Goal: Information Seeking & Learning: Learn about a topic

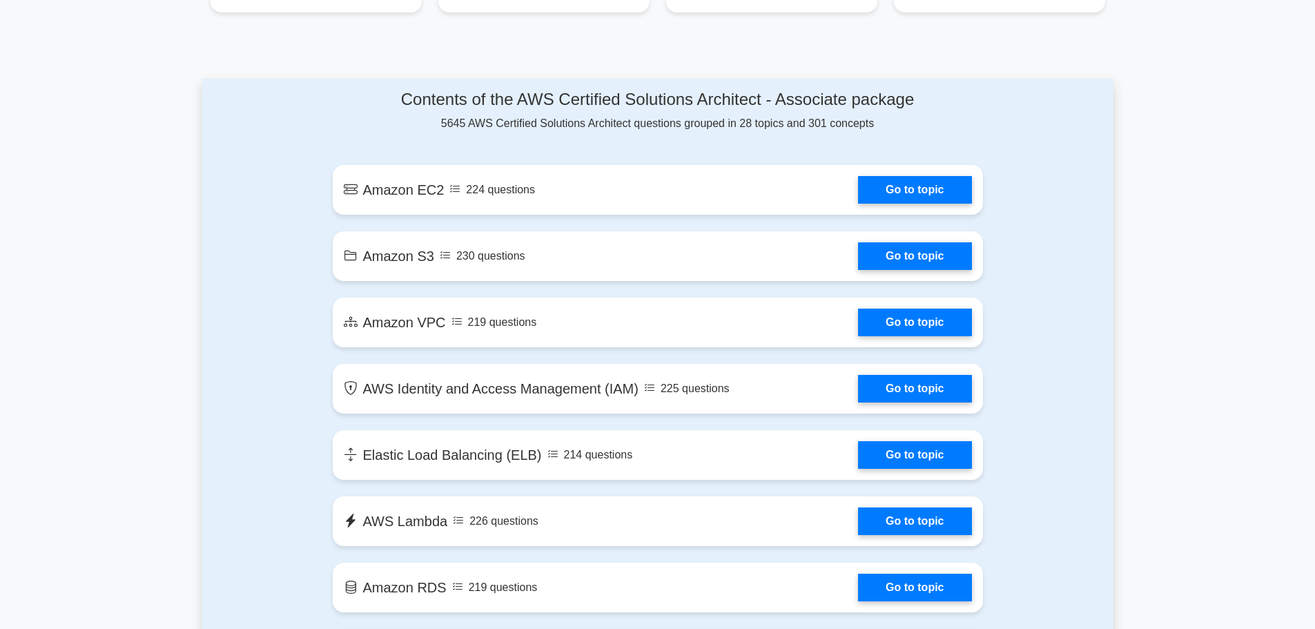
scroll to position [687, 0]
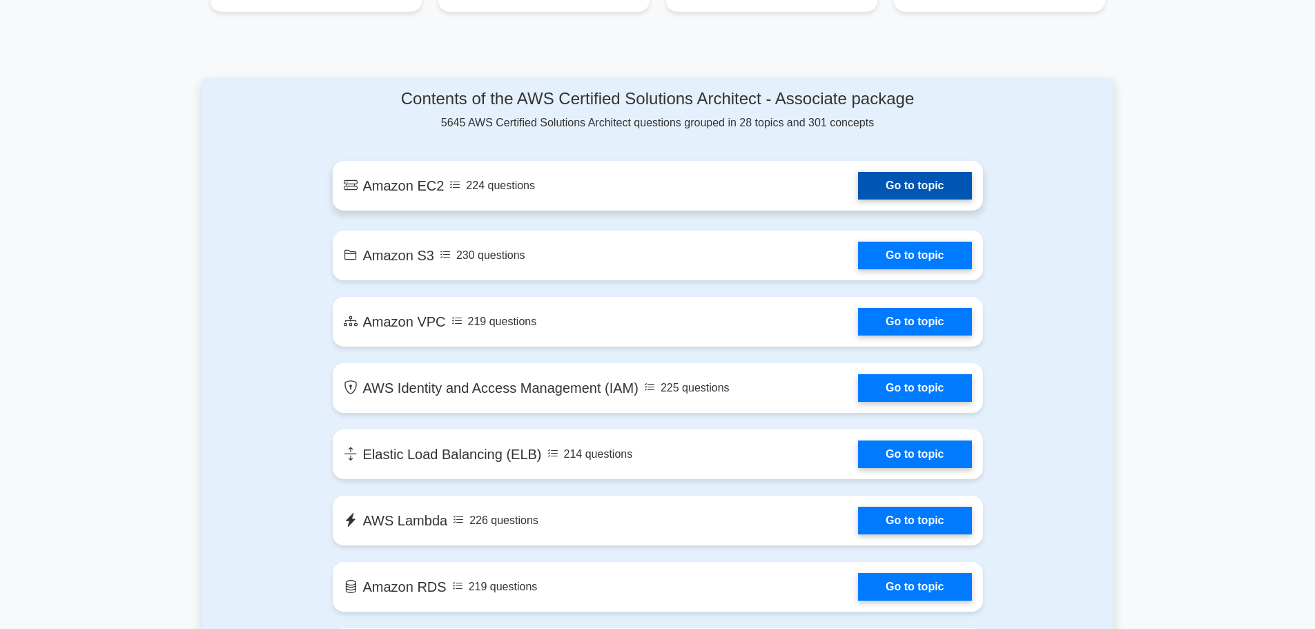
click at [890, 193] on link "Go to topic" at bounding box center [914, 186] width 113 height 28
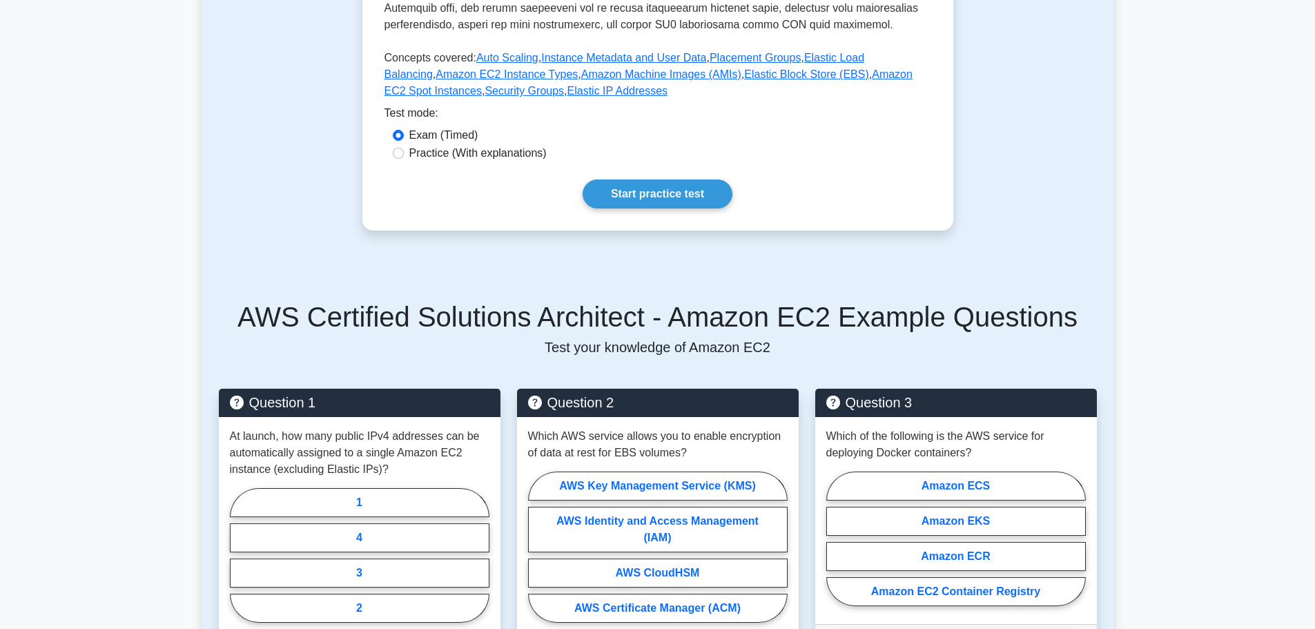
scroll to position [538, 0]
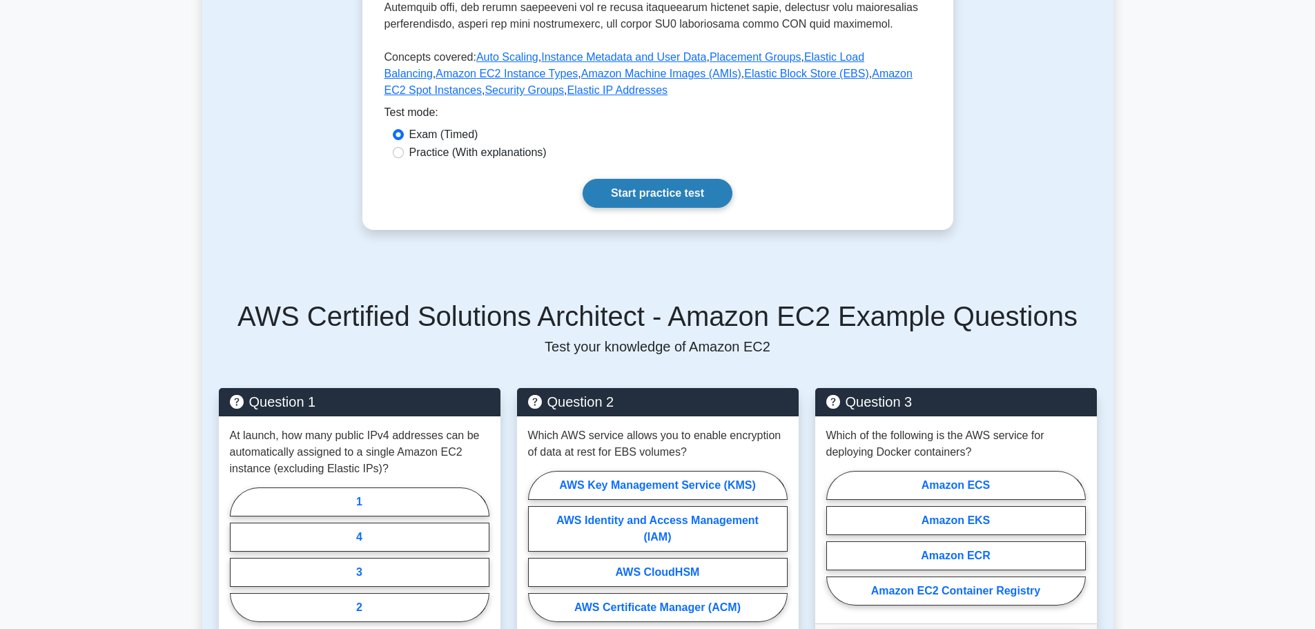
click at [716, 207] on link "Start practice test" at bounding box center [657, 193] width 150 height 29
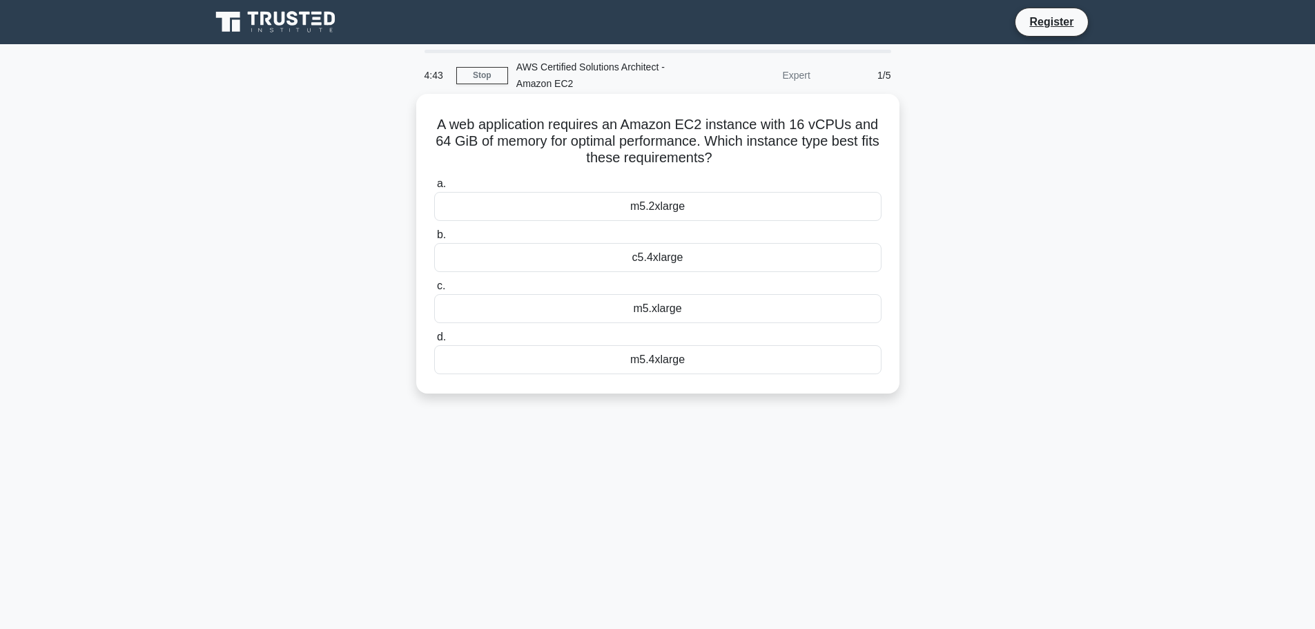
click at [660, 360] on div "m5.4xlarge" at bounding box center [657, 359] width 447 height 29
click at [434, 342] on input "d. m5.4xlarge" at bounding box center [434, 337] width 0 height 9
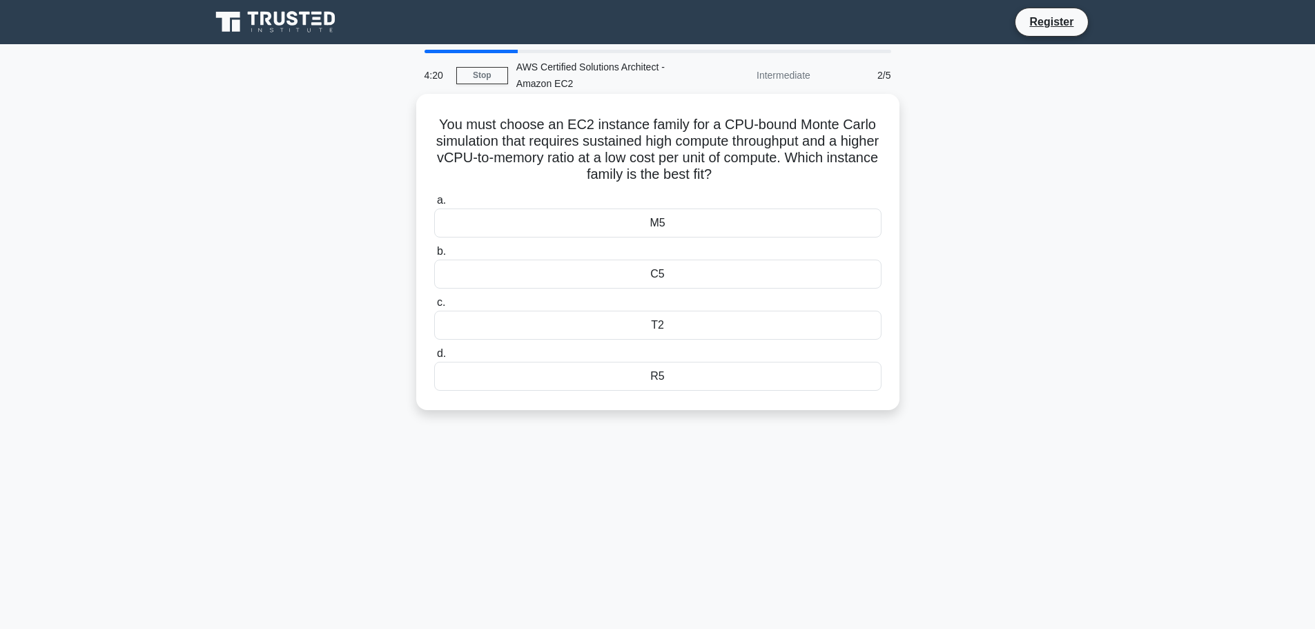
click at [671, 280] on div "C5" at bounding box center [657, 273] width 447 height 29
click at [434, 256] on input "b. C5" at bounding box center [434, 251] width 0 height 9
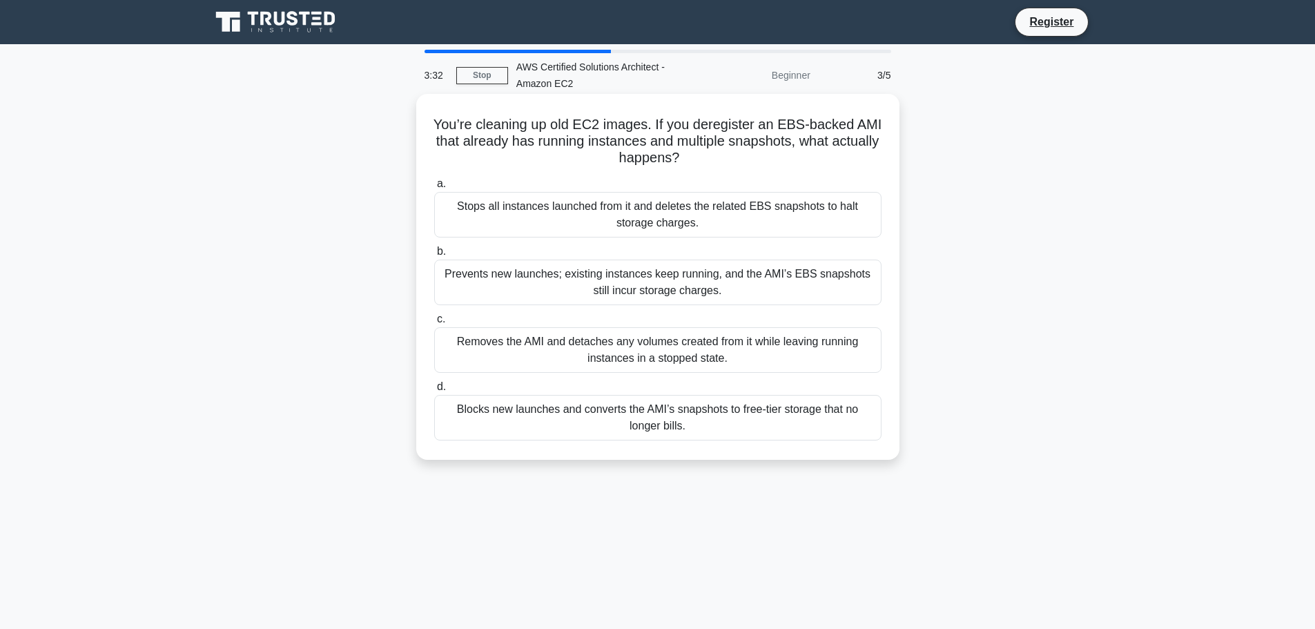
click at [732, 408] on div "Blocks new launches and converts the AMI’s snapshots to free-tier storage that …" at bounding box center [657, 418] width 447 height 46
click at [434, 391] on input "d. Blocks new launches and converts the AMI’s snapshots to free-tier storage th…" at bounding box center [434, 386] width 0 height 9
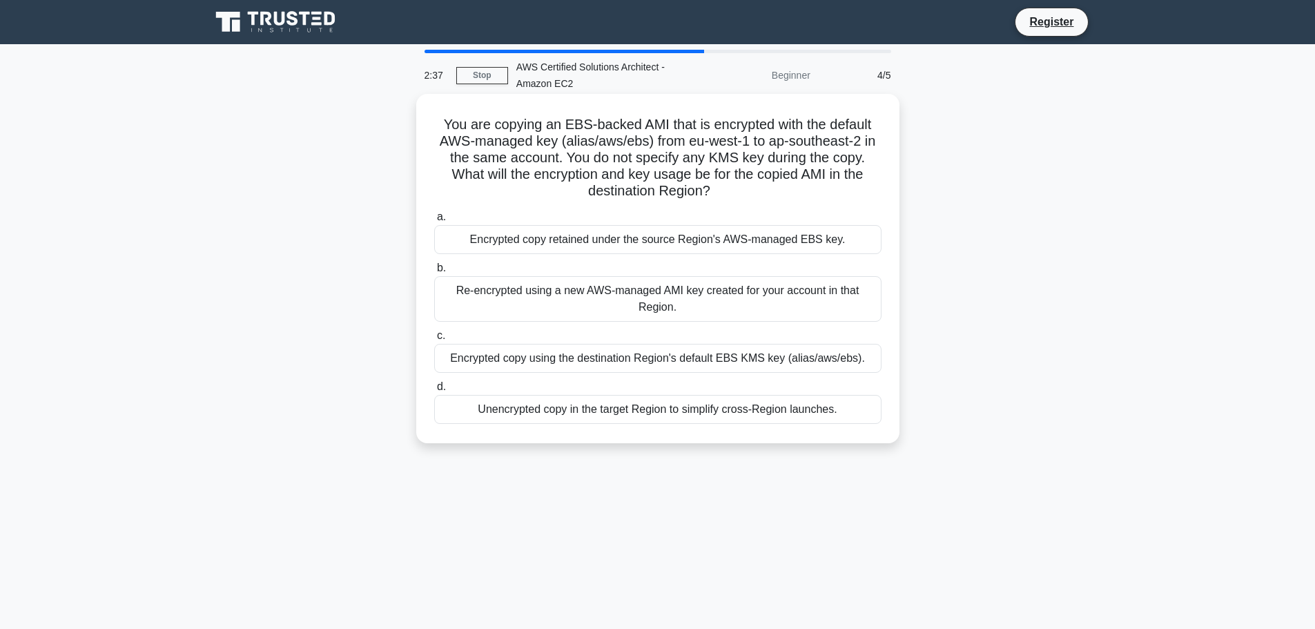
click at [658, 415] on div "Unencrypted copy in the target Region to simplify cross-Region launches." at bounding box center [657, 409] width 447 height 29
click at [434, 391] on input "d. Unencrypted copy in the target Region to simplify cross-Region launches." at bounding box center [434, 386] width 0 height 9
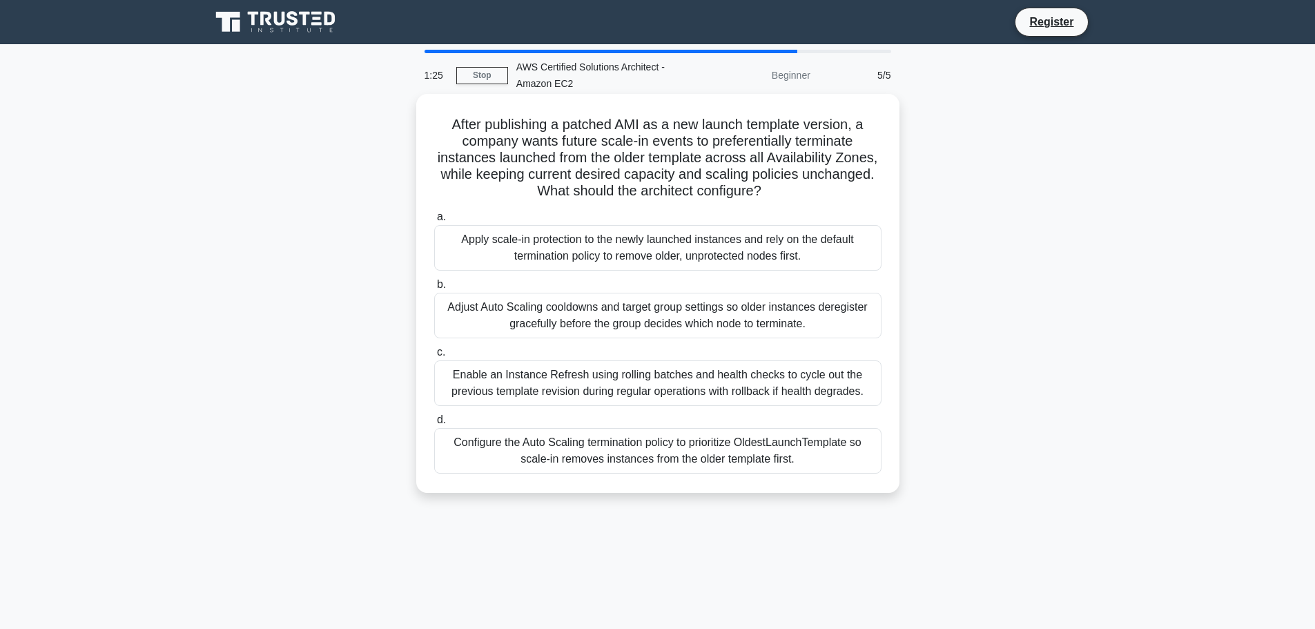
click at [638, 388] on div "Enable an Instance Refresh using rolling batches and health checks to cycle out…" at bounding box center [657, 383] width 447 height 46
click at [434, 357] on input "c. Enable an Instance Refresh using rolling batches and health checks to cycle …" at bounding box center [434, 352] width 0 height 9
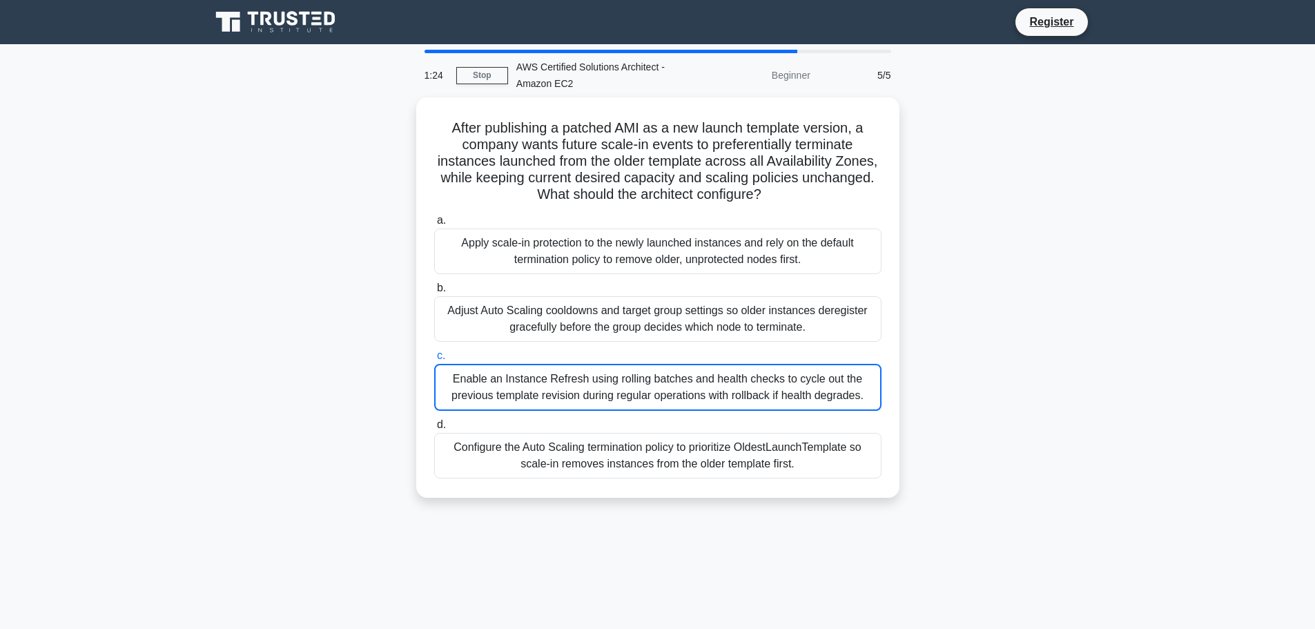
scroll to position [117, 0]
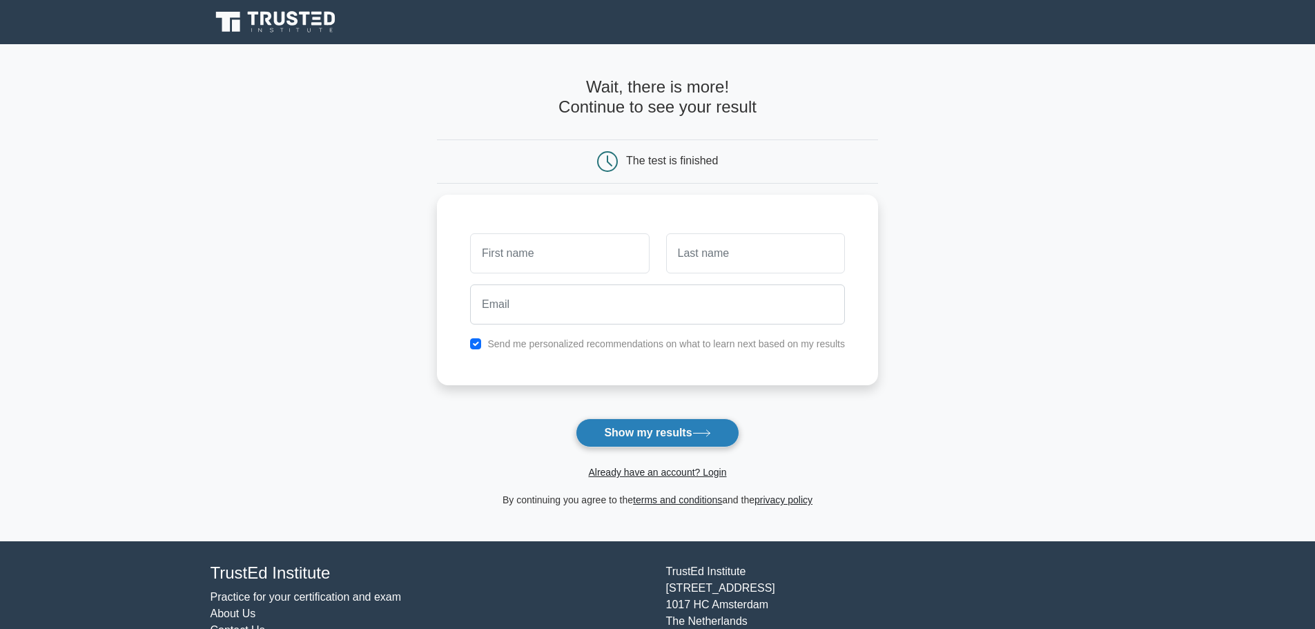
click at [671, 429] on button "Show my results" at bounding box center [657, 432] width 163 height 29
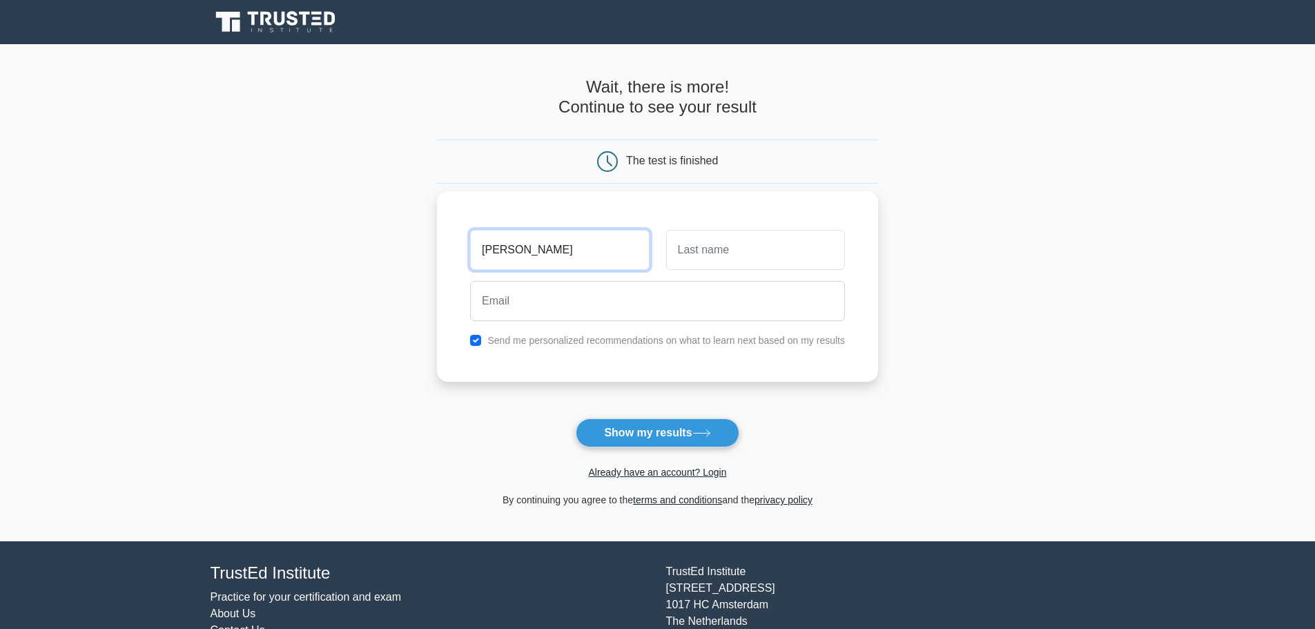
type input "alex"
click at [676, 263] on input "text" at bounding box center [755, 250] width 179 height 40
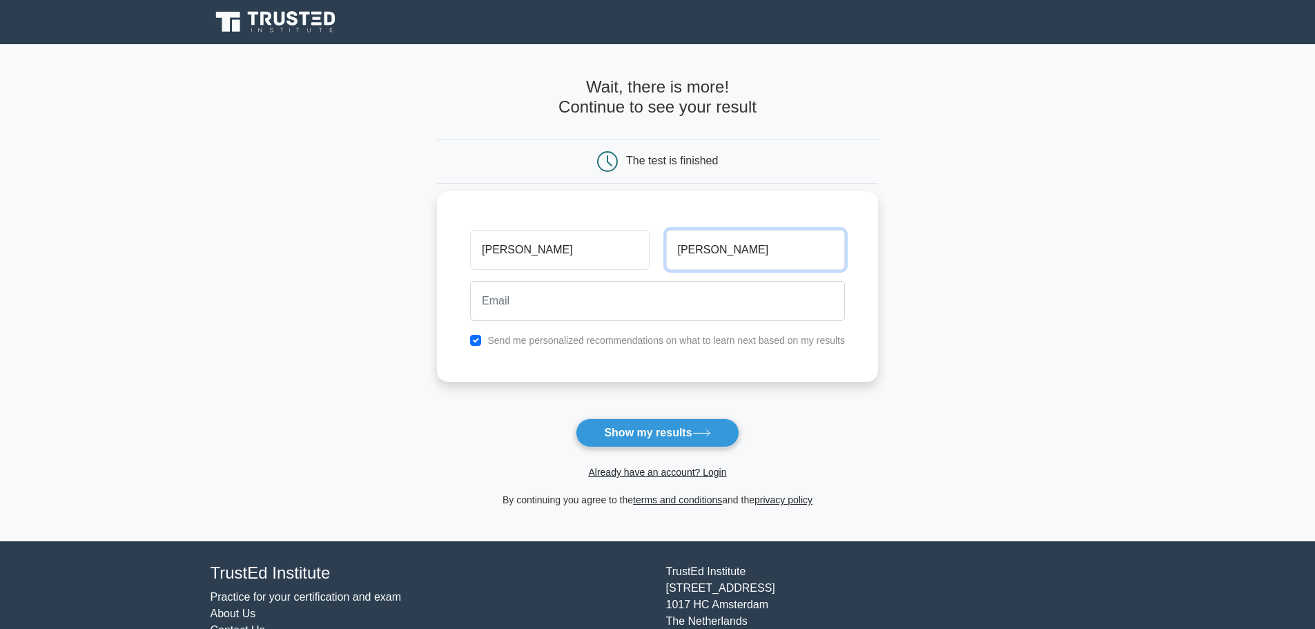
type input "lee"
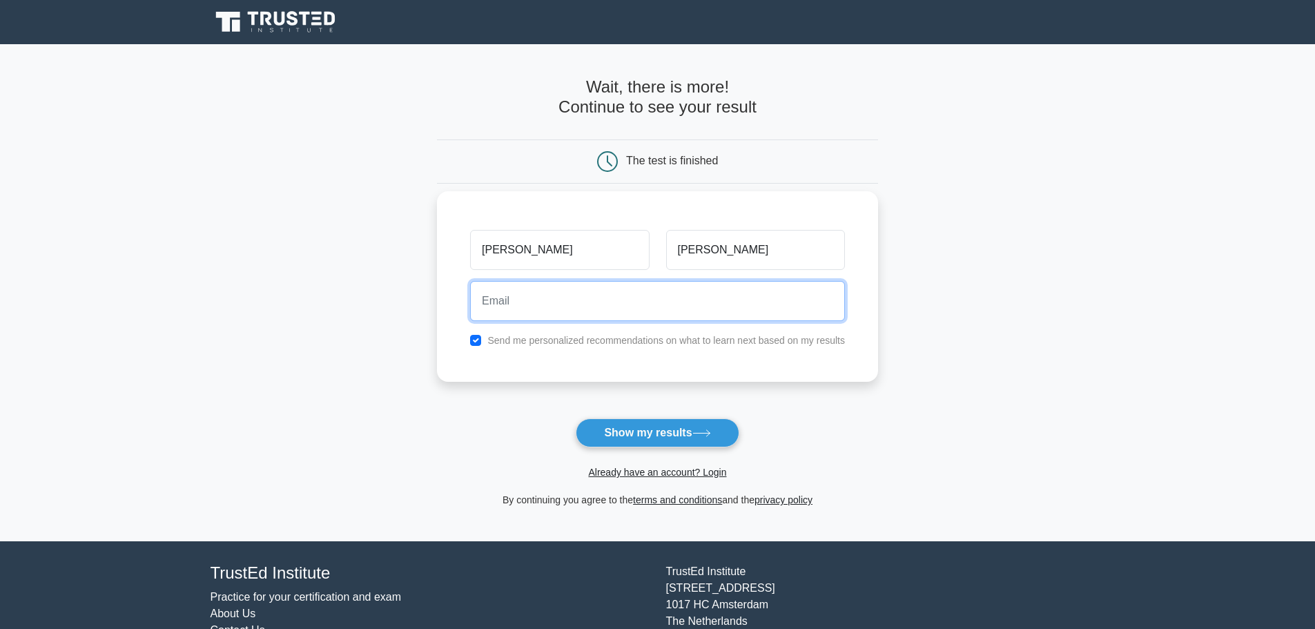
click at [678, 304] on input "email" at bounding box center [657, 301] width 375 height 40
type input "diamondkk81@gmail.com"
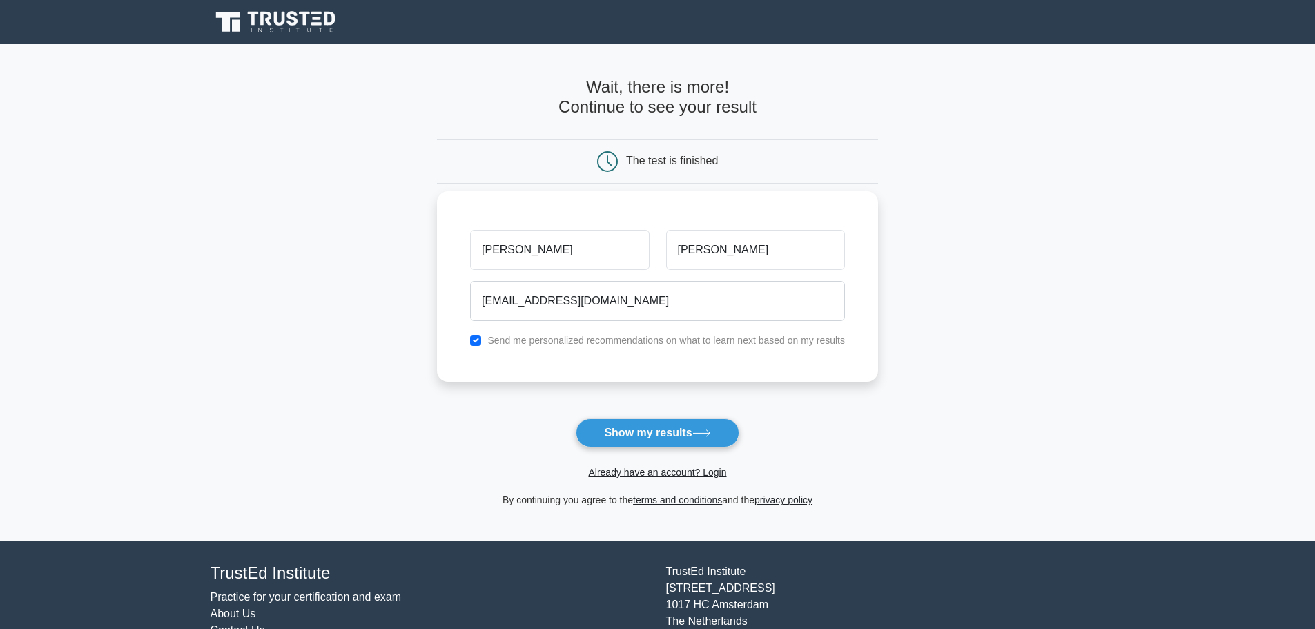
click at [487, 340] on div "Send me personalized recommendations on what to learn next based on my results" at bounding box center [657, 340] width 391 height 17
click at [483, 342] on div "Send me personalized recommendations on what to learn next based on my results" at bounding box center [657, 340] width 391 height 17
click at [477, 340] on input "checkbox" at bounding box center [475, 340] width 11 height 11
checkbox input "false"
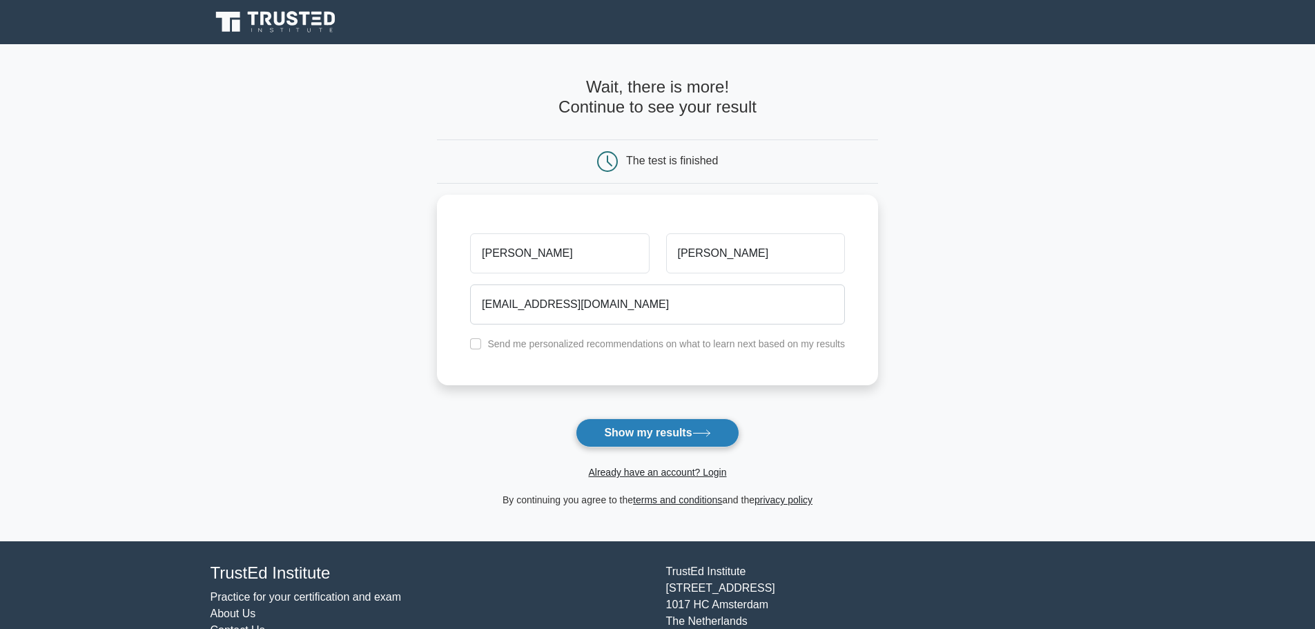
click at [695, 429] on button "Show my results" at bounding box center [657, 432] width 163 height 29
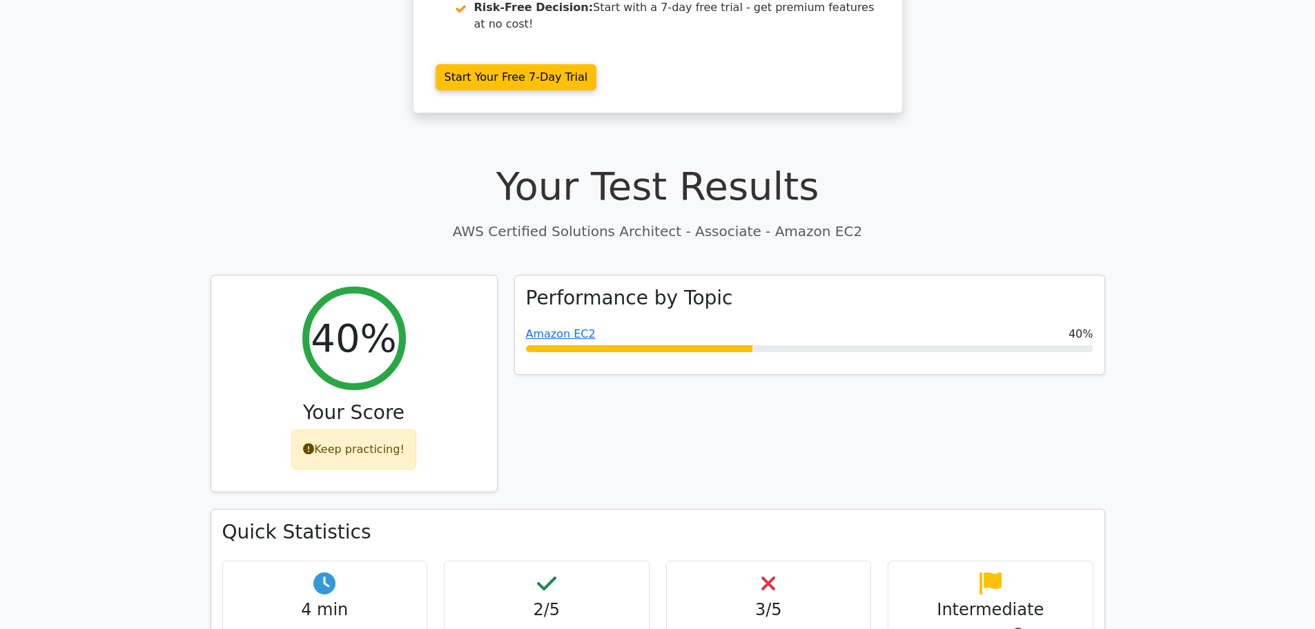
scroll to position [326, 0]
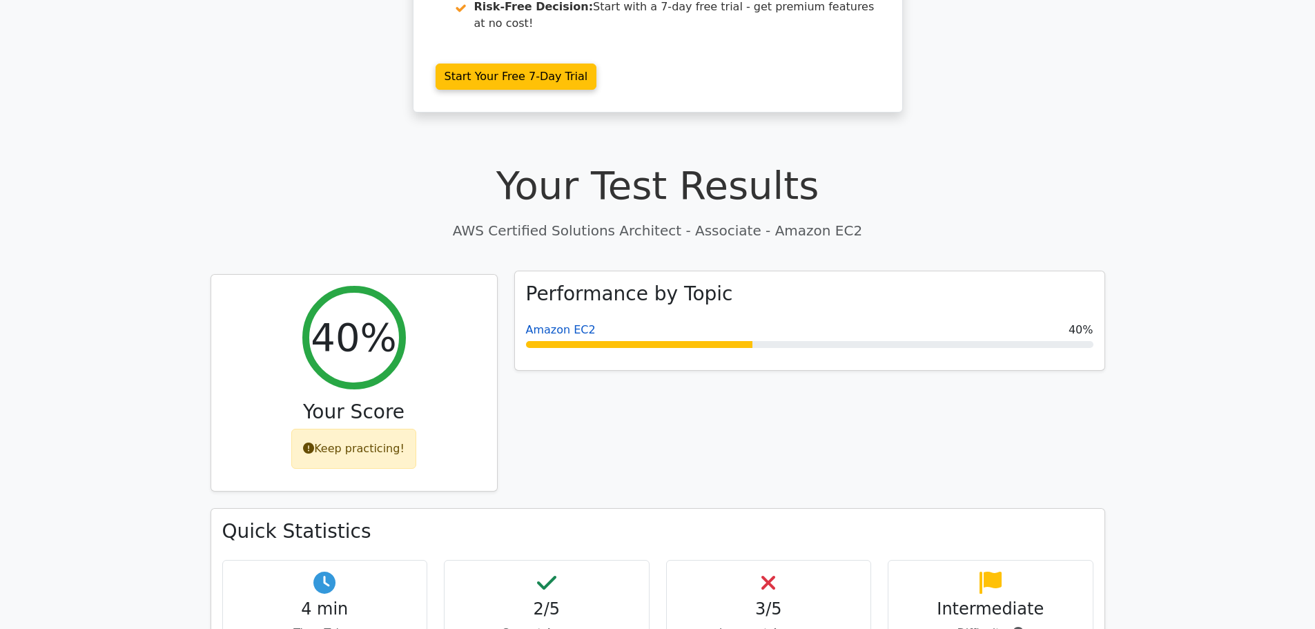
click at [560, 323] on link "Amazon EC2" at bounding box center [561, 329] width 70 height 13
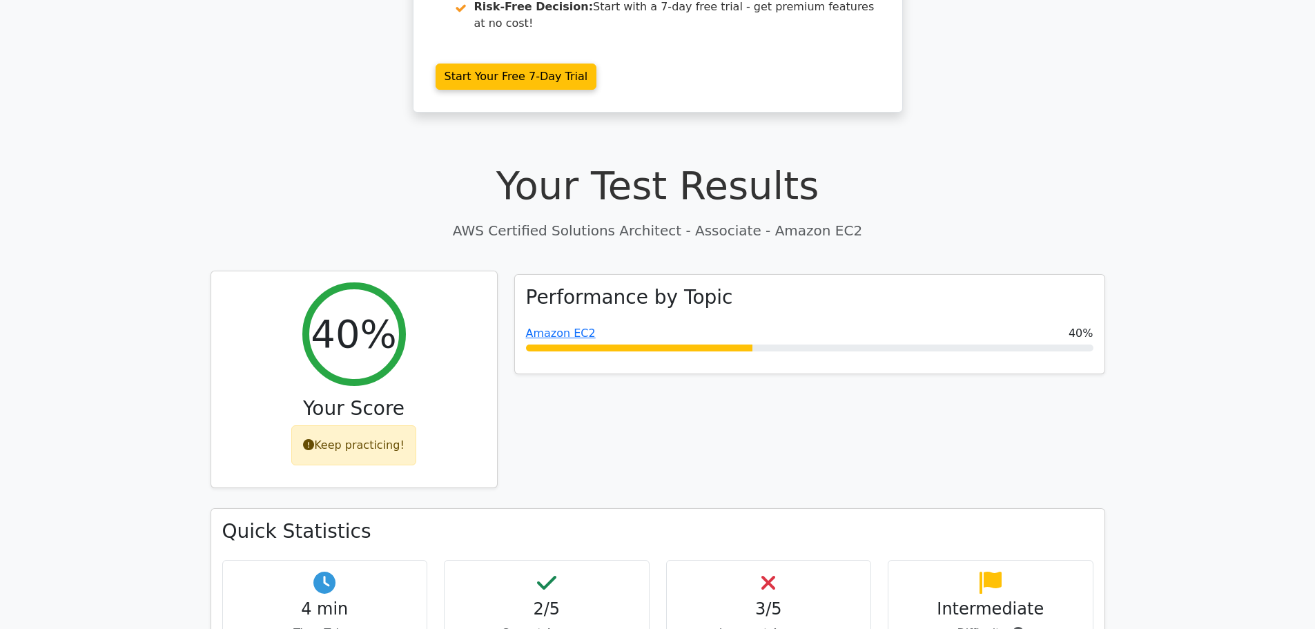
click at [386, 397] on h3 "Your Score" at bounding box center [354, 408] width 264 height 23
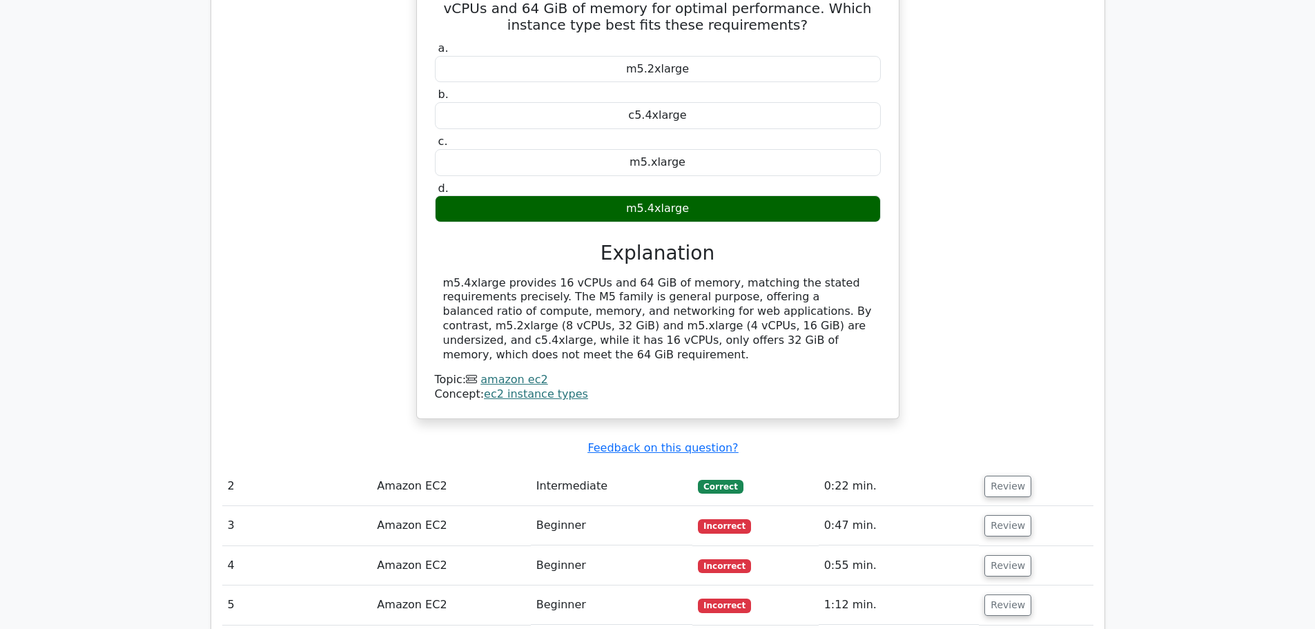
scroll to position [1189, 0]
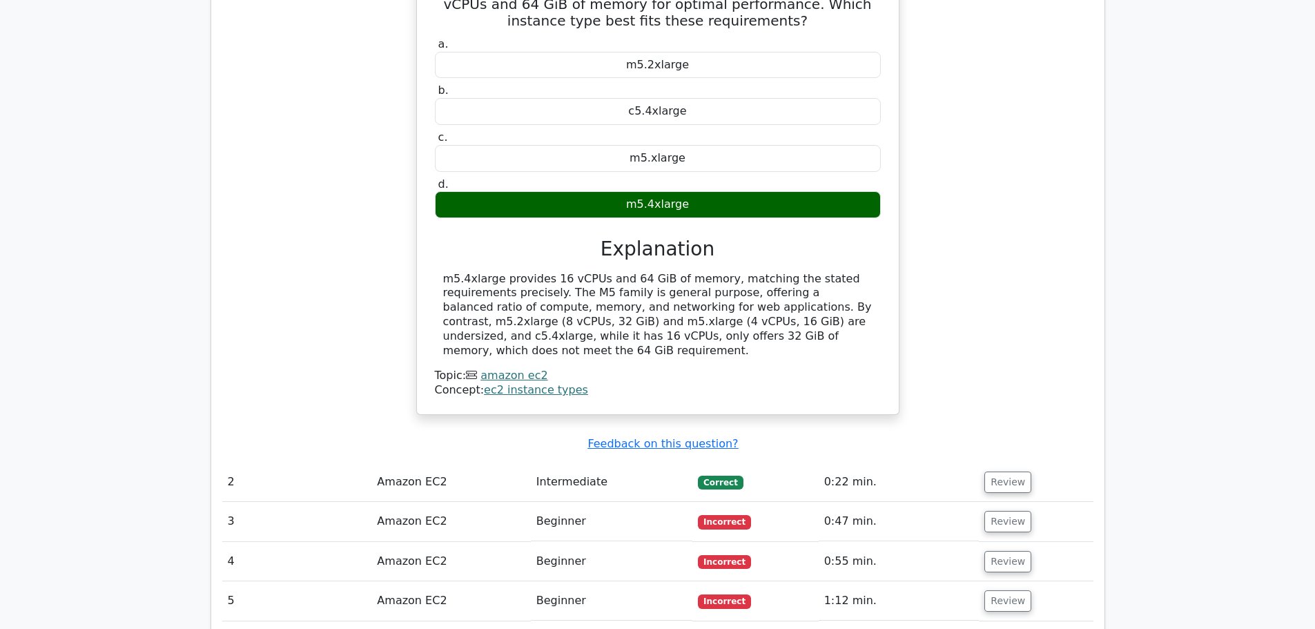
click at [398, 502] on td "Amazon EC2" at bounding box center [450, 521] width 159 height 39
click at [998, 511] on button "Review" at bounding box center [1007, 521] width 47 height 21
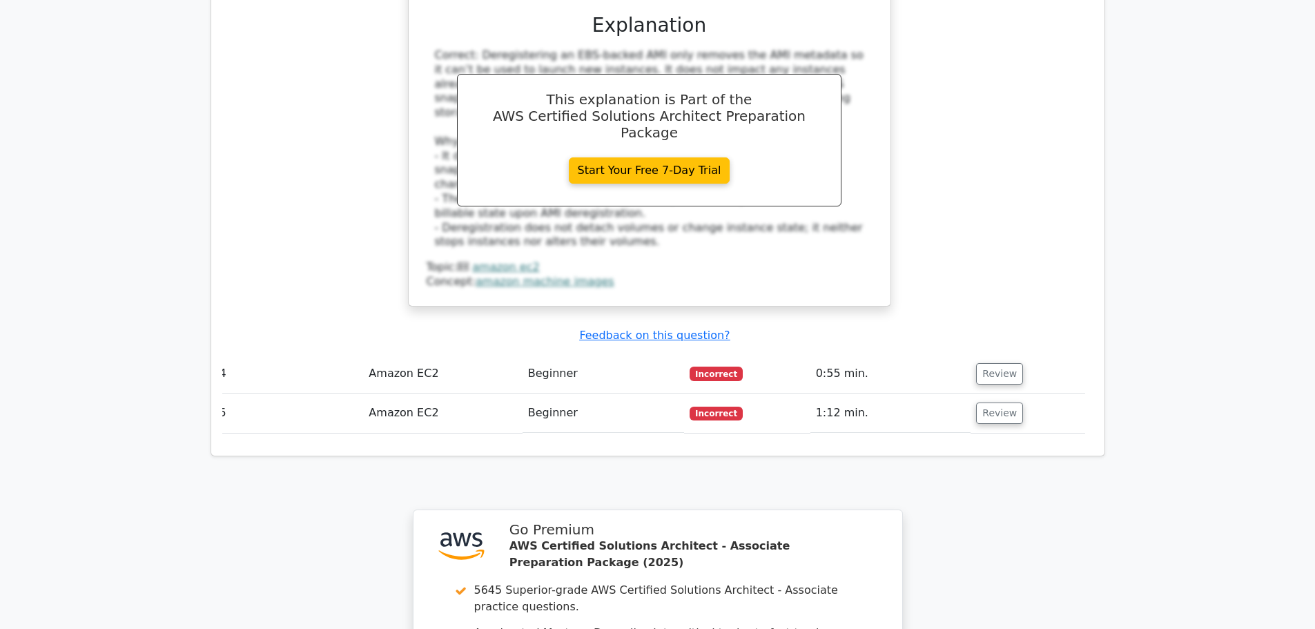
scroll to position [2056, 0]
click at [994, 362] on button "Review" at bounding box center [999, 372] width 47 height 21
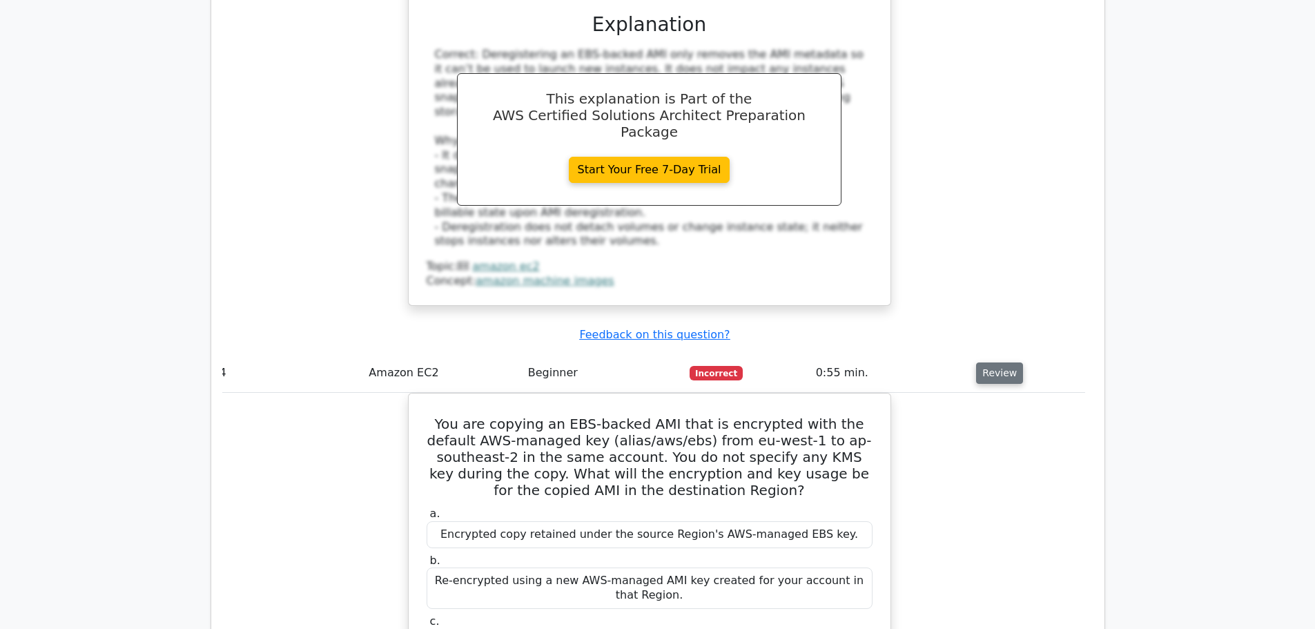
click at [994, 362] on button "Review" at bounding box center [999, 372] width 47 height 21
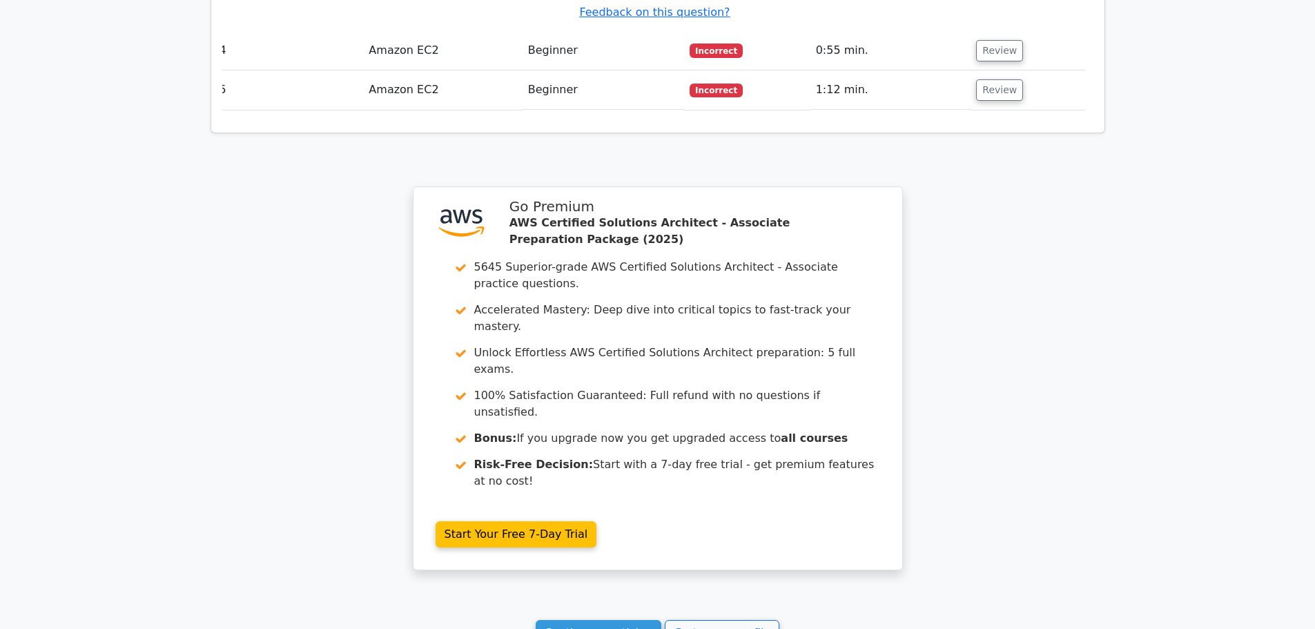
scroll to position [2455, 0]
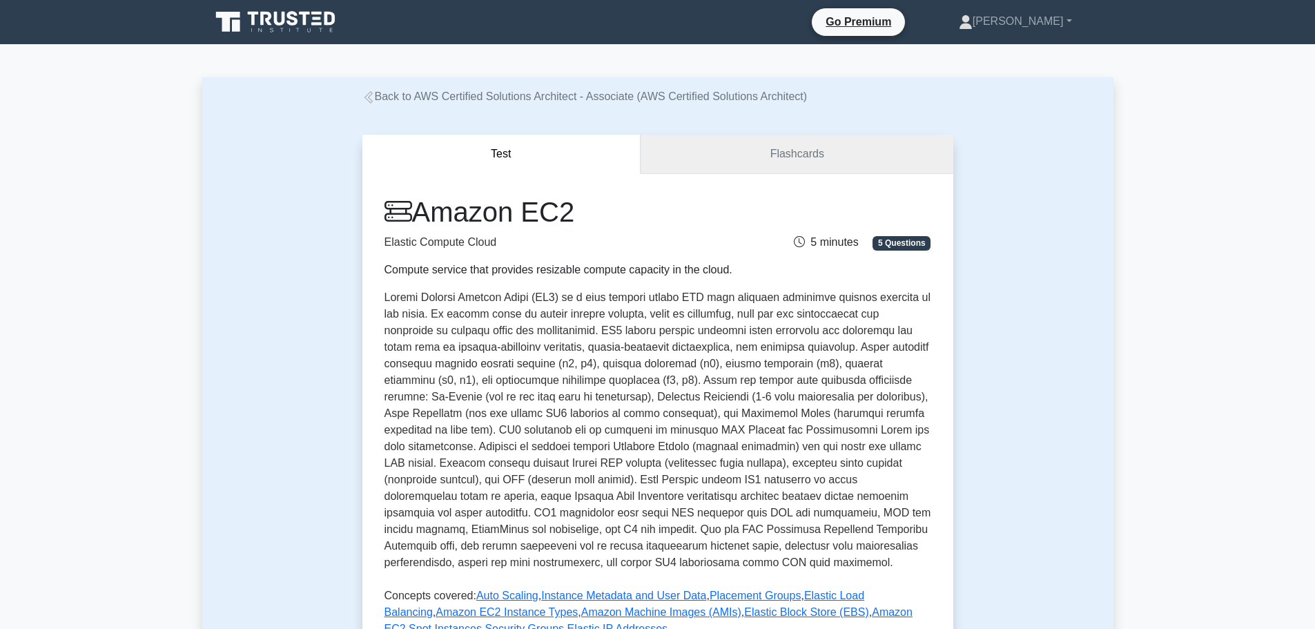
click at [753, 140] on link "Flashcards" at bounding box center [796, 154] width 312 height 39
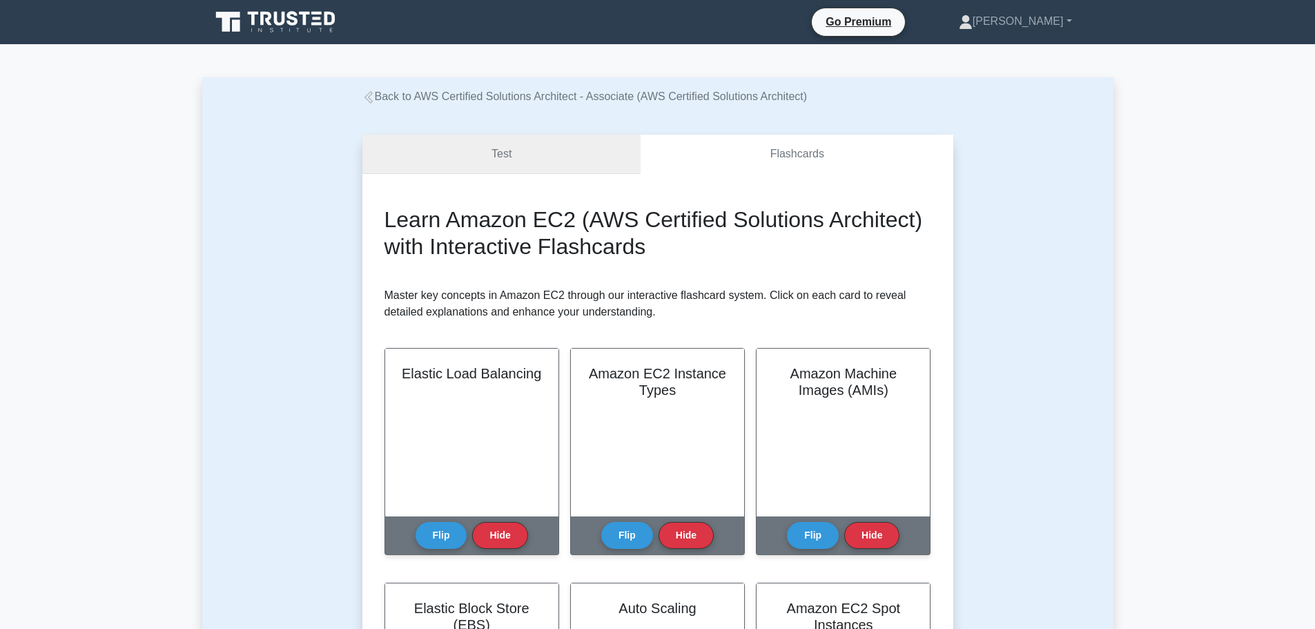
click at [539, 156] on link "Test" at bounding box center [501, 154] width 279 height 39
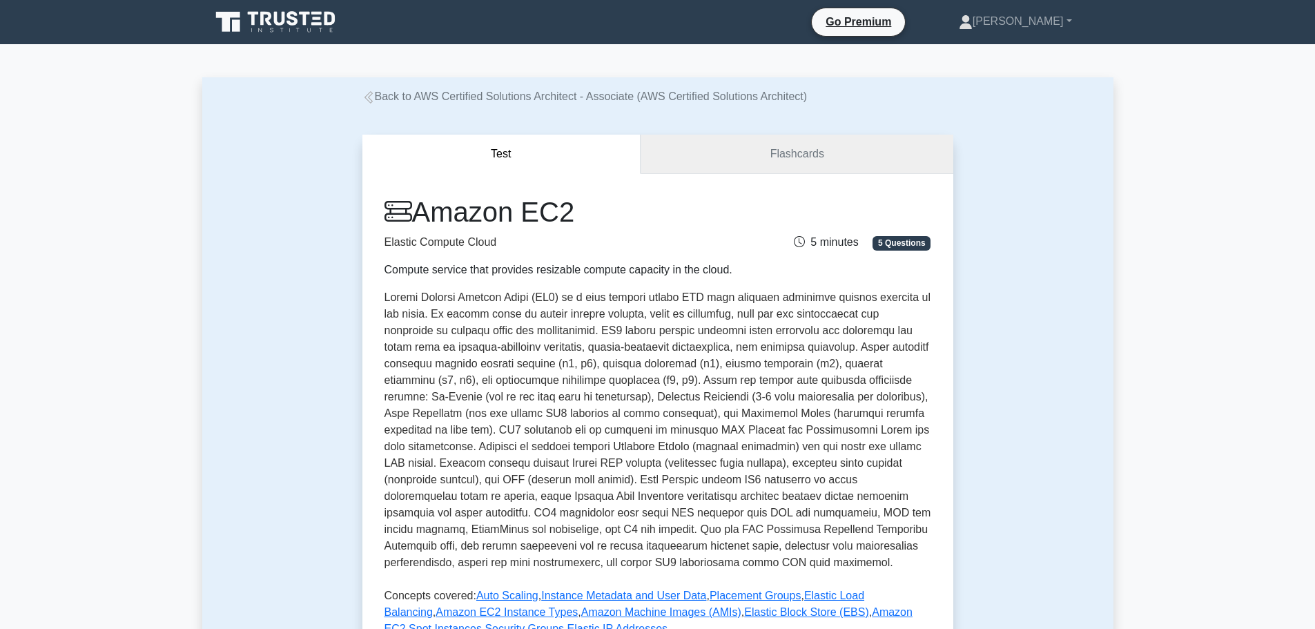
click at [703, 166] on link "Flashcards" at bounding box center [796, 154] width 312 height 39
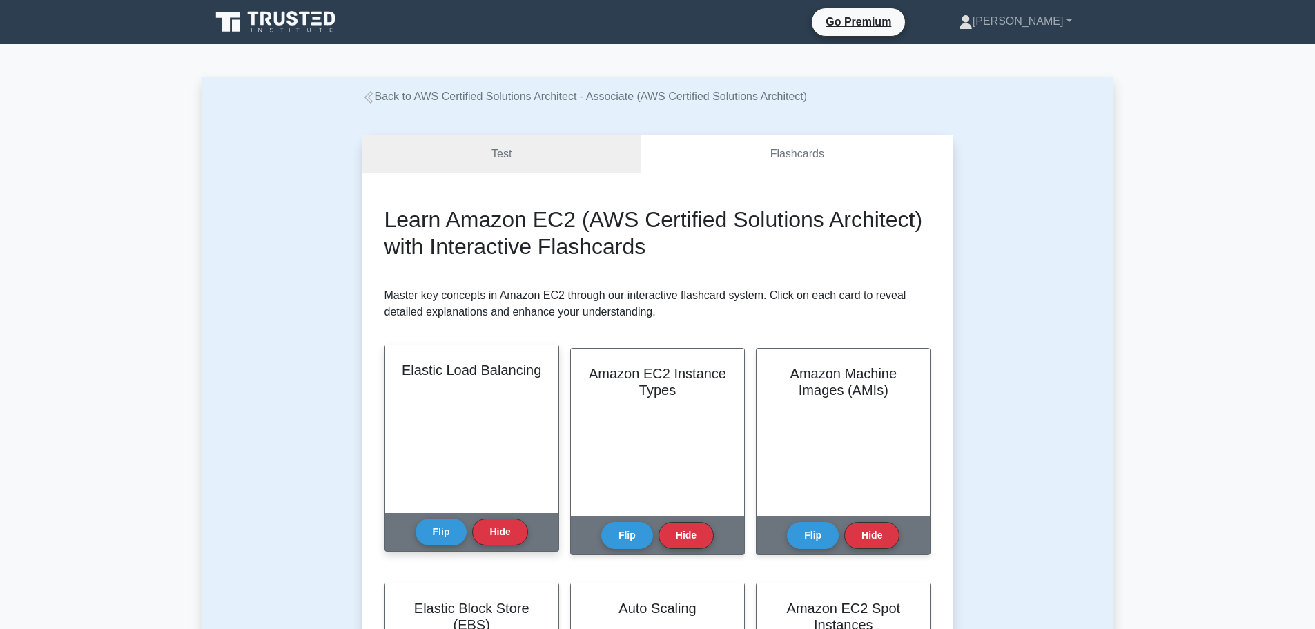
click at [436, 516] on div "Flip Hide" at bounding box center [471, 532] width 112 height 38
click at [443, 536] on button "Flip" at bounding box center [441, 531] width 52 height 27
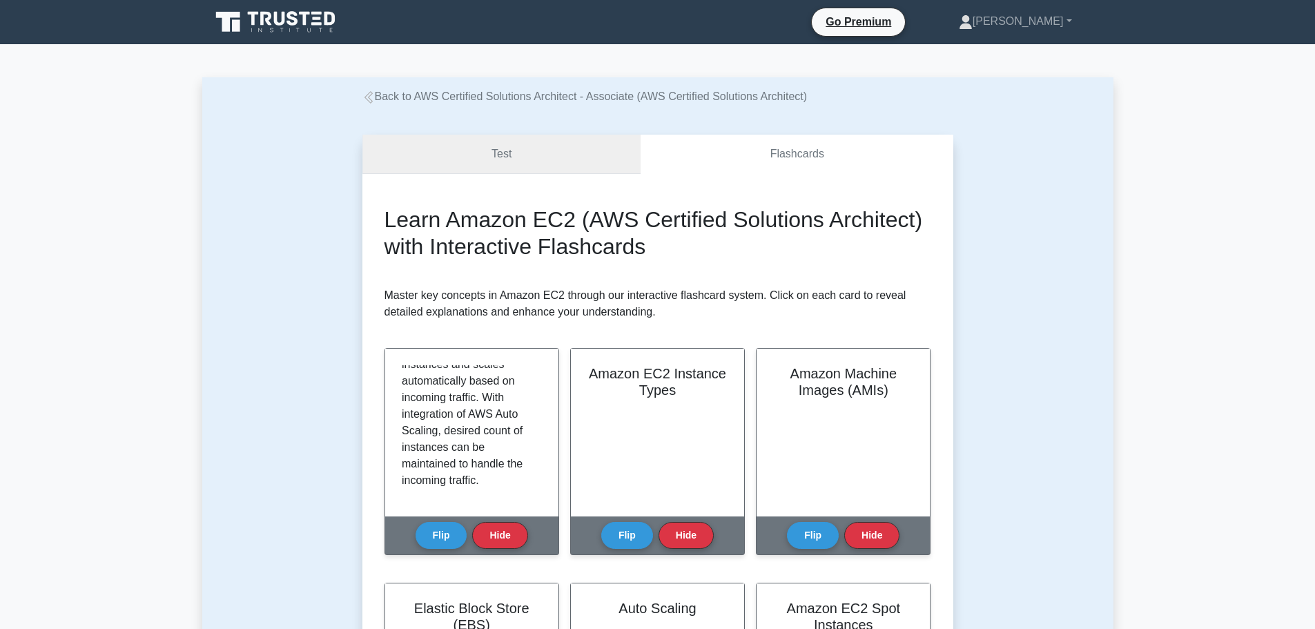
click at [533, 158] on link "Test" at bounding box center [501, 154] width 279 height 39
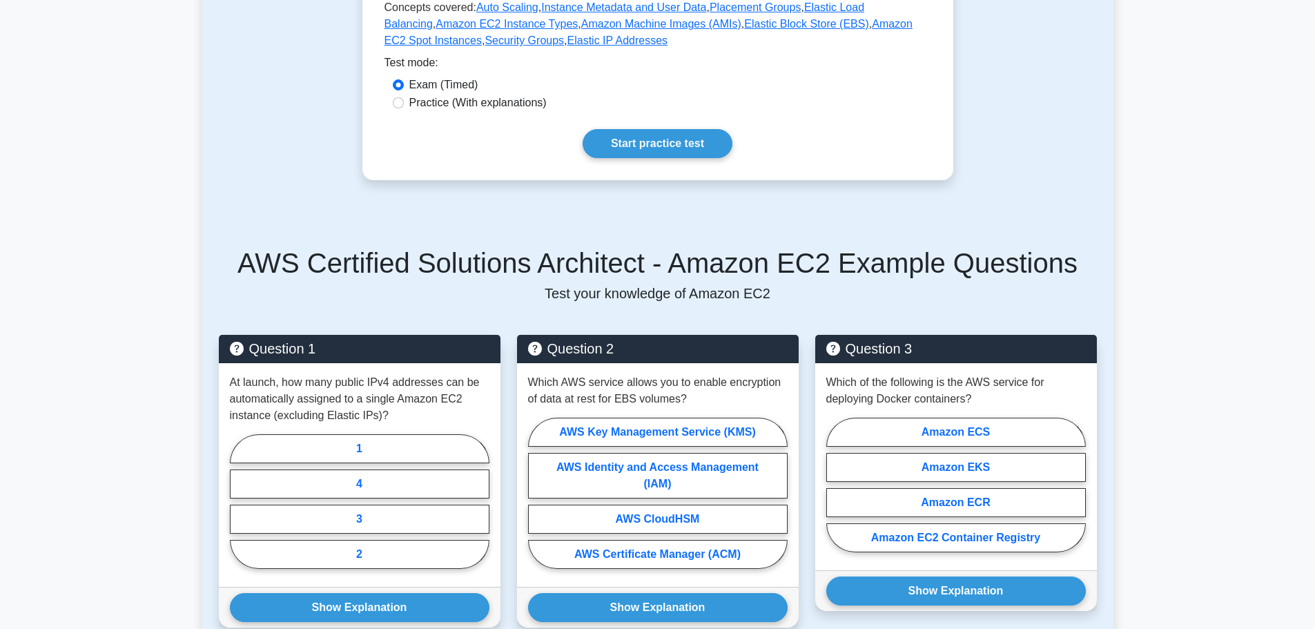
scroll to position [592, 0]
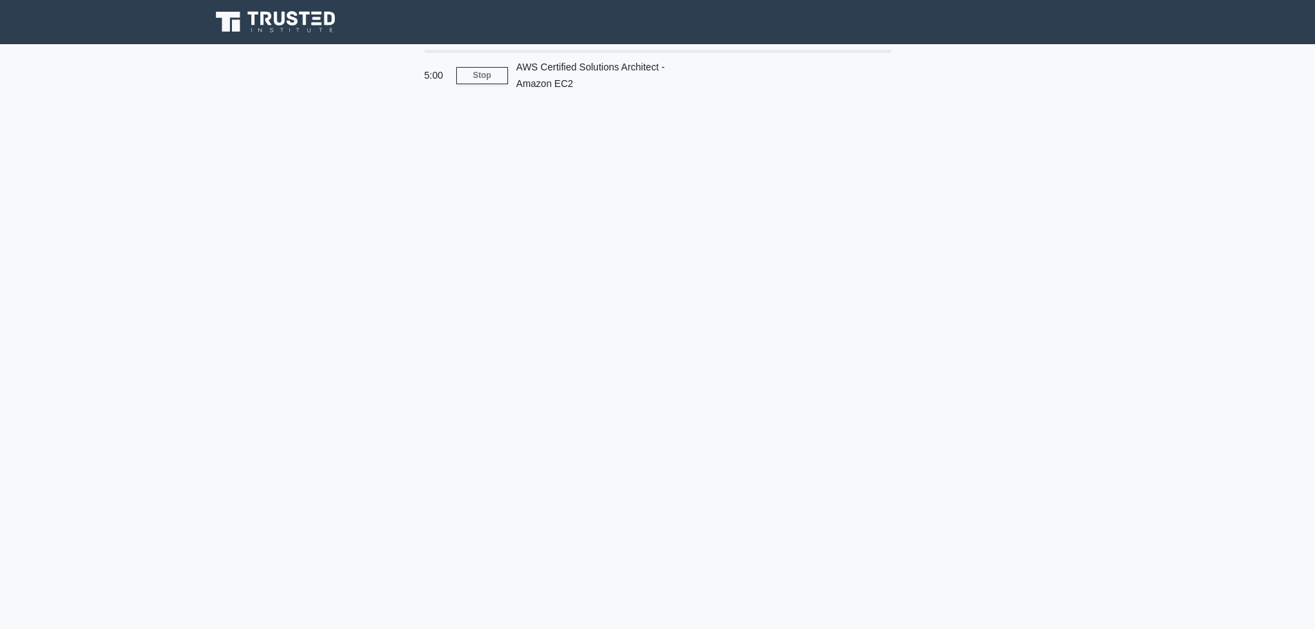
scroll to position [117, 0]
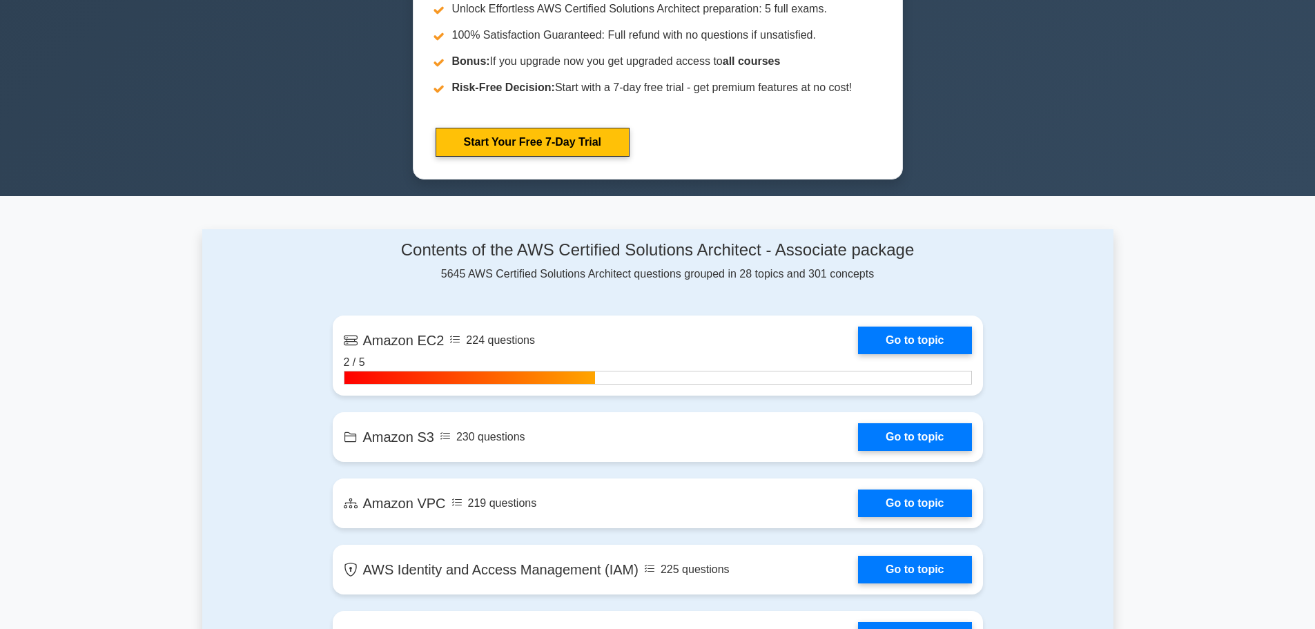
scroll to position [687, 0]
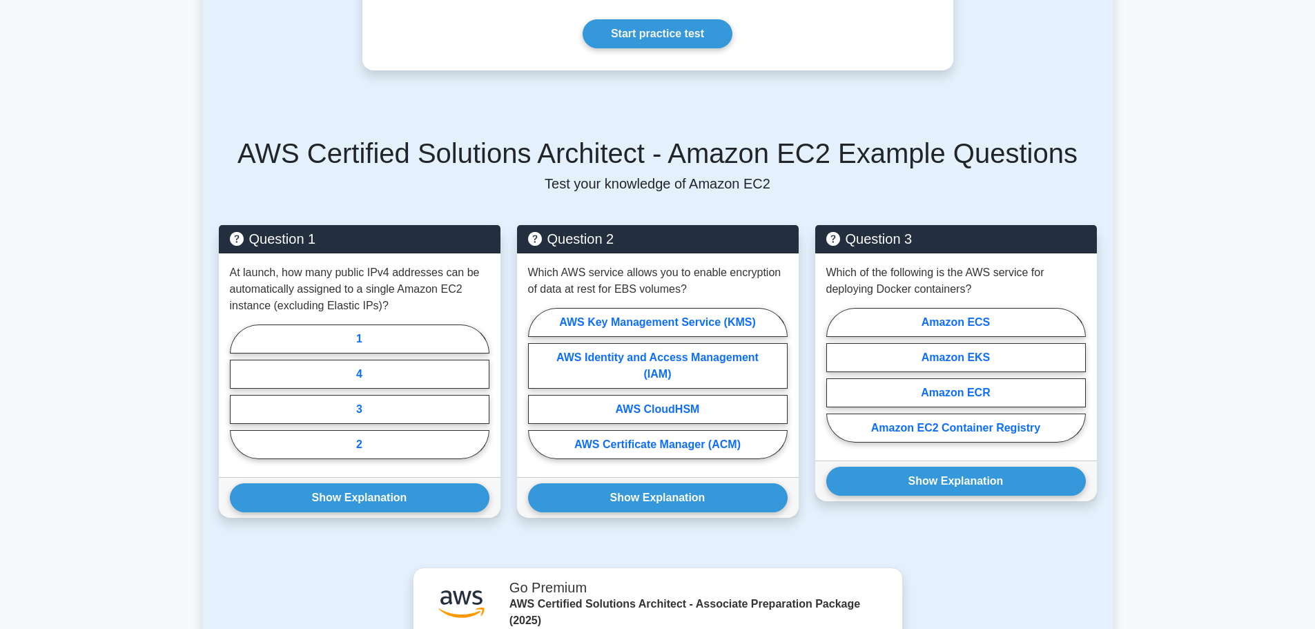
scroll to position [702, 0]
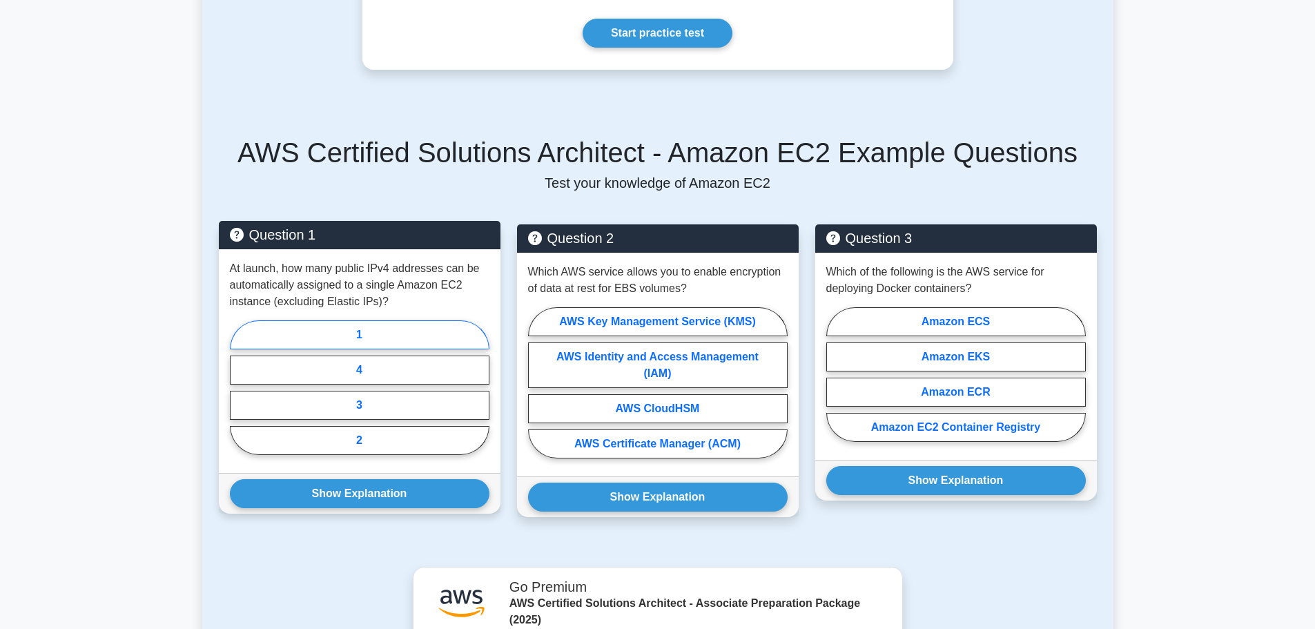
click at [364, 331] on label "1" at bounding box center [359, 334] width 259 height 29
click at [239, 387] on input "1" at bounding box center [234, 391] width 9 height 9
radio input "true"
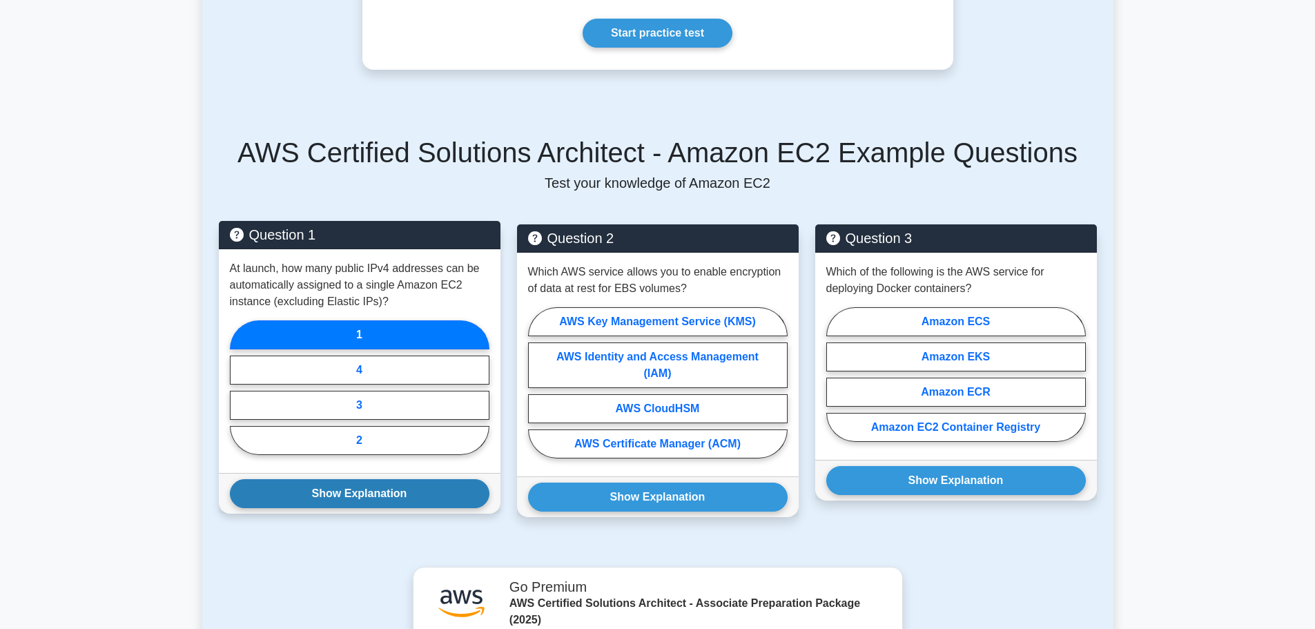
click at [342, 498] on button "Show Explanation" at bounding box center [359, 493] width 259 height 29
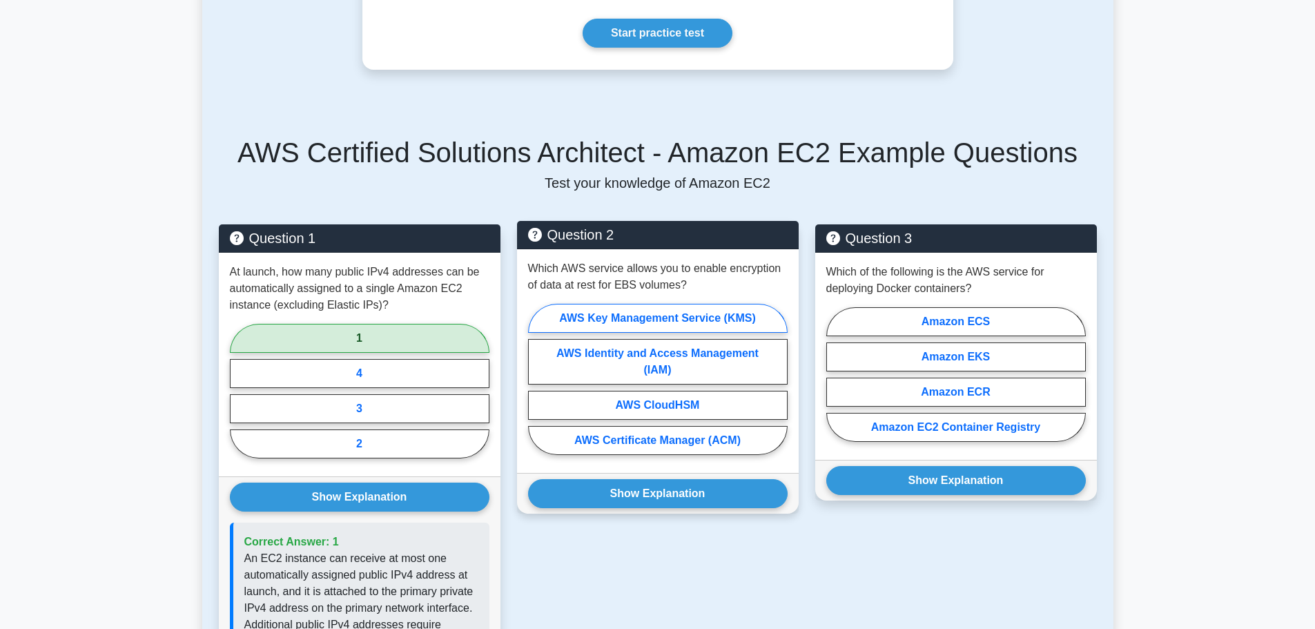
click at [629, 319] on label "AWS Key Management Service (KMS)" at bounding box center [657, 318] width 259 height 29
click at [537, 379] on input "AWS Key Management Service (KMS)" at bounding box center [532, 383] width 9 height 9
radio input "true"
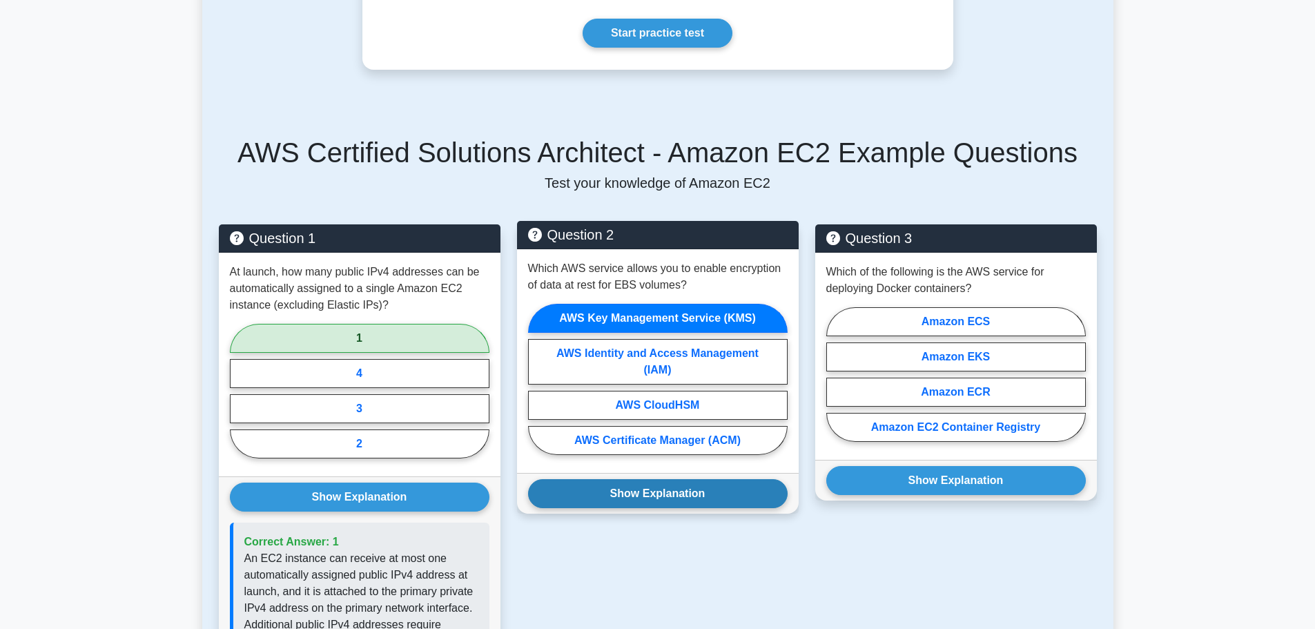
click at [671, 496] on button "Show Explanation" at bounding box center [657, 493] width 259 height 29
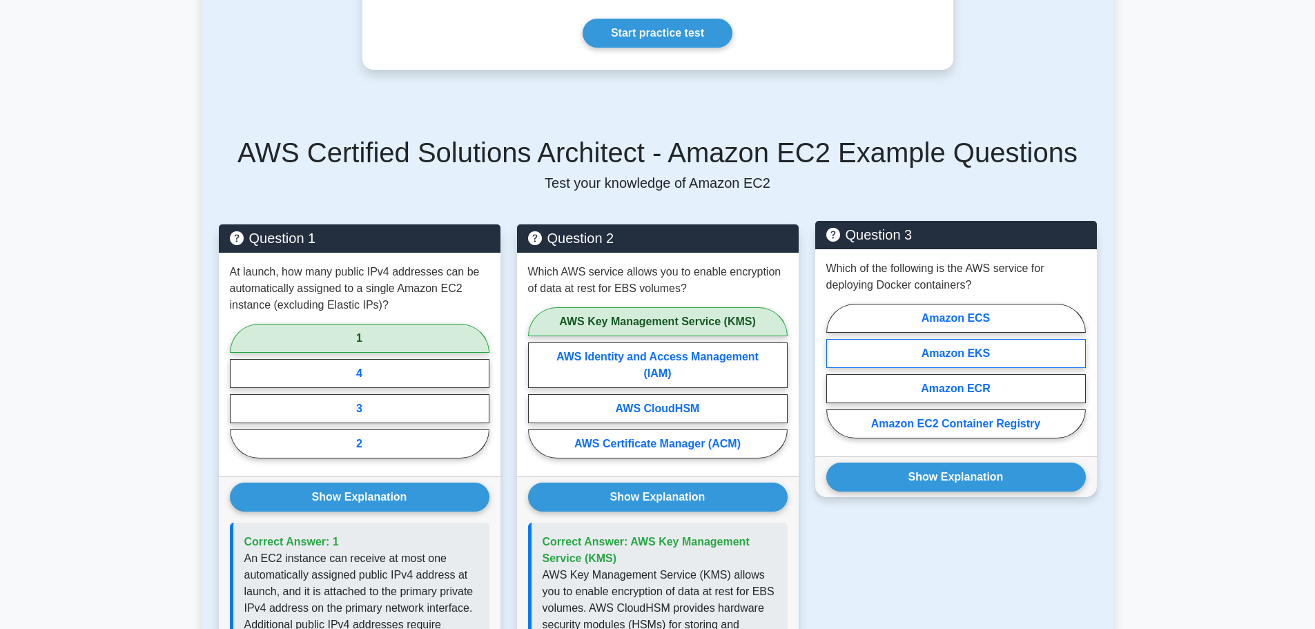
click at [940, 350] on label "Amazon EKS" at bounding box center [955, 353] width 259 height 29
click at [835, 371] on input "Amazon EKS" at bounding box center [830, 375] width 9 height 9
radio input "true"
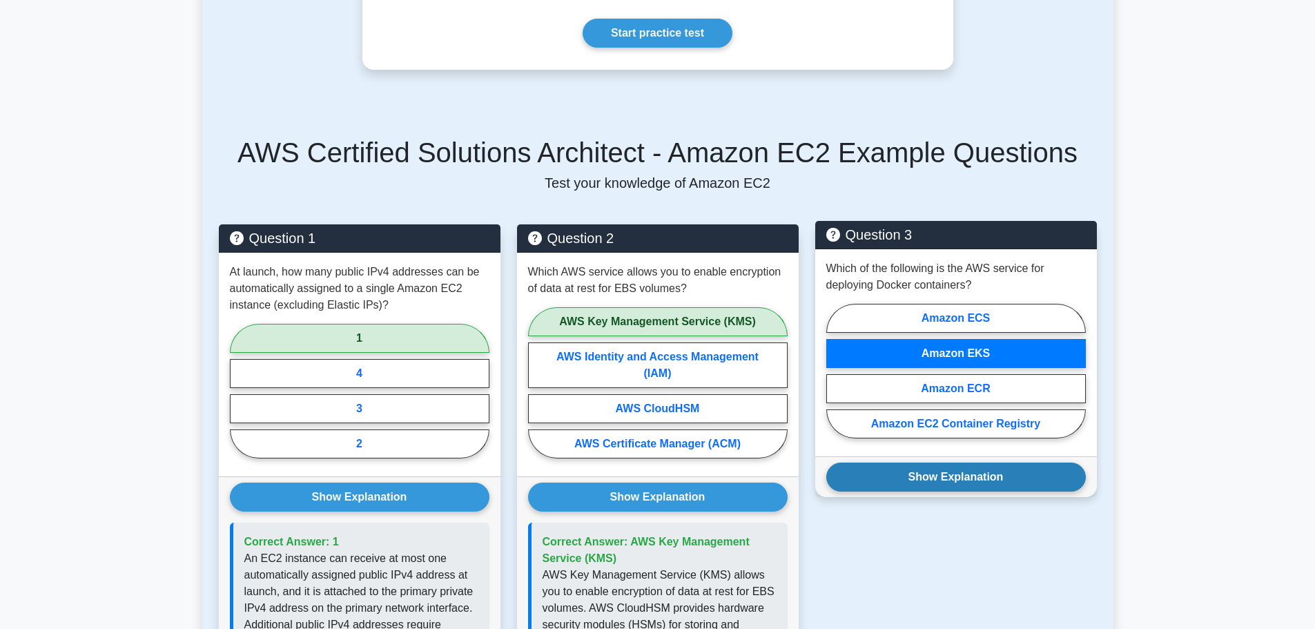
click at [932, 474] on button "Show Explanation" at bounding box center [955, 476] width 259 height 29
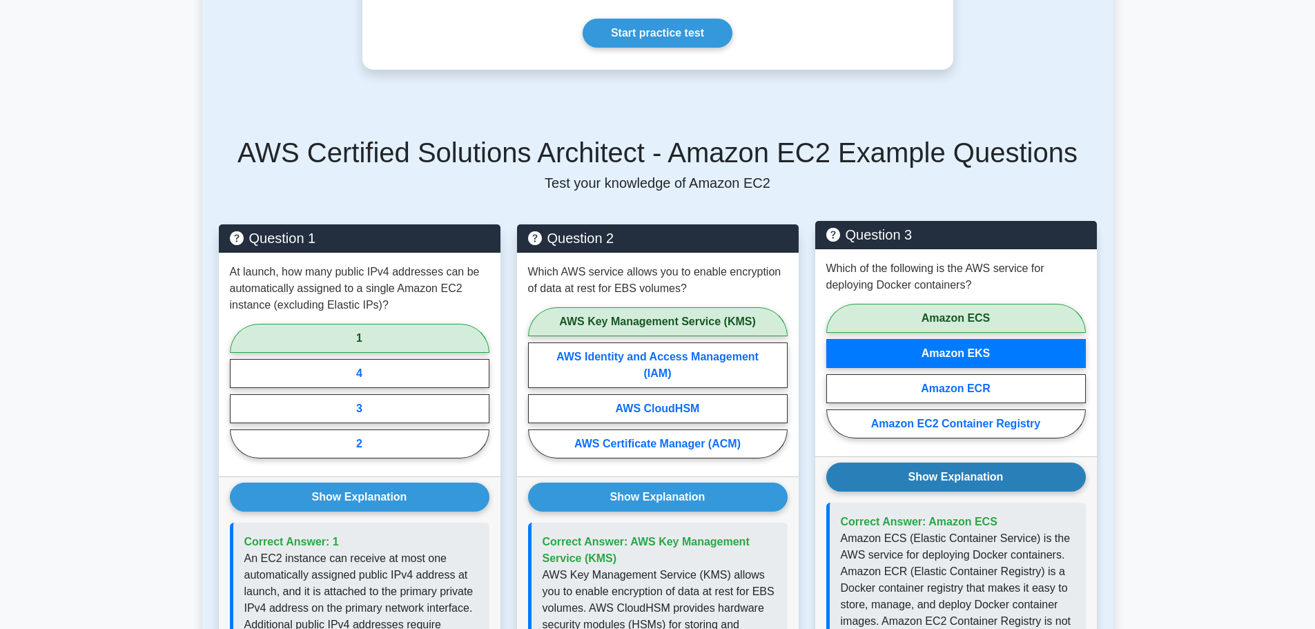
click at [932, 474] on button "Show Explanation" at bounding box center [955, 476] width 259 height 29
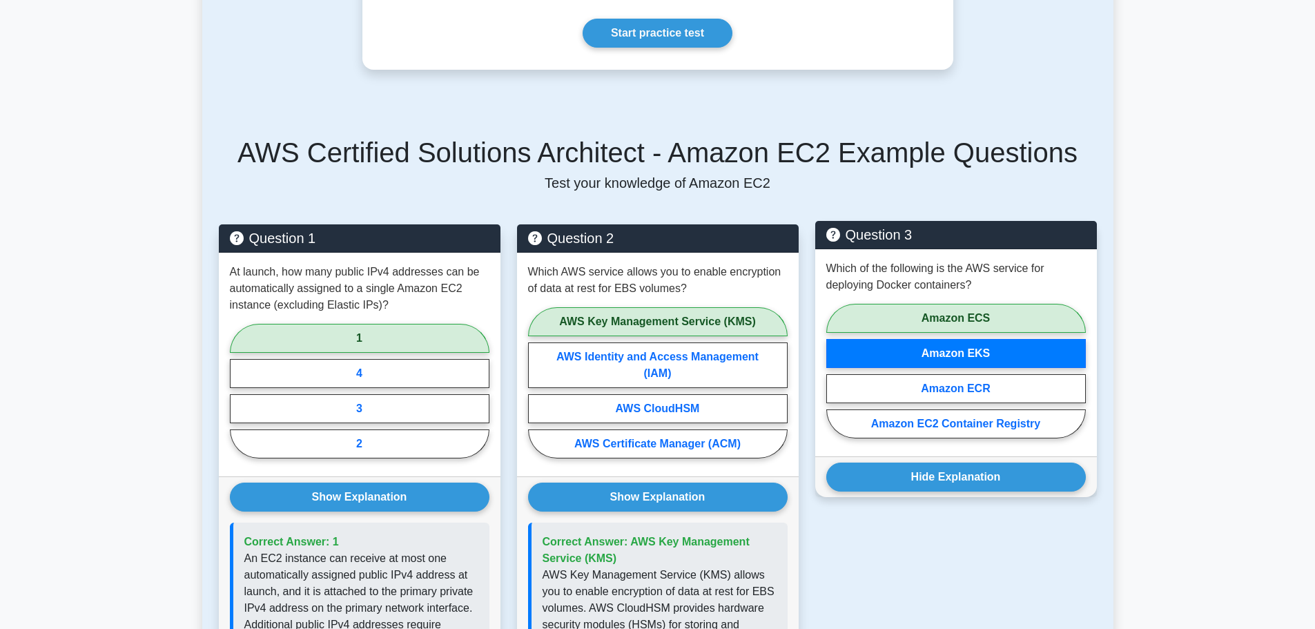
click at [966, 316] on label "Amazon ECS" at bounding box center [955, 318] width 259 height 29
click at [835, 371] on input "Amazon ECS" at bounding box center [830, 375] width 9 height 9
radio input "true"
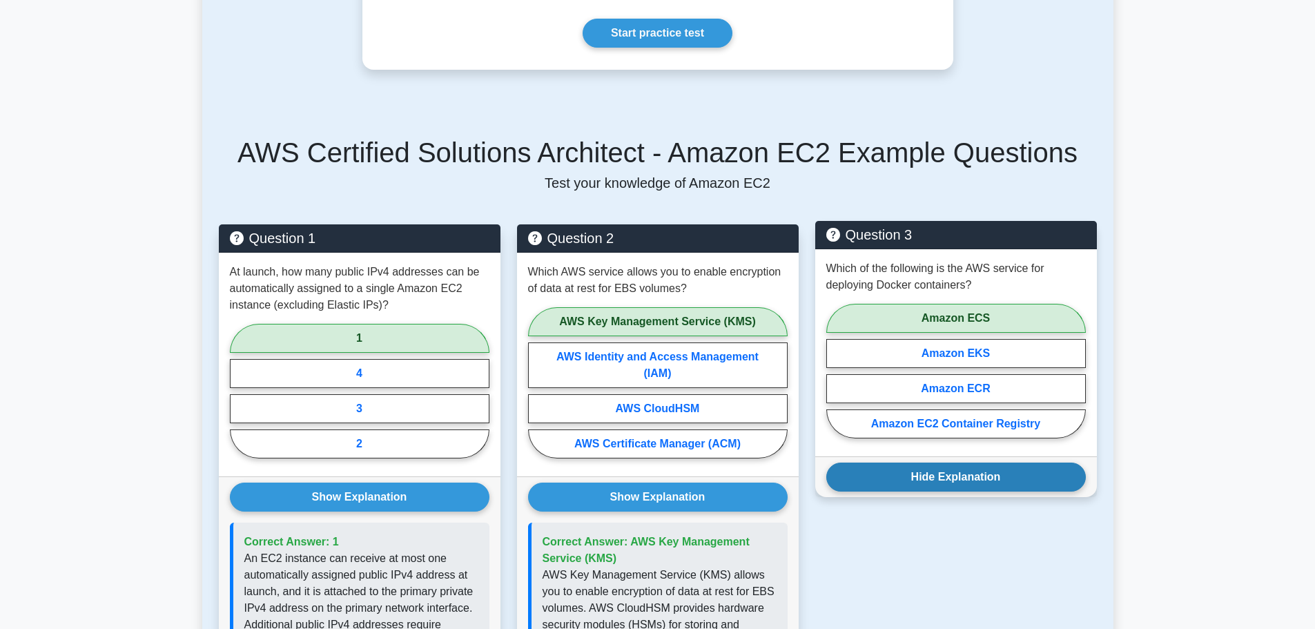
click at [941, 478] on button "Hide Explanation" at bounding box center [955, 476] width 259 height 29
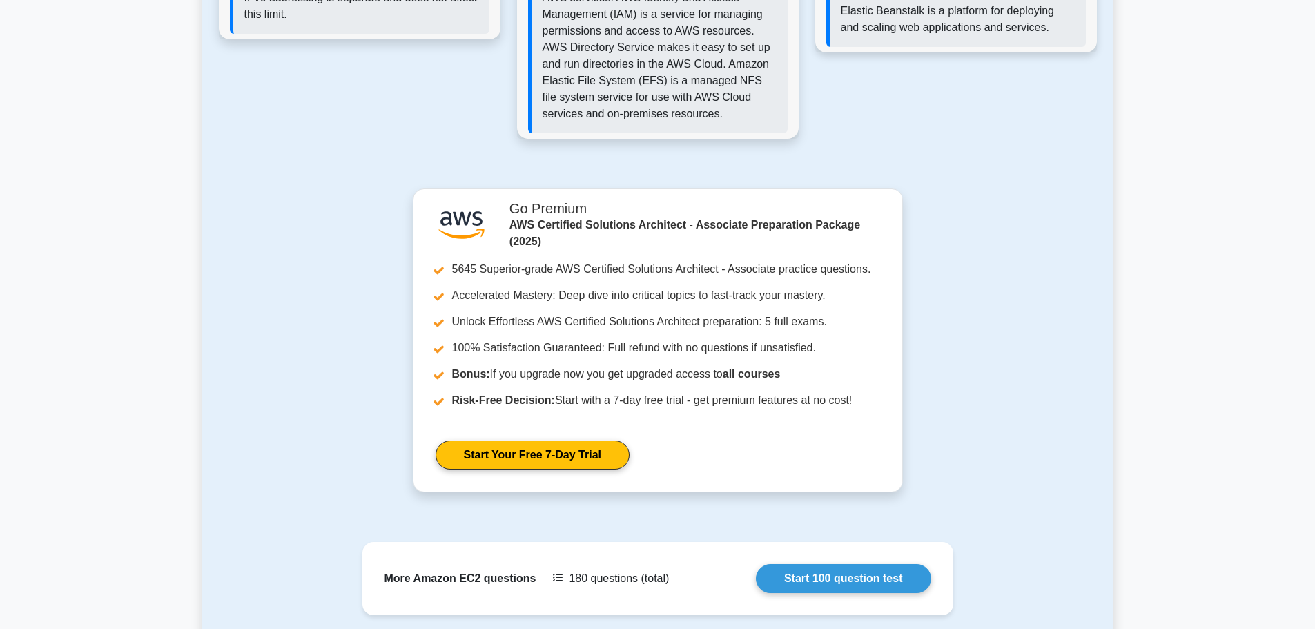
scroll to position [1616, 0]
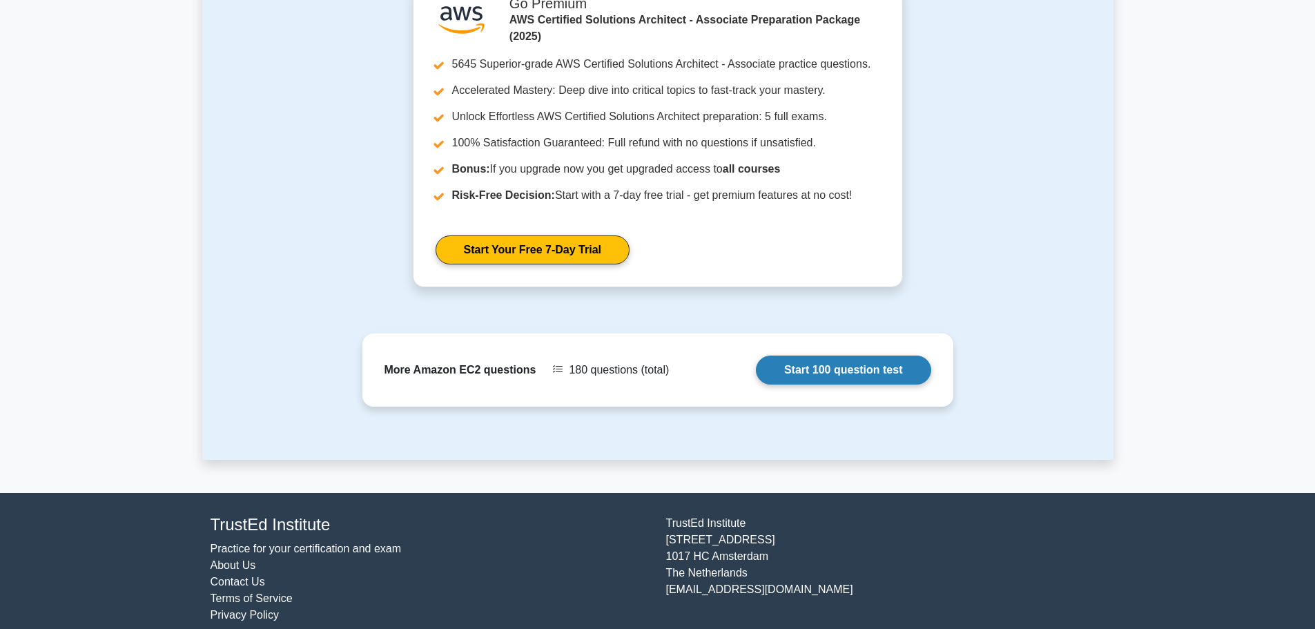
click at [869, 355] on link "Start 100 question test" at bounding box center [843, 369] width 175 height 29
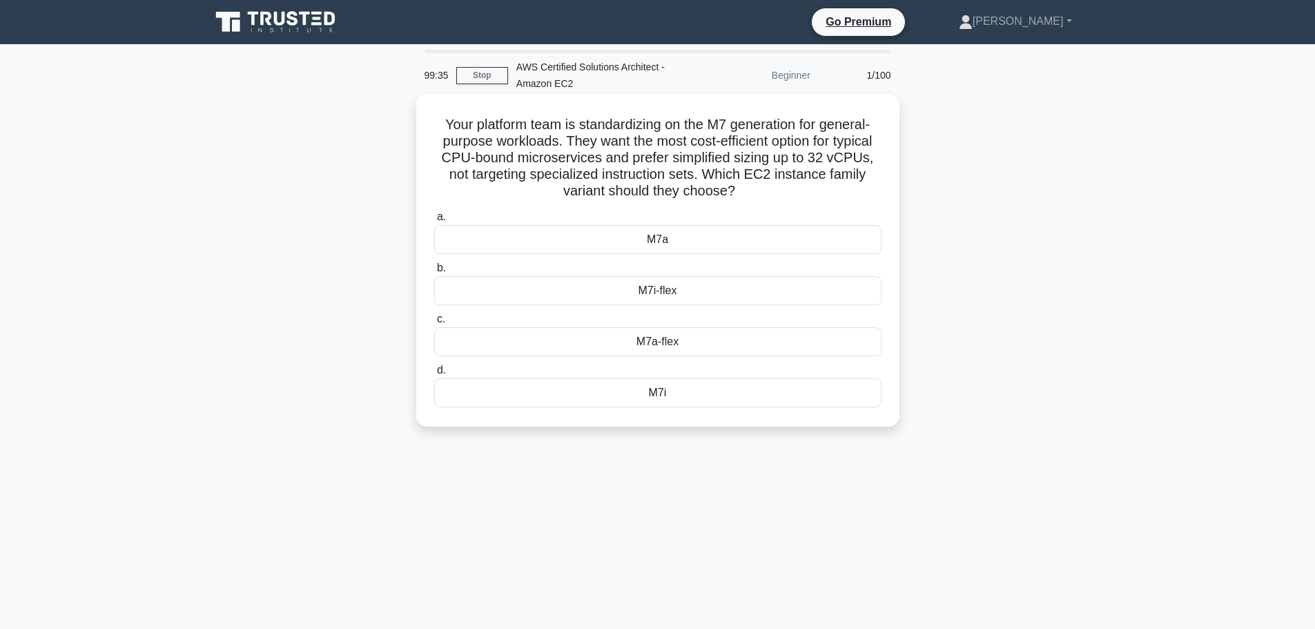
drag, startPoint x: 794, startPoint y: 190, endPoint x: 424, endPoint y: 112, distance: 378.0
click at [424, 112] on div "Your platform team is standardizing on the M7 generation for general-purpose wo…" at bounding box center [658, 260] width 472 height 322
copy h5 "Your platform team is standardizing on the M7 generation for general-purpose wo…"
click at [728, 298] on div "M7i-flex" at bounding box center [657, 290] width 447 height 29
click at [434, 273] on input "b. M7i-flex" at bounding box center [434, 268] width 0 height 9
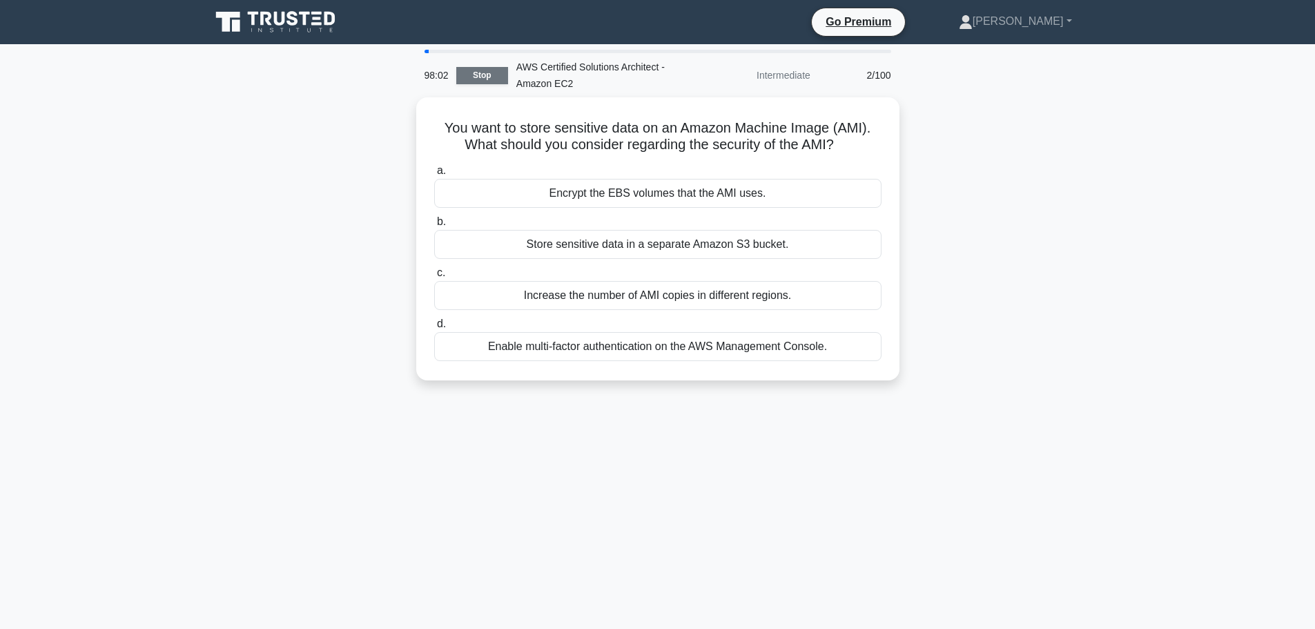
click at [494, 72] on link "Stop" at bounding box center [482, 75] width 52 height 17
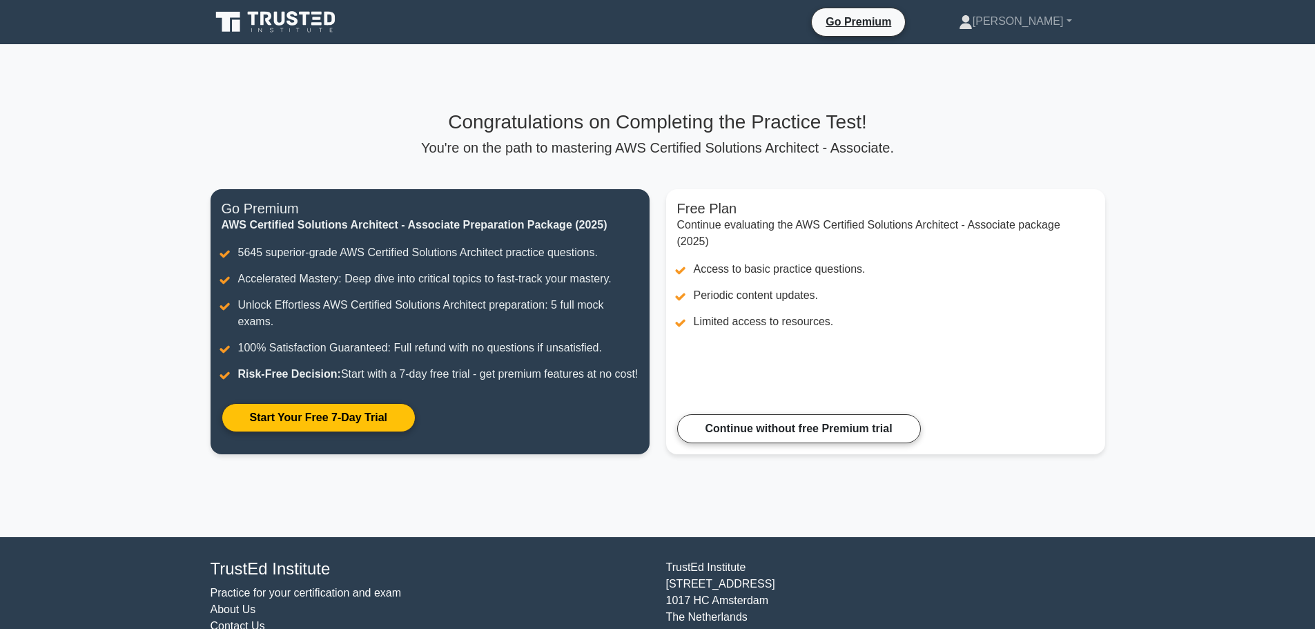
click at [324, 28] on icon at bounding box center [276, 22] width 133 height 26
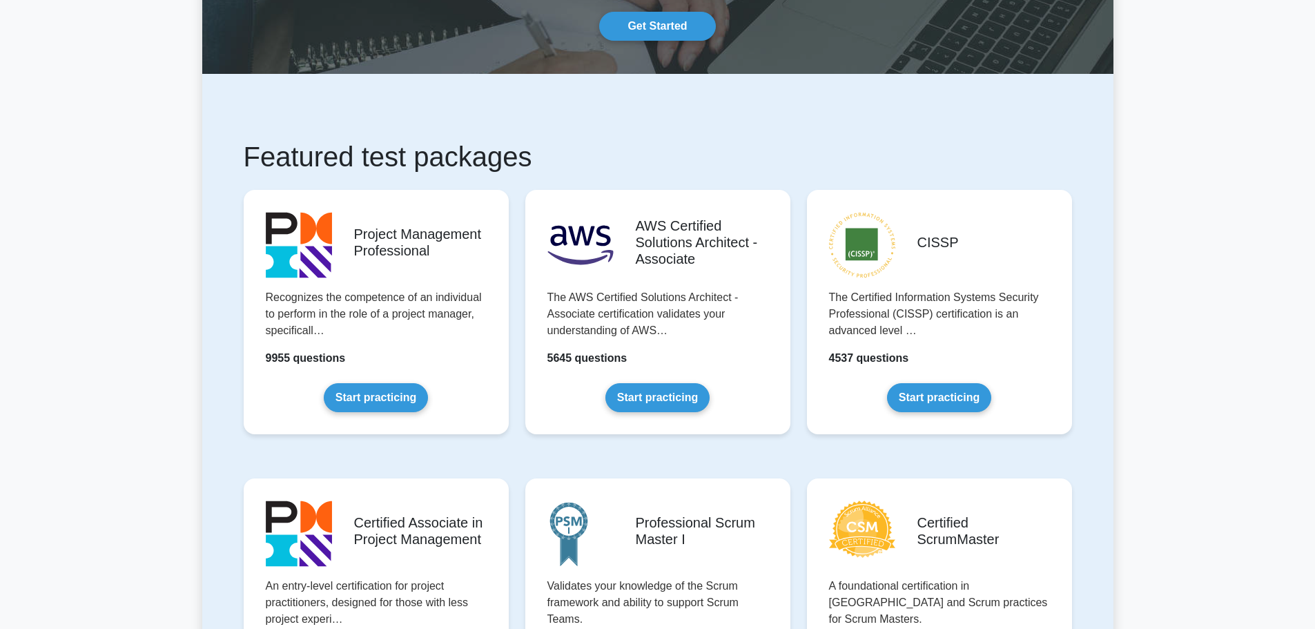
scroll to position [159, 0]
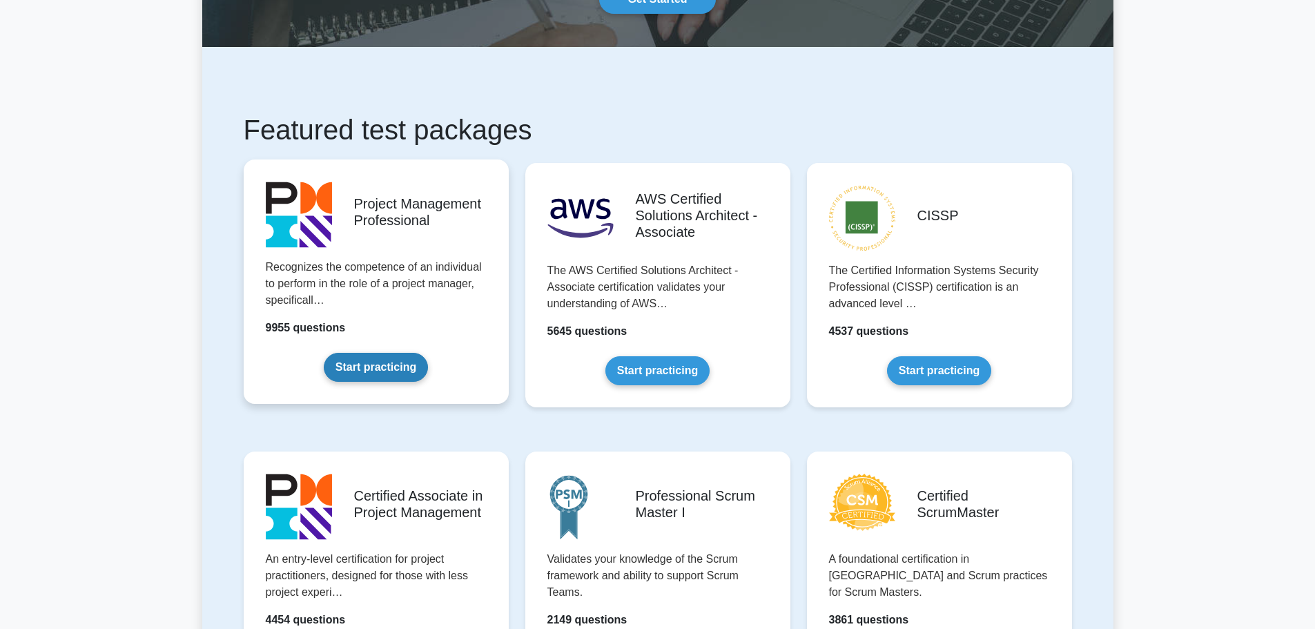
scroll to position [0, 0]
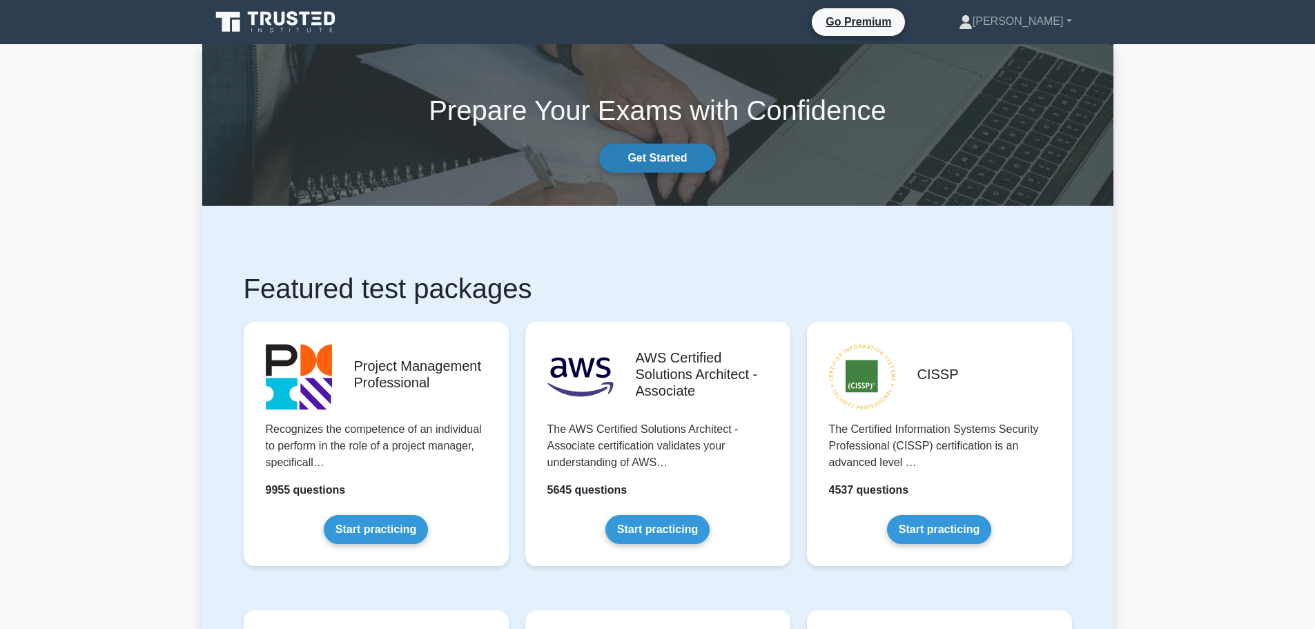
click at [669, 155] on link "Get Started" at bounding box center [657, 158] width 116 height 29
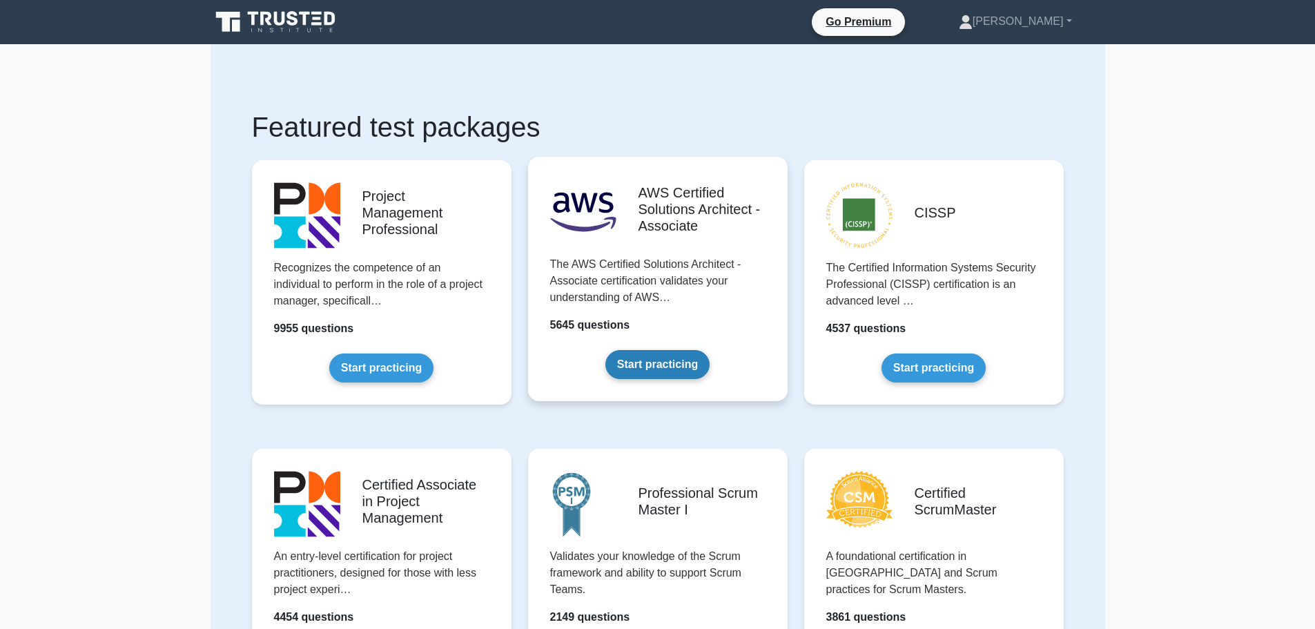
click at [674, 378] on link "Start practicing" at bounding box center [657, 364] width 104 height 29
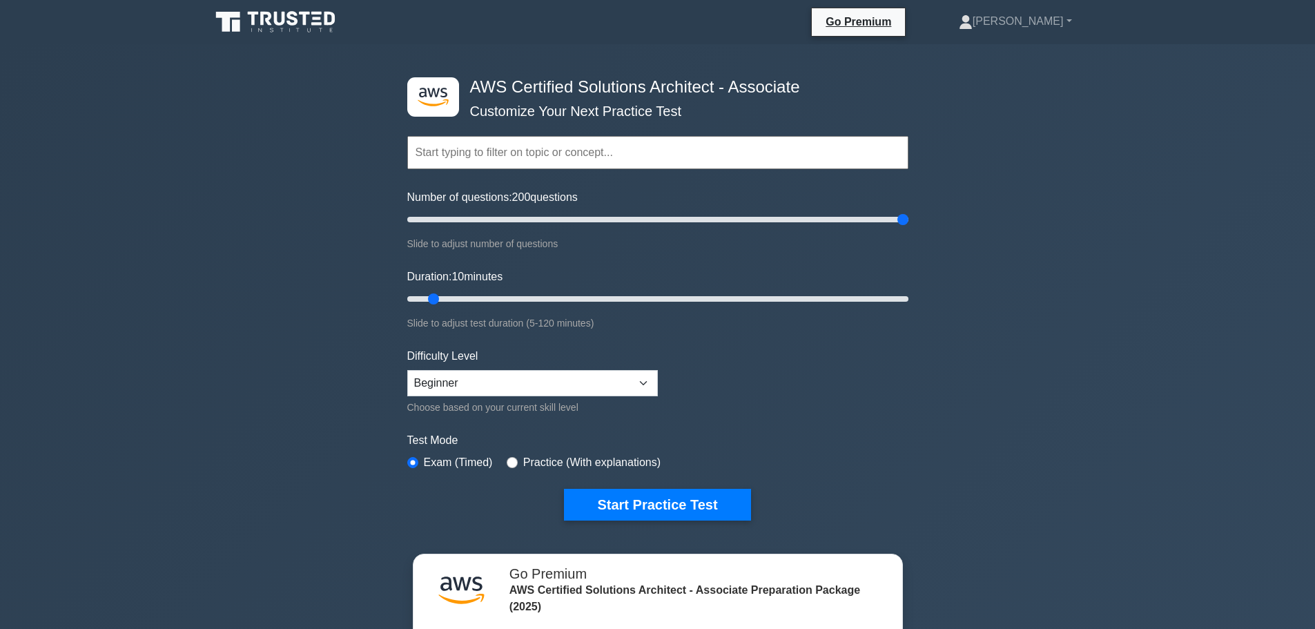
drag, startPoint x: 423, startPoint y: 218, endPoint x: 1099, endPoint y: 284, distance: 679.6
type input "200"
click at [908, 228] on input "Number of questions: 200 questions" at bounding box center [657, 219] width 501 height 17
drag, startPoint x: 434, startPoint y: 295, endPoint x: 1072, endPoint y: 298, distance: 637.7
type input "120"
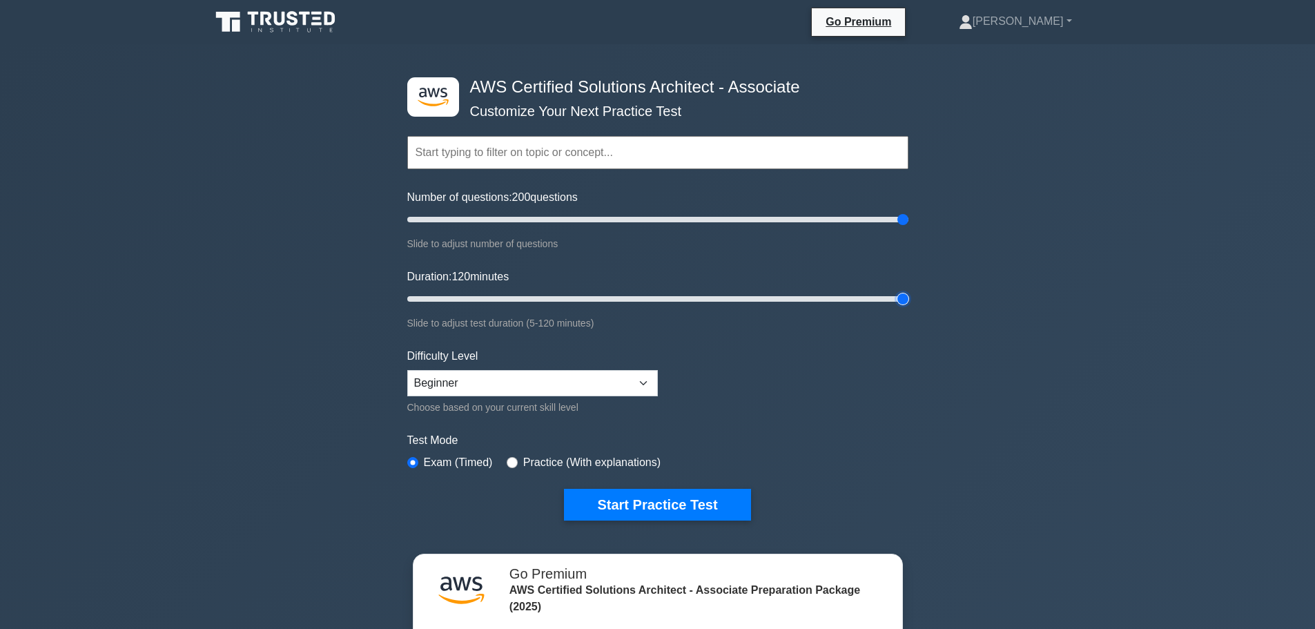
click at [908, 298] on input "Duration: 120 minutes" at bounding box center [657, 299] width 501 height 17
click at [545, 372] on select "Beginner Intermediate Expert" at bounding box center [532, 383] width 251 height 26
select select "expert"
click at [407, 370] on select "Beginner Intermediate Expert" at bounding box center [532, 383] width 251 height 26
click at [507, 457] on input "radio" at bounding box center [512, 462] width 11 height 11
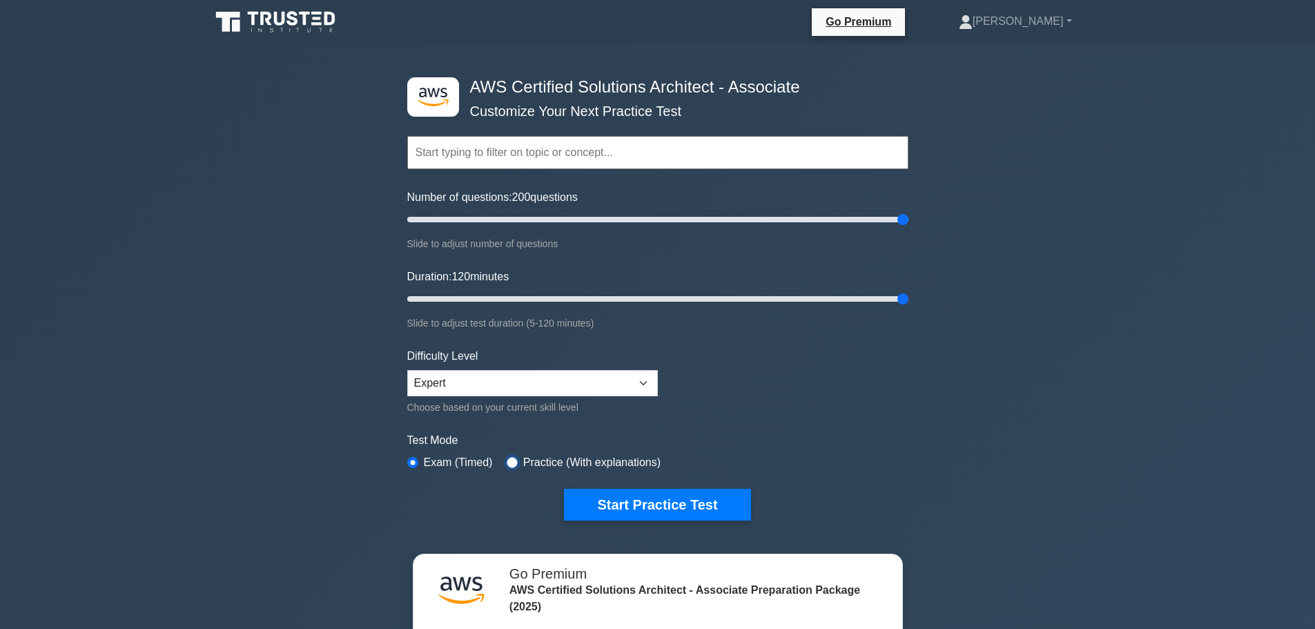
radio input "true"
click at [589, 136] on input "text" at bounding box center [657, 152] width 501 height 33
click at [658, 499] on button "Start Practice Test" at bounding box center [657, 505] width 186 height 32
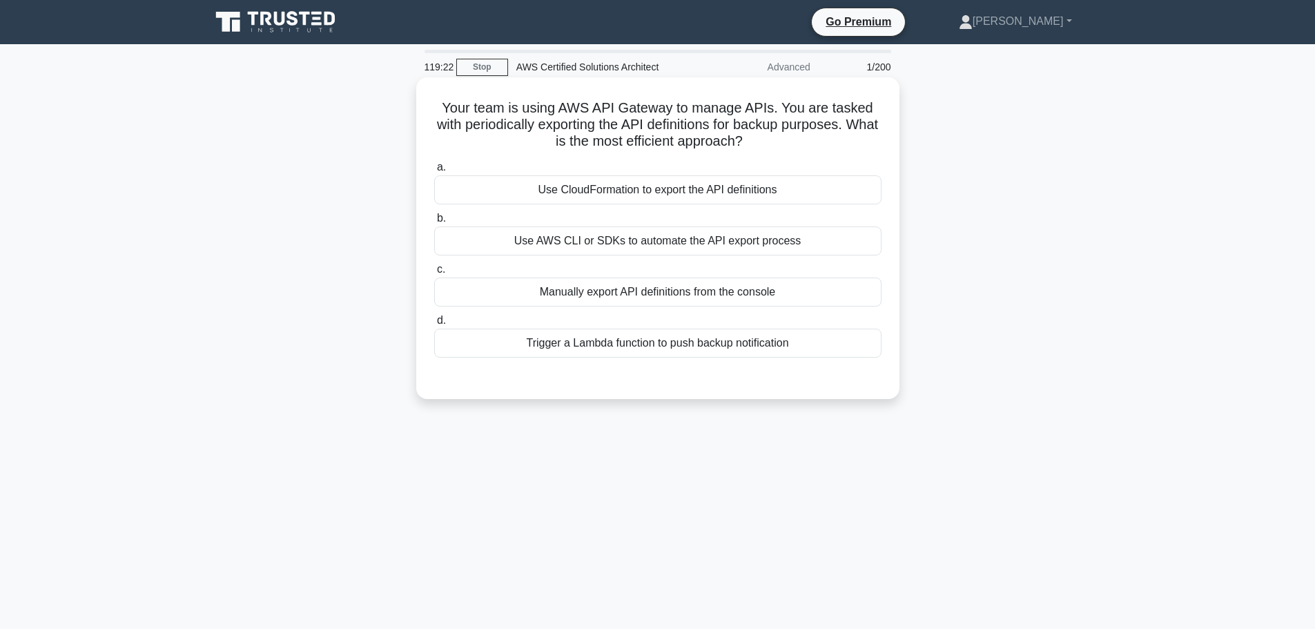
click at [613, 186] on div "Use CloudFormation to export the API definitions" at bounding box center [657, 189] width 447 height 29
click at [434, 172] on input "a. Use CloudFormation to export the API definitions" at bounding box center [434, 167] width 0 height 9
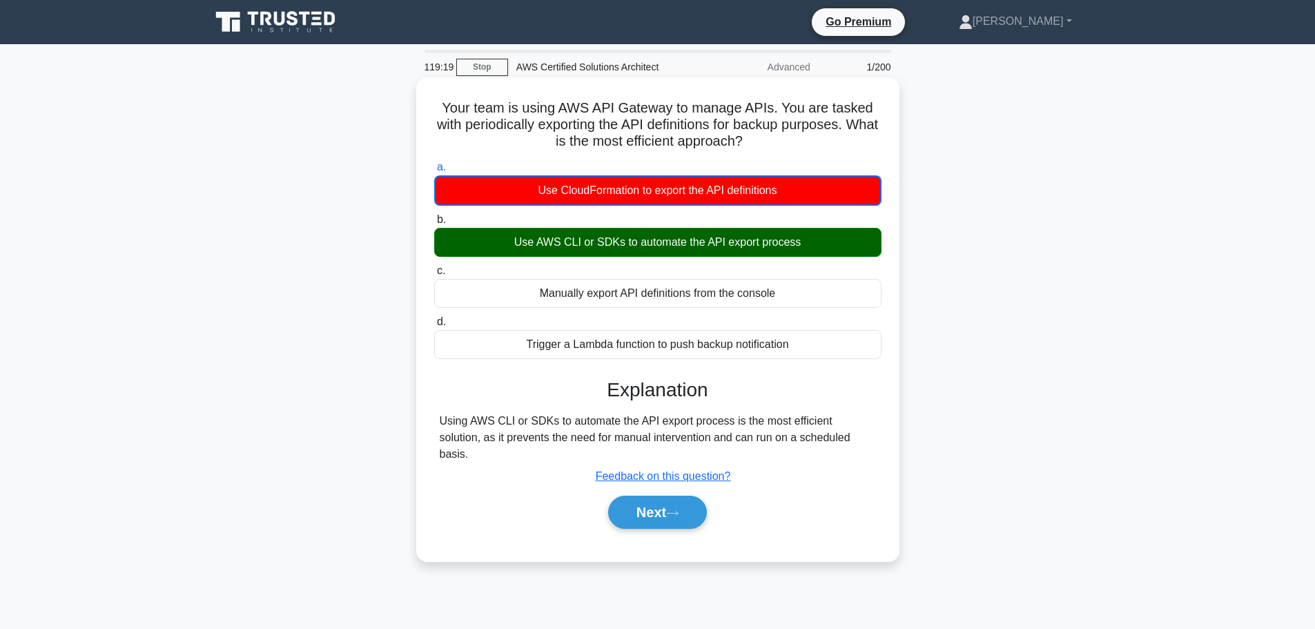
click at [624, 241] on div "Use AWS CLI or SDKs to automate the API export process" at bounding box center [657, 242] width 447 height 29
click at [434, 224] on input "b. Use AWS CLI or SDKs to automate the API export process" at bounding box center [434, 219] width 0 height 9
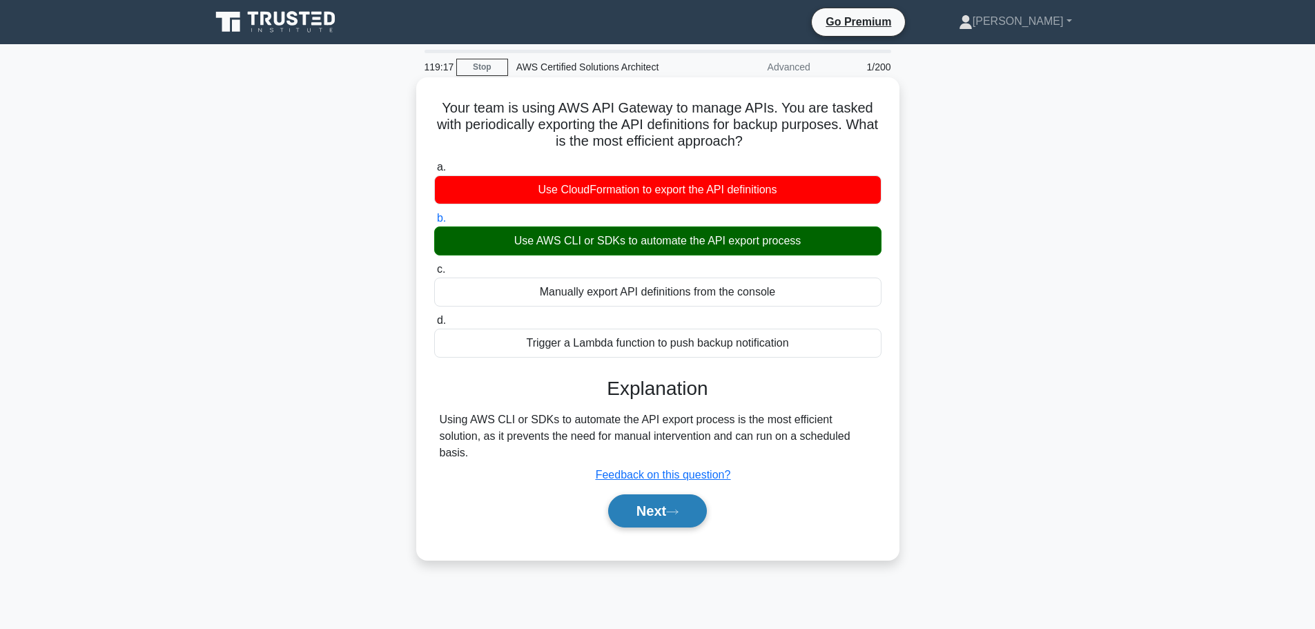
click at [657, 494] on button "Next" at bounding box center [657, 510] width 99 height 33
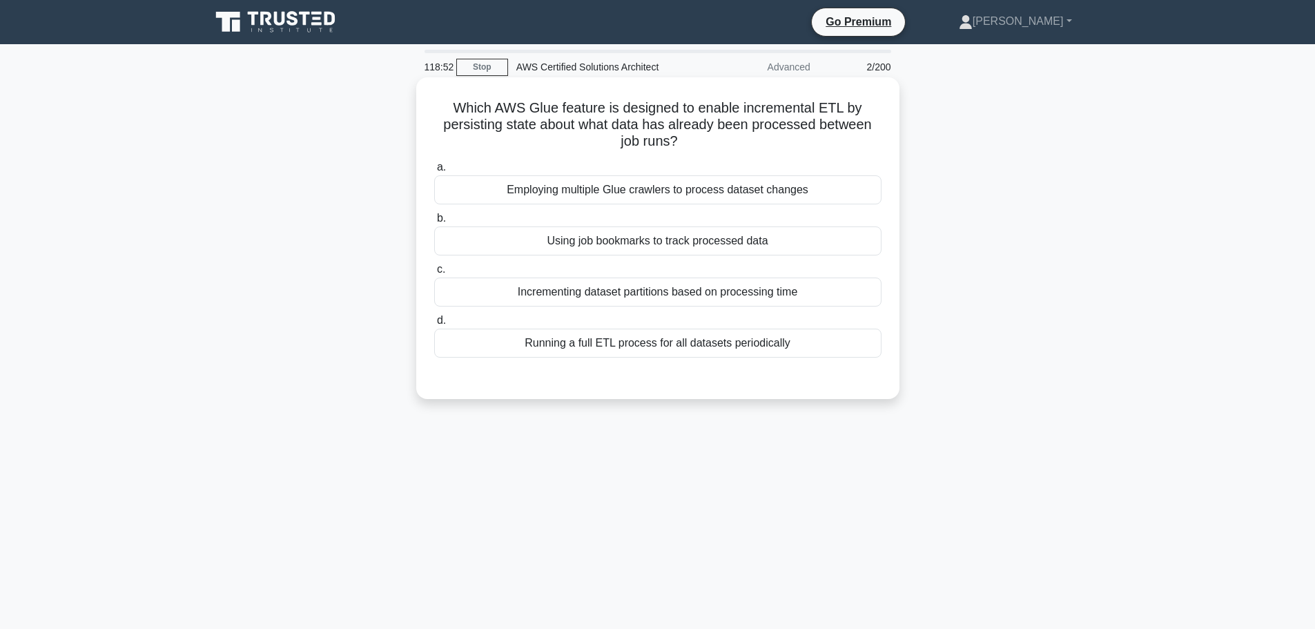
click at [723, 198] on div "Employing multiple Glue crawlers to process dataset changes" at bounding box center [657, 189] width 447 height 29
click at [434, 172] on input "a. Employing multiple Glue crawlers to process dataset changes" at bounding box center [434, 167] width 0 height 9
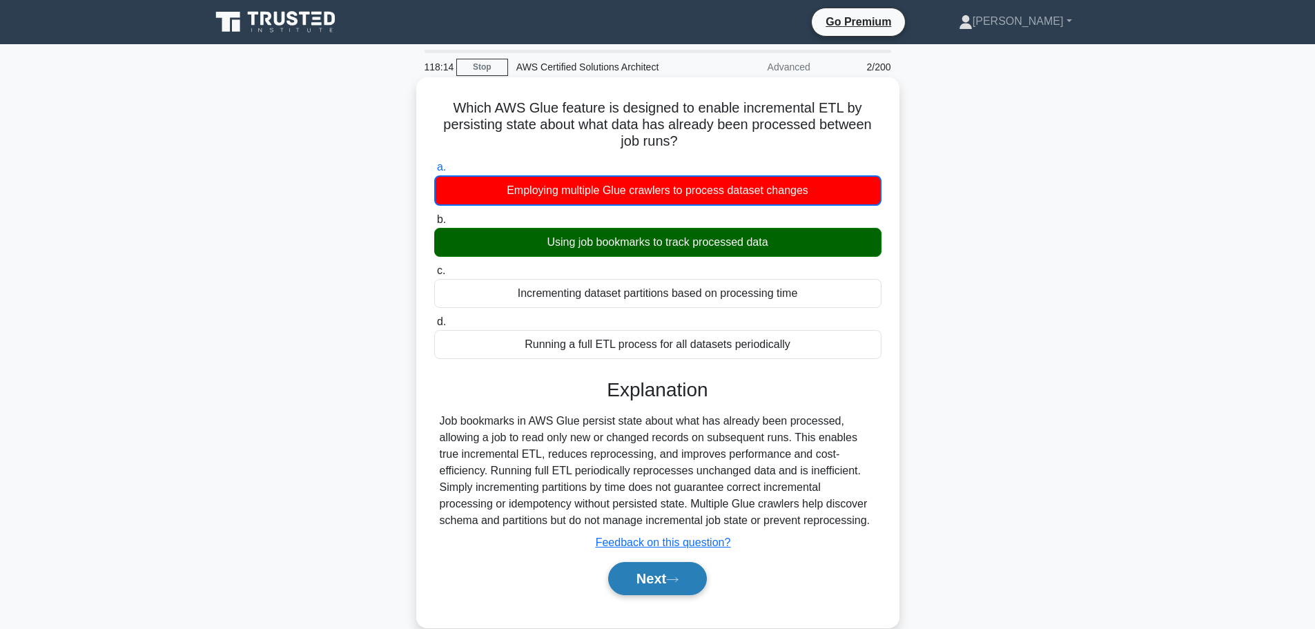
click at [667, 587] on button "Next" at bounding box center [657, 578] width 99 height 33
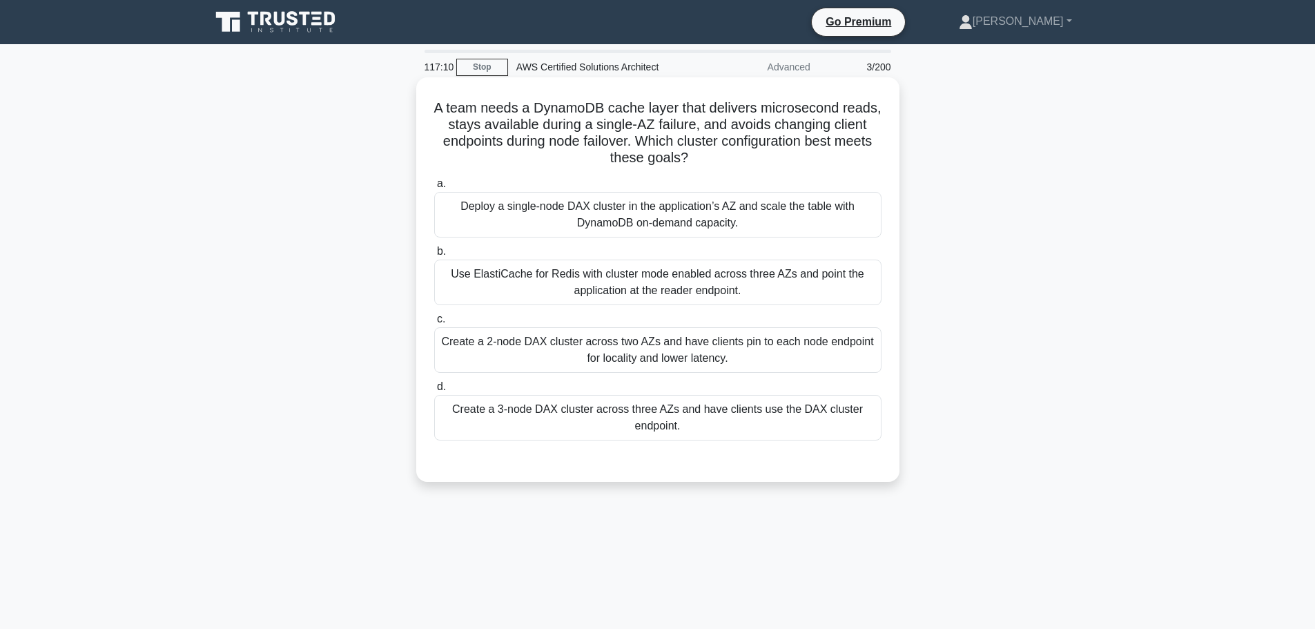
click at [627, 369] on div "Create a 2-node DAX cluster across two AZs and have clients pin to each node en…" at bounding box center [657, 350] width 447 height 46
click at [434, 324] on input "c. Create a 2-node DAX cluster across two AZs and have clients pin to each node…" at bounding box center [434, 319] width 0 height 9
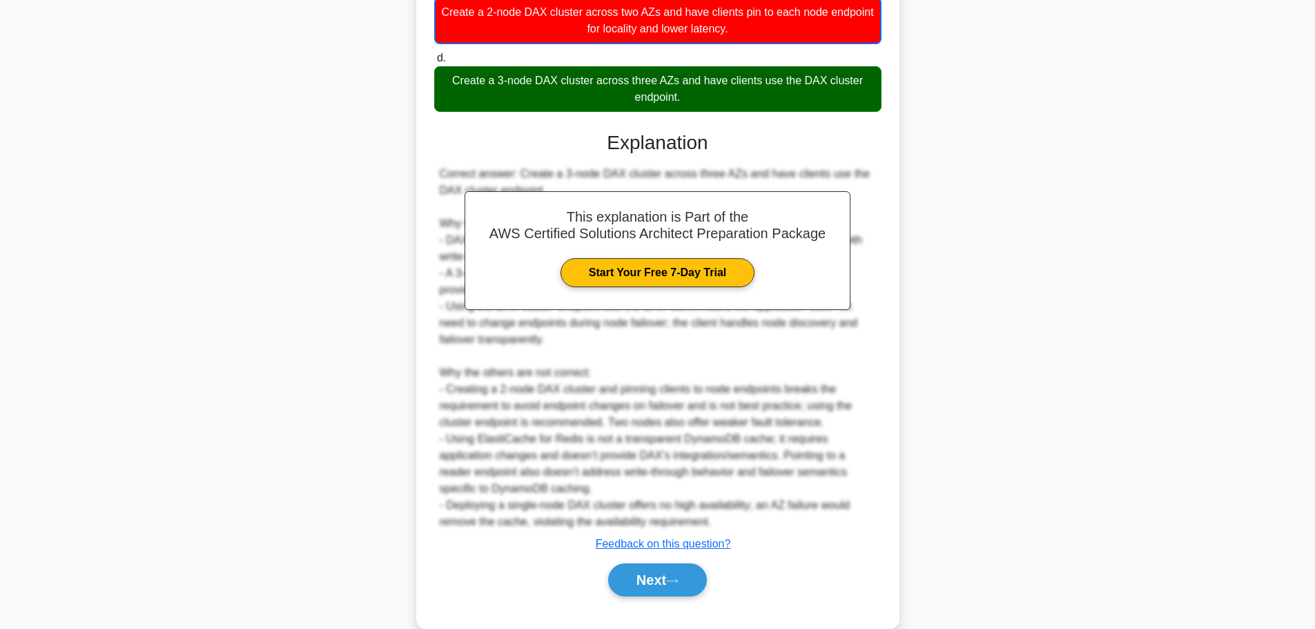
scroll to position [357, 0]
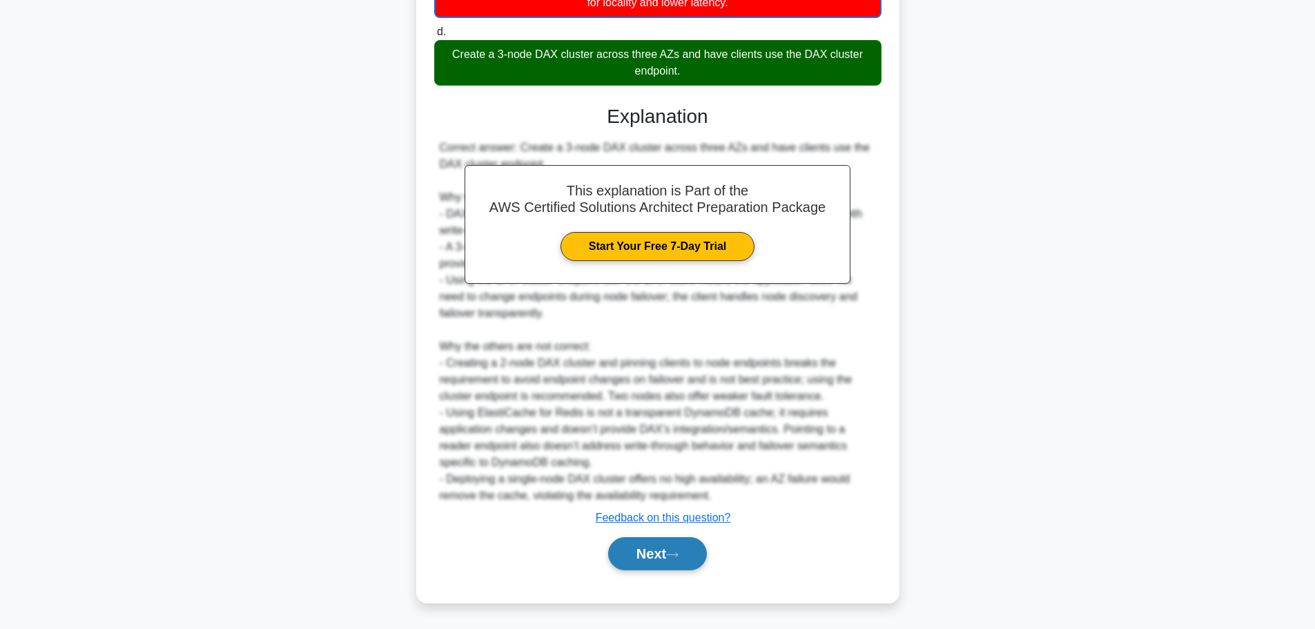
click at [660, 557] on button "Next" at bounding box center [657, 553] width 99 height 33
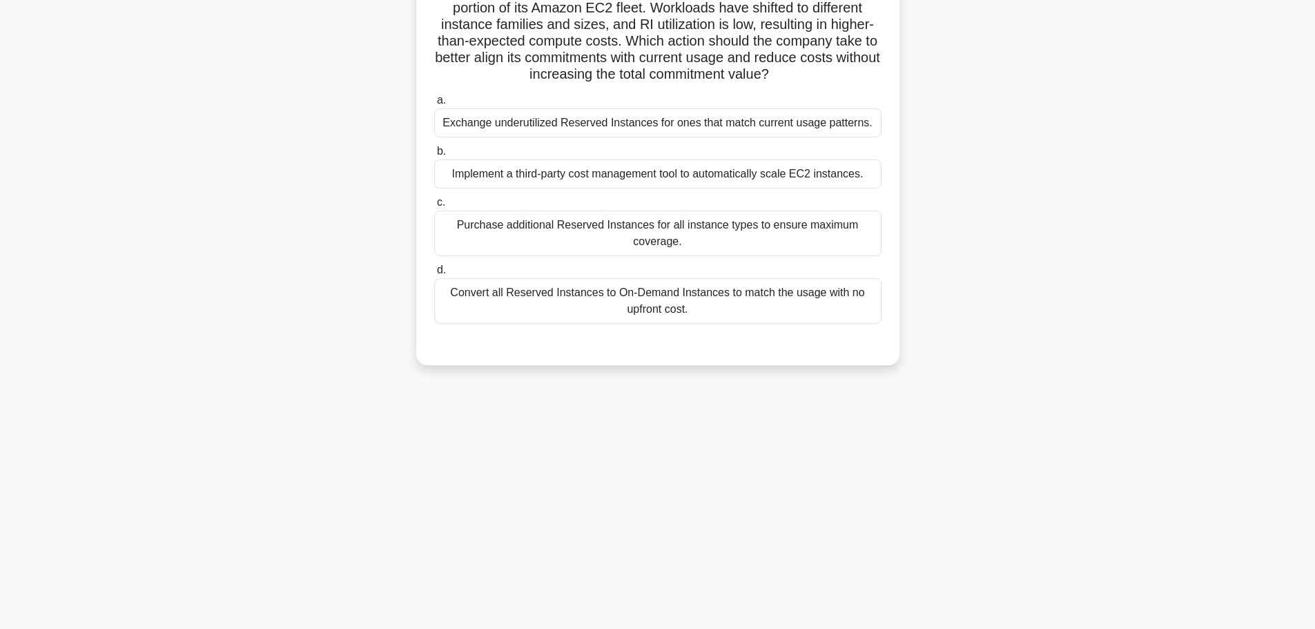
scroll to position [0, 0]
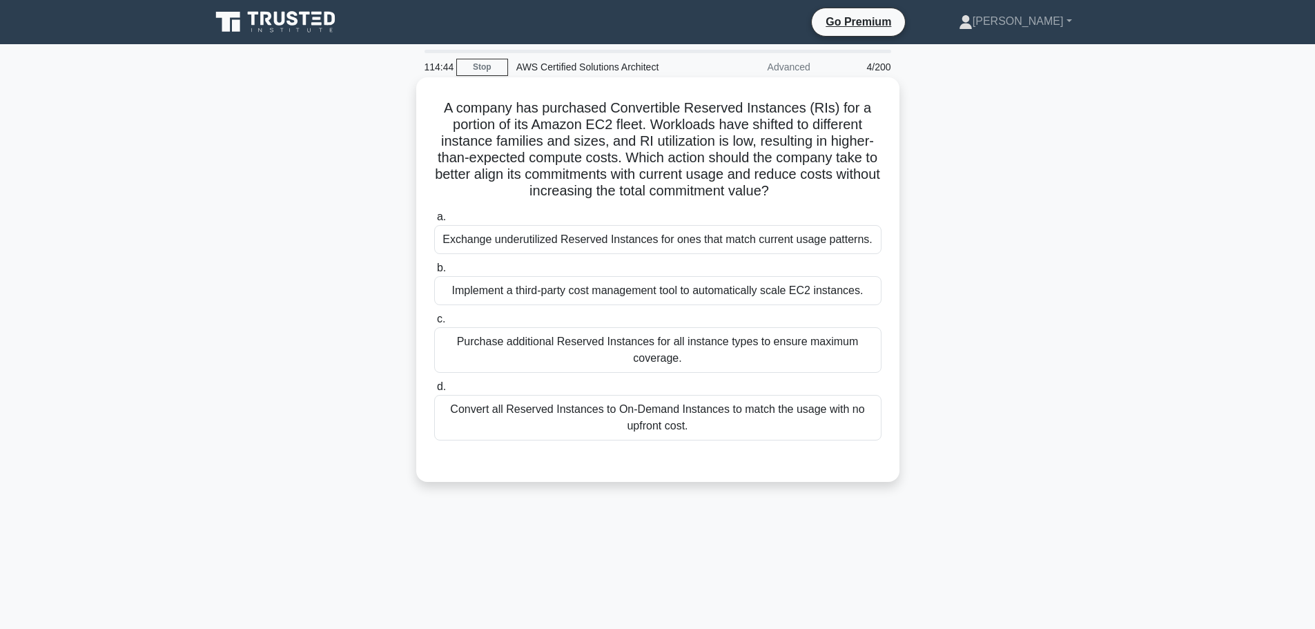
click at [627, 251] on div "Exchange underutilized Reserved Instances for ones that match current usage pat…" at bounding box center [657, 239] width 447 height 29
click at [434, 222] on input "a. Exchange underutilized Reserved Instances for ones that match current usage …" at bounding box center [434, 217] width 0 height 9
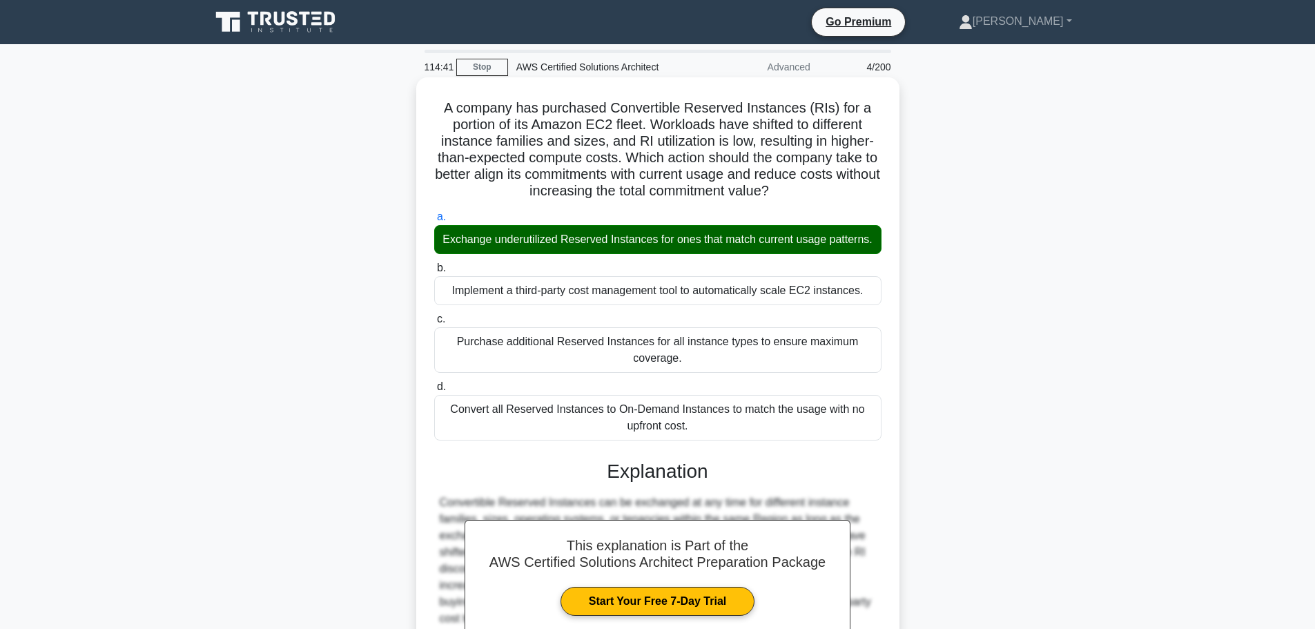
scroll to position [173, 0]
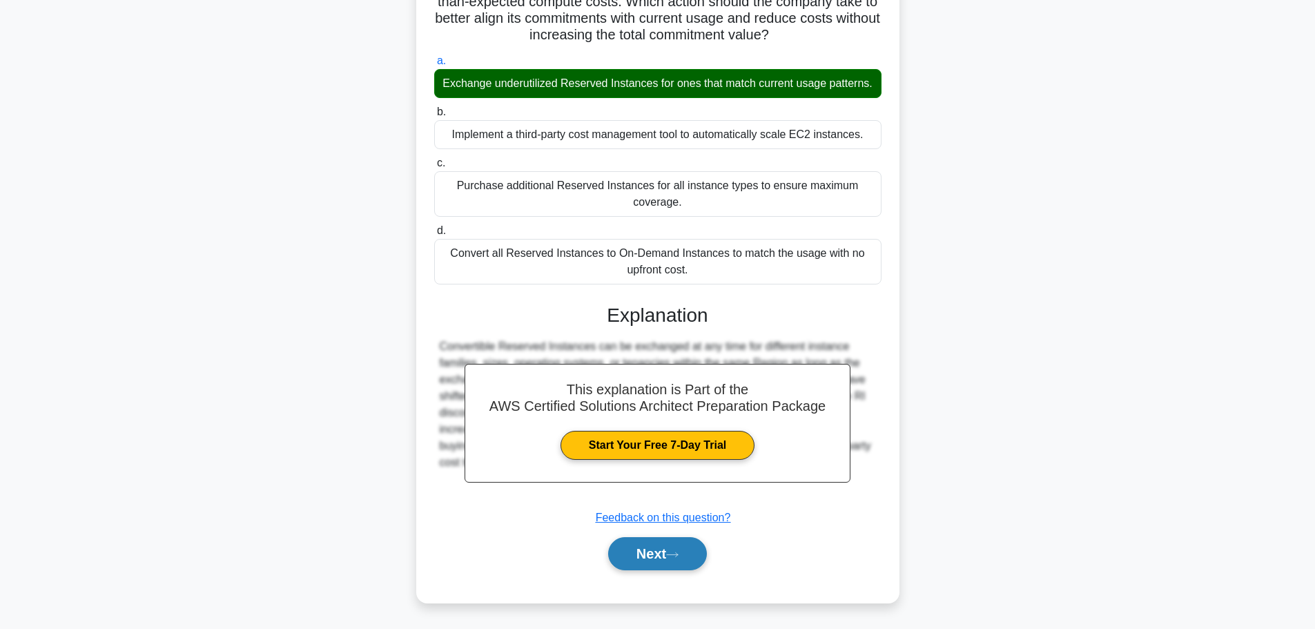
click at [638, 551] on button "Next" at bounding box center [657, 553] width 99 height 33
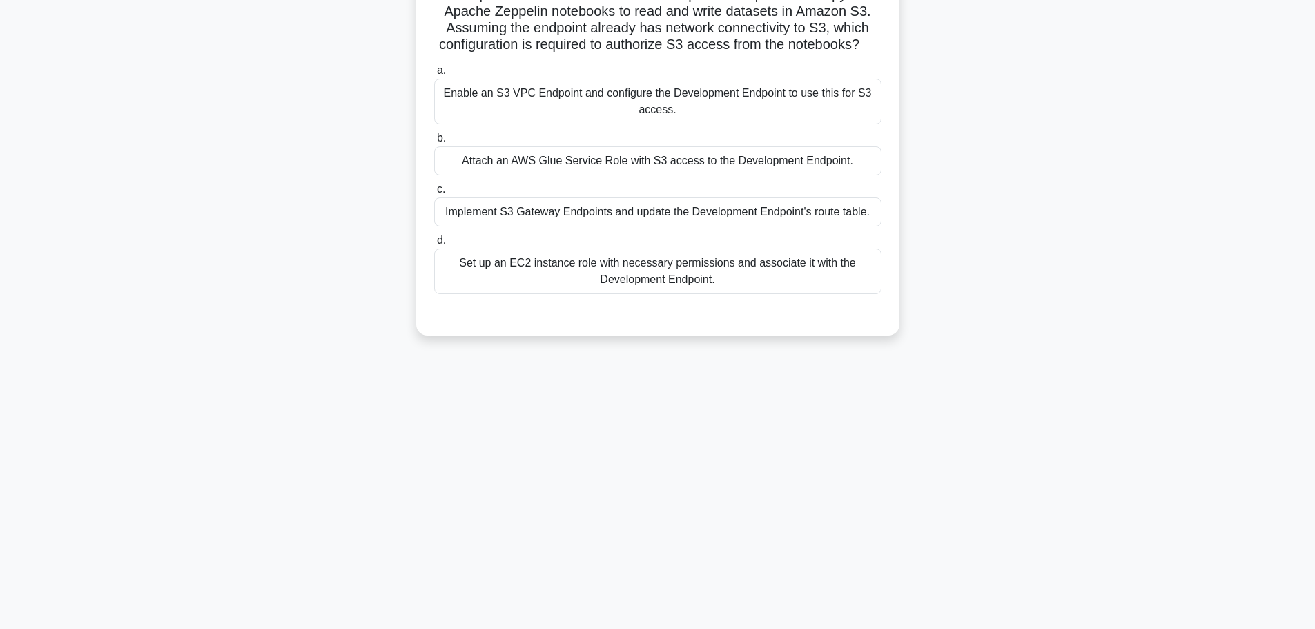
scroll to position [0, 0]
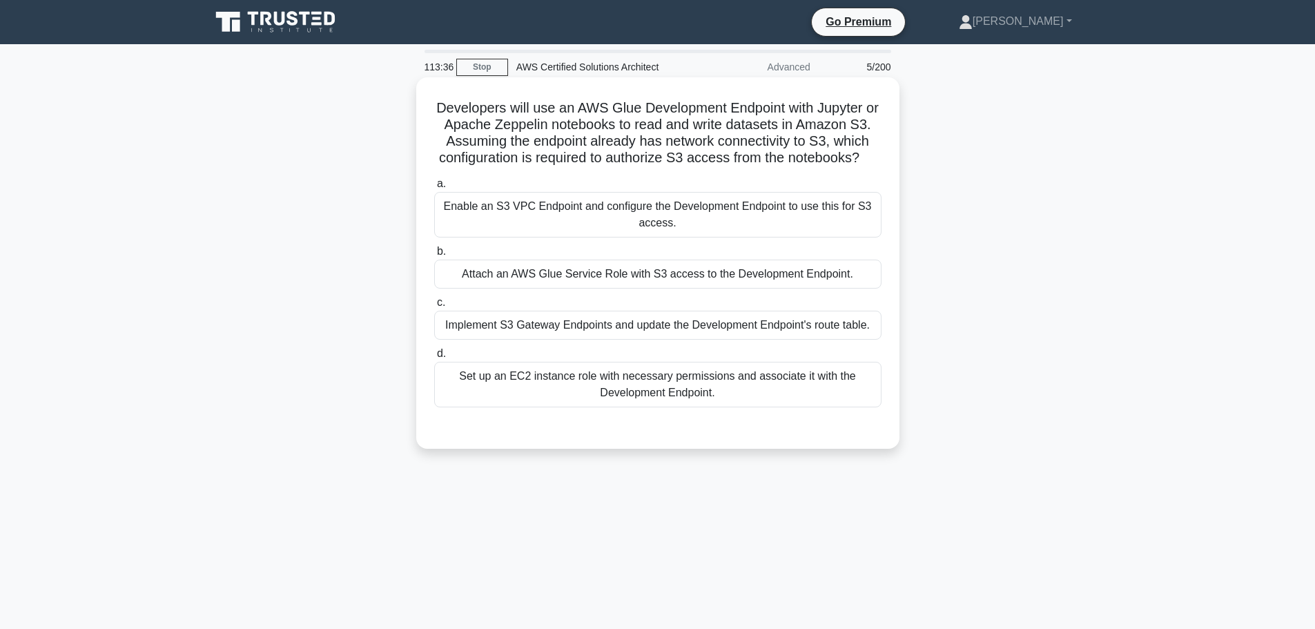
click at [558, 288] on div "Attach an AWS Glue Service Role with S3 access to the Development Endpoint." at bounding box center [657, 273] width 447 height 29
click at [434, 256] on input "b. Attach an AWS Glue Service Role with S3 access to the Development Endpoint." at bounding box center [434, 251] width 0 height 9
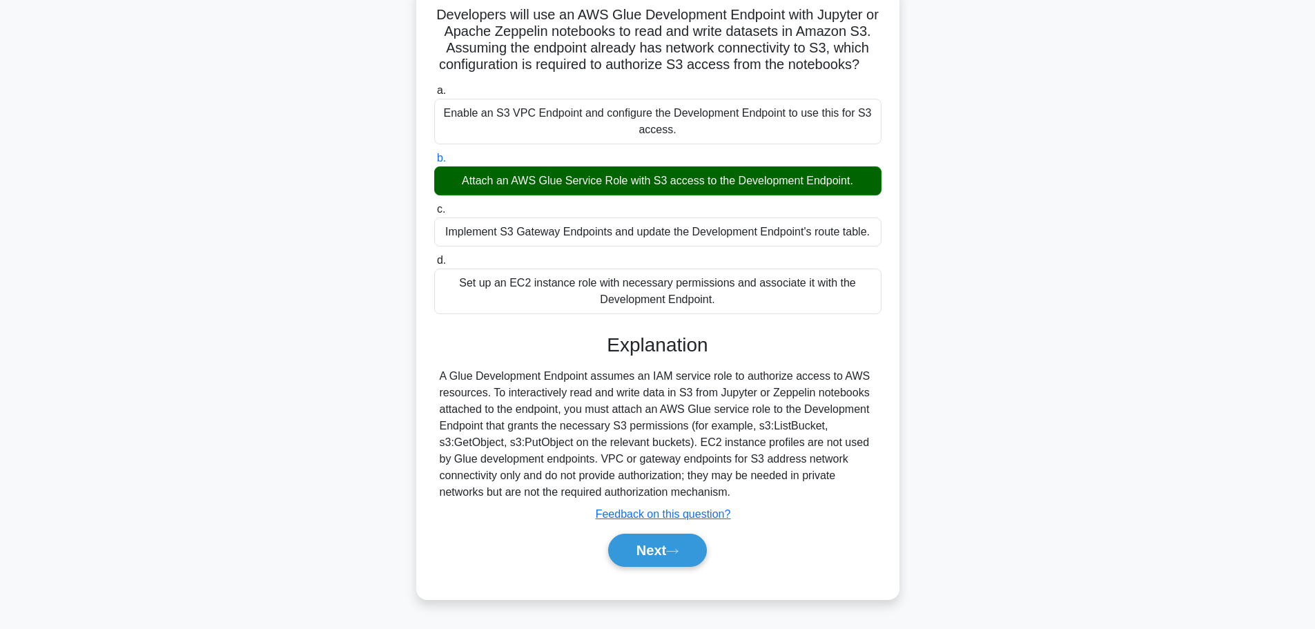
scroll to position [117, 0]
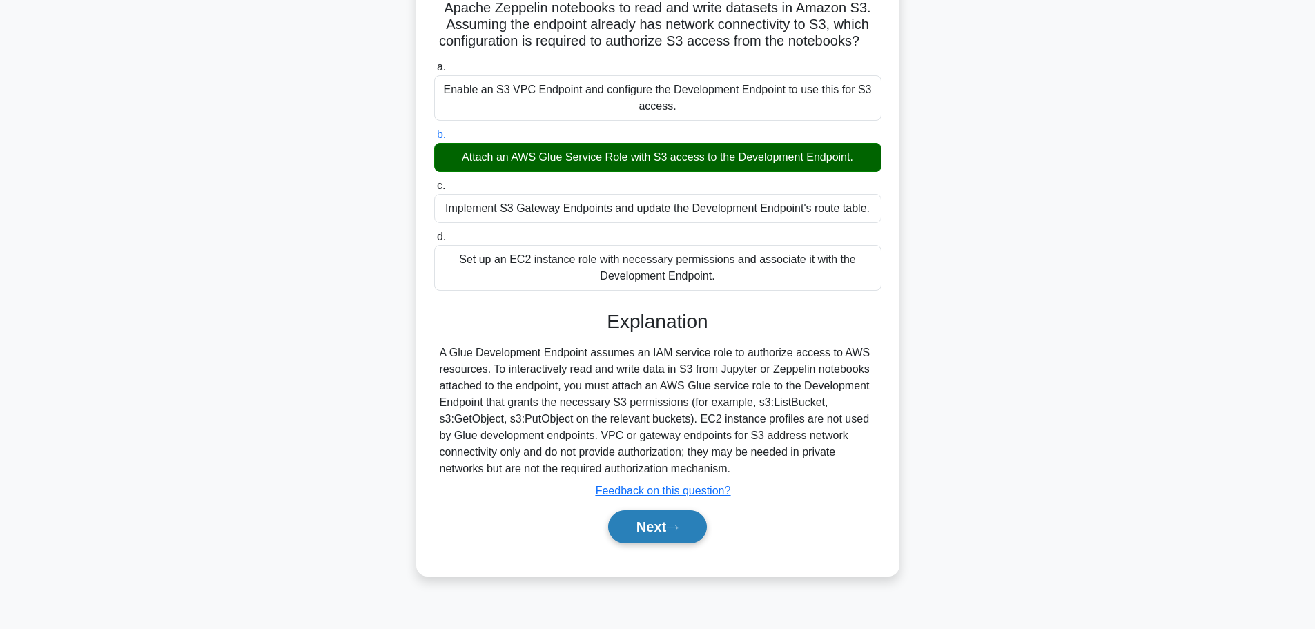
click at [678, 531] on icon at bounding box center [672, 528] width 12 height 8
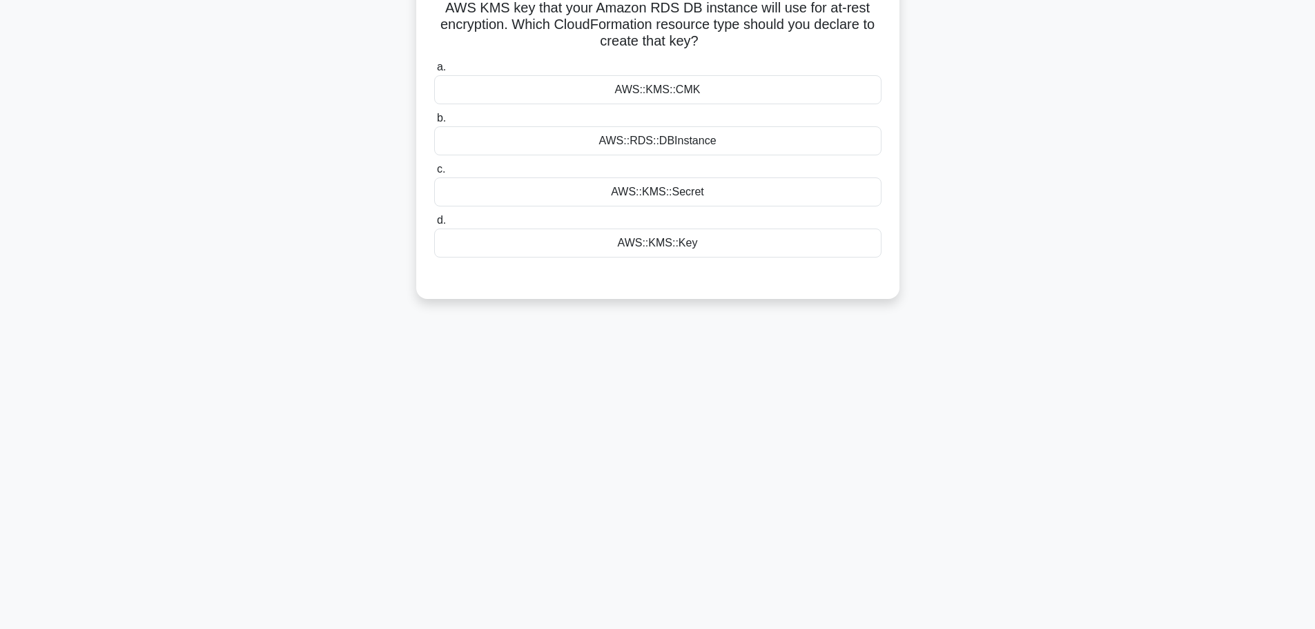
click at [683, 90] on div "AWS::KMS::CMK" at bounding box center [657, 89] width 447 height 29
click at [434, 72] on input "a. AWS::KMS::CMK" at bounding box center [434, 67] width 0 height 9
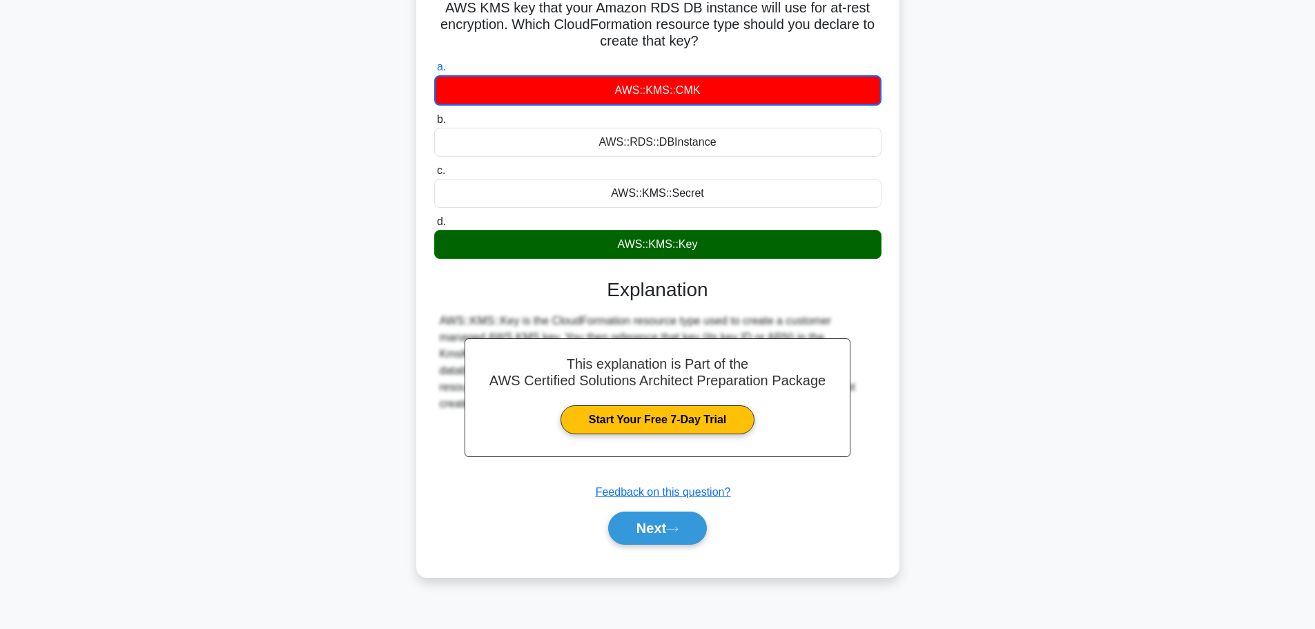
click at [674, 244] on div "AWS::KMS::Key" at bounding box center [657, 244] width 447 height 29
click at [434, 226] on input "d. AWS::KMS::Key" at bounding box center [434, 221] width 0 height 9
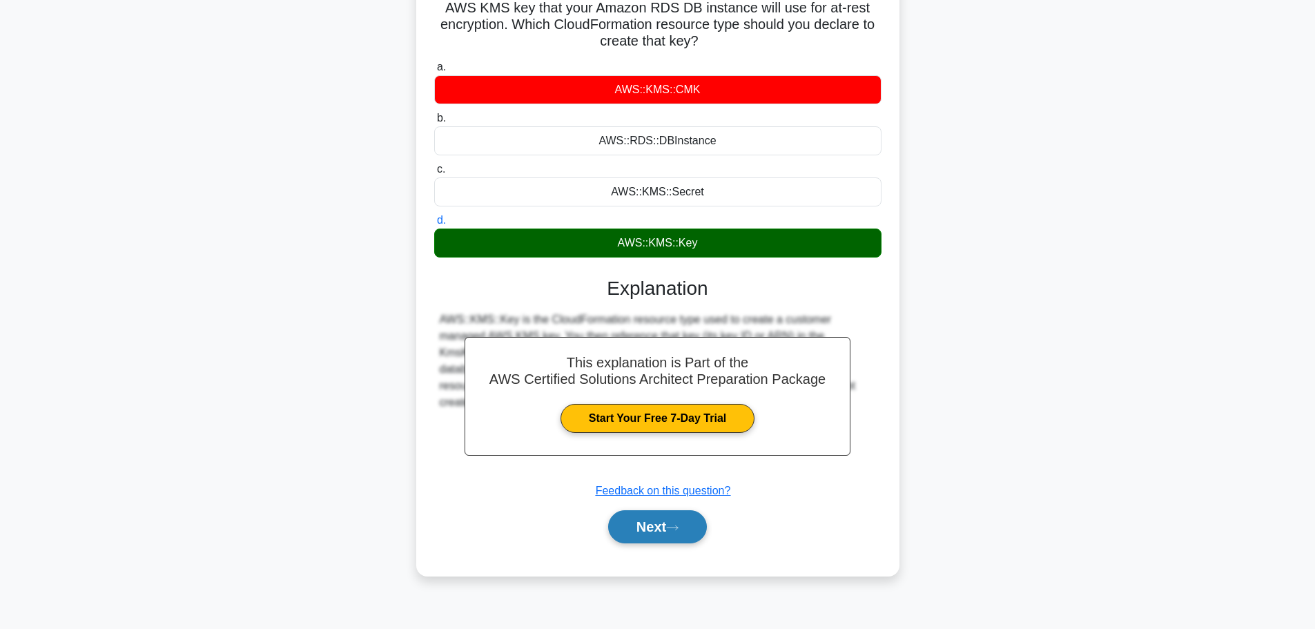
click at [659, 538] on button "Next" at bounding box center [657, 526] width 99 height 33
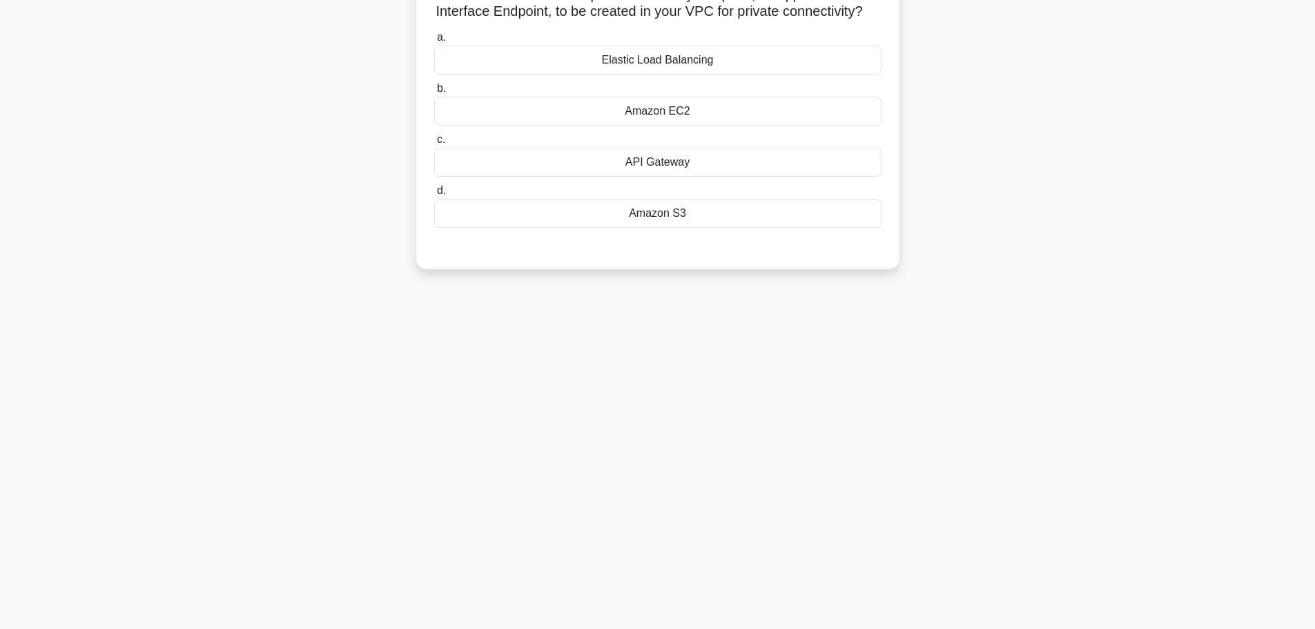
scroll to position [0, 0]
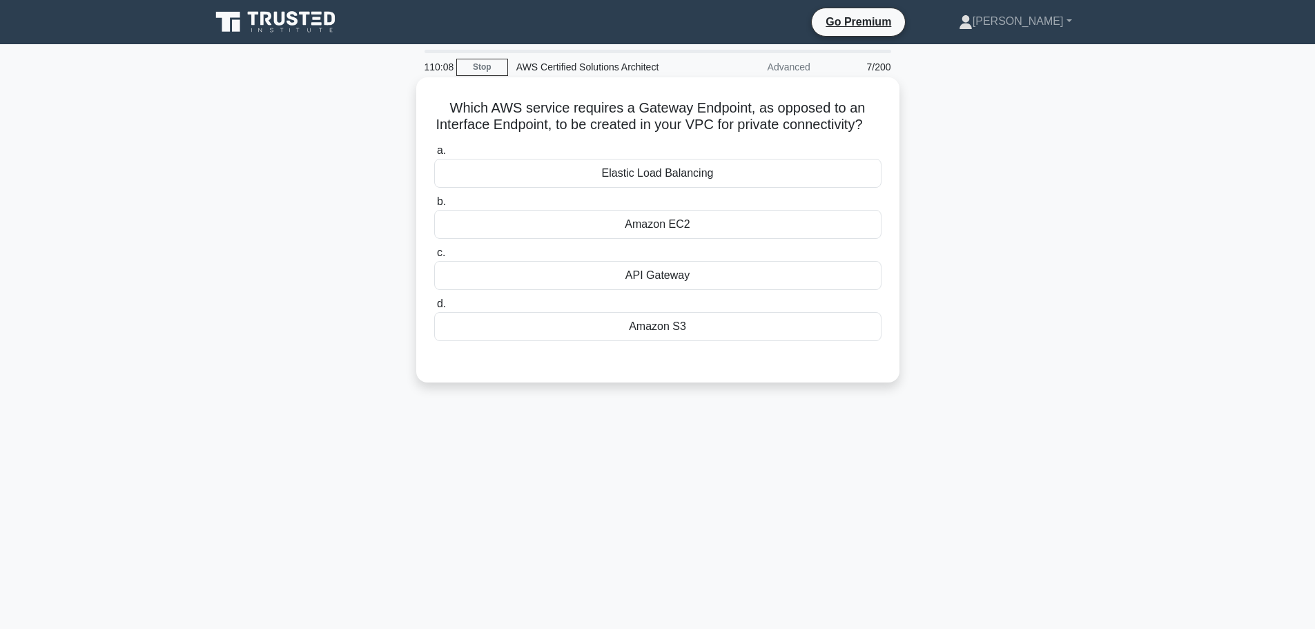
click at [663, 290] on div "API Gateway" at bounding box center [657, 275] width 447 height 29
click at [434, 257] on input "c. API Gateway" at bounding box center [434, 252] width 0 height 9
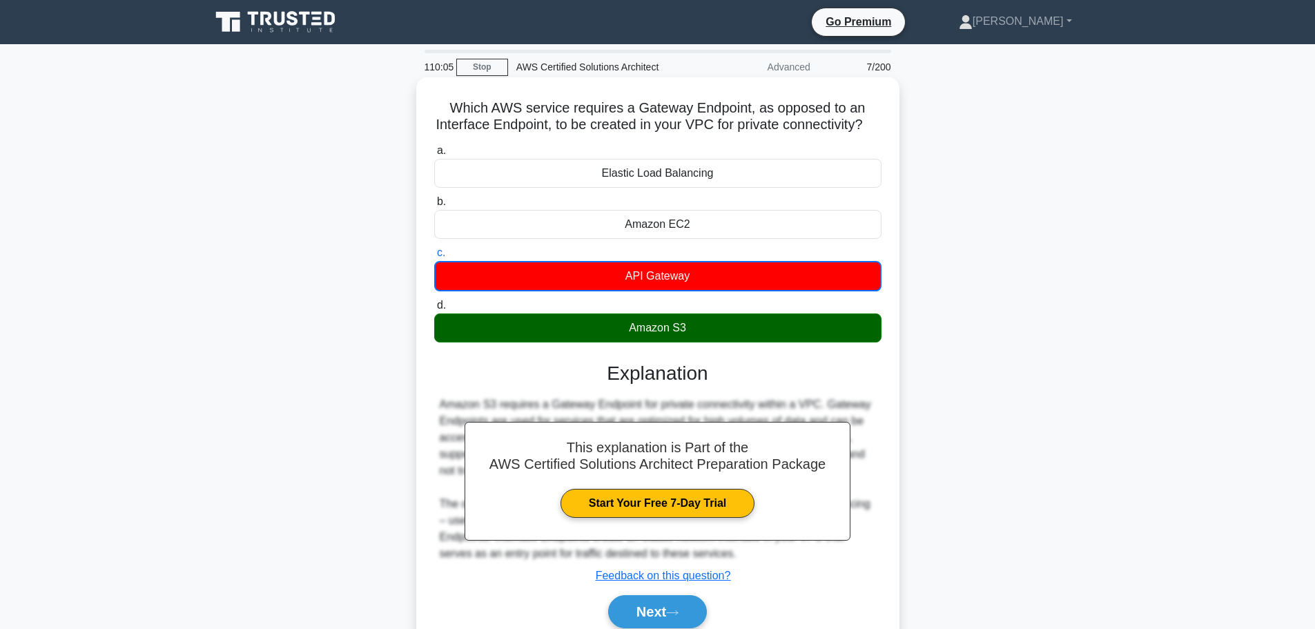
scroll to position [117, 0]
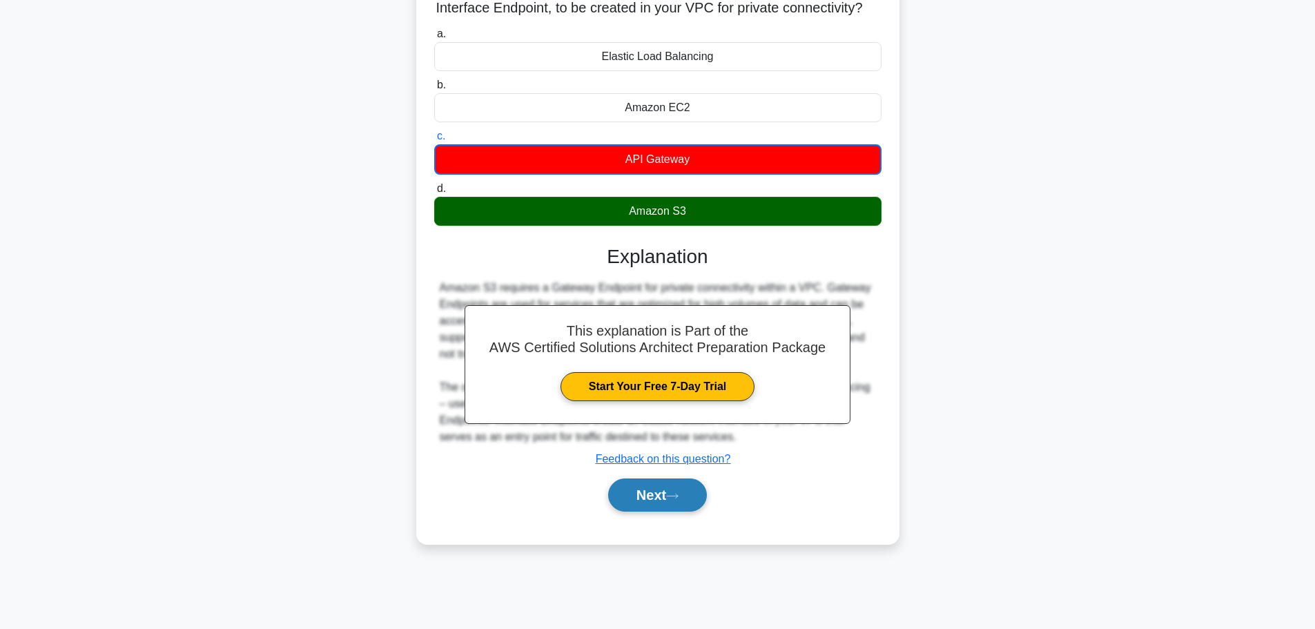
click at [696, 511] on button "Next" at bounding box center [657, 494] width 99 height 33
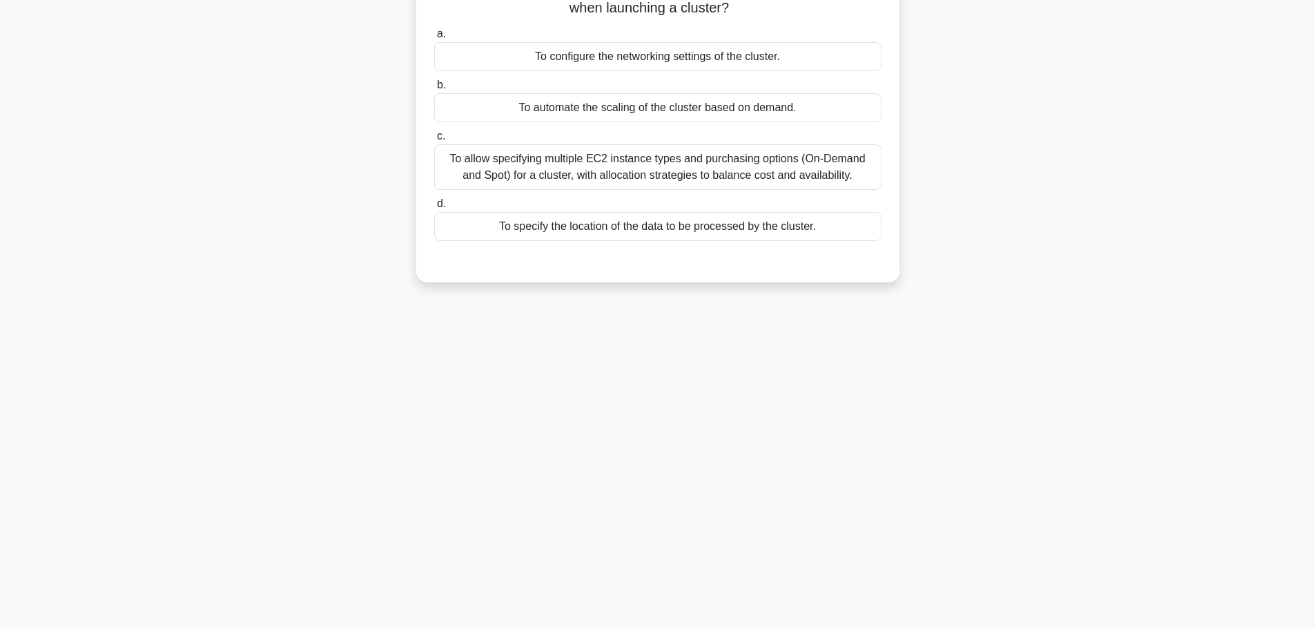
scroll to position [0, 0]
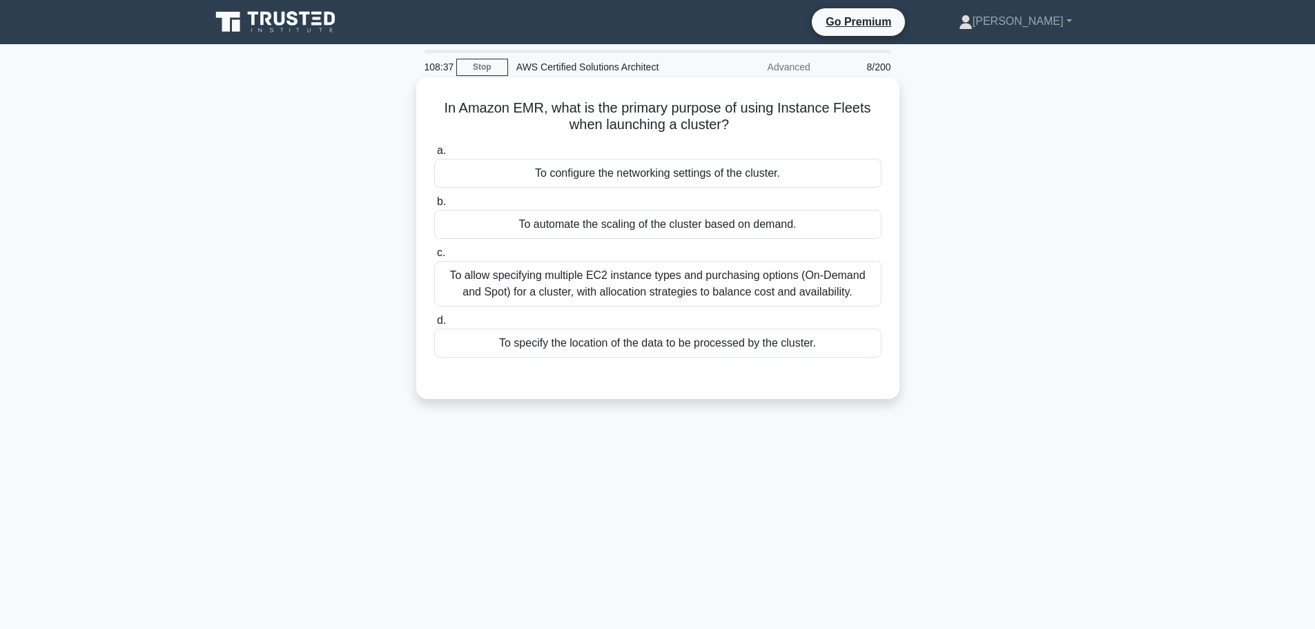
click at [721, 228] on div "To automate the scaling of the cluster based on demand." at bounding box center [657, 224] width 447 height 29
click at [434, 206] on input "b. To automate the scaling of the cluster based on demand." at bounding box center [434, 201] width 0 height 9
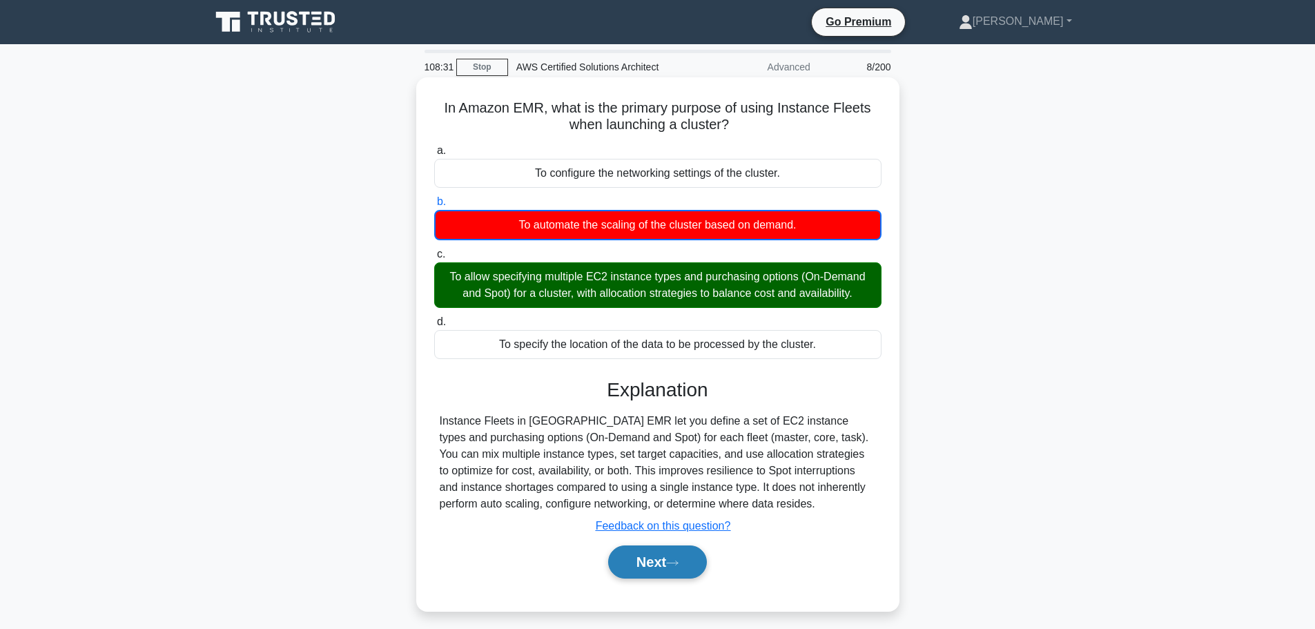
click at [685, 557] on button "Next" at bounding box center [657, 561] width 99 height 33
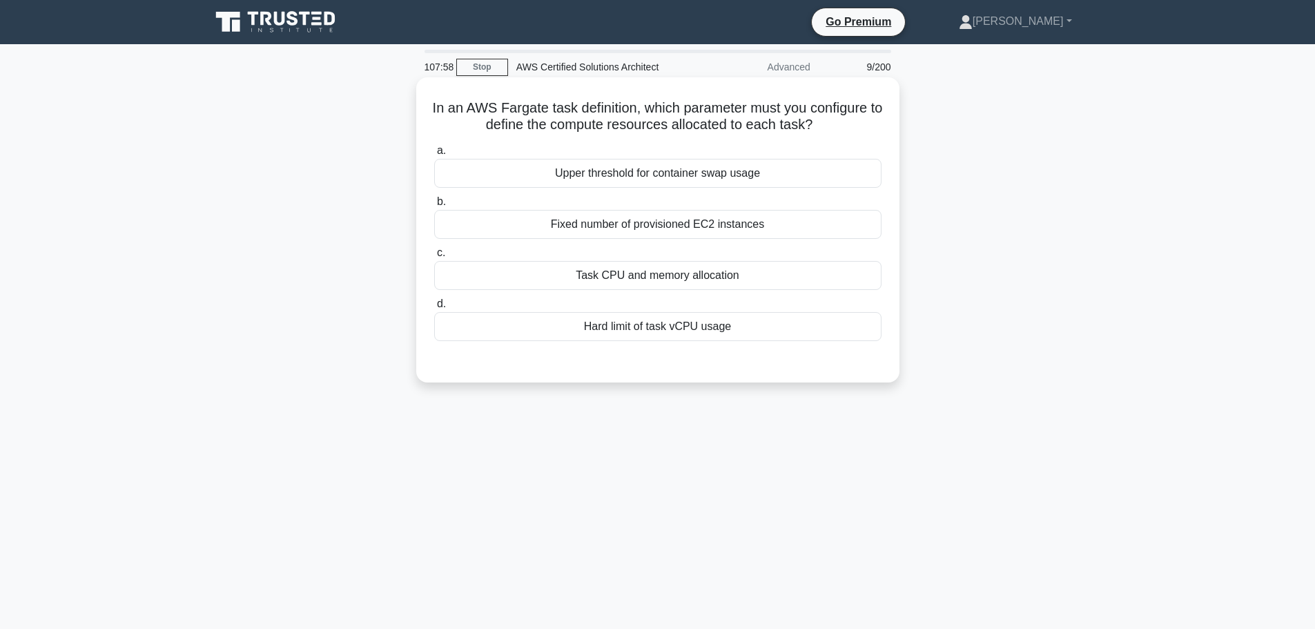
click at [685, 336] on div "Hard limit of task vCPU usage" at bounding box center [657, 326] width 447 height 29
click at [434, 308] on input "d. Hard limit of task vCPU usage" at bounding box center [434, 304] width 0 height 9
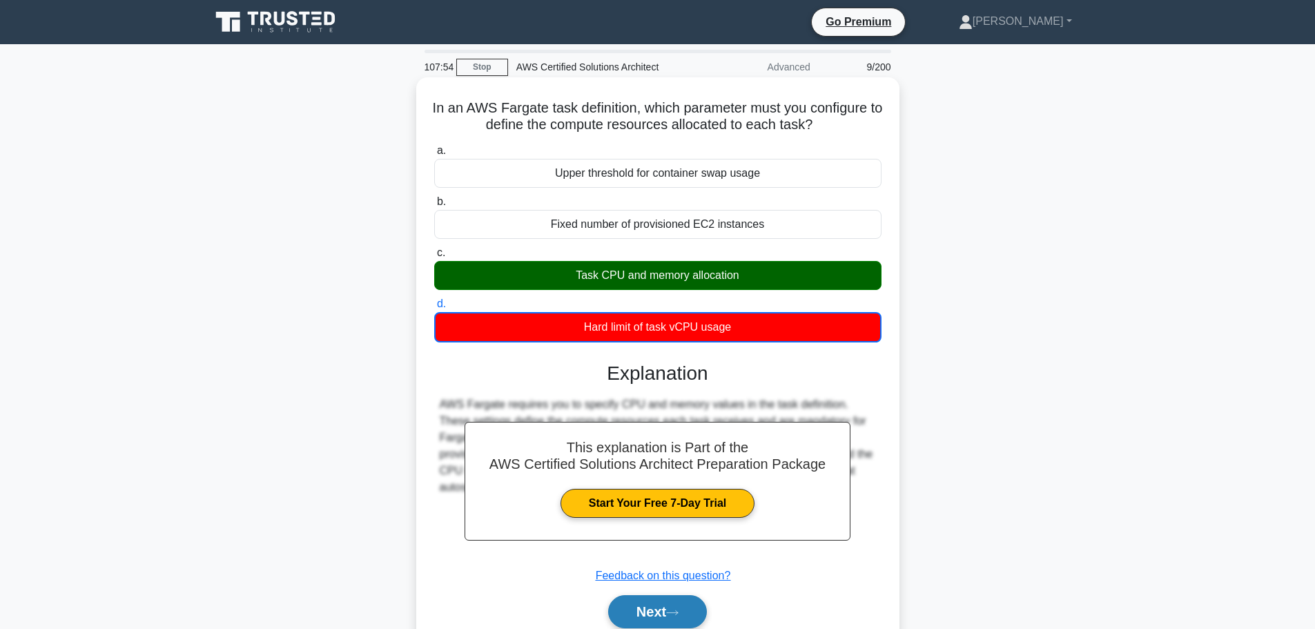
click at [685, 608] on button "Next" at bounding box center [657, 611] width 99 height 33
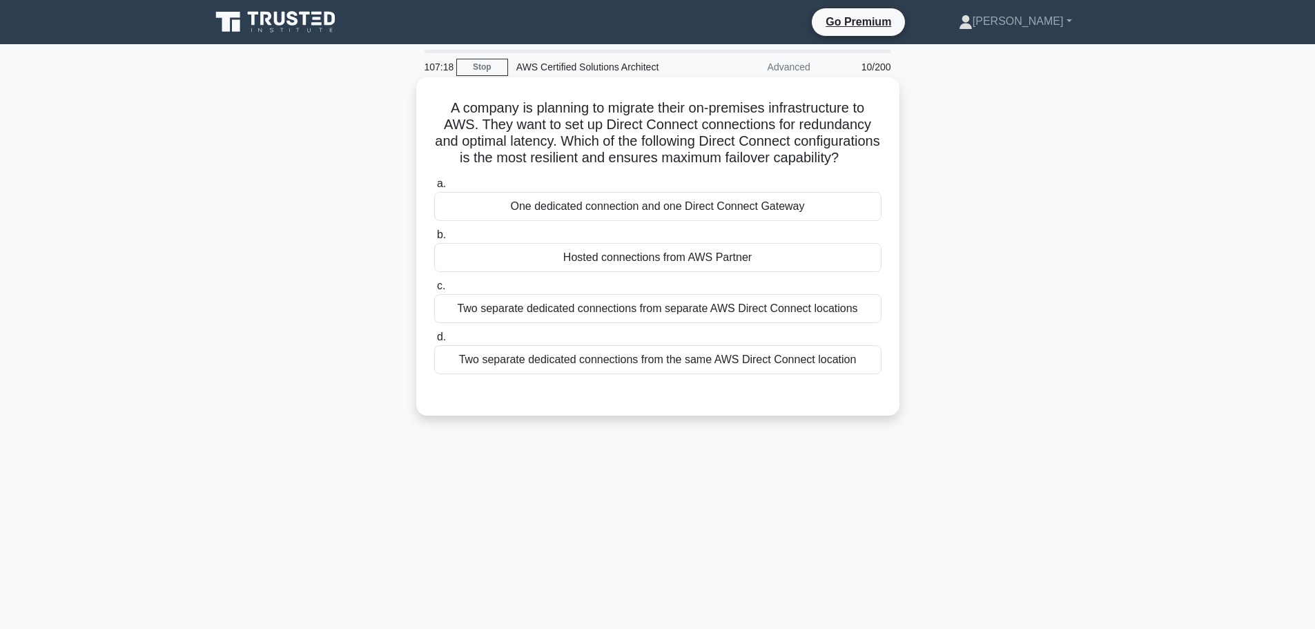
click at [645, 320] on div "Two separate dedicated connections from separate AWS Direct Connect locations" at bounding box center [657, 308] width 447 height 29
click at [434, 291] on input "c. Two separate dedicated connections from separate AWS Direct Connect locations" at bounding box center [434, 286] width 0 height 9
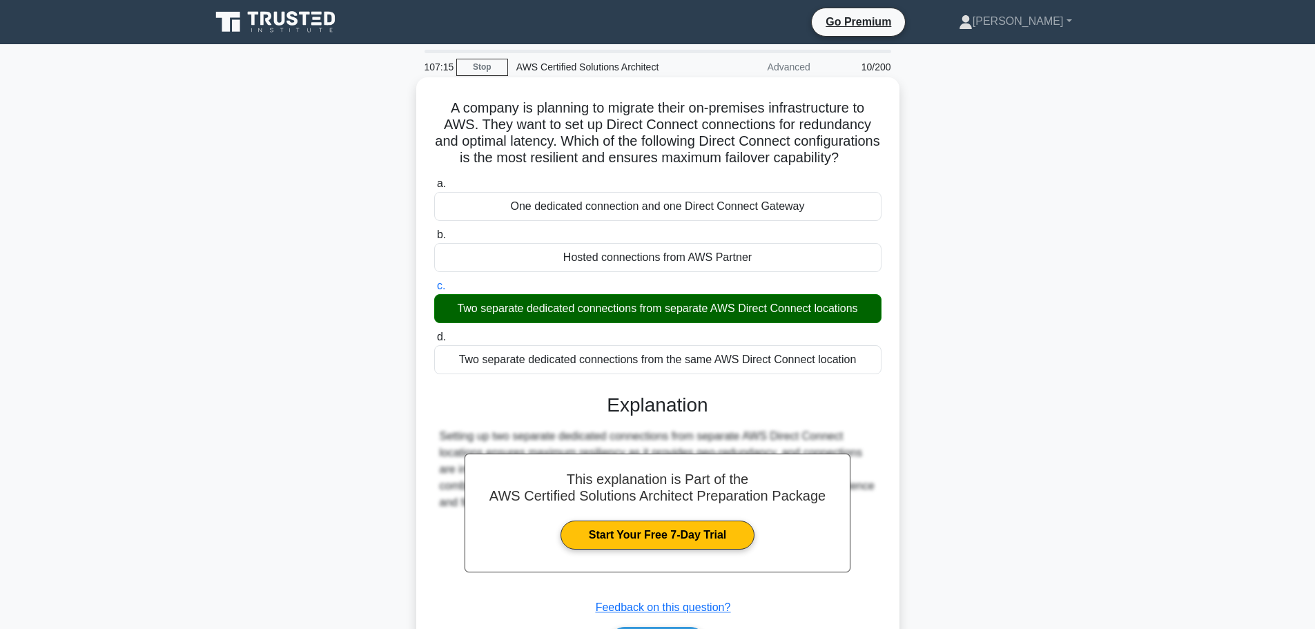
scroll to position [117, 0]
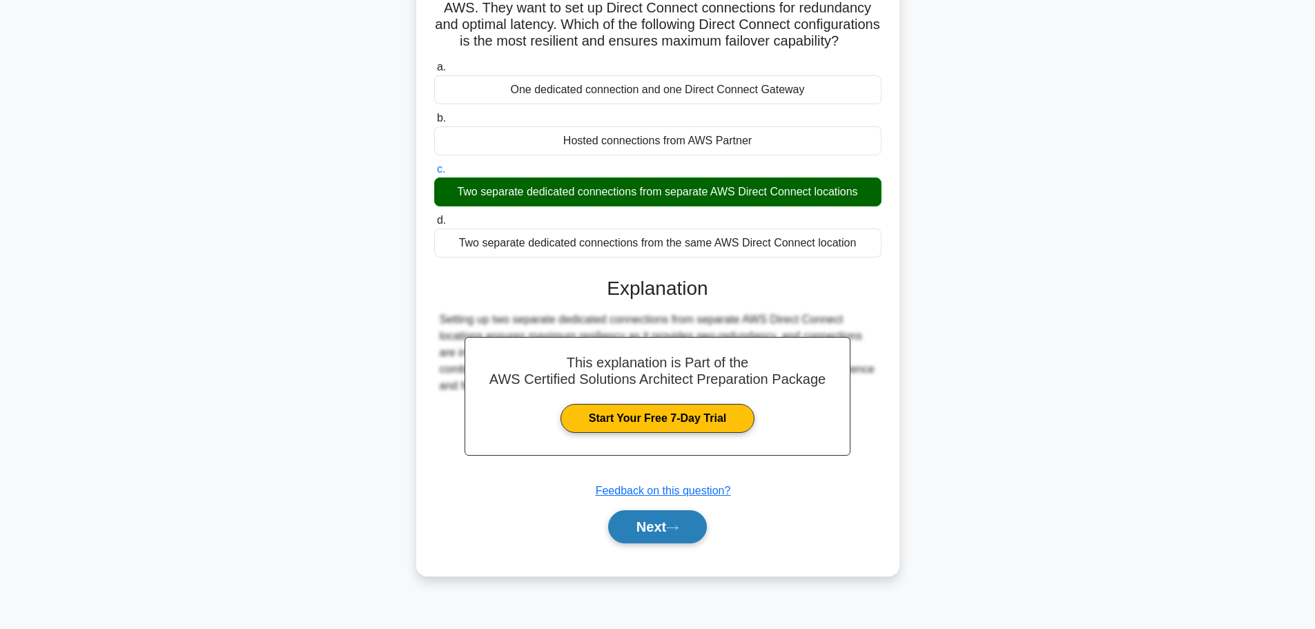
click at [632, 543] on button "Next" at bounding box center [657, 526] width 99 height 33
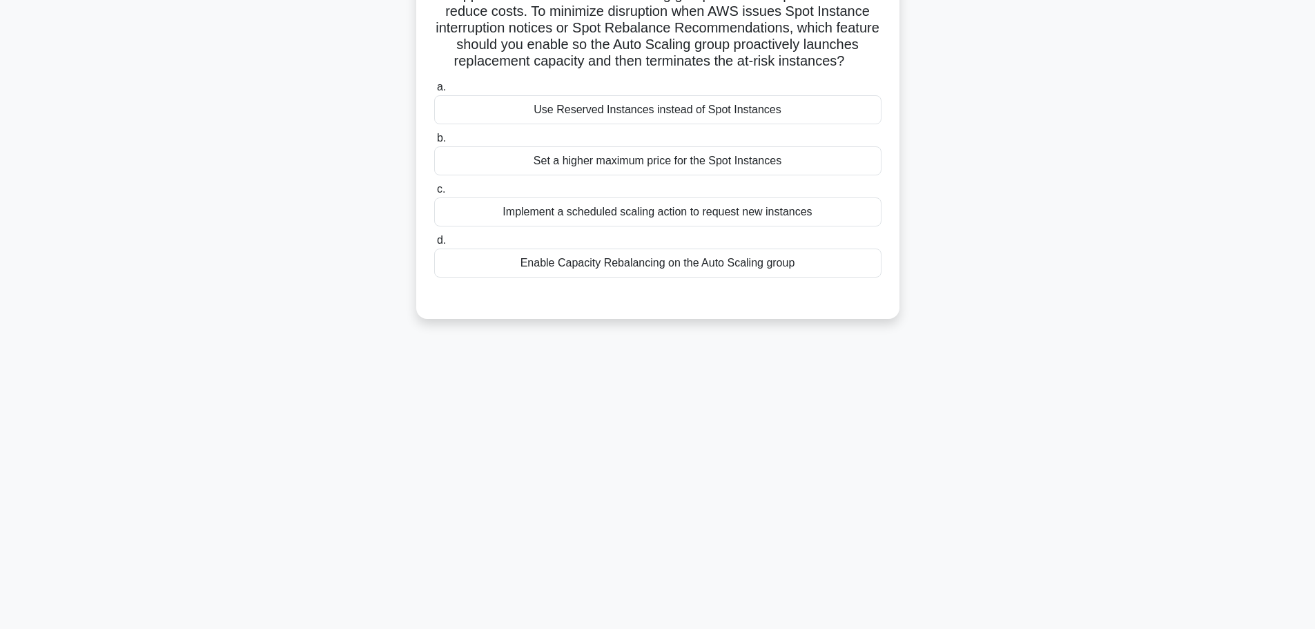
scroll to position [0, 0]
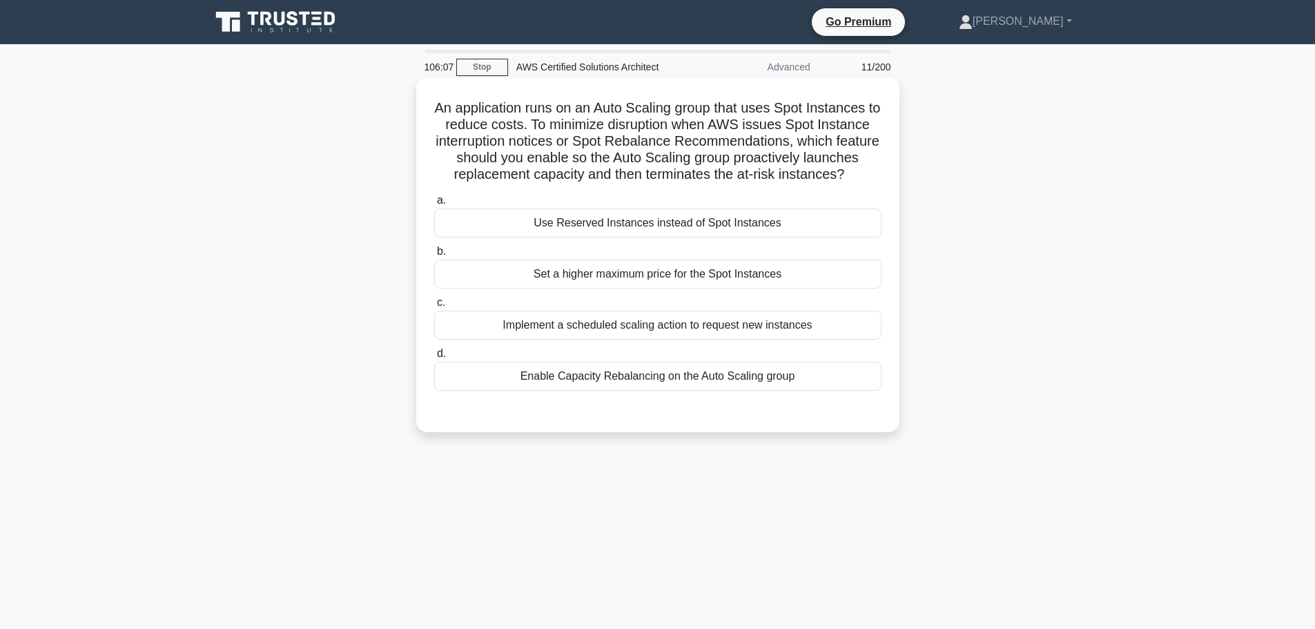
click at [752, 385] on div "Enable Capacity Rebalancing on the Auto Scaling group" at bounding box center [657, 376] width 447 height 29
click at [434, 358] on input "d. Enable Capacity Rebalancing on the Auto Scaling group" at bounding box center [434, 353] width 0 height 9
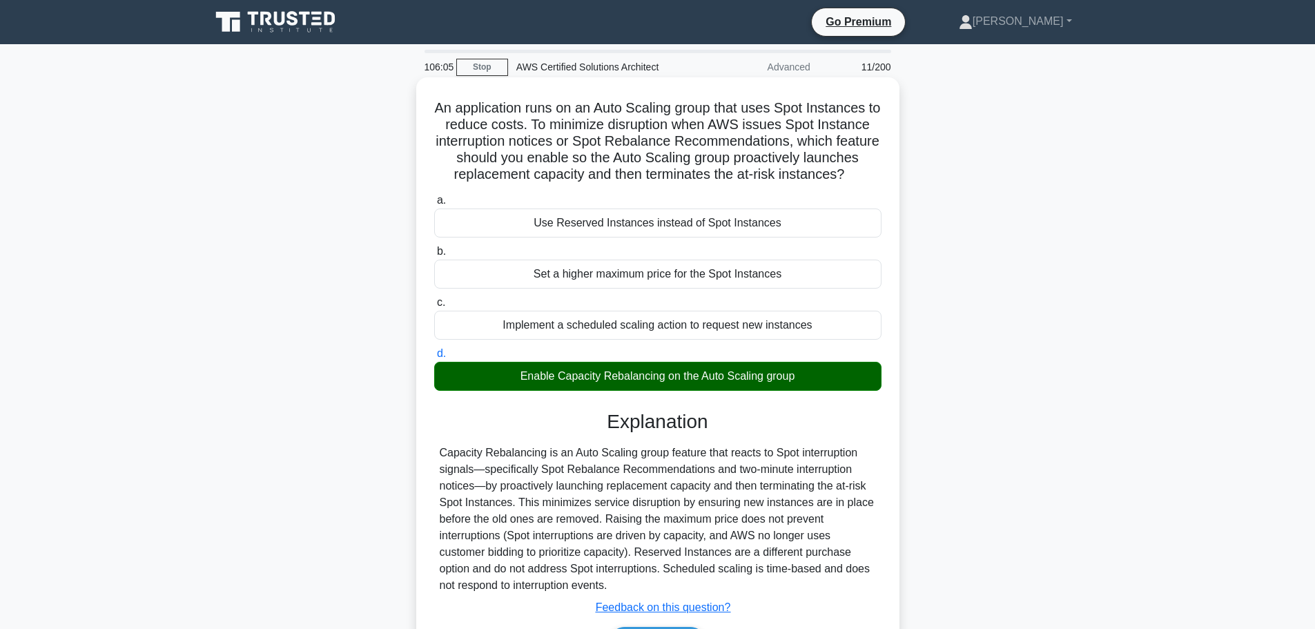
scroll to position [117, 0]
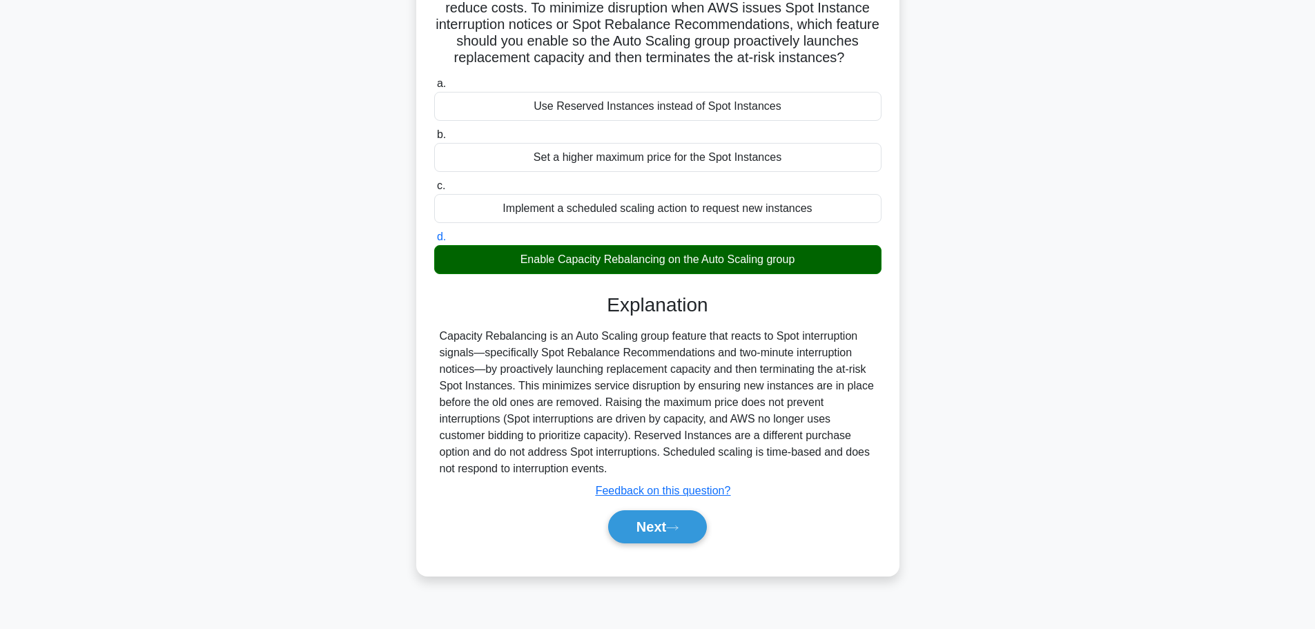
click at [556, 464] on div "Capacity Rebalancing is an Auto Scaling group feature that reacts to Spot inter…" at bounding box center [658, 402] width 436 height 149
click at [623, 543] on button "Next" at bounding box center [657, 526] width 99 height 33
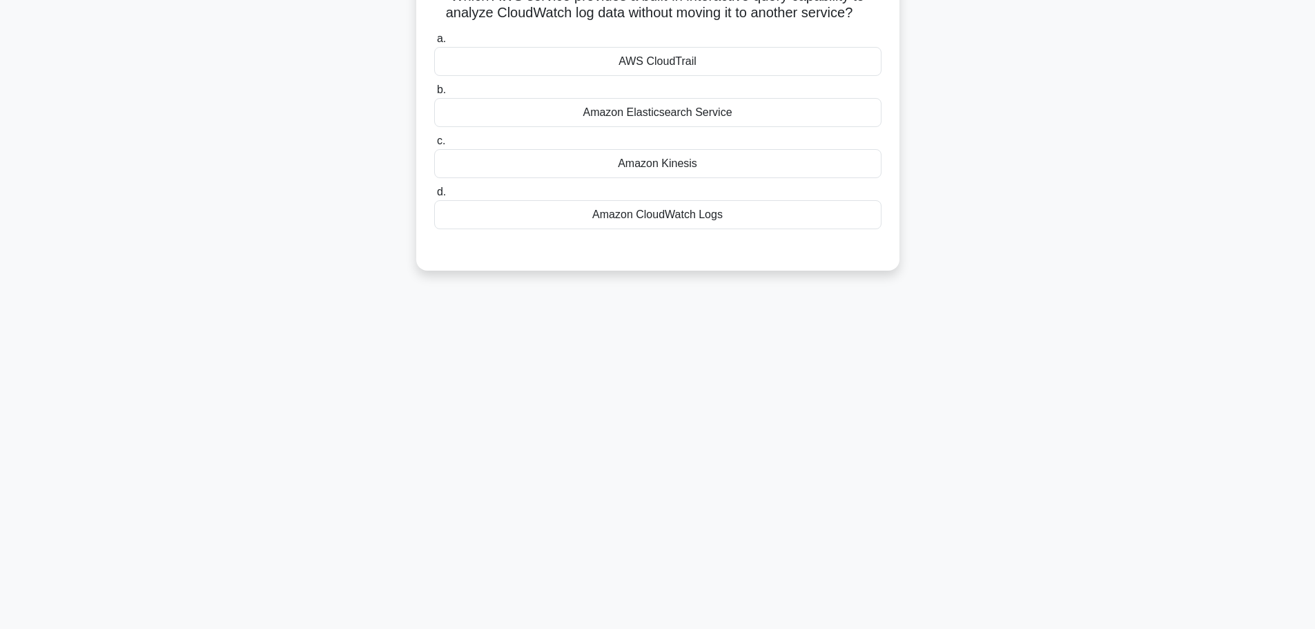
scroll to position [0, 0]
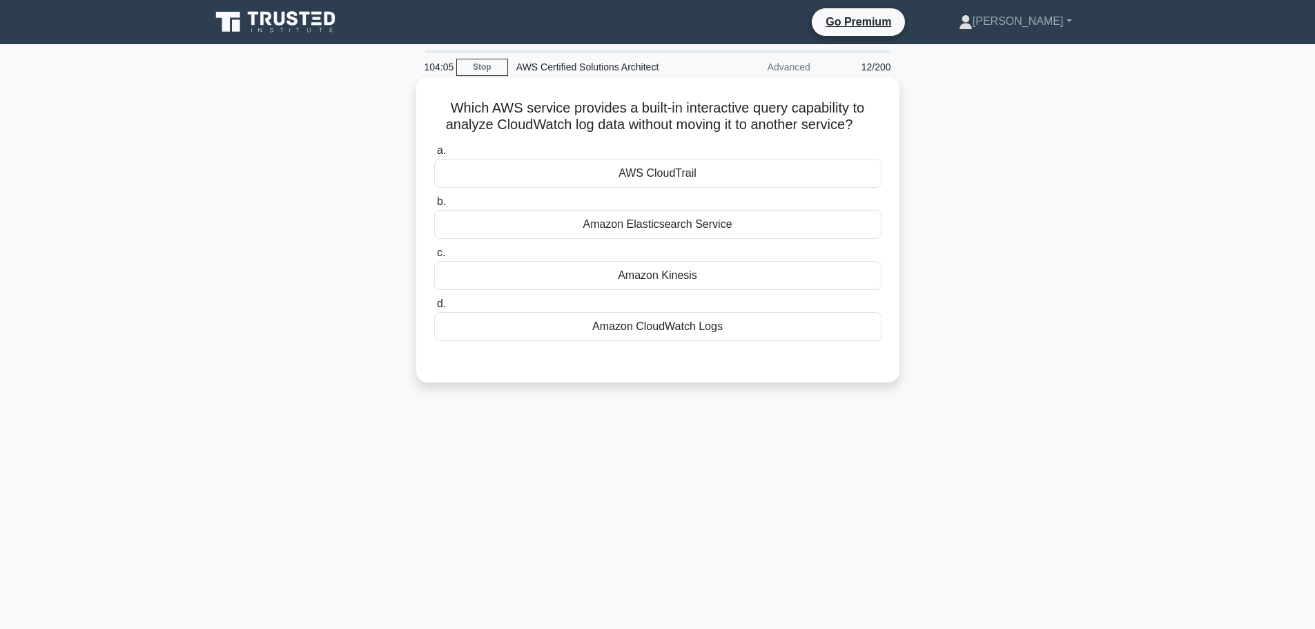
click at [690, 324] on div "Amazon CloudWatch Logs" at bounding box center [657, 326] width 447 height 29
click at [434, 308] on input "d. Amazon CloudWatch Logs" at bounding box center [434, 304] width 0 height 9
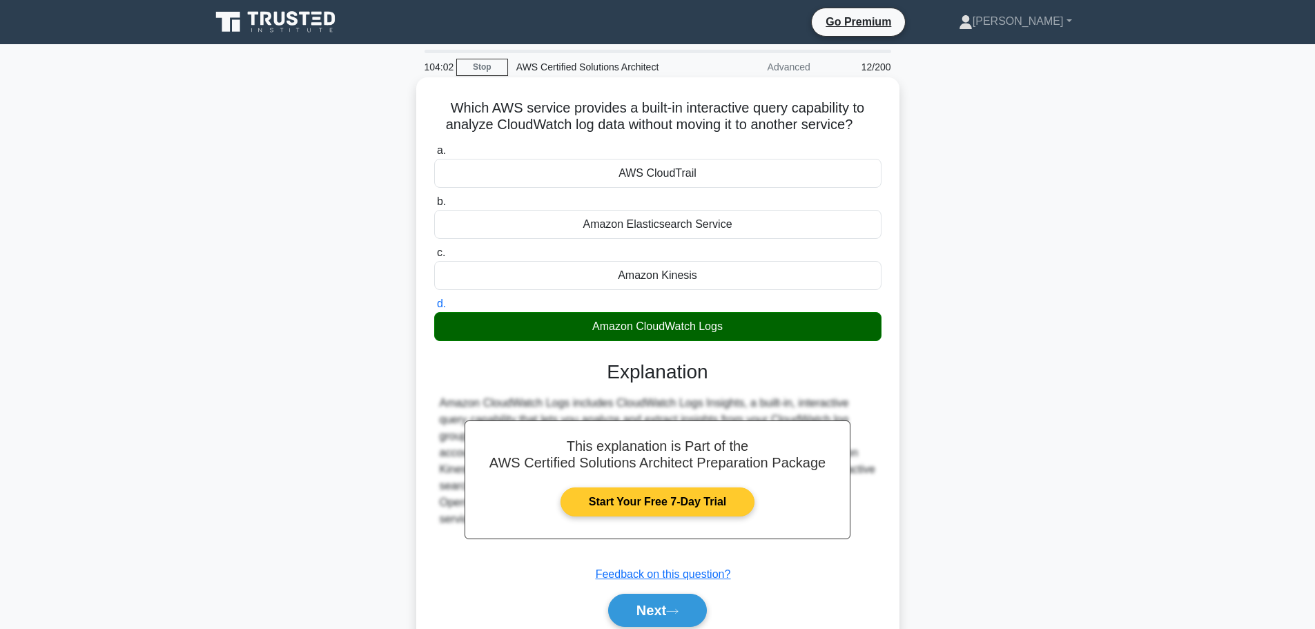
scroll to position [117, 0]
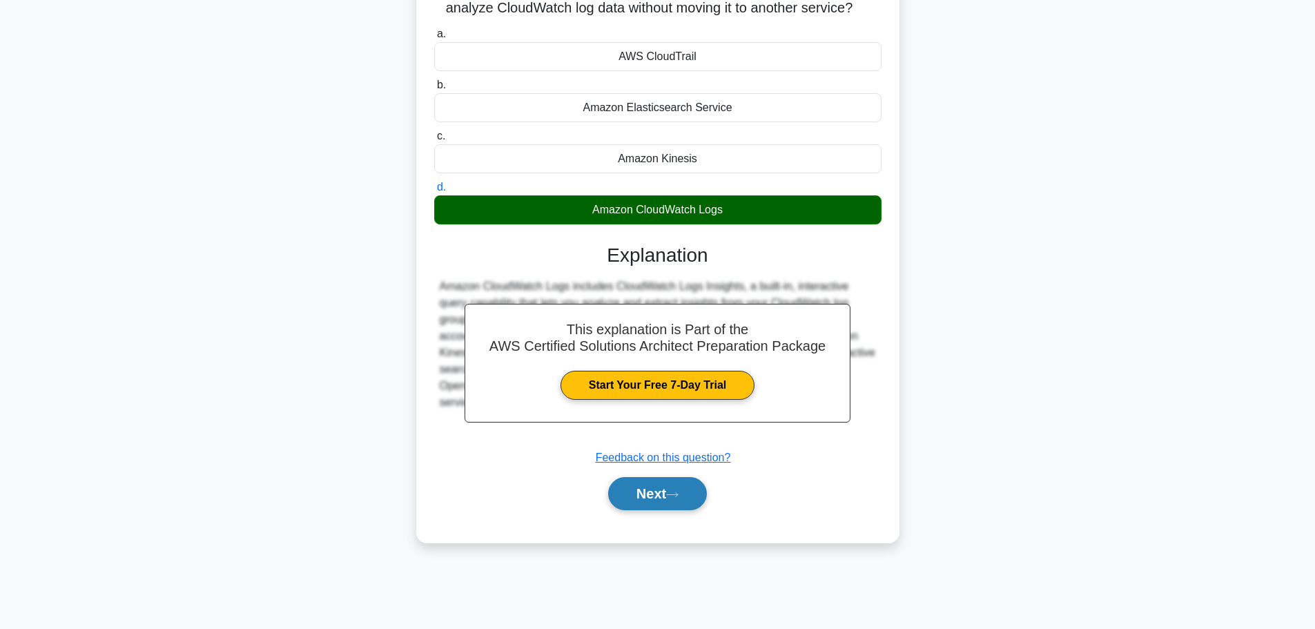
click at [660, 506] on button "Next" at bounding box center [657, 493] width 99 height 33
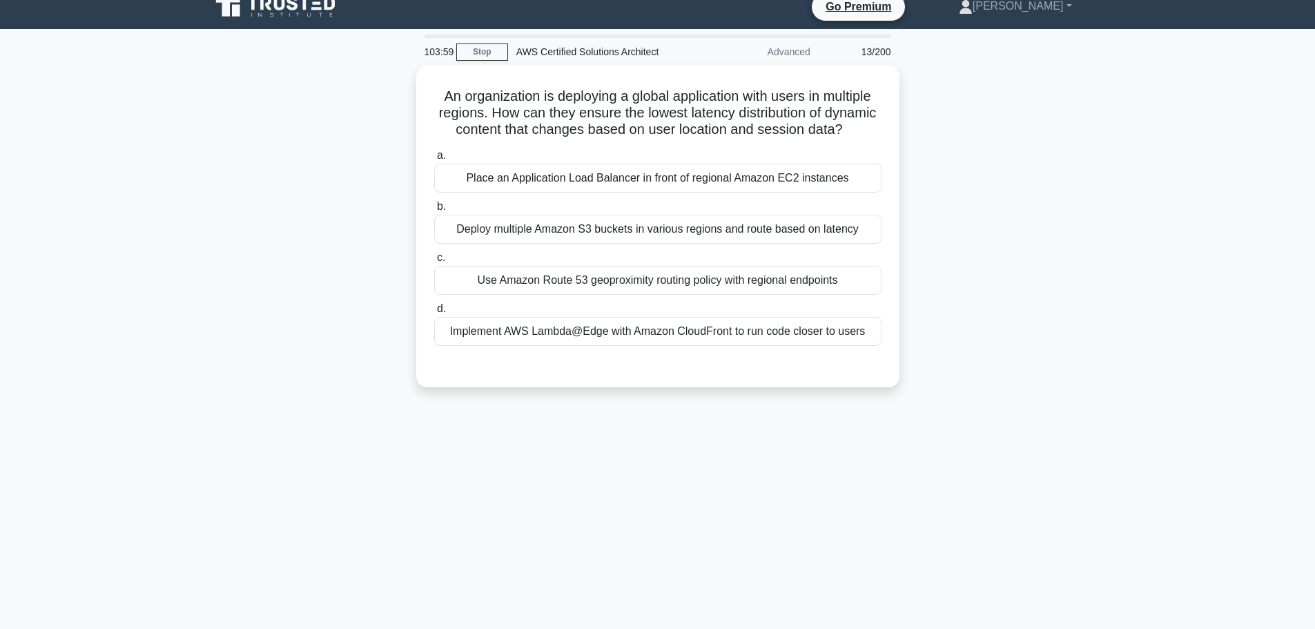
scroll to position [14, 0]
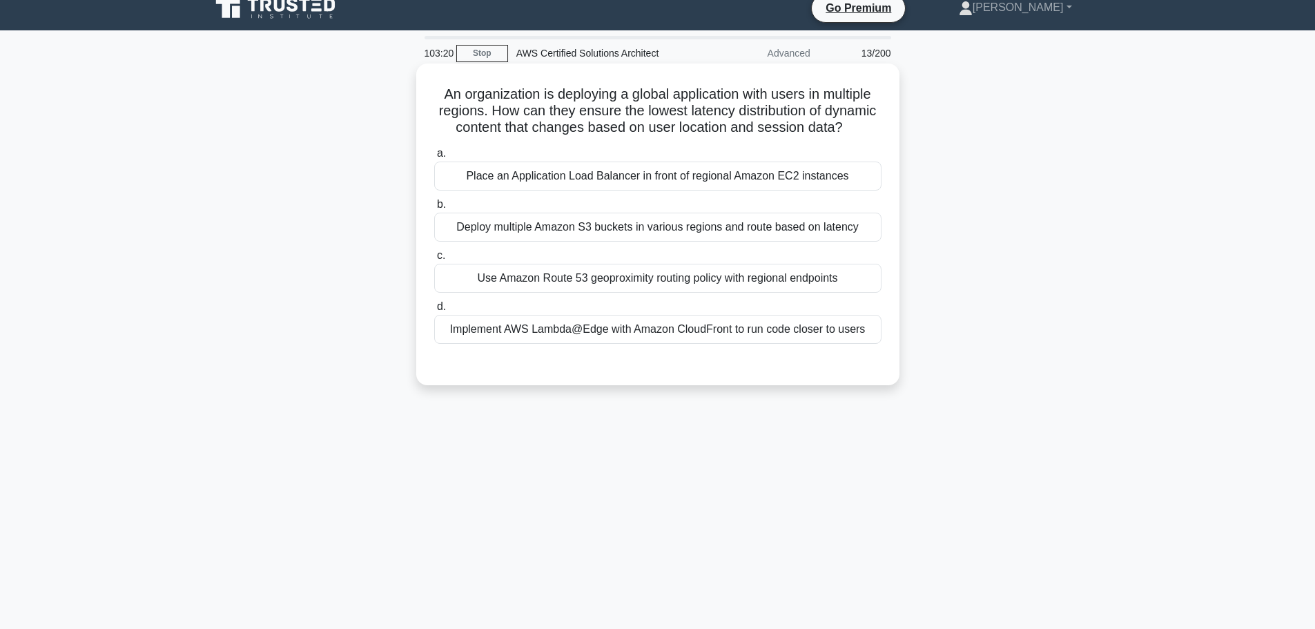
click at [701, 293] on div "Use Amazon Route 53 geoproximity routing policy with regional endpoints" at bounding box center [657, 278] width 447 height 29
click at [434, 260] on input "c. Use Amazon Route 53 geoproximity routing policy with regional endpoints" at bounding box center [434, 255] width 0 height 9
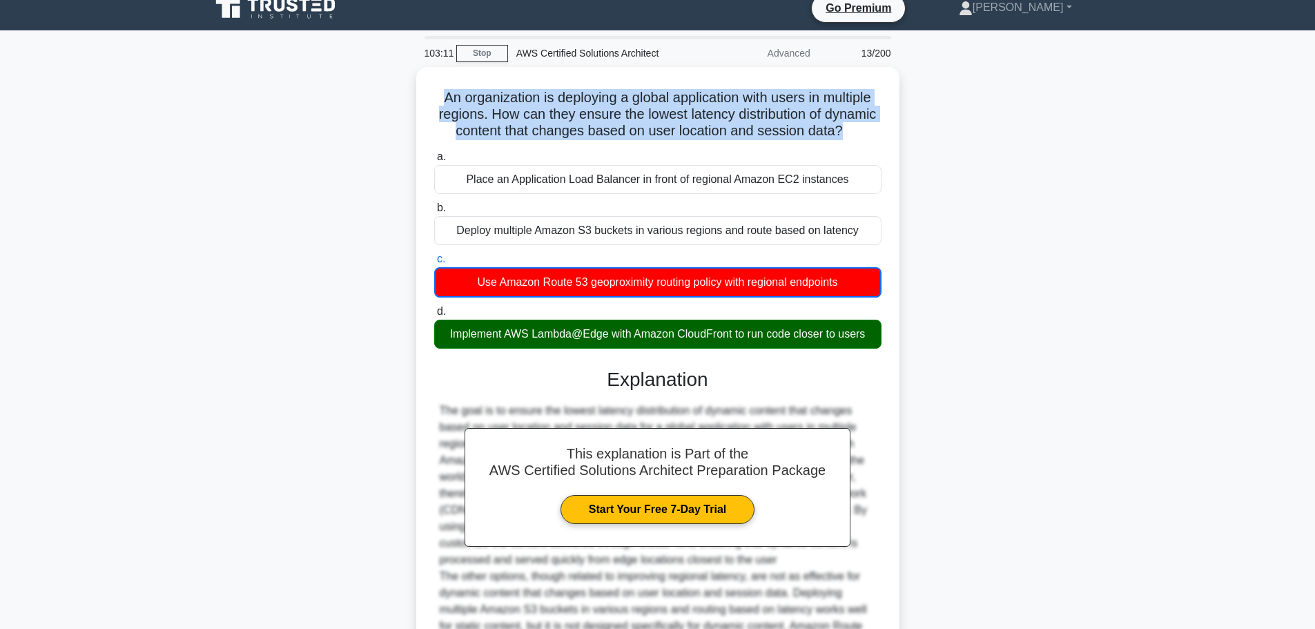
drag, startPoint x: 881, startPoint y: 131, endPoint x: 394, endPoint y: 100, distance: 488.2
click at [394, 100] on div "An organization is deploying a global application with users in multiple region…" at bounding box center [657, 458] width 911 height 782
copy h5 "An organization is deploying a global application with users in multiple region…"
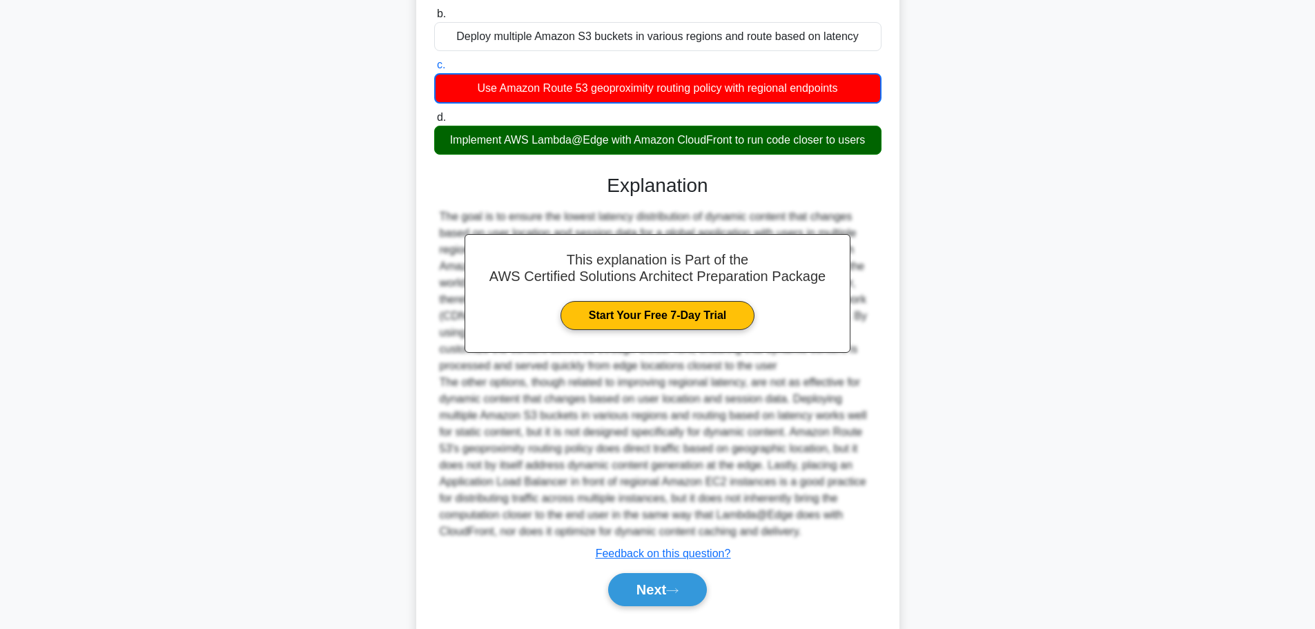
scroll to position [257, 0]
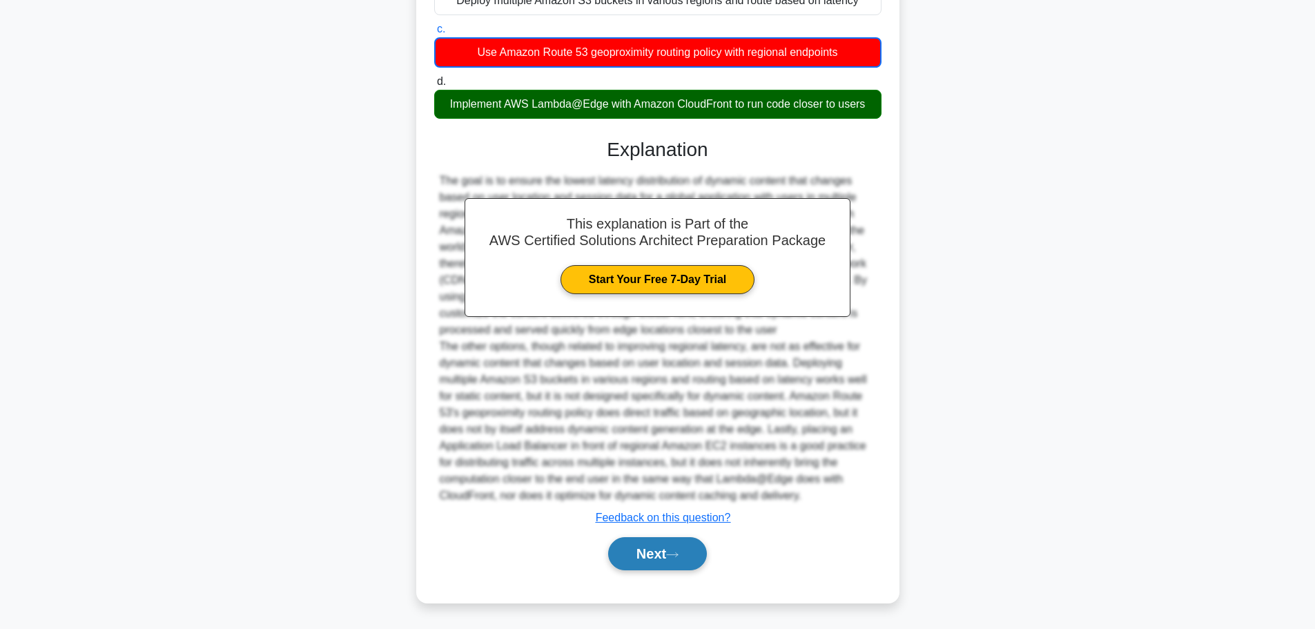
click at [664, 549] on button "Next" at bounding box center [657, 553] width 99 height 33
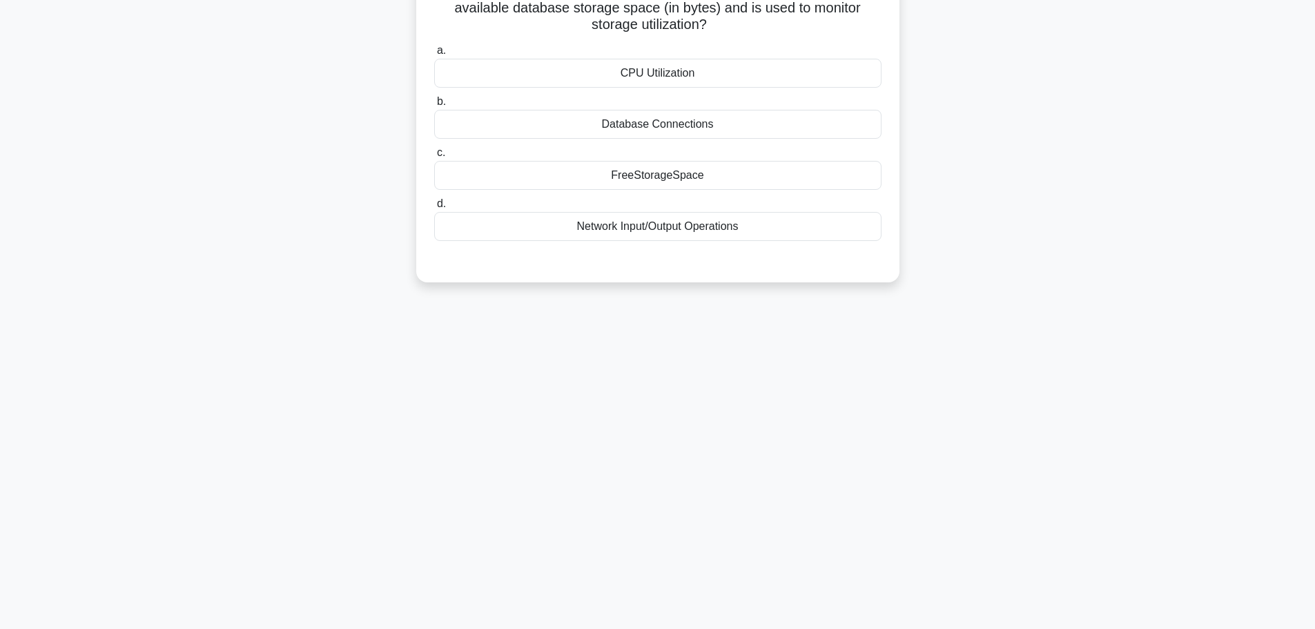
scroll to position [0, 0]
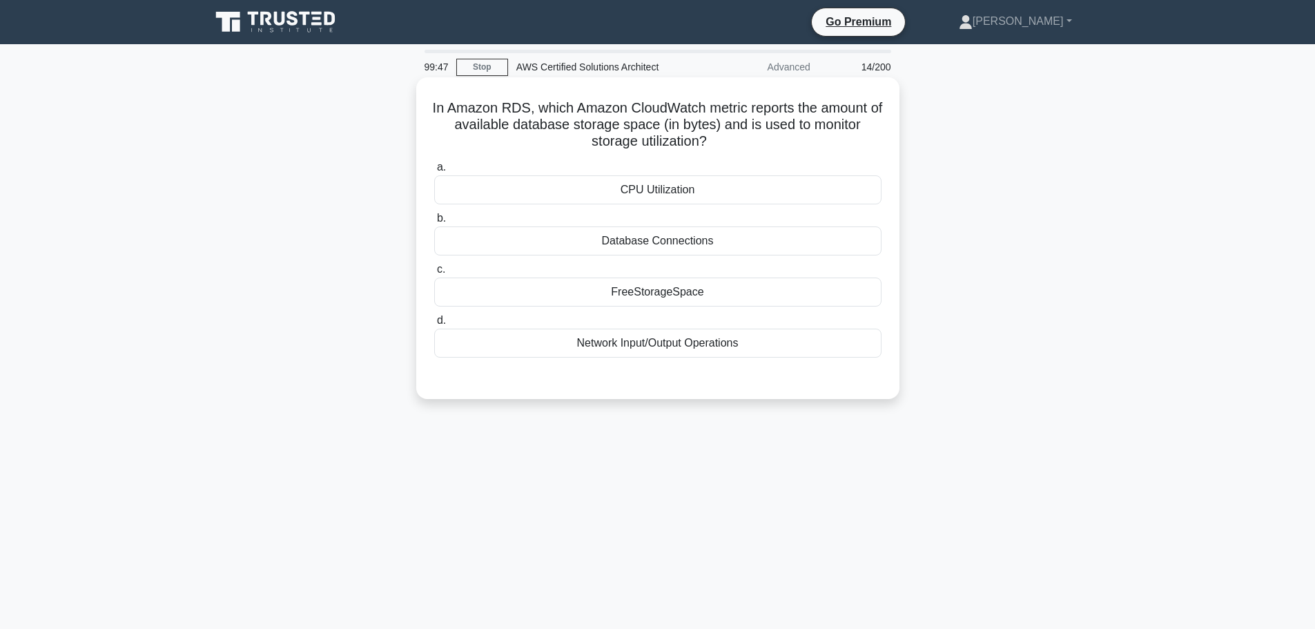
click at [713, 300] on div "FreeStorageSpace" at bounding box center [657, 291] width 447 height 29
click at [434, 274] on input "c. FreeStorageSpace" at bounding box center [434, 269] width 0 height 9
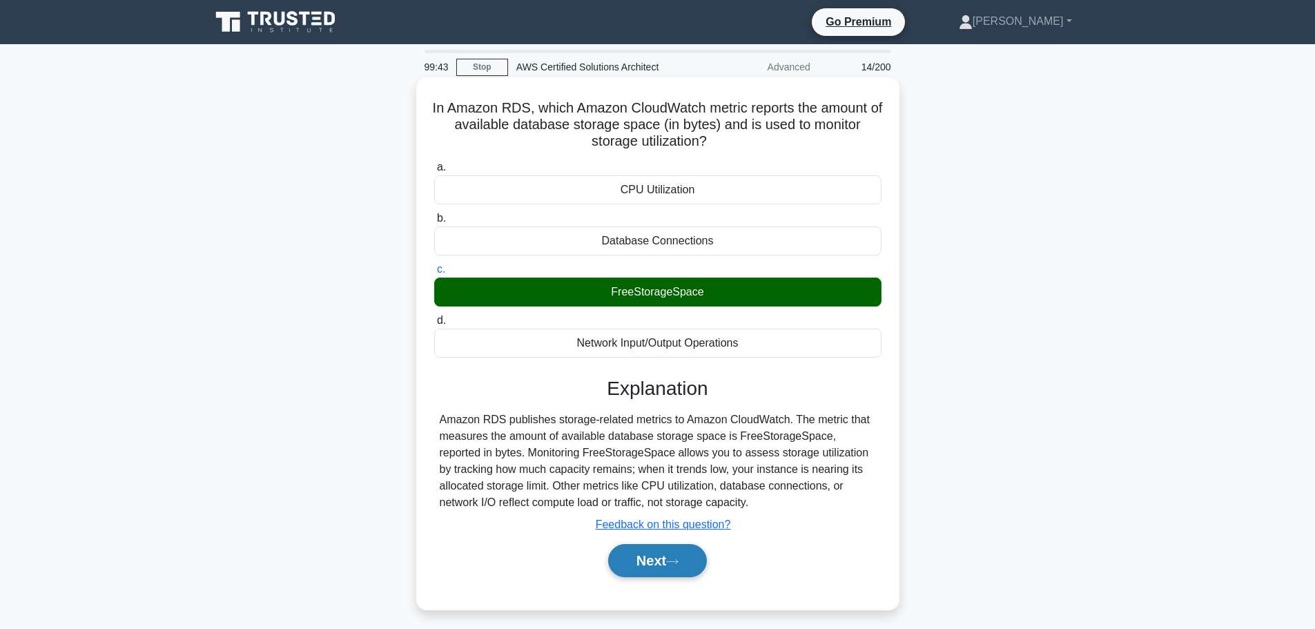
click at [643, 567] on button "Next" at bounding box center [657, 560] width 99 height 33
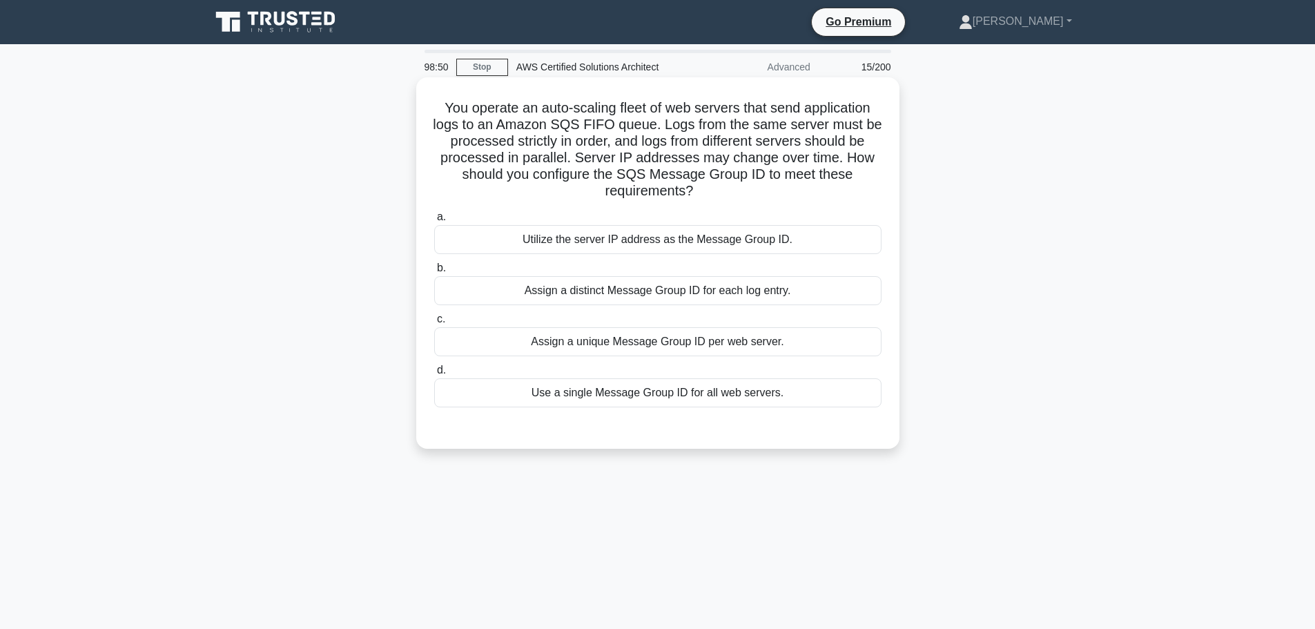
click at [618, 398] on div "Use a single Message Group ID for all web servers." at bounding box center [657, 392] width 447 height 29
click at [434, 375] on input "d. Use a single Message Group ID for all web servers." at bounding box center [434, 370] width 0 height 9
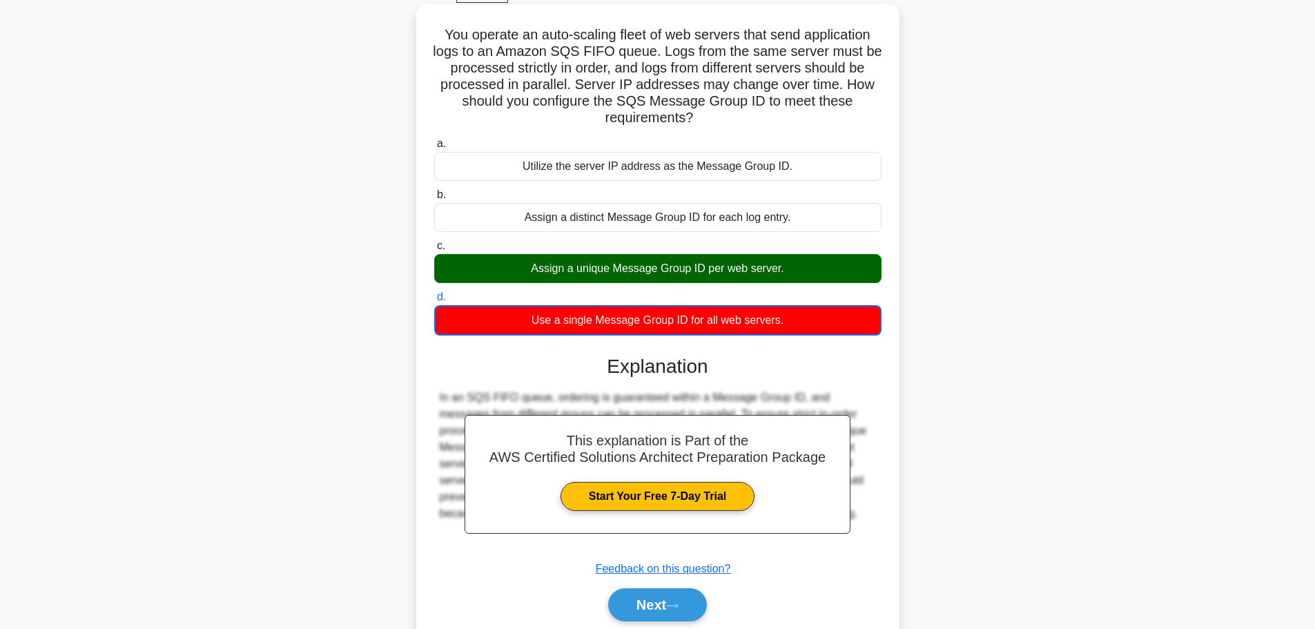
scroll to position [74, 0]
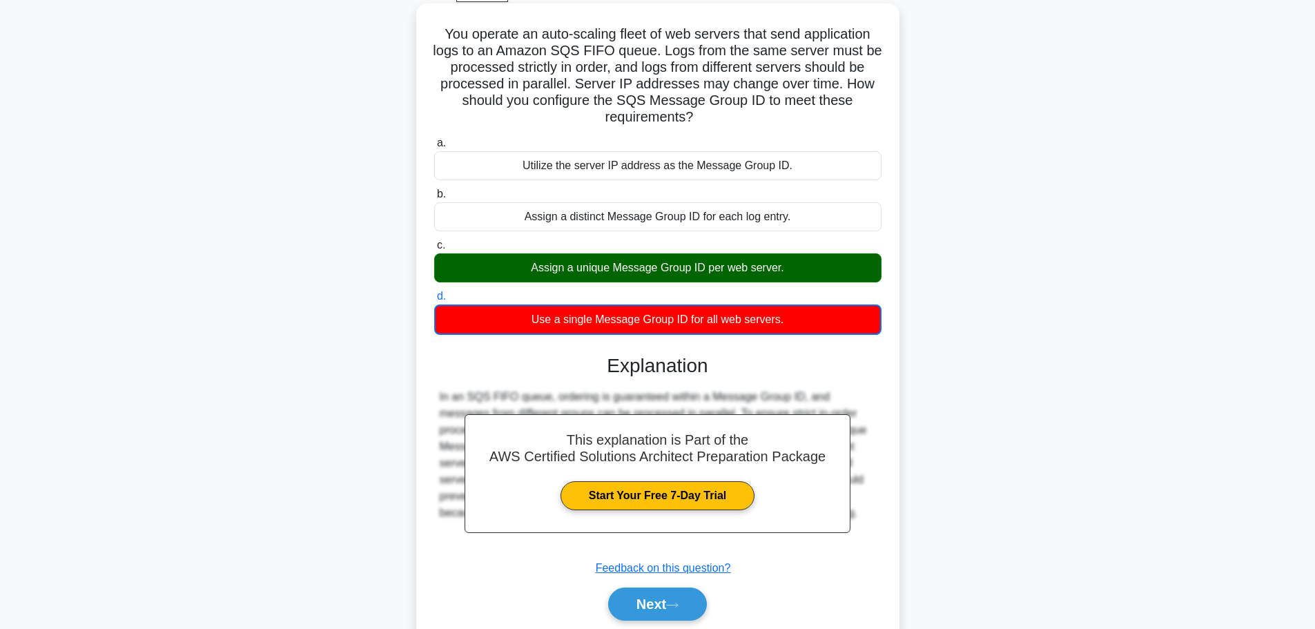
drag, startPoint x: 700, startPoint y: 119, endPoint x: 440, endPoint y: 40, distance: 272.5
click at [440, 40] on h5 "You operate an auto-scaling fleet of web servers that send application logs to …" at bounding box center [658, 76] width 450 height 101
copy h5 "You operate an auto-scaling fleet of web servers that send application logs to …"
click at [440, 40] on h5 "You operate an auto-scaling fleet of web servers that send application logs to …" at bounding box center [658, 76] width 450 height 101
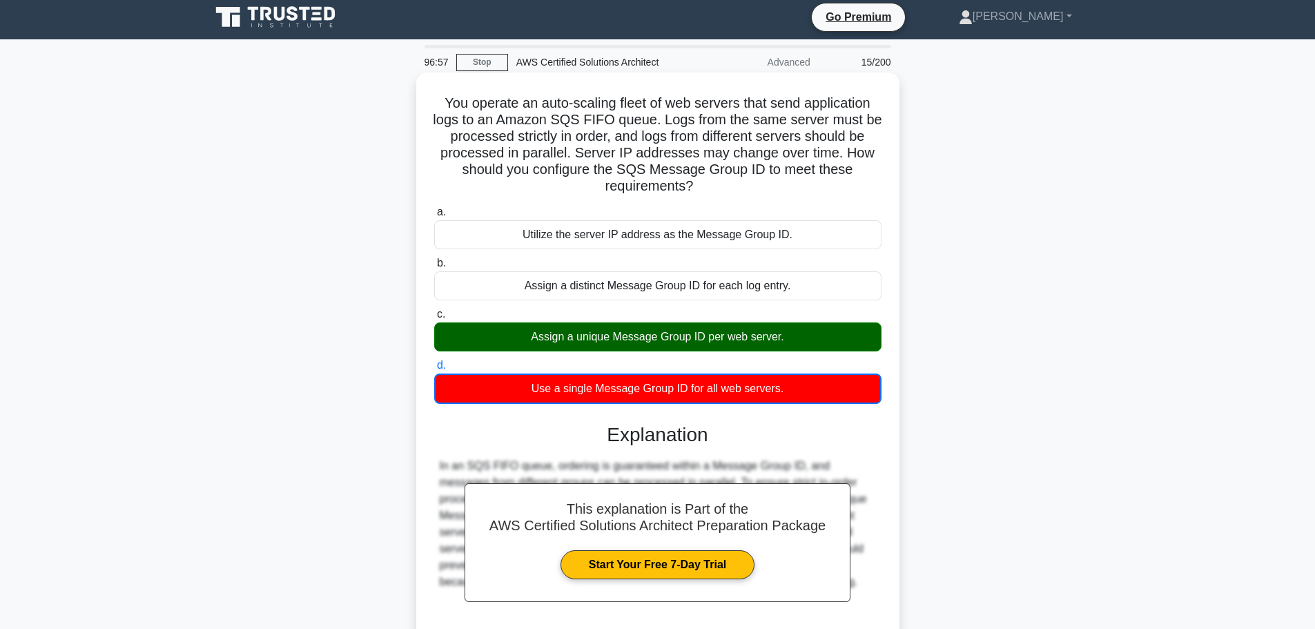
scroll to position [125, 0]
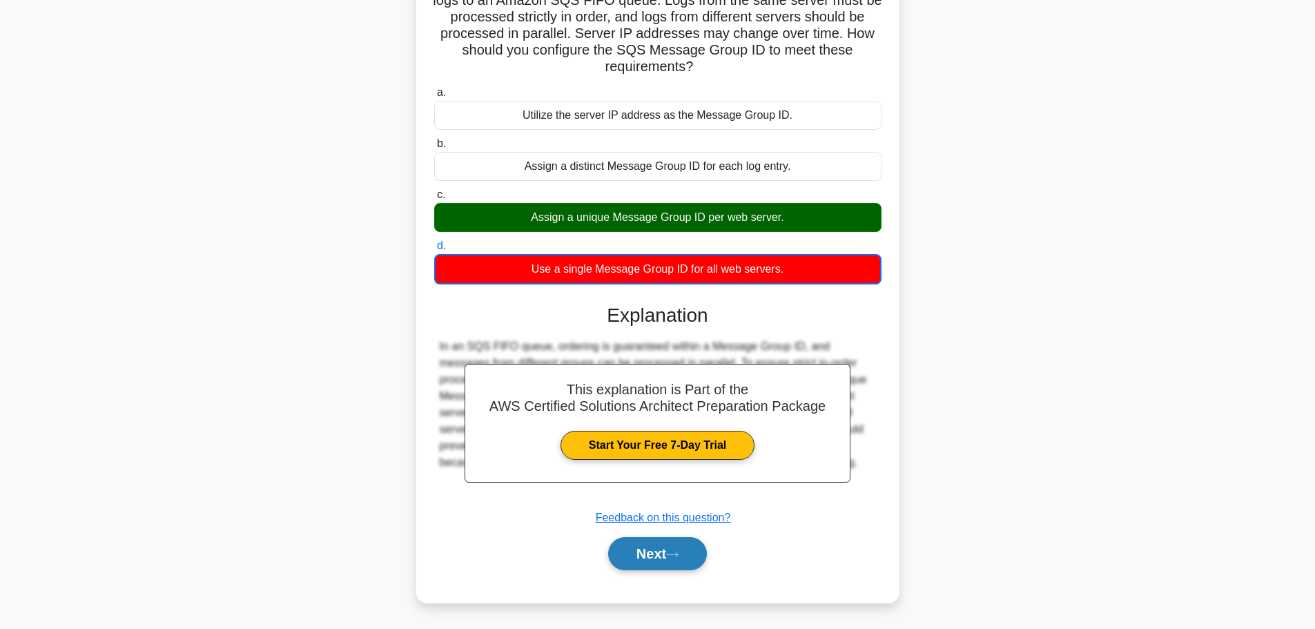
click at [655, 553] on button "Next" at bounding box center [657, 553] width 99 height 33
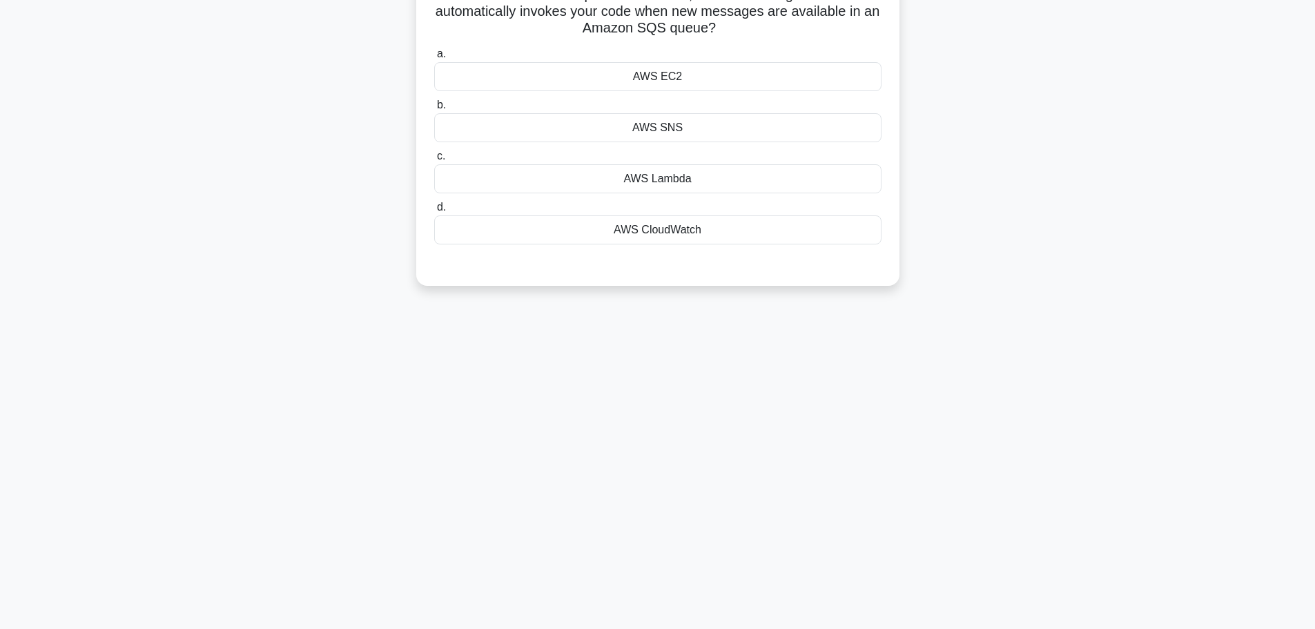
scroll to position [0, 0]
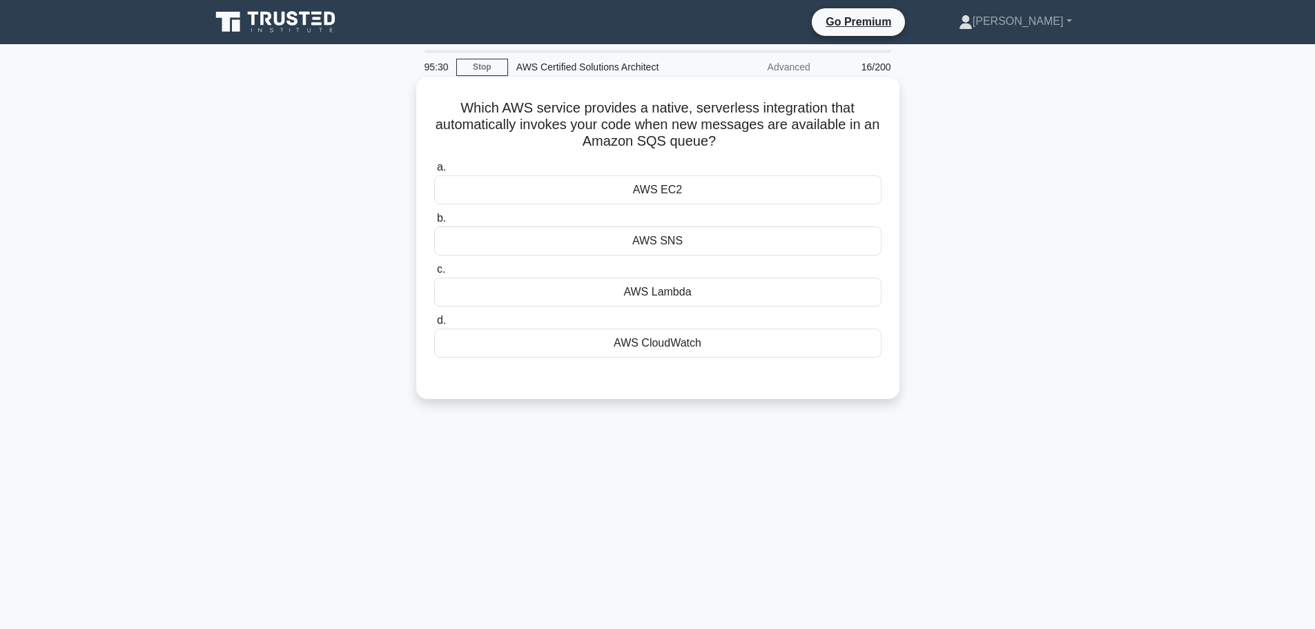
click at [747, 302] on div "AWS Lambda" at bounding box center [657, 291] width 447 height 29
click at [434, 274] on input "c. AWS Lambda" at bounding box center [434, 269] width 0 height 9
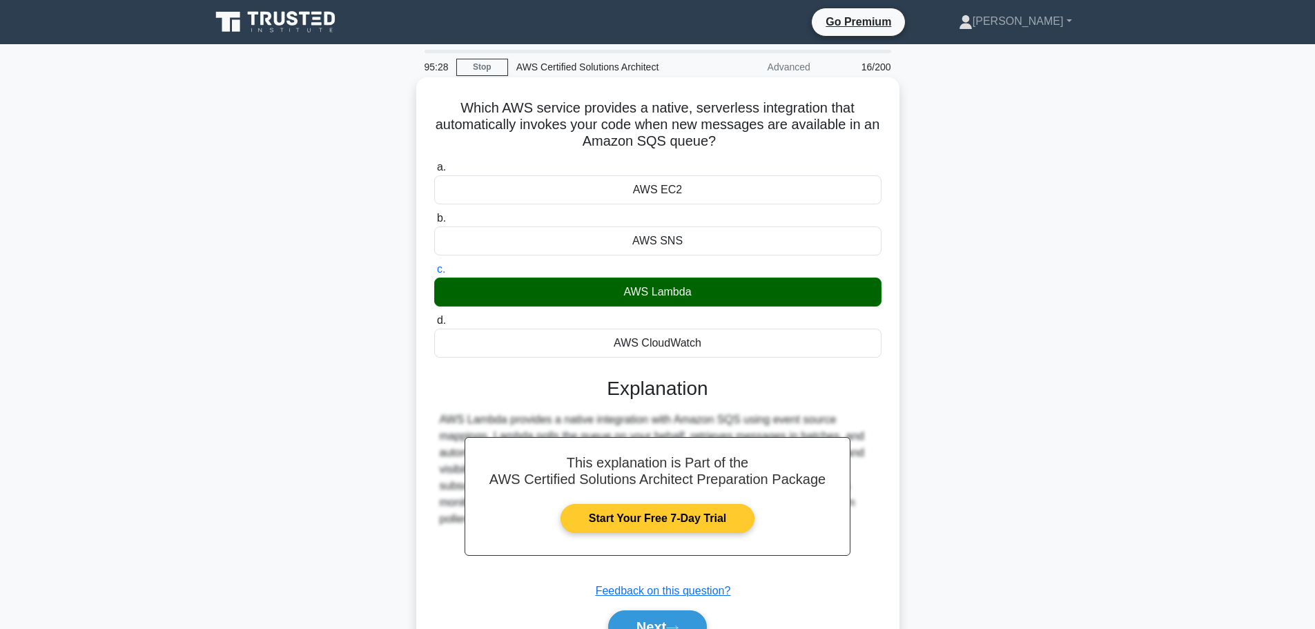
scroll to position [117, 0]
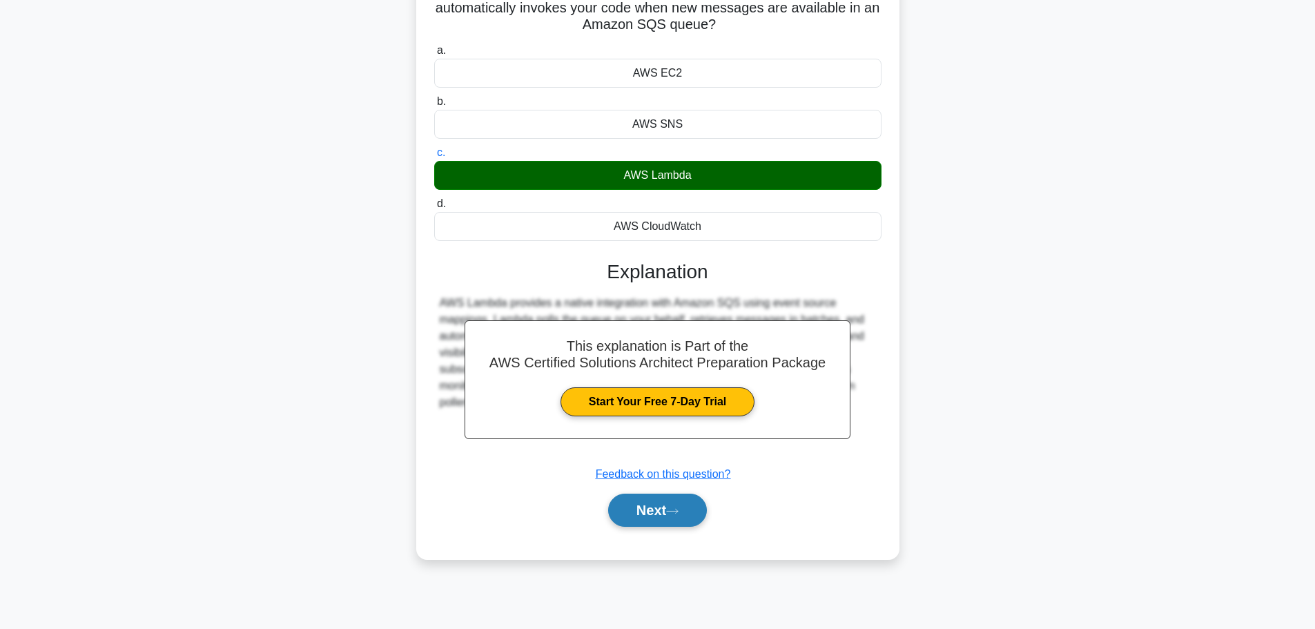
click at [661, 519] on button "Next" at bounding box center [657, 509] width 99 height 33
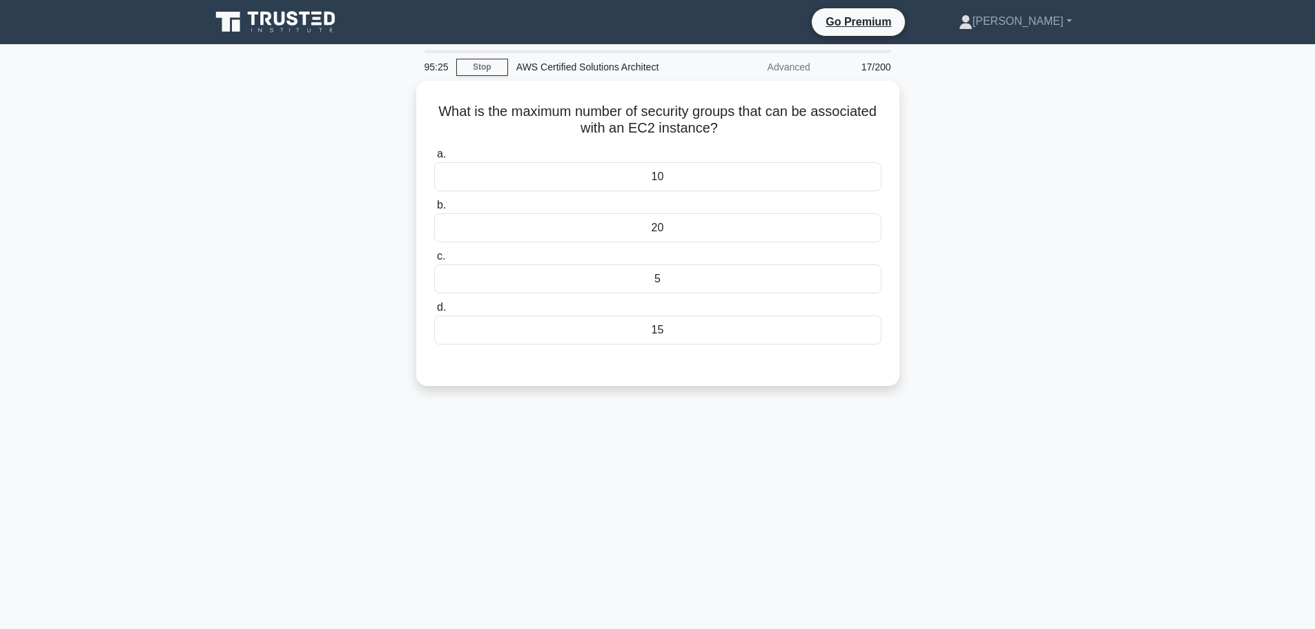
scroll to position [1, 0]
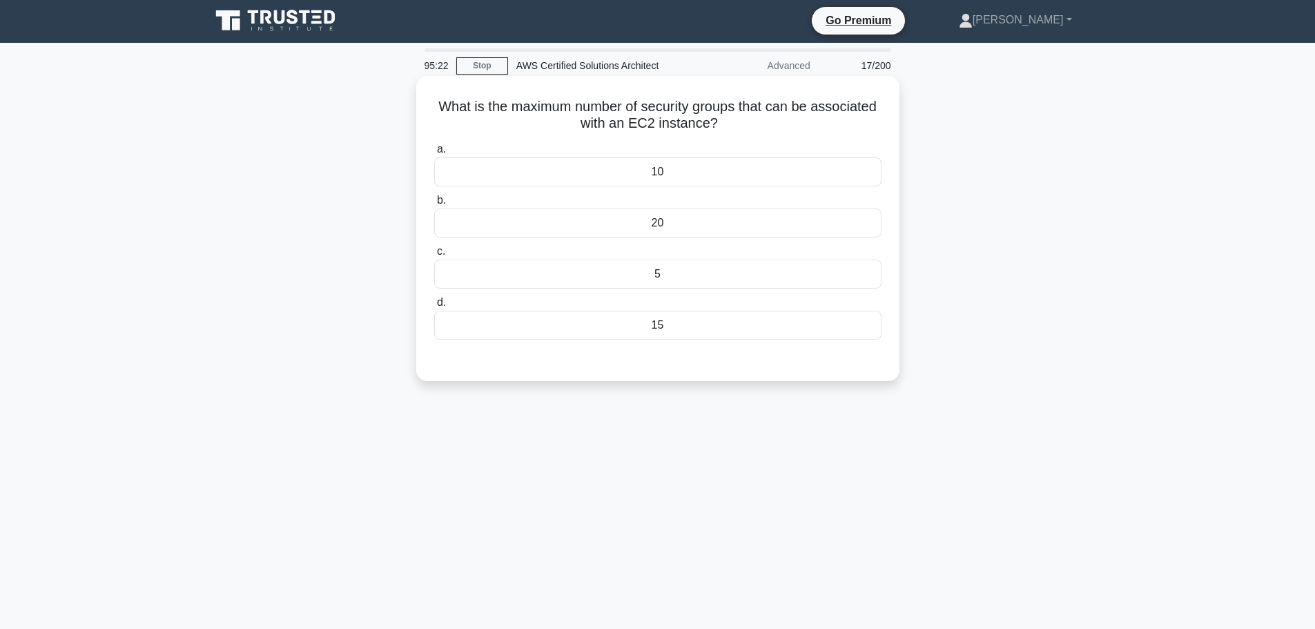
click at [703, 217] on div "20" at bounding box center [657, 222] width 447 height 29
click at [434, 205] on input "b. 20" at bounding box center [434, 200] width 0 height 9
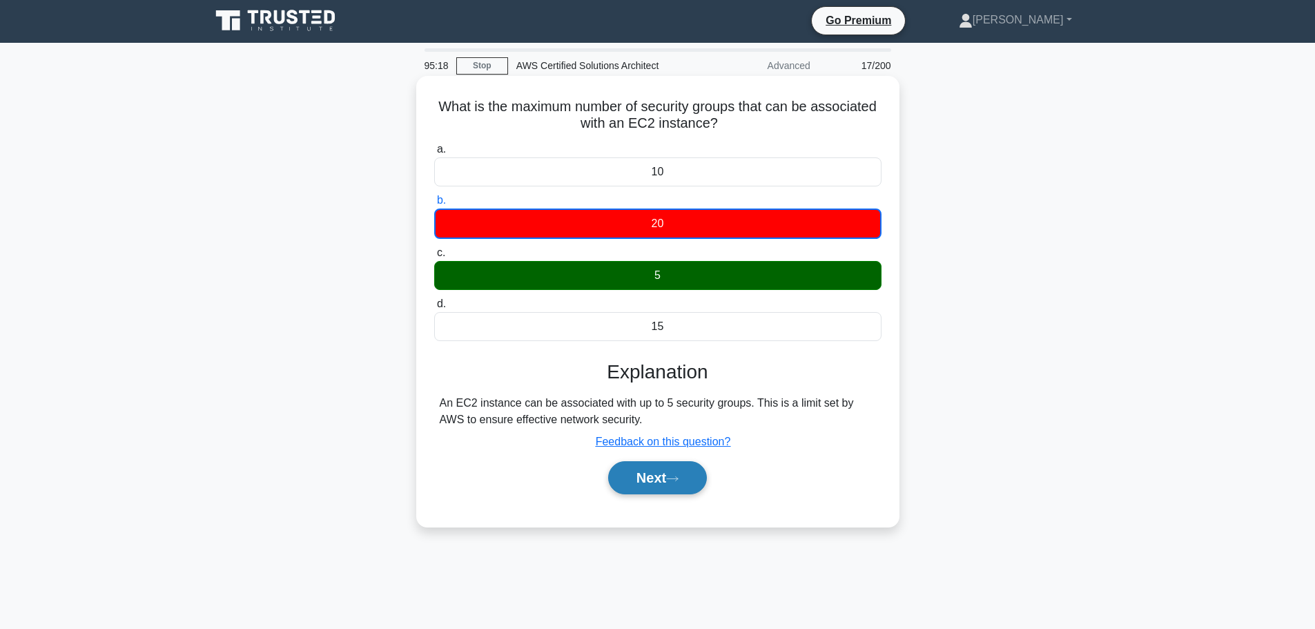
click at [654, 490] on button "Next" at bounding box center [657, 477] width 99 height 33
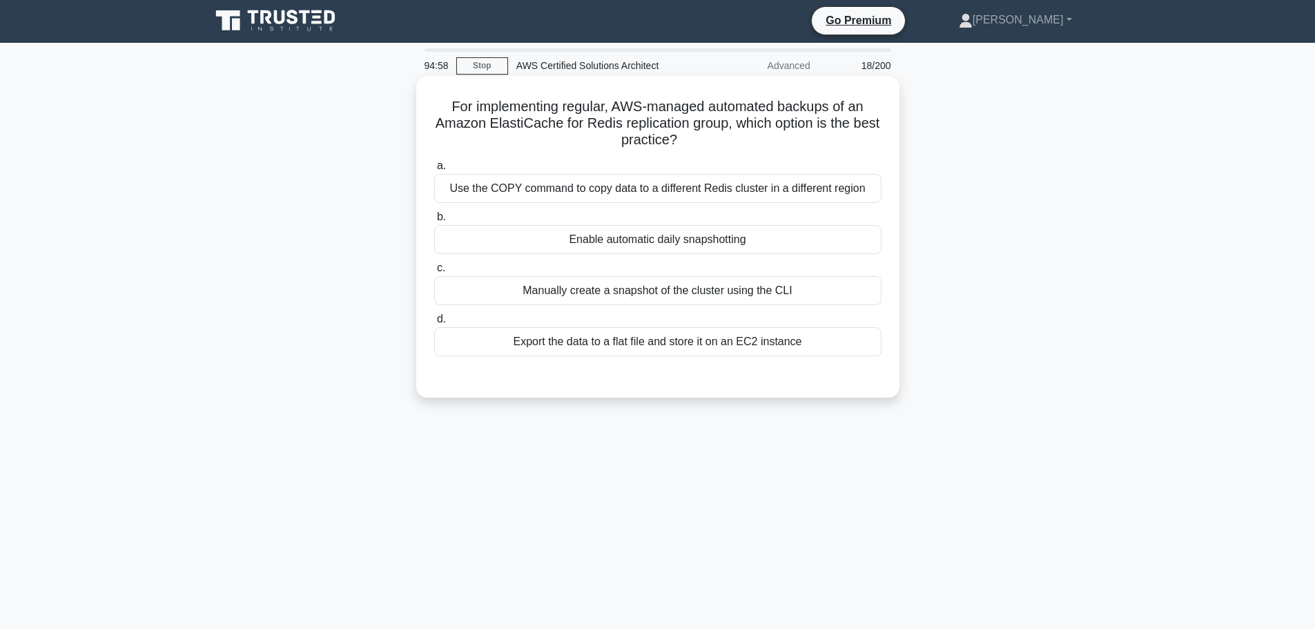
click at [668, 235] on div "Enable automatic daily snapshotting" at bounding box center [657, 239] width 447 height 29
click at [434, 222] on input "b. Enable automatic daily snapshotting" at bounding box center [434, 217] width 0 height 9
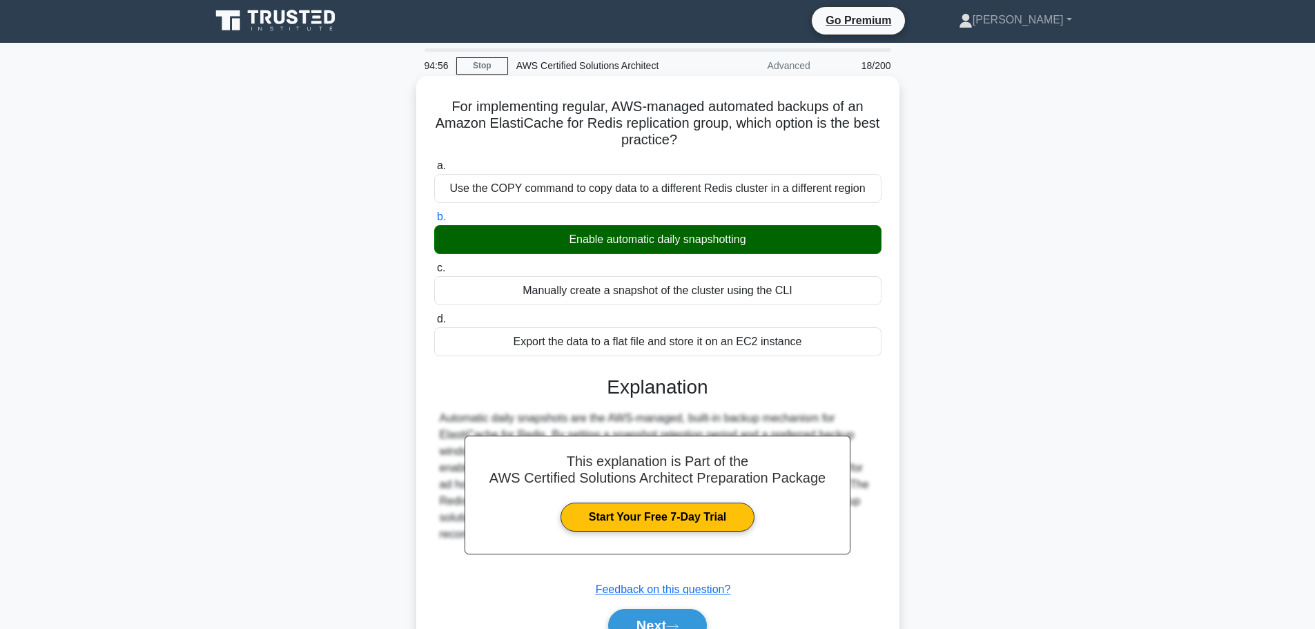
scroll to position [117, 0]
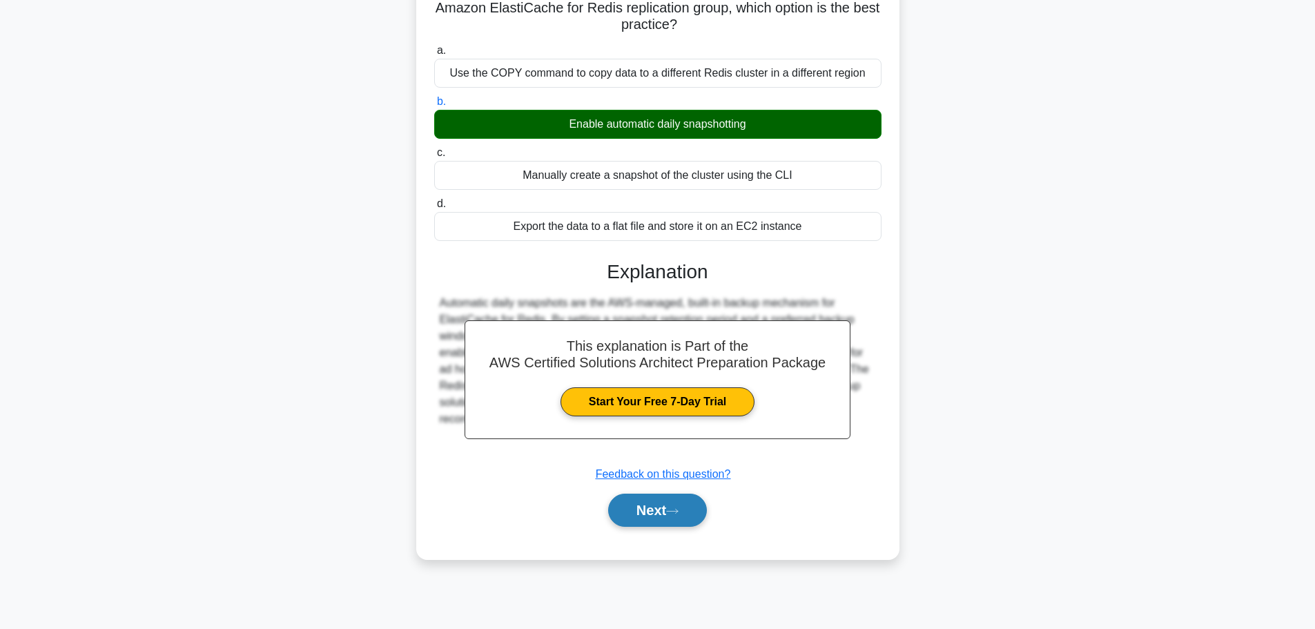
click at [665, 512] on button "Next" at bounding box center [657, 509] width 99 height 33
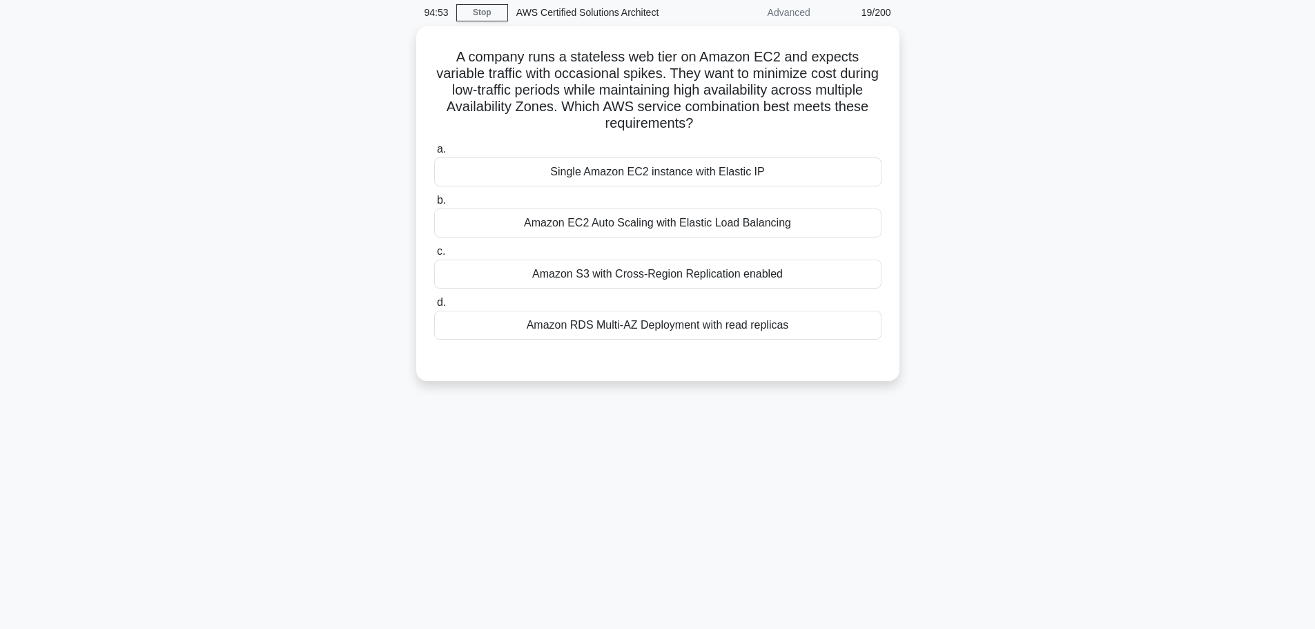
scroll to position [52, 0]
click at [692, 272] on div "Amazon S3 with Cross-Region Replication enabled" at bounding box center [657, 272] width 447 height 29
click at [434, 255] on input "c. Amazon S3 with Cross-Region Replication enabled" at bounding box center [434, 250] width 0 height 9
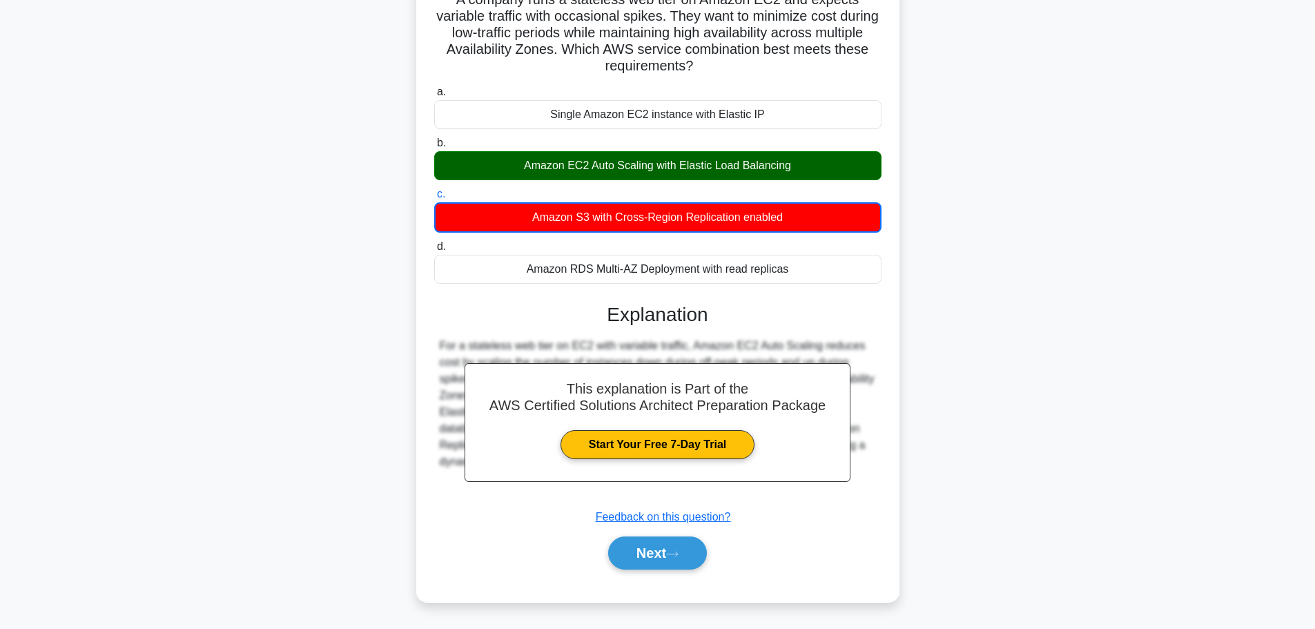
scroll to position [117, 0]
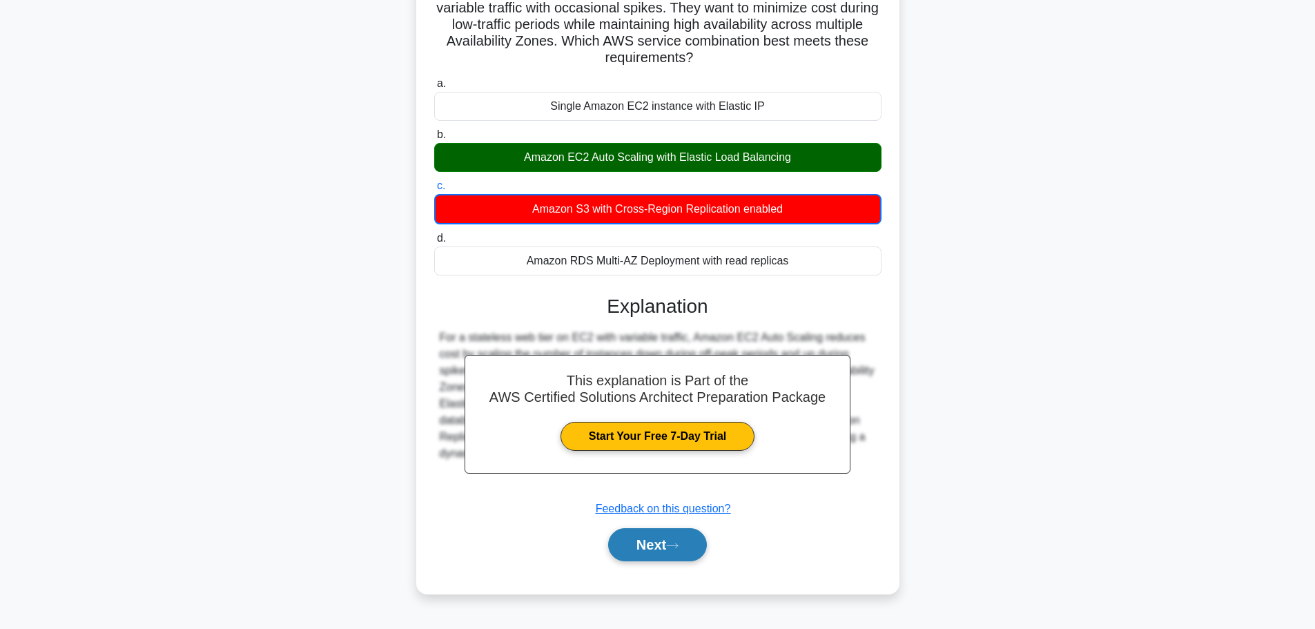
click at [685, 549] on button "Next" at bounding box center [657, 544] width 99 height 33
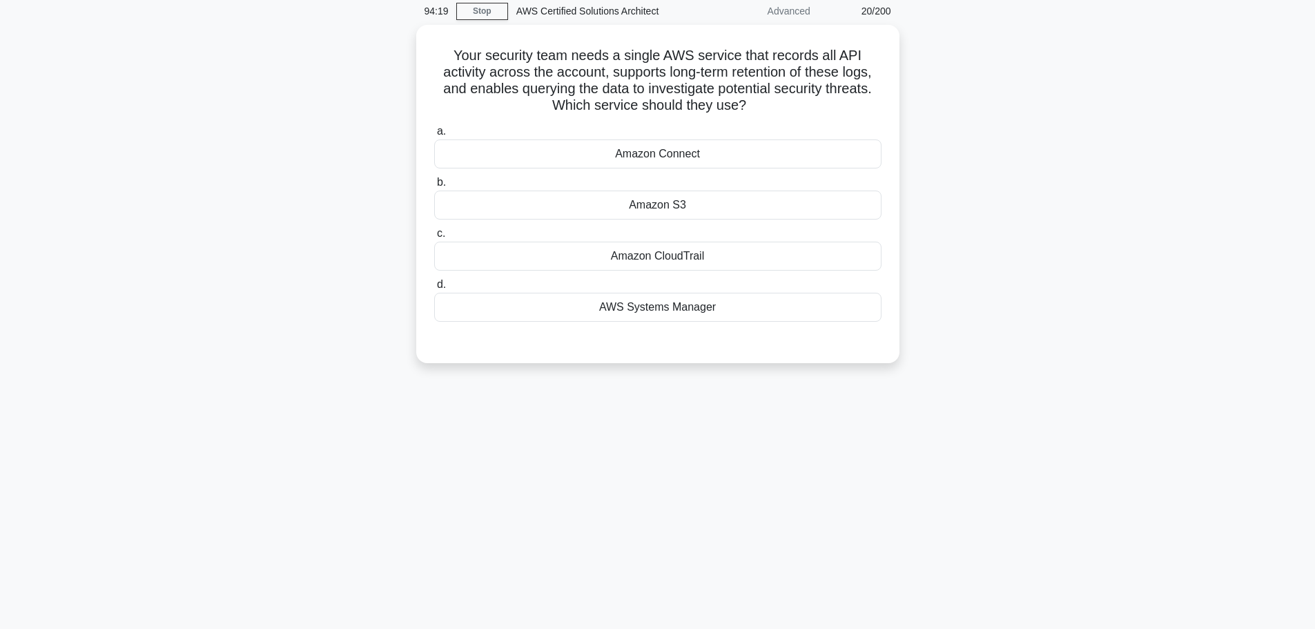
scroll to position [55, 0]
click at [685, 549] on div "94:18 Stop AWS Certified Solutions Architect Advanced 20/200 Your security team…" at bounding box center [657, 339] width 911 height 690
click at [682, 205] on div "Amazon S3" at bounding box center [657, 202] width 447 height 29
click at [434, 184] on input "b. Amazon S3" at bounding box center [434, 179] width 0 height 9
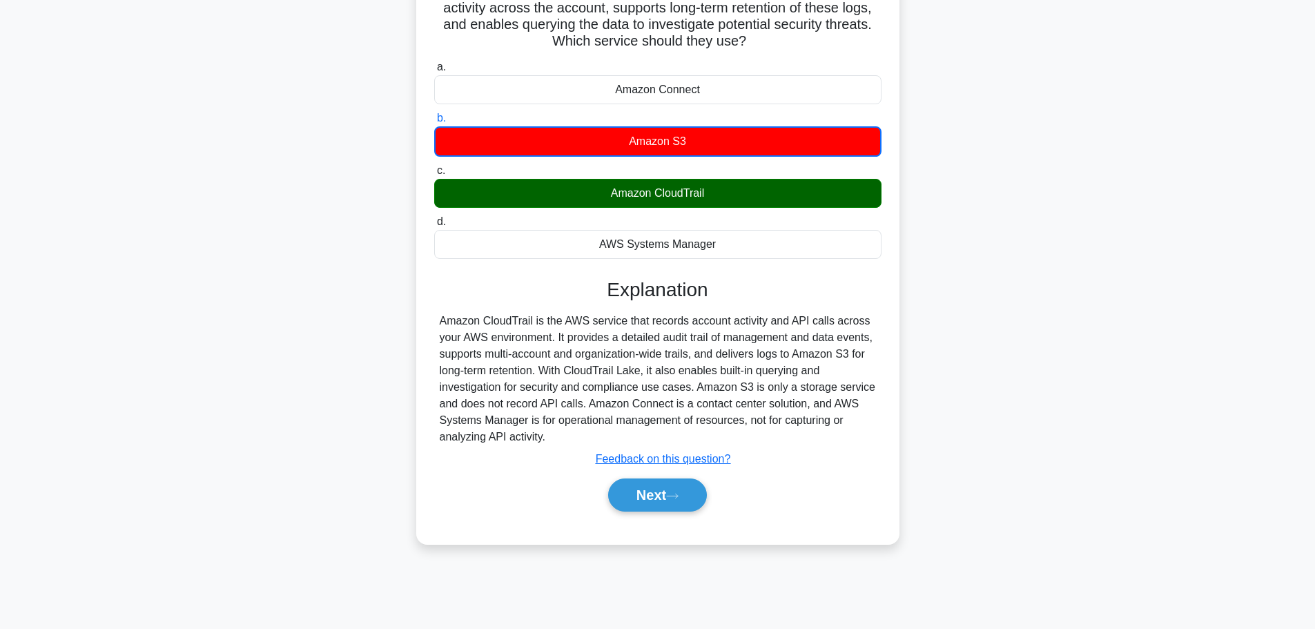
scroll to position [116, 0]
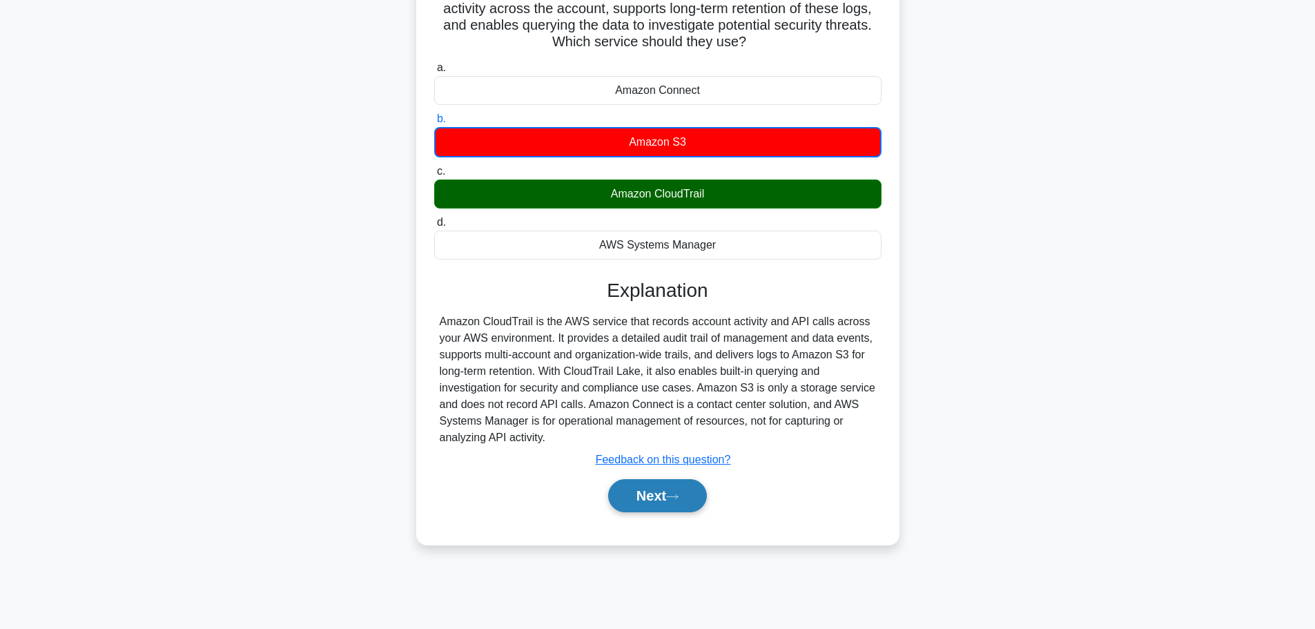
click at [636, 503] on button "Next" at bounding box center [657, 495] width 99 height 33
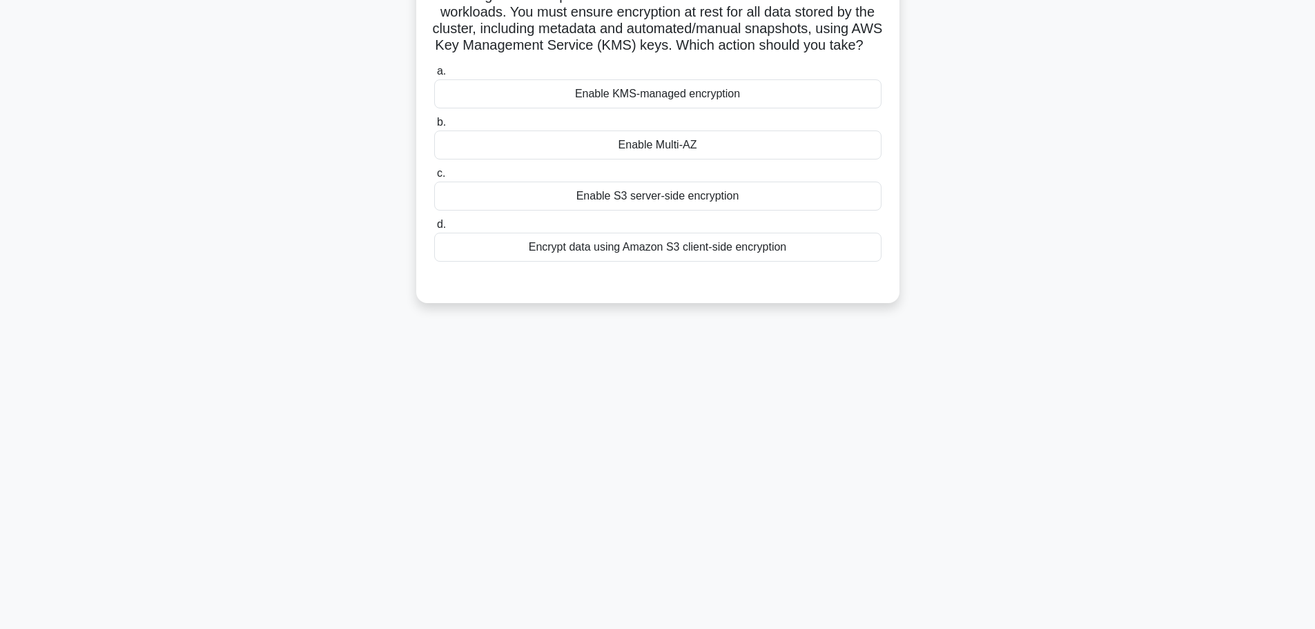
scroll to position [0, 0]
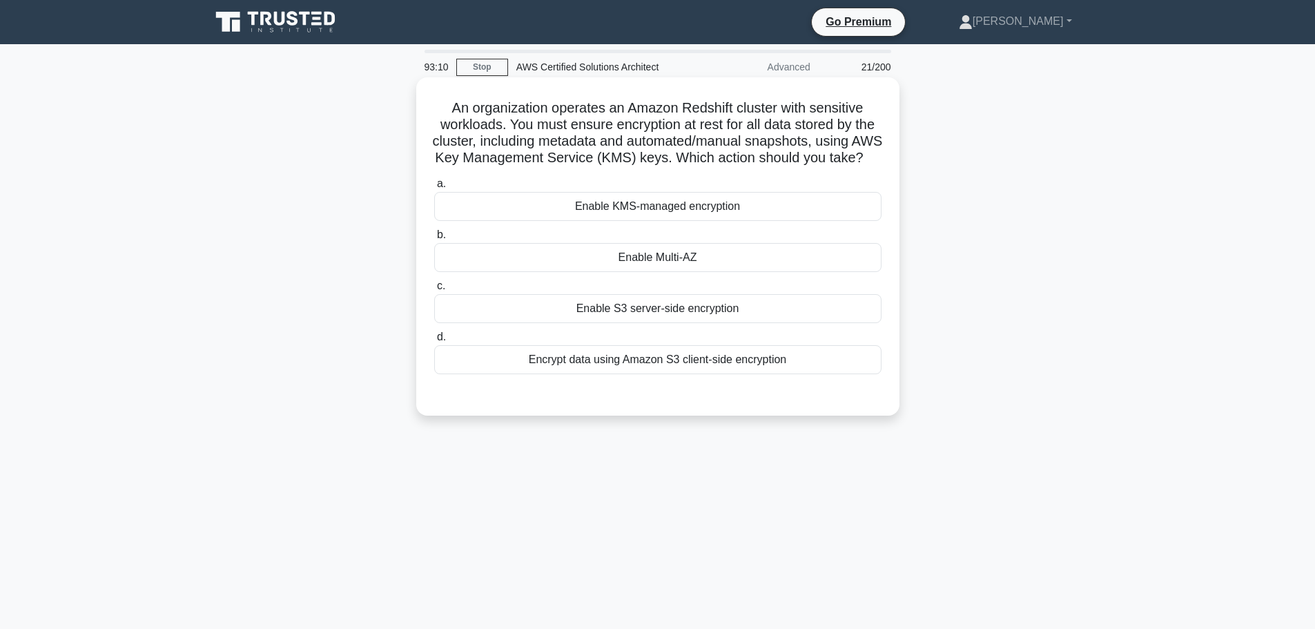
click at [702, 221] on div "Enable KMS-managed encryption" at bounding box center [657, 206] width 447 height 29
click at [434, 188] on input "a. Enable KMS-managed encryption" at bounding box center [434, 183] width 0 height 9
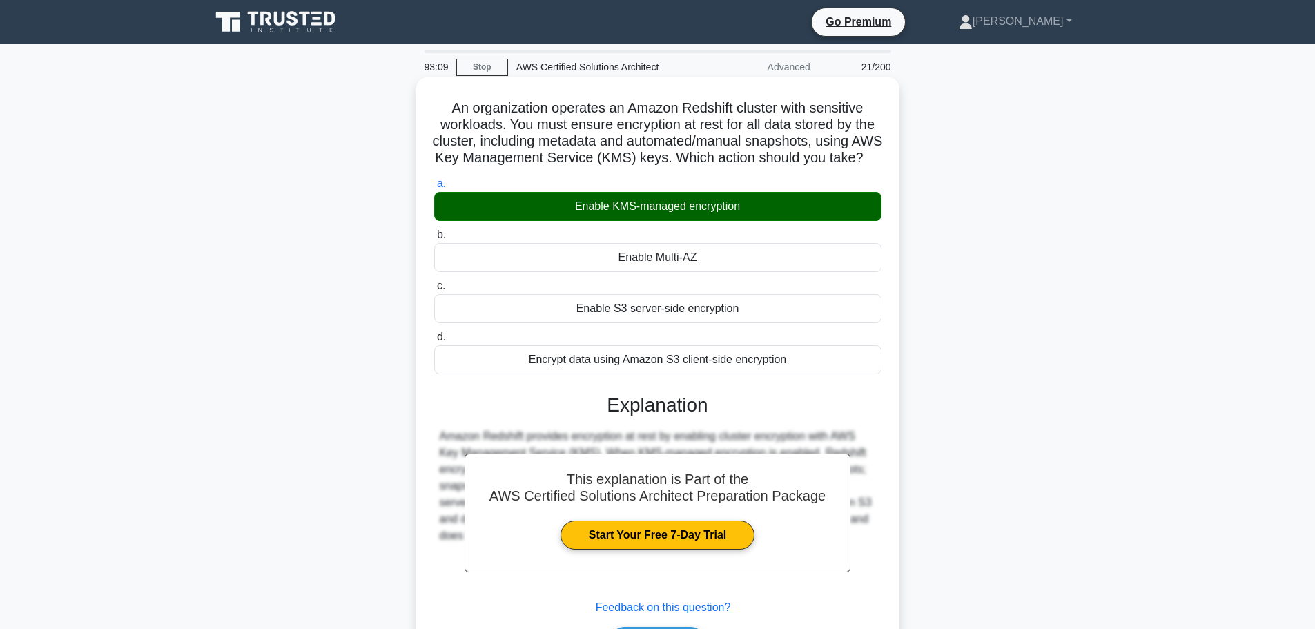
scroll to position [117, 0]
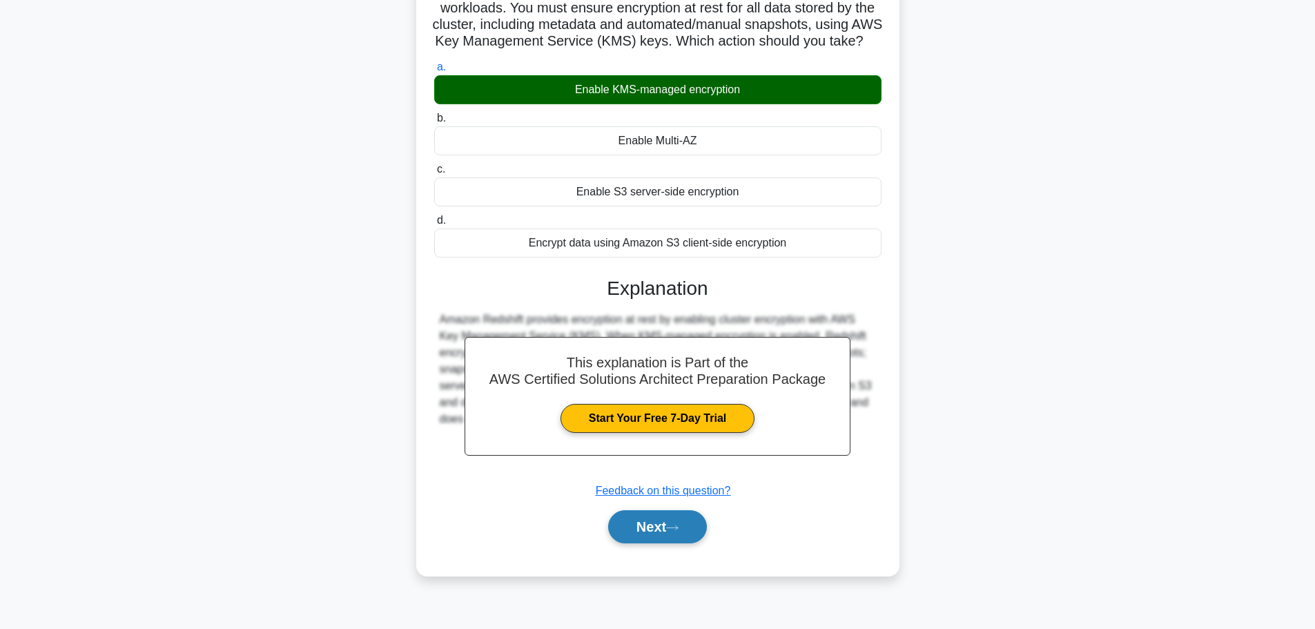
click at [661, 534] on button "Next" at bounding box center [657, 526] width 99 height 33
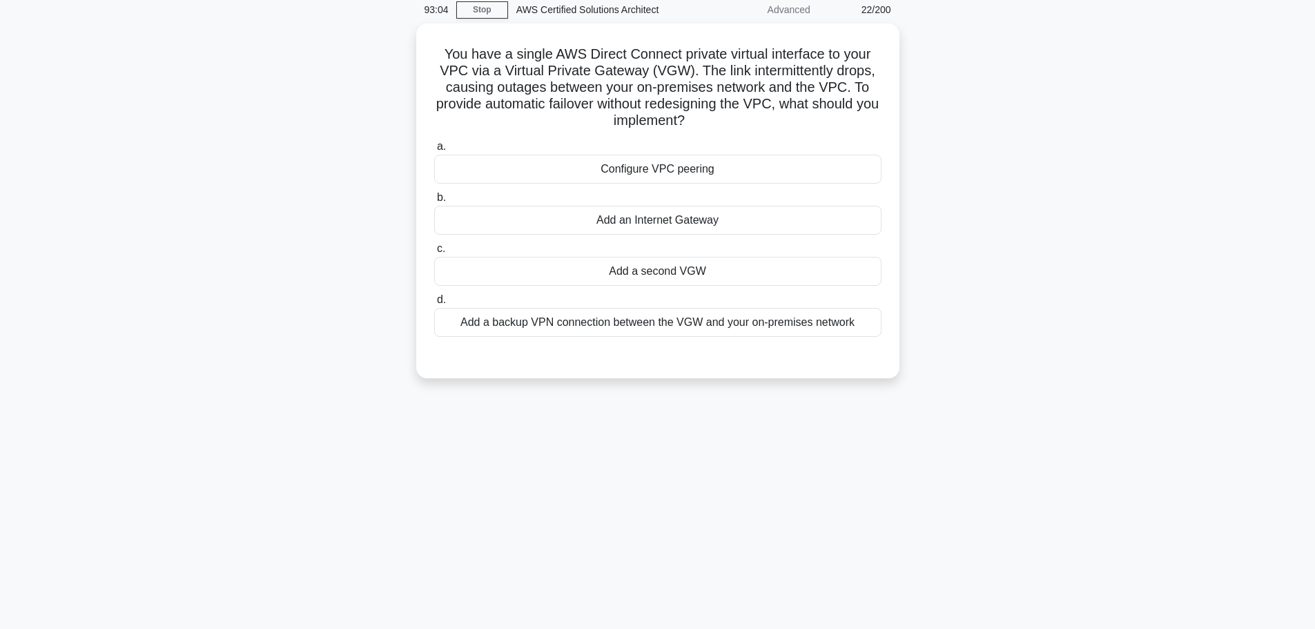
scroll to position [53, 0]
click at [658, 329] on div "Add a backup VPN connection between the VGW and your on-premises network" at bounding box center [657, 322] width 447 height 29
click at [434, 305] on input "d. Add a backup VPN connection between the VGW and your on-premises network" at bounding box center [434, 300] width 0 height 9
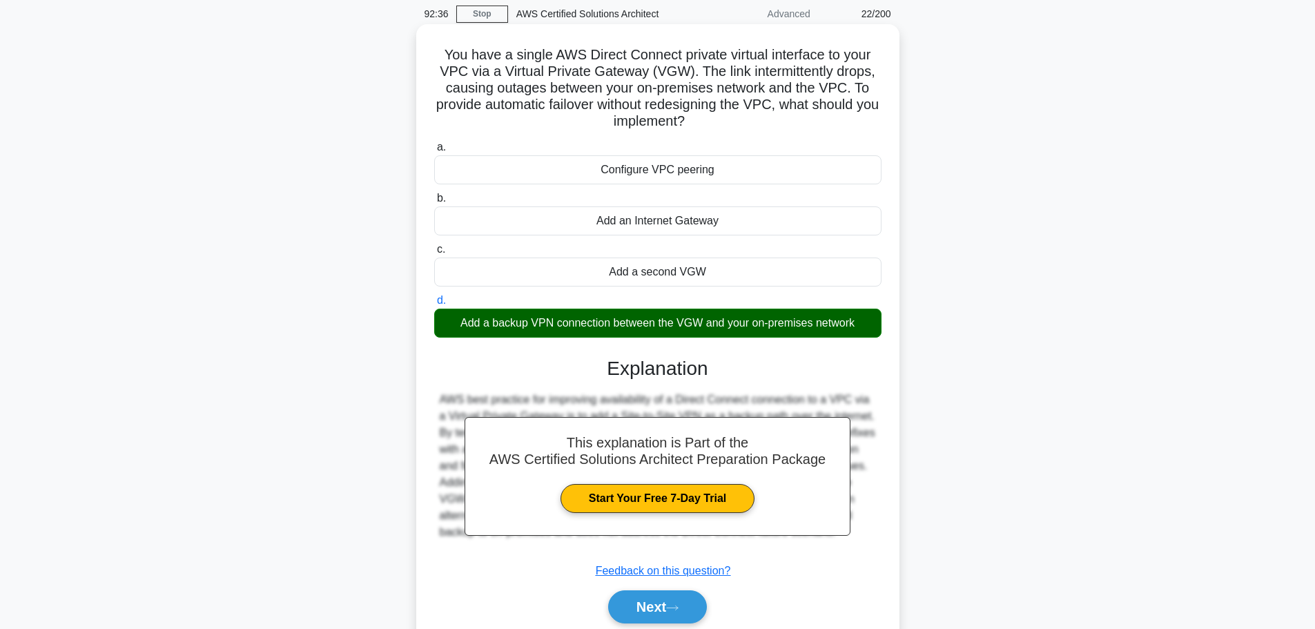
drag, startPoint x: 738, startPoint y: 127, endPoint x: 423, endPoint y: 62, distance: 321.3
click at [423, 62] on div "You have a single AWS Direct Connect private virtual interface to your VPC via …" at bounding box center [658, 340] width 472 height 620
copy h5 "You have a single AWS Direct Connect private virtual interface to your VPC via …"
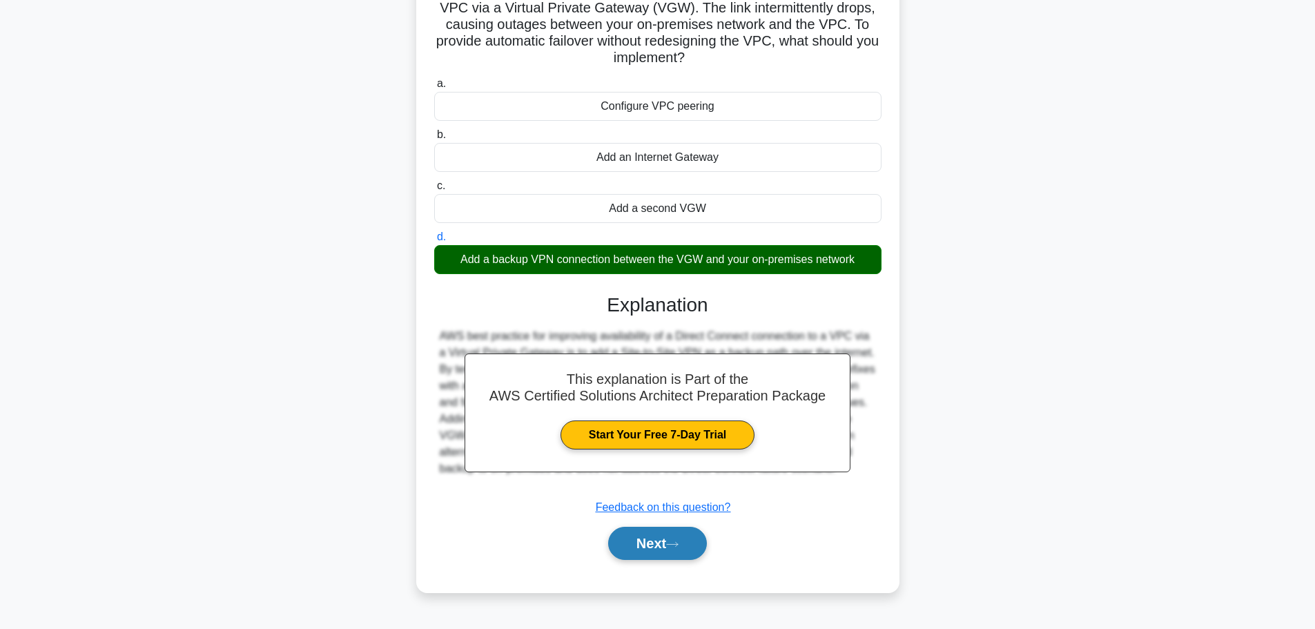
click at [663, 540] on button "Next" at bounding box center [657, 543] width 99 height 33
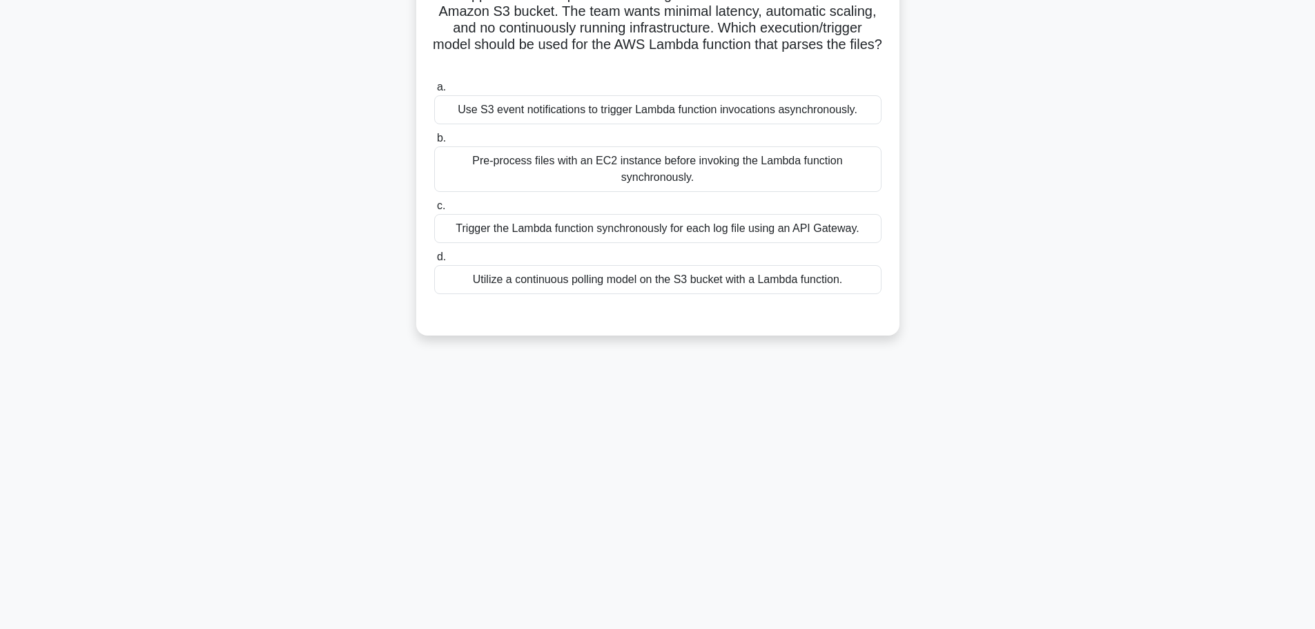
scroll to position [48, 0]
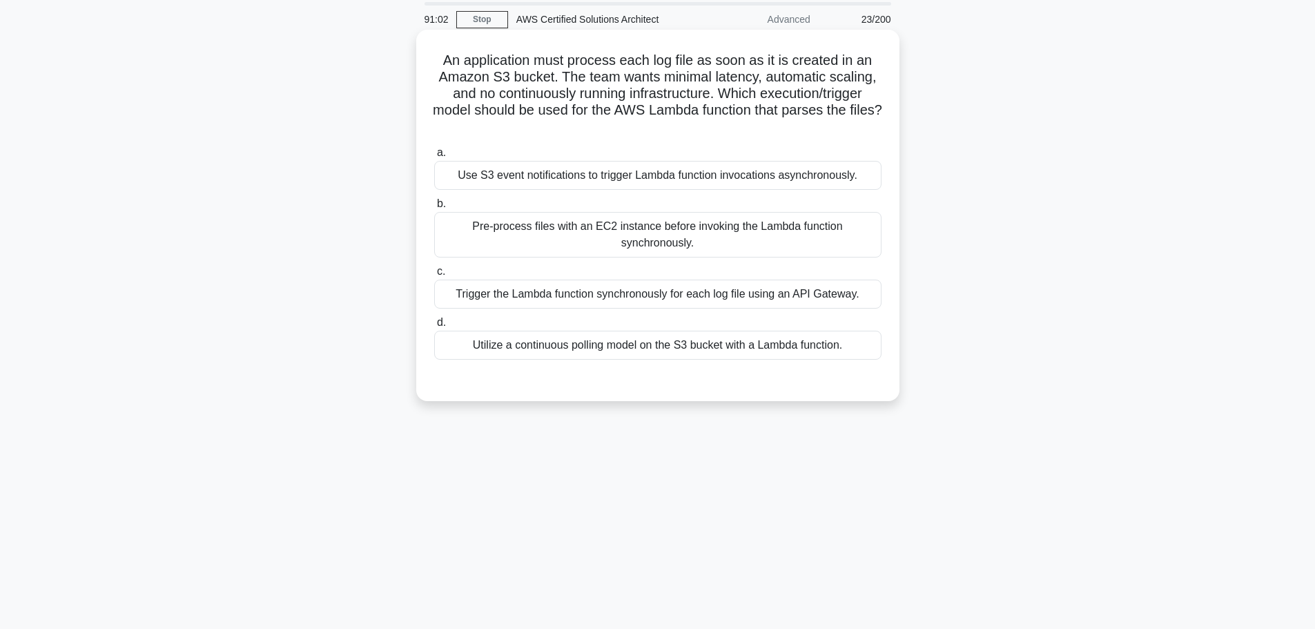
click at [727, 161] on div "Use S3 event notifications to trigger Lambda function invocations asynchronousl…" at bounding box center [657, 175] width 447 height 29
click at [434, 157] on input "a. Use S3 event notifications to trigger Lambda function invocations asynchrono…" at bounding box center [434, 152] width 0 height 9
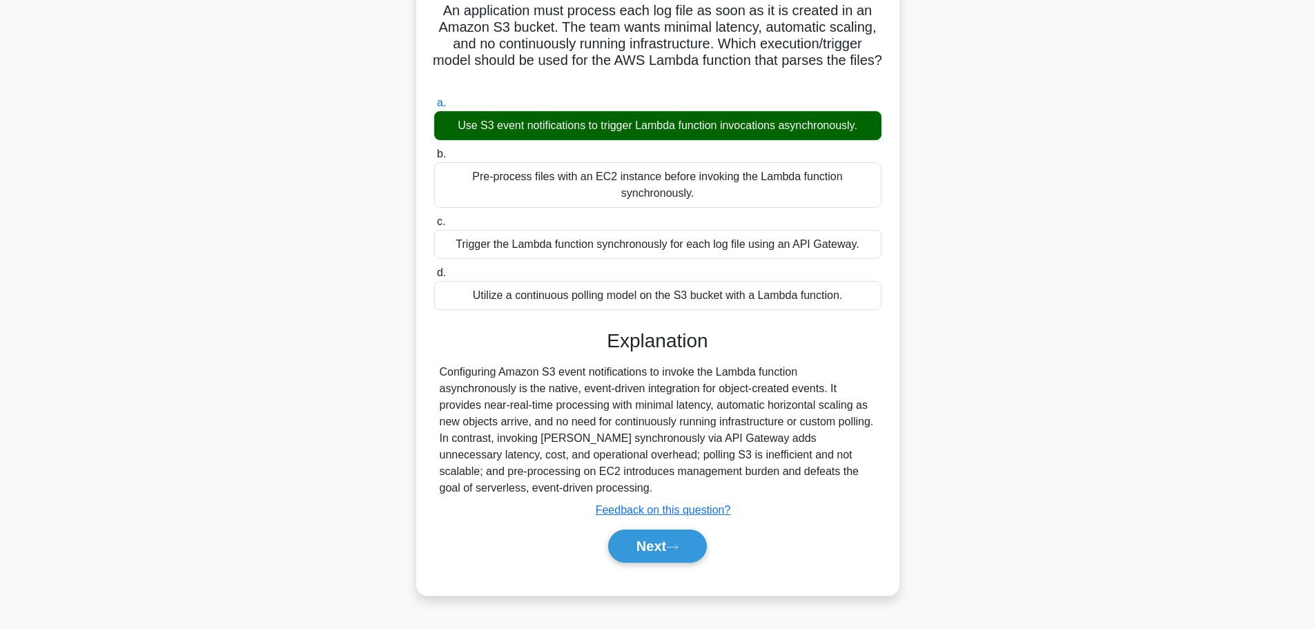
scroll to position [117, 0]
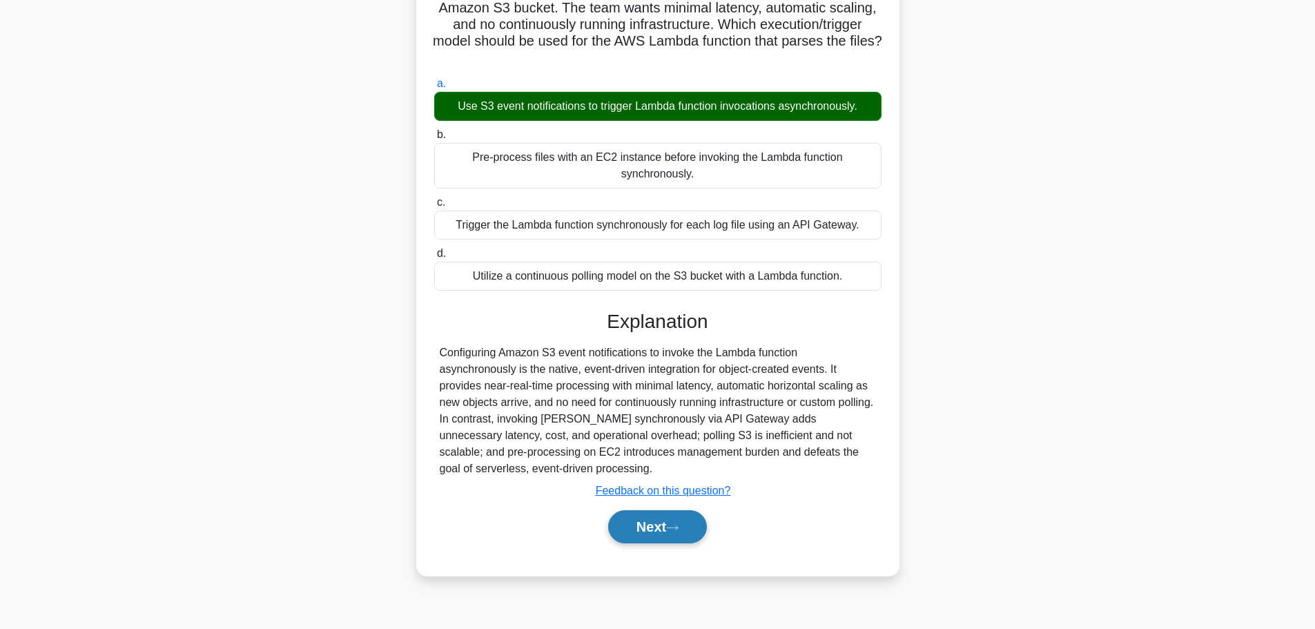
click at [621, 527] on button "Next" at bounding box center [657, 526] width 99 height 33
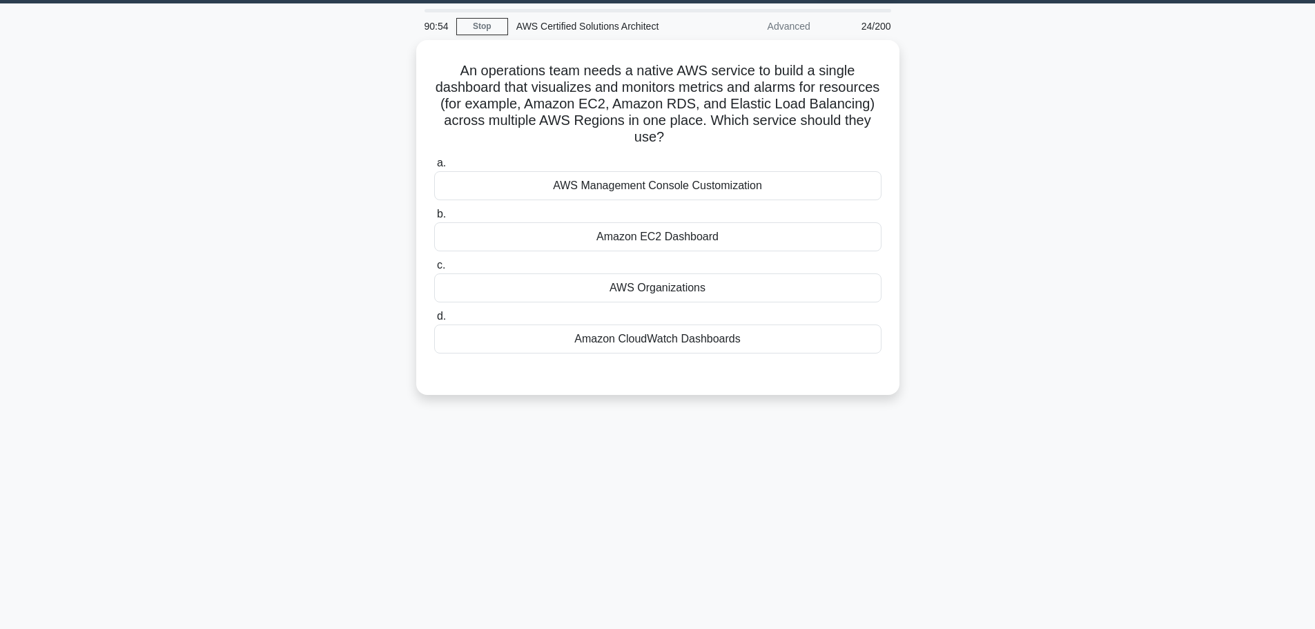
scroll to position [40, 0]
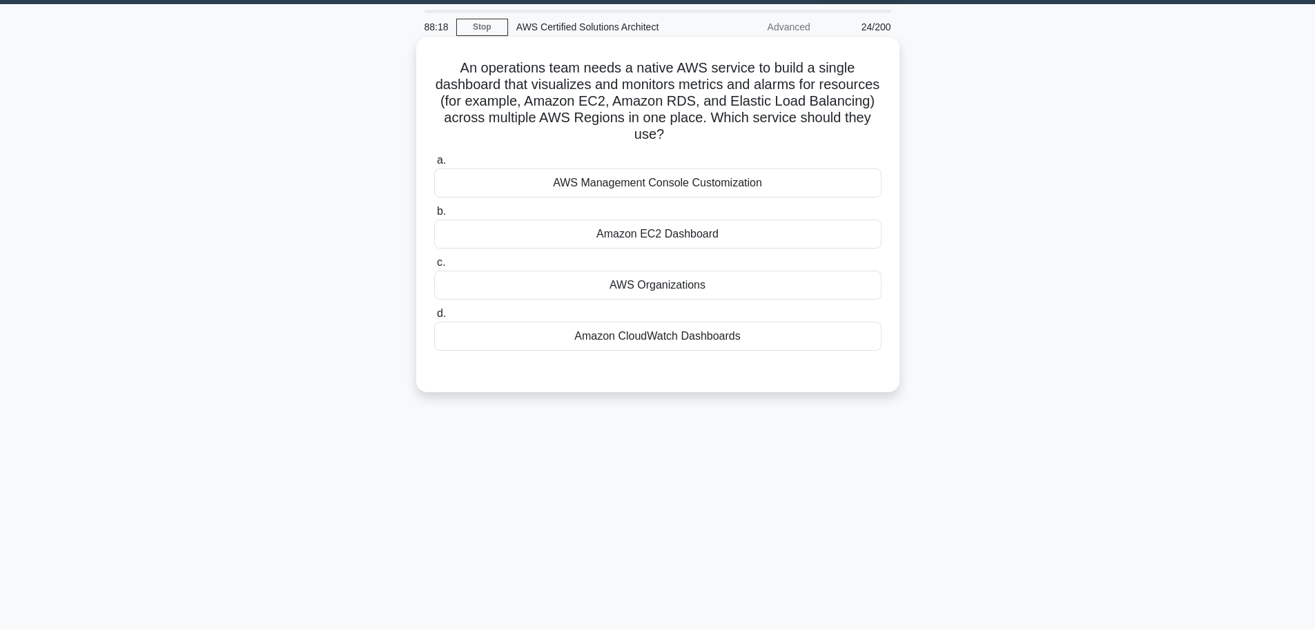
click at [678, 344] on div "Amazon CloudWatch Dashboards" at bounding box center [657, 336] width 447 height 29
click at [434, 318] on input "d. Amazon CloudWatch Dashboards" at bounding box center [434, 313] width 0 height 9
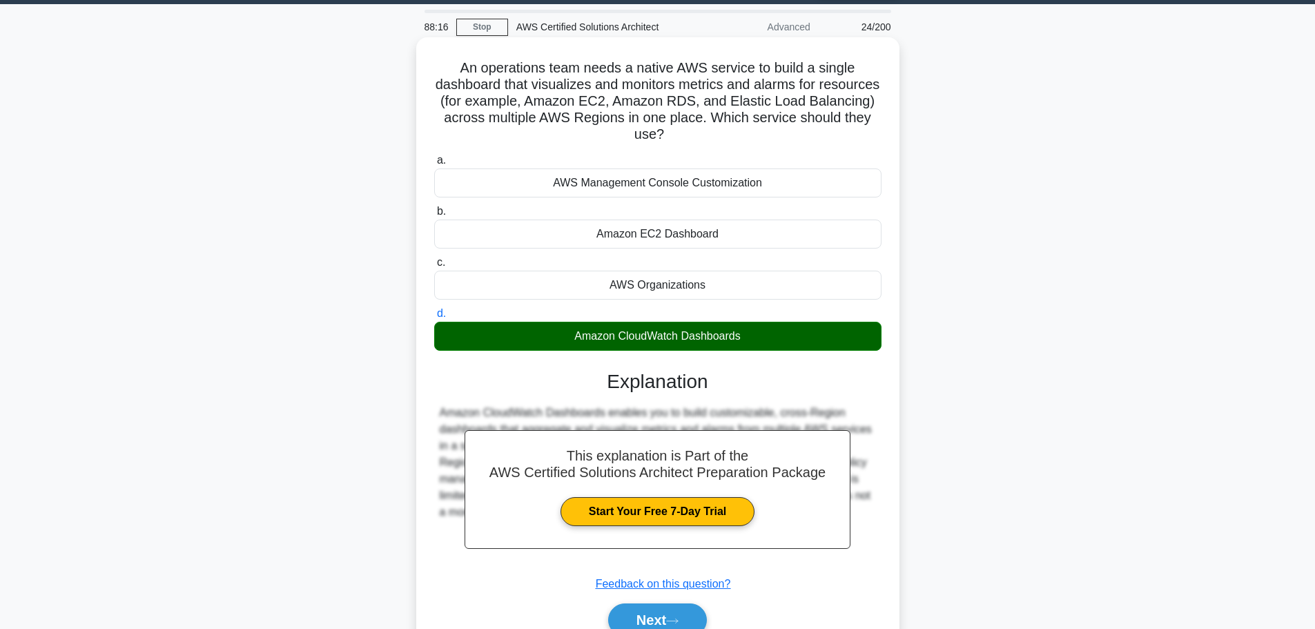
scroll to position [117, 0]
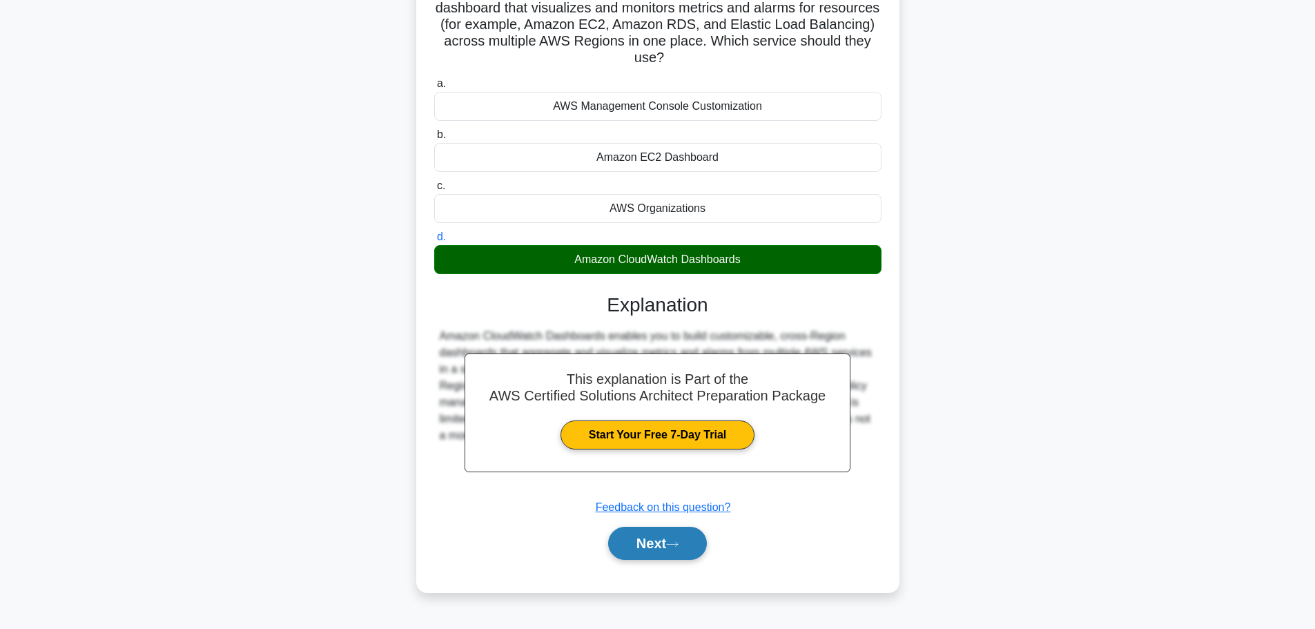
click at [652, 541] on button "Next" at bounding box center [657, 543] width 99 height 33
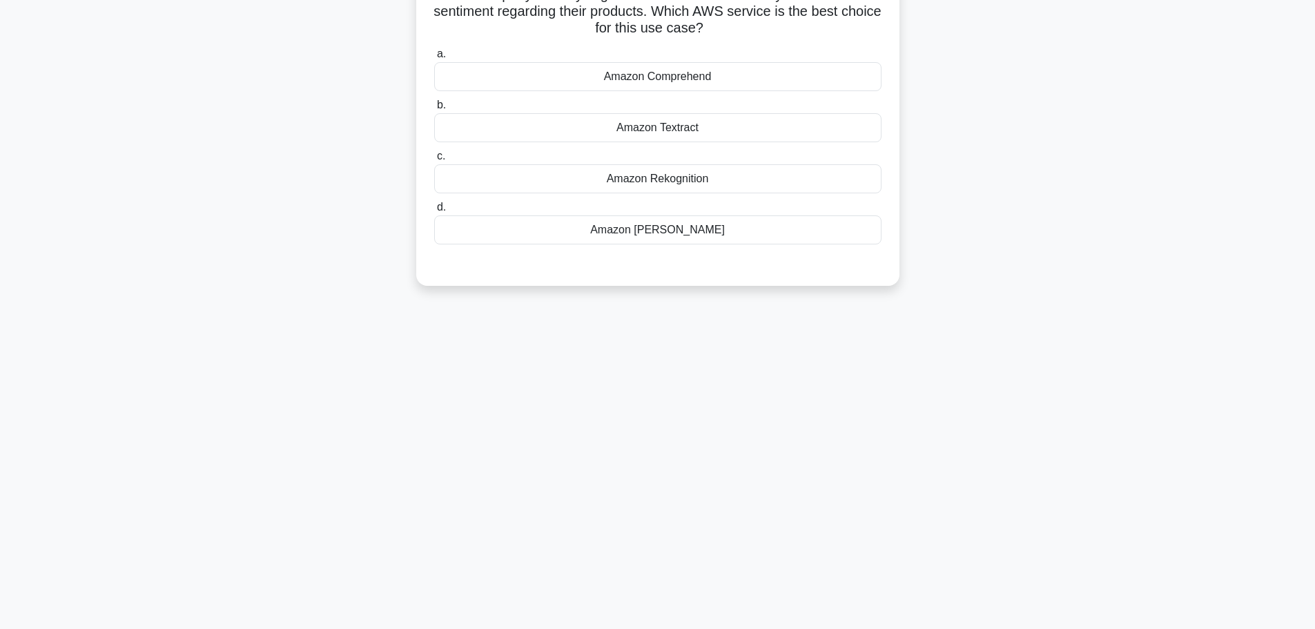
scroll to position [0, 0]
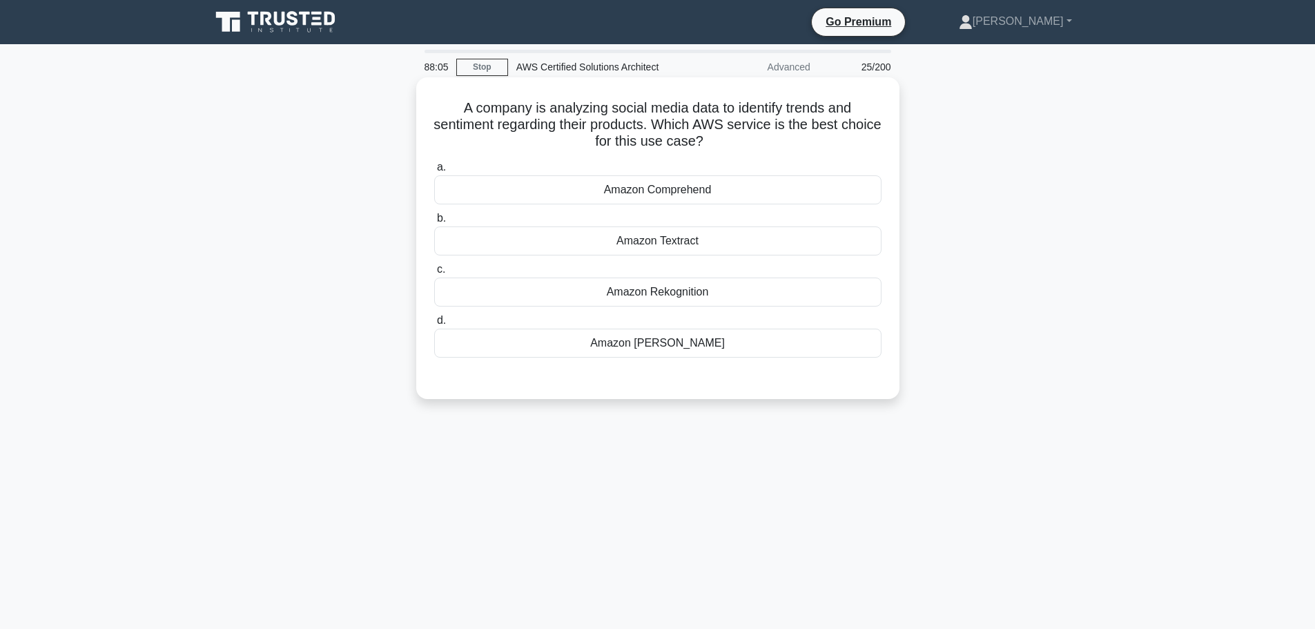
click at [705, 185] on div "Amazon Comprehend" at bounding box center [657, 189] width 447 height 29
click at [434, 172] on input "a. Amazon Comprehend" at bounding box center [434, 167] width 0 height 9
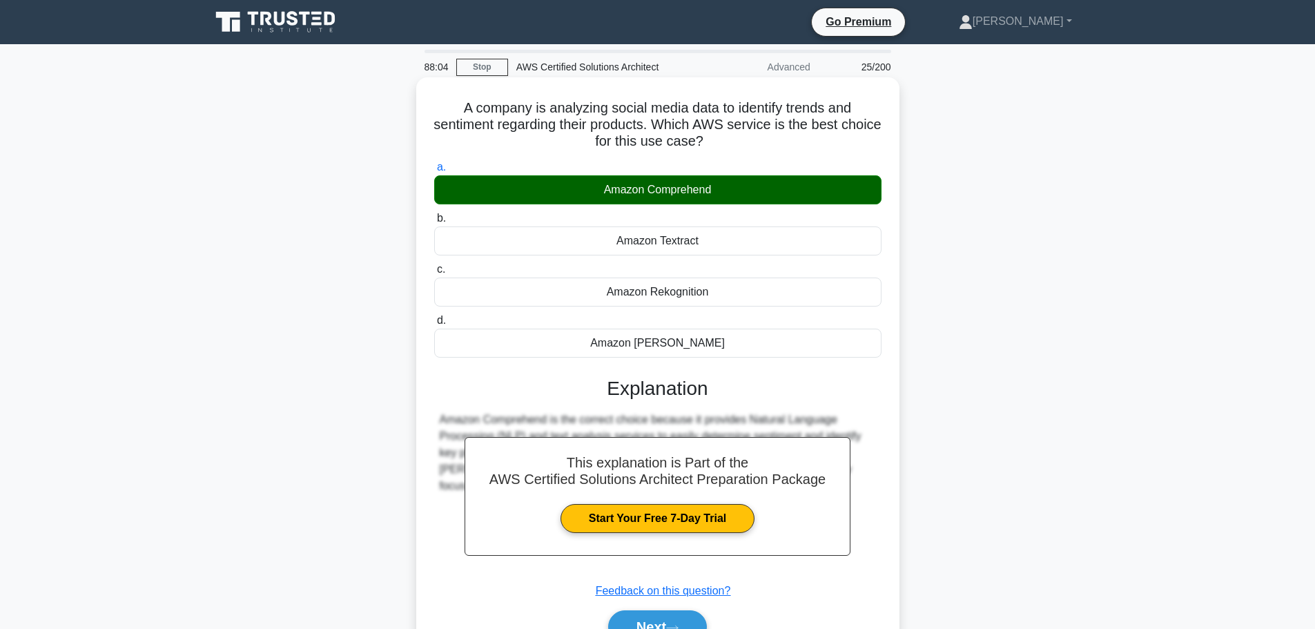
scroll to position [117, 0]
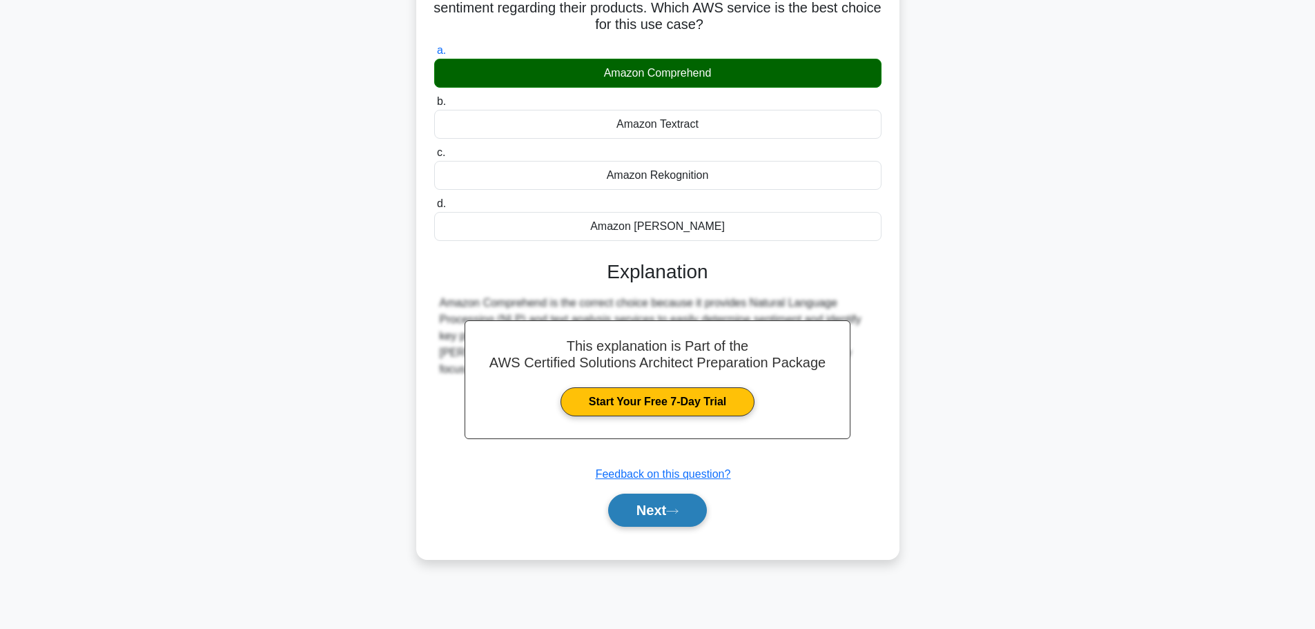
click at [650, 518] on button "Next" at bounding box center [657, 509] width 99 height 33
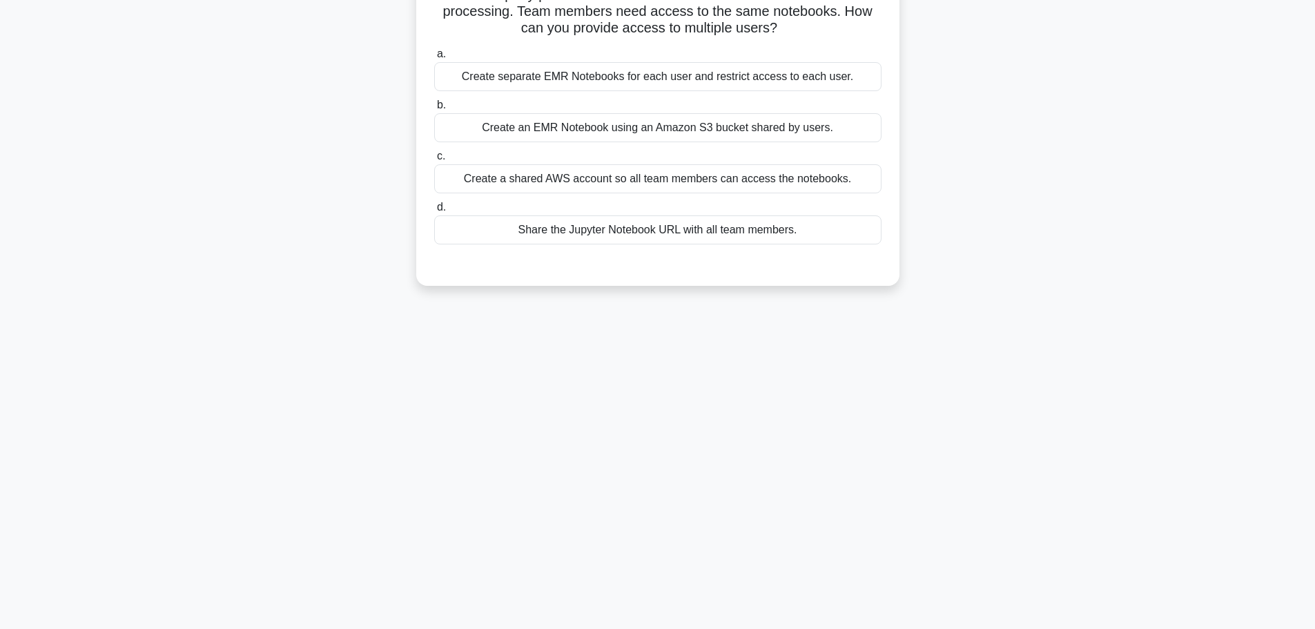
scroll to position [0, 0]
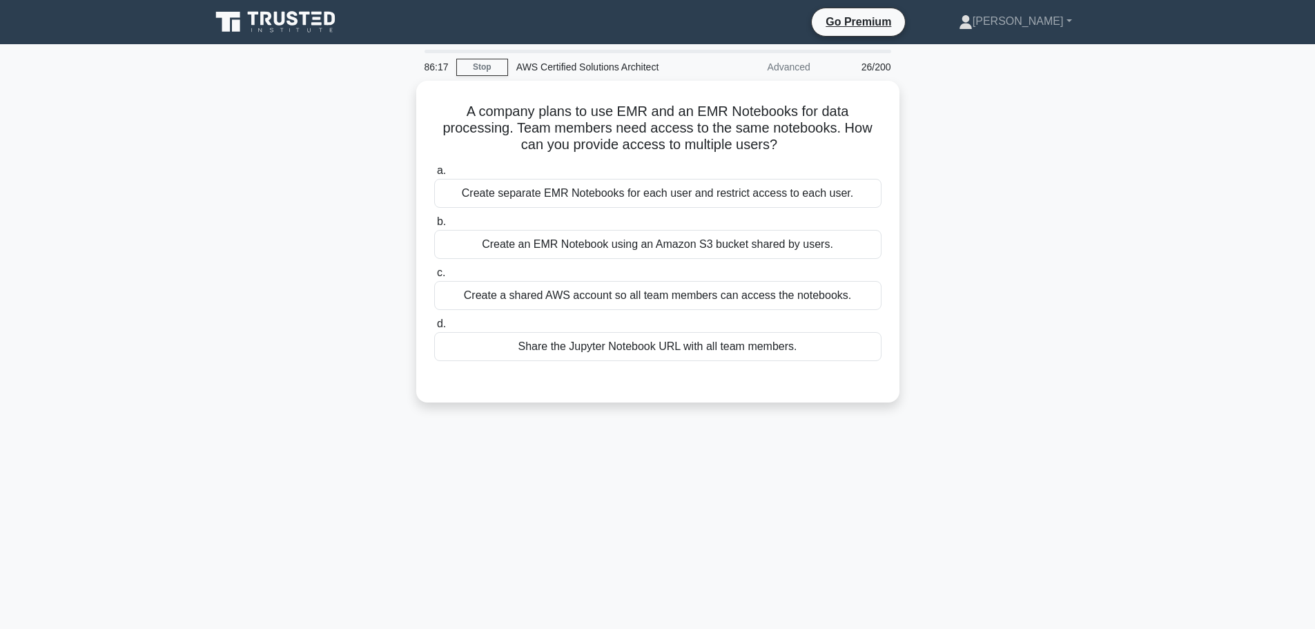
drag, startPoint x: 882, startPoint y: 417, endPoint x: 870, endPoint y: 439, distance: 25.0
drag, startPoint x: 870, startPoint y: 439, endPoint x: 577, endPoint y: 476, distance: 295.7
click at [577, 476] on div "86:05 Stop AWS Certified Solutions Architect Advanced 26/200 A company plans to…" at bounding box center [657, 395] width 911 height 690
drag, startPoint x: 663, startPoint y: 272, endPoint x: 1197, endPoint y: 445, distance: 561.5
click at [1197, 445] on main "85:42 Stop AWS Certified Solutions Architect Advanced 26/200 A company plans to…" at bounding box center [657, 394] width 1315 height 701
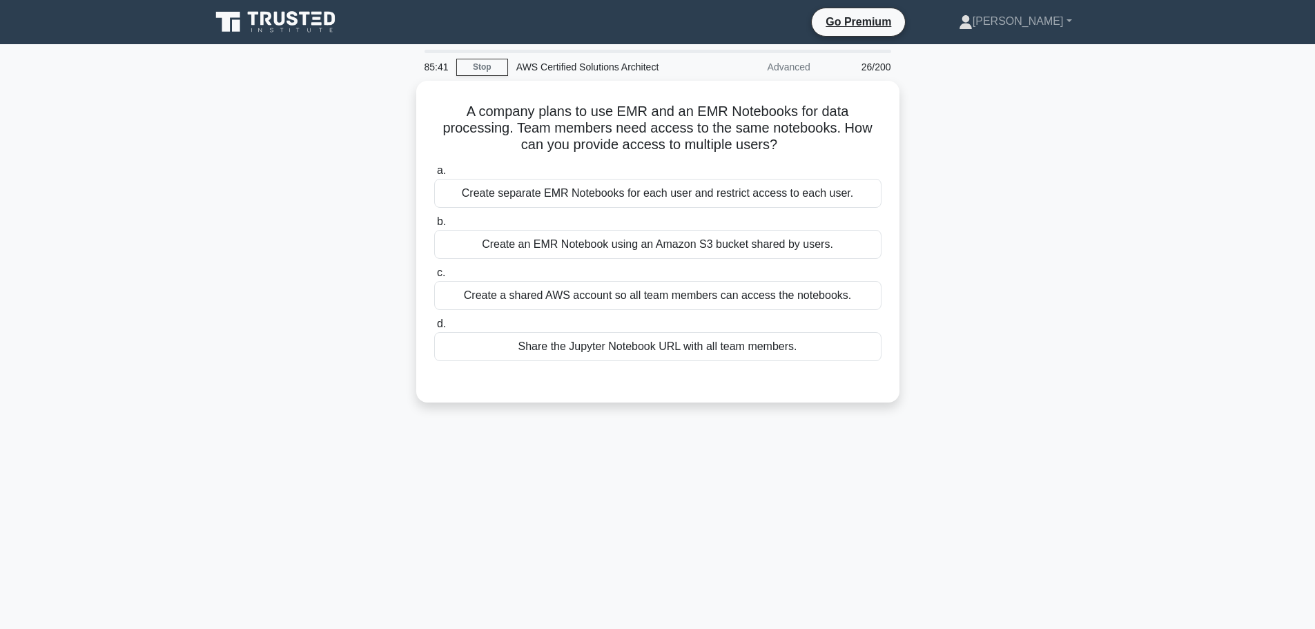
click at [1220, 491] on main "85:41 Stop AWS Certified Solutions Architect Advanced 26/200 A company plans to…" at bounding box center [657, 394] width 1315 height 701
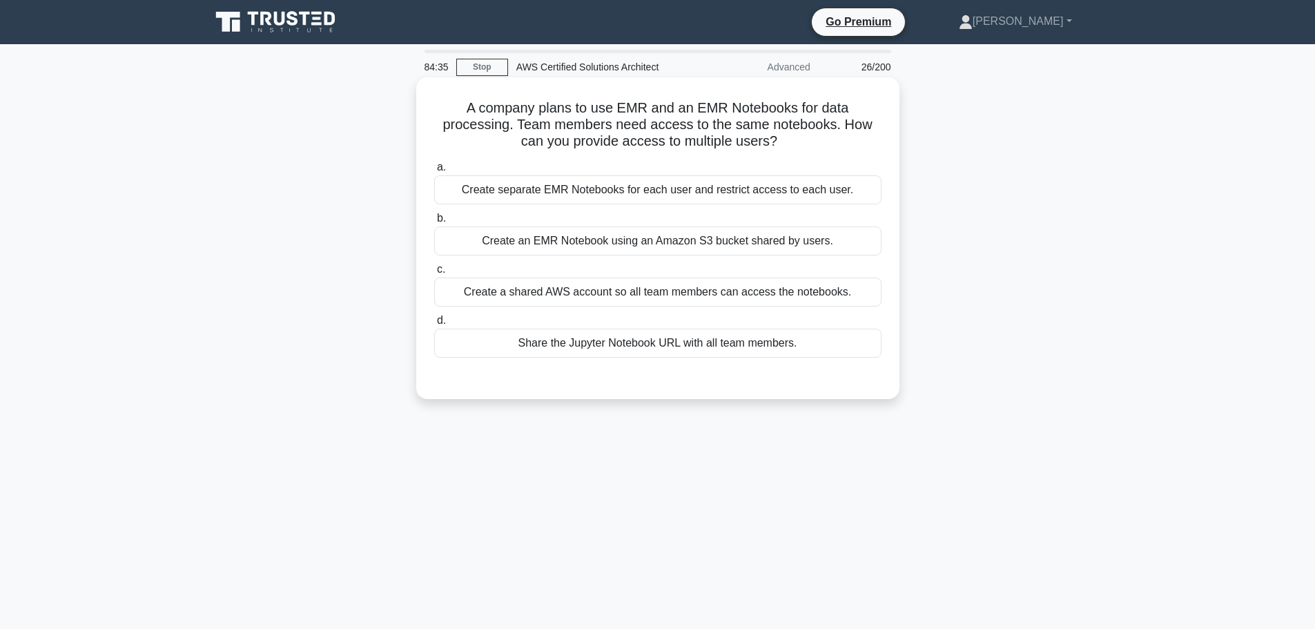
click at [650, 351] on div "Share the Jupyter Notebook URL with all team members." at bounding box center [657, 343] width 447 height 29
click at [434, 325] on input "d. Share the Jupyter Notebook URL with all team members." at bounding box center [434, 320] width 0 height 9
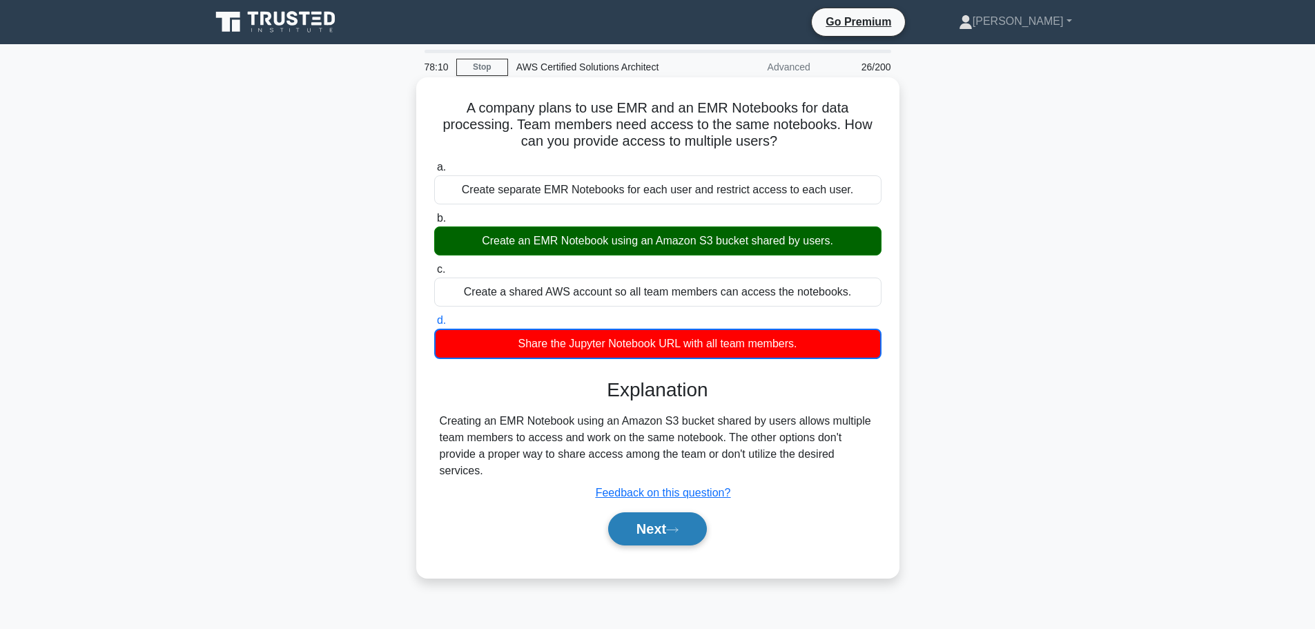
click at [658, 519] on button "Next" at bounding box center [657, 528] width 99 height 33
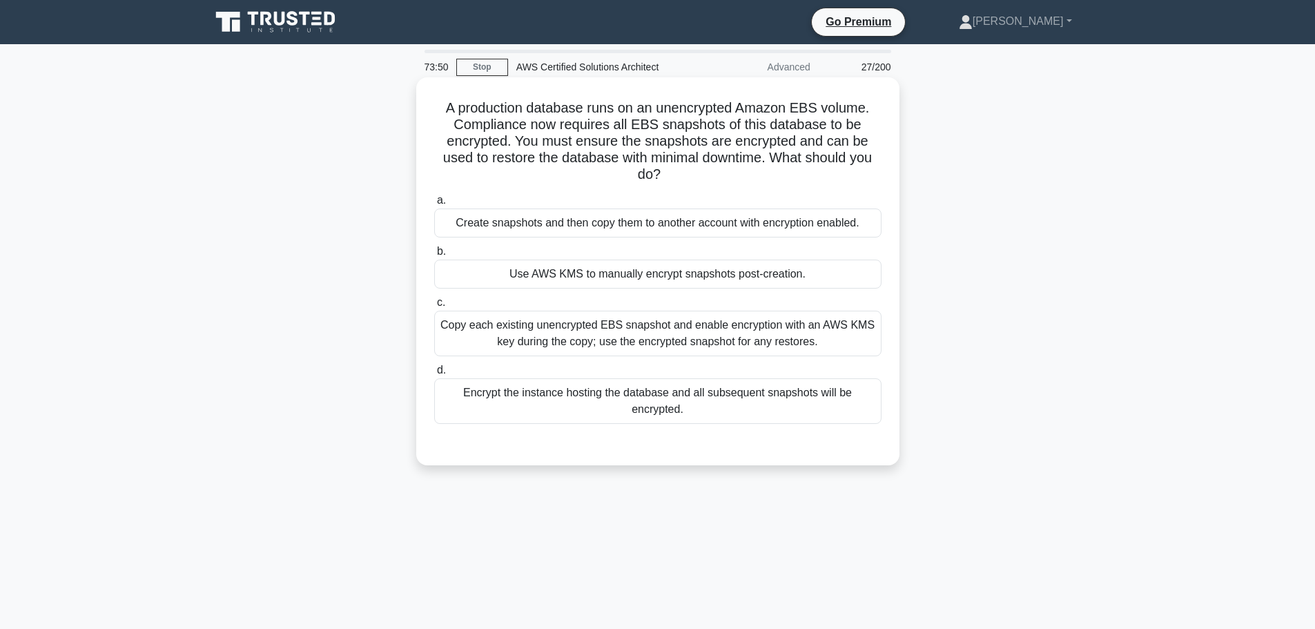
click at [674, 279] on div "Use AWS KMS to manually encrypt snapshots post-creation." at bounding box center [657, 273] width 447 height 29
click at [434, 256] on input "b. Use AWS KMS to manually encrypt snapshots post-creation." at bounding box center [434, 251] width 0 height 9
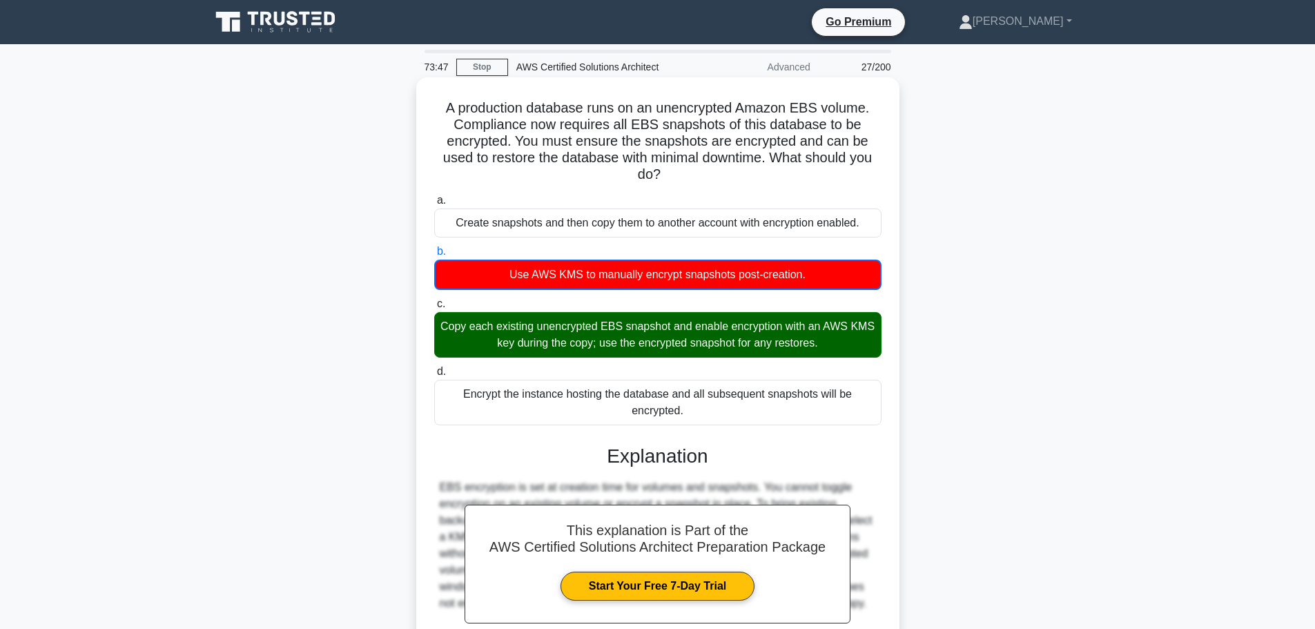
scroll to position [141, 0]
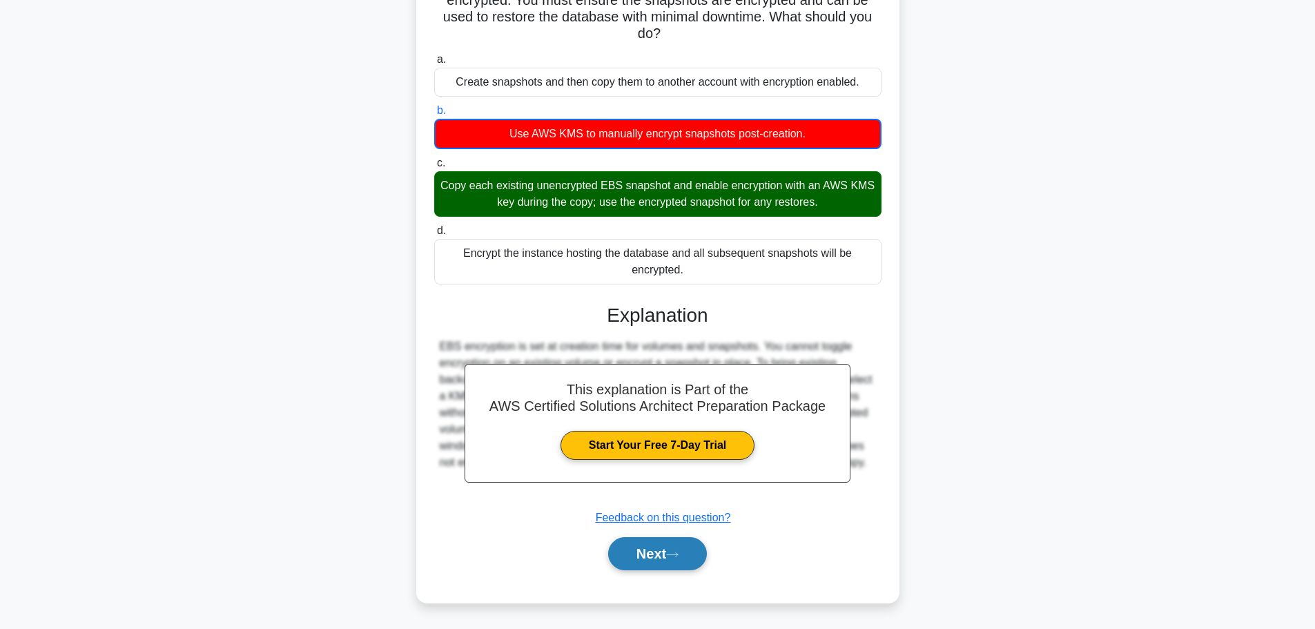
click at [678, 562] on button "Next" at bounding box center [657, 553] width 99 height 33
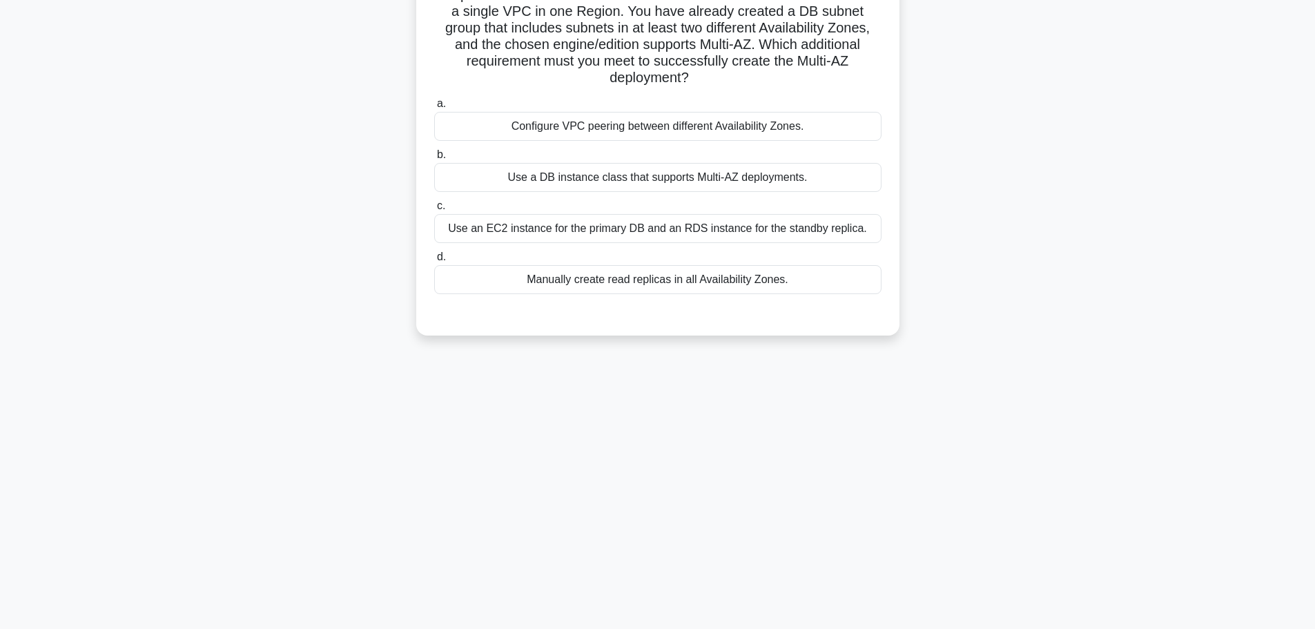
scroll to position [0, 0]
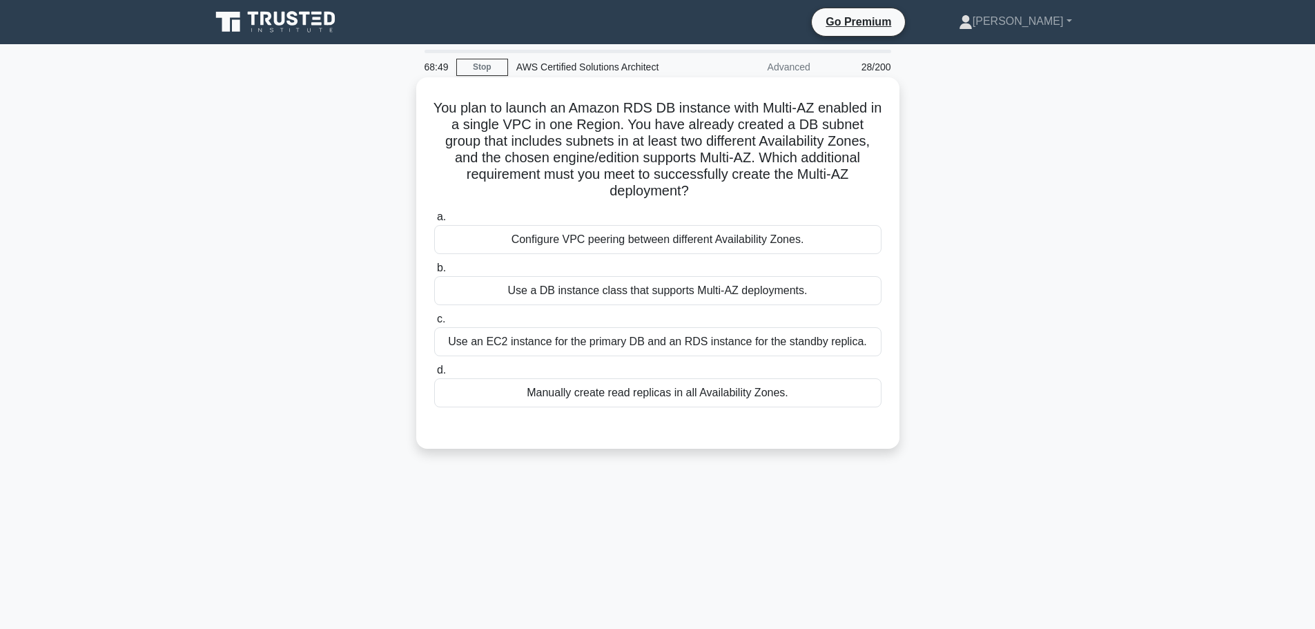
click at [624, 395] on div "Manually create read replicas in all Availability Zones." at bounding box center [657, 392] width 447 height 29
click at [434, 375] on input "d. Manually create read replicas in all Availability Zones." at bounding box center [434, 370] width 0 height 9
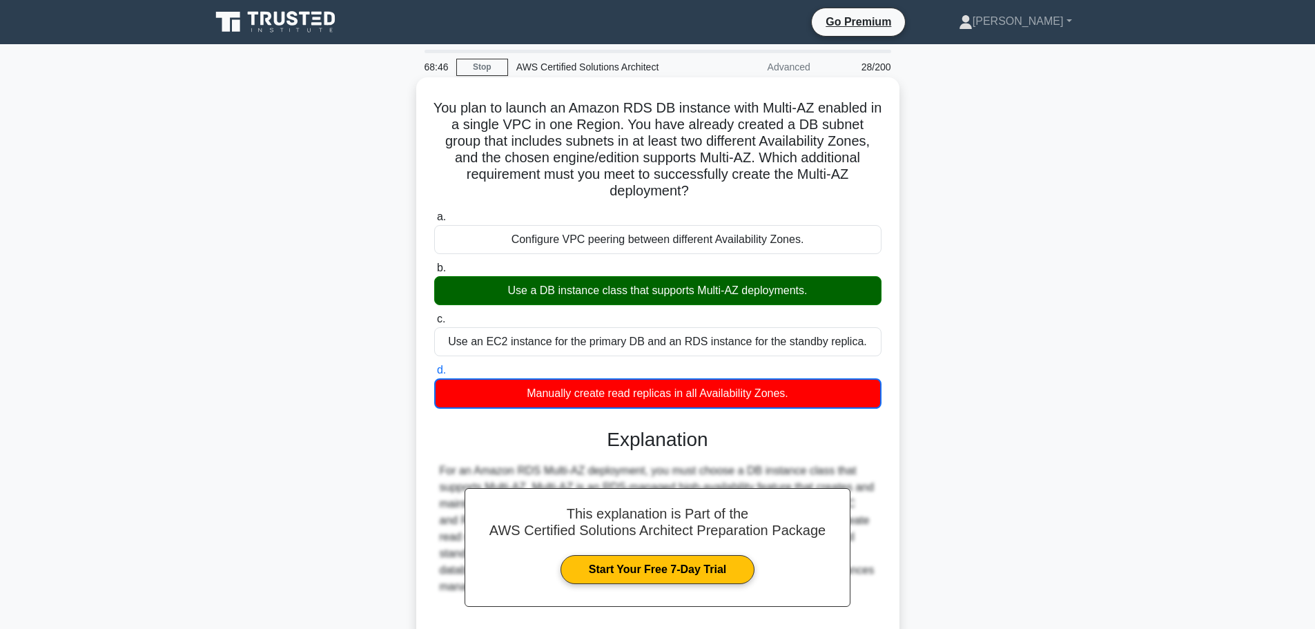
scroll to position [125, 0]
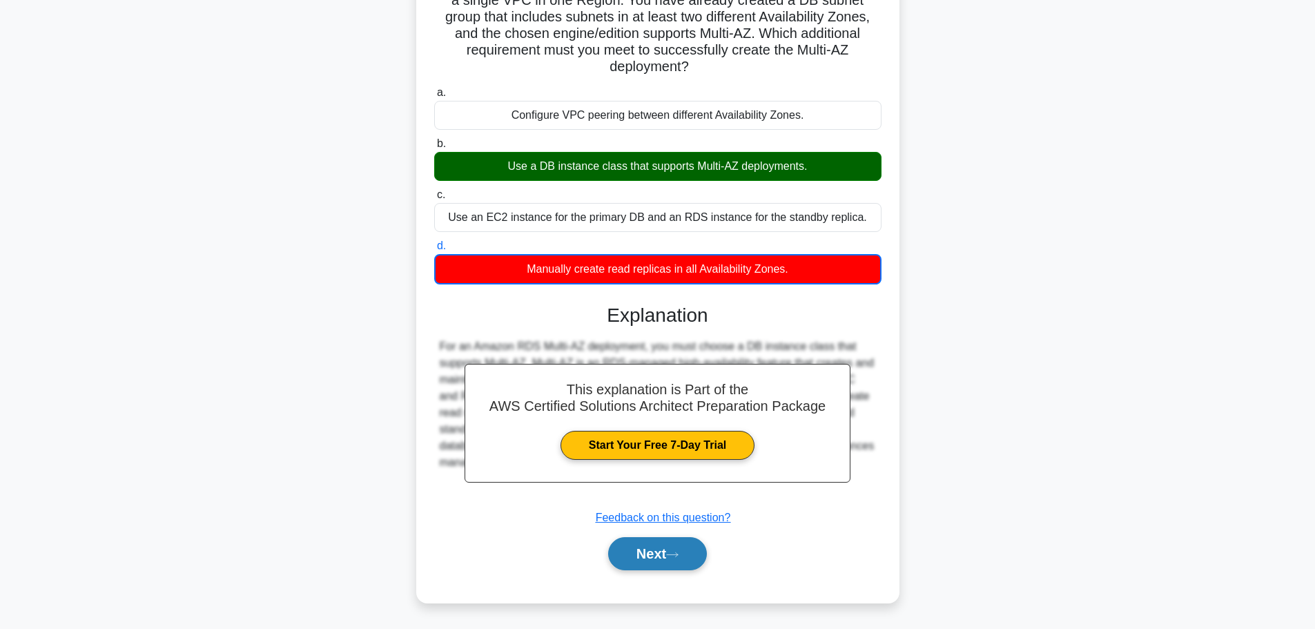
click at [642, 545] on button "Next" at bounding box center [657, 553] width 99 height 33
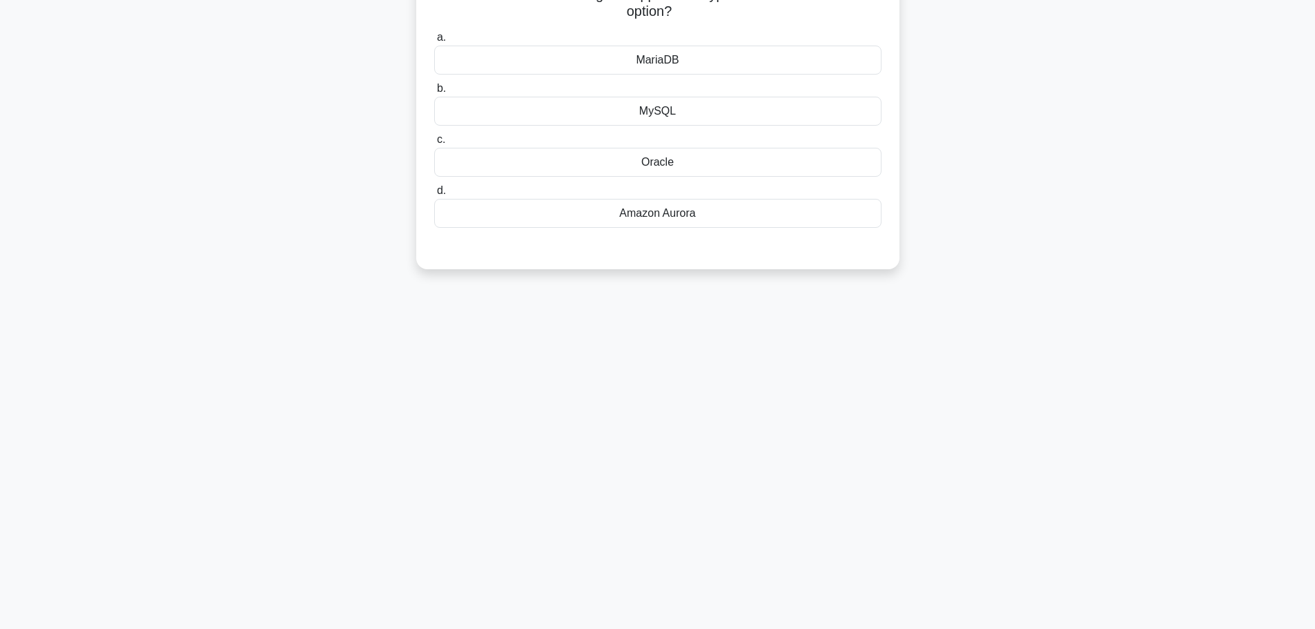
scroll to position [0, 0]
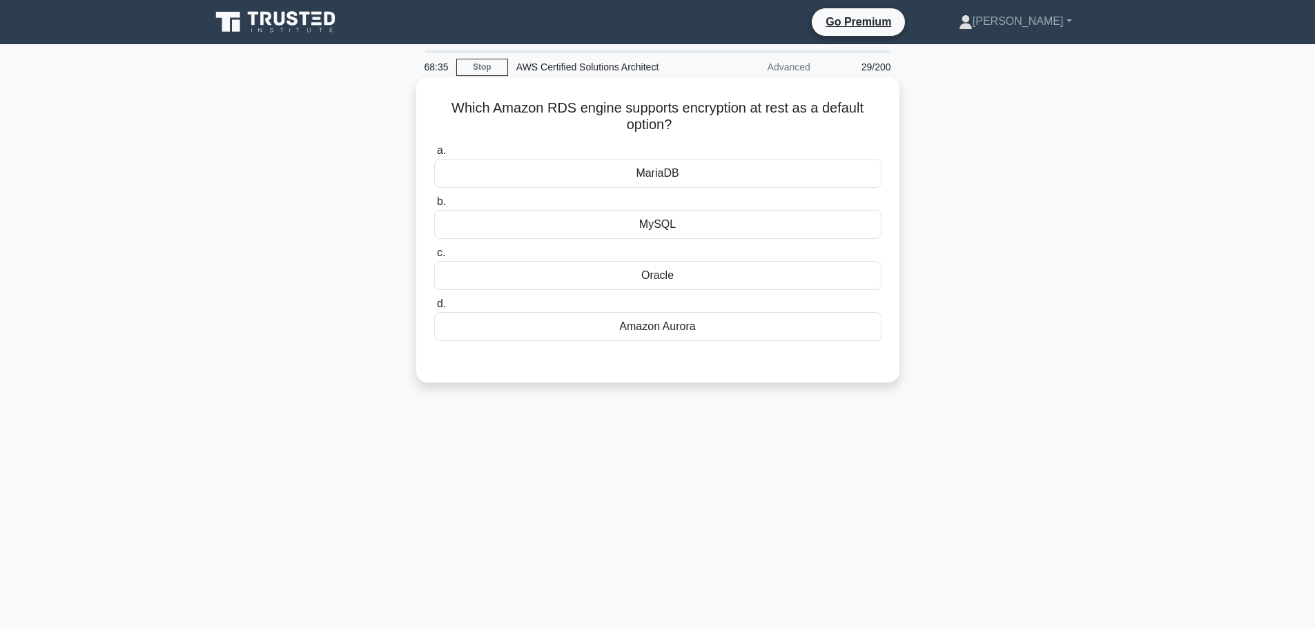
click at [632, 326] on div "Amazon Aurora" at bounding box center [657, 326] width 447 height 29
click at [434, 308] on input "d. Amazon Aurora" at bounding box center [434, 304] width 0 height 9
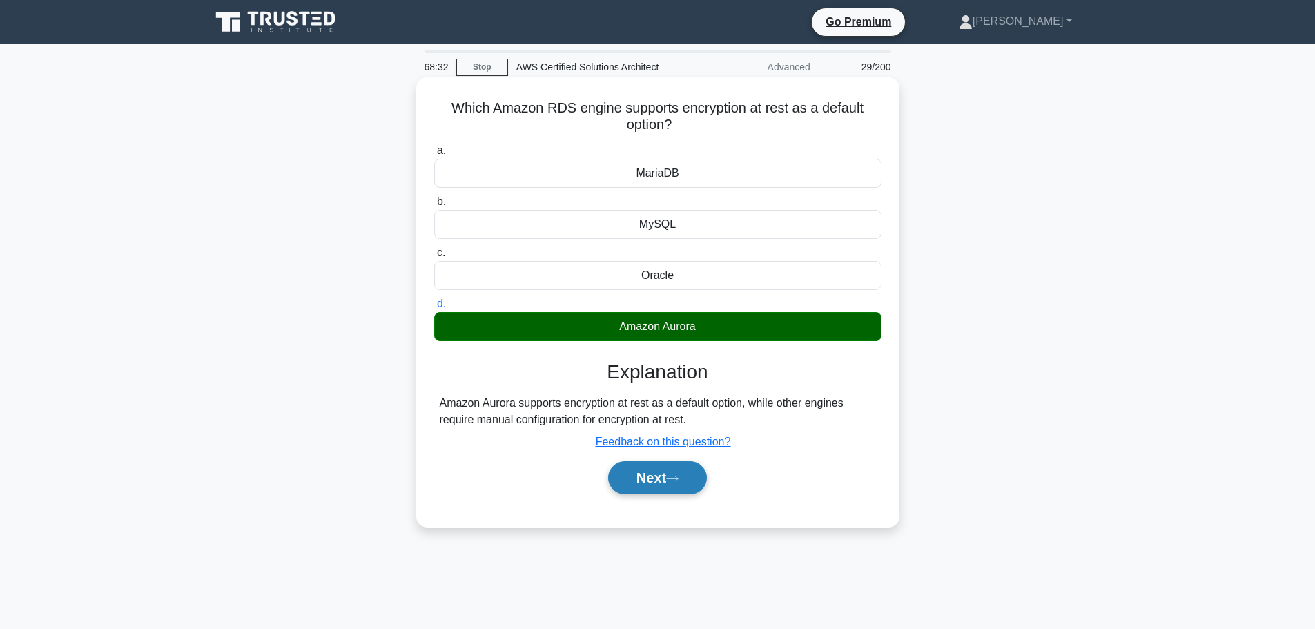
click at [647, 469] on button "Next" at bounding box center [657, 477] width 99 height 33
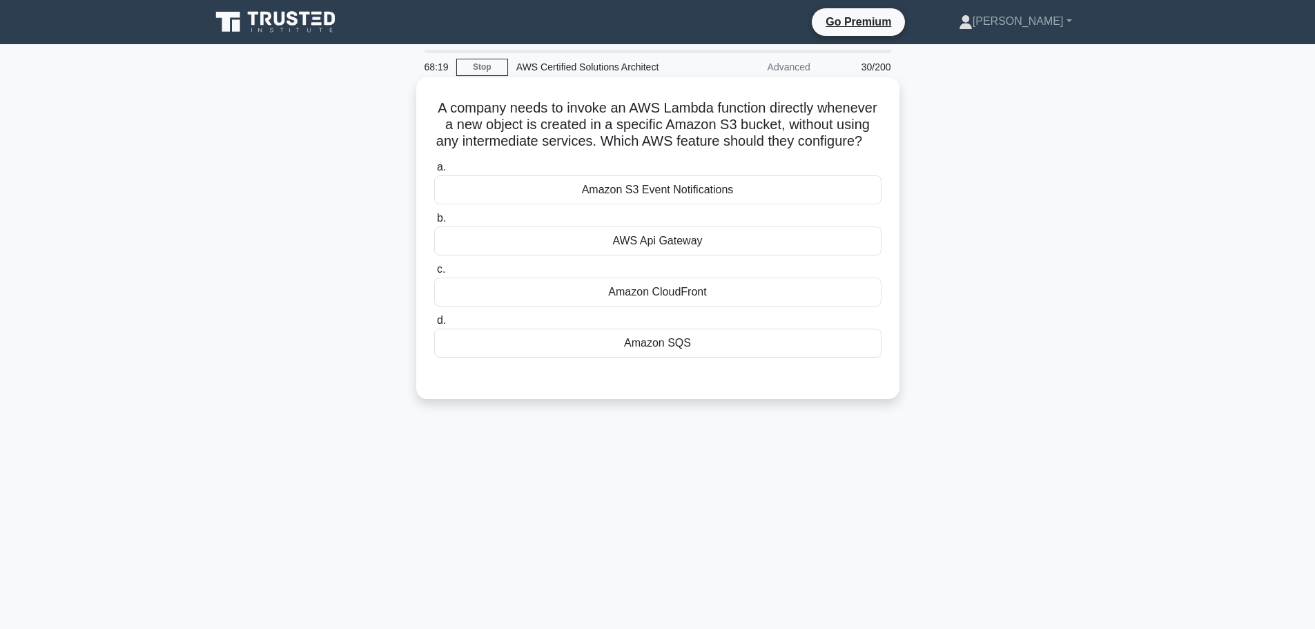
click at [694, 204] on div "Amazon S3 Event Notifications" at bounding box center [657, 189] width 447 height 29
click at [434, 172] on input "a. Amazon S3 Event Notifications" at bounding box center [434, 167] width 0 height 9
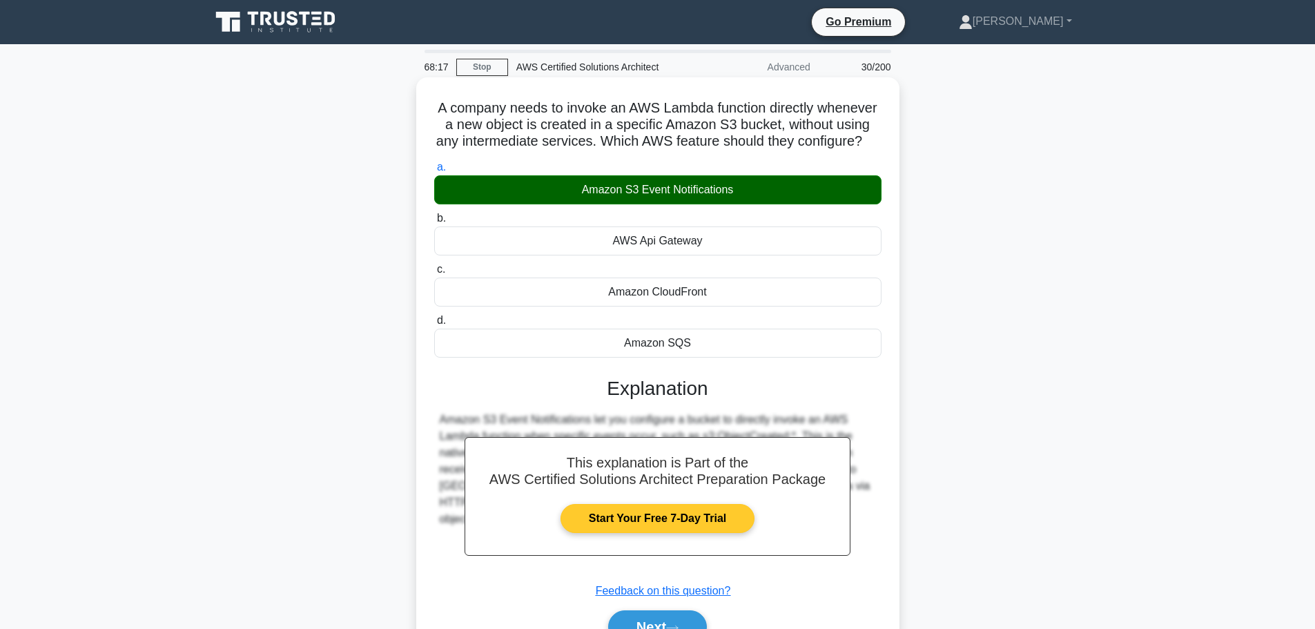
scroll to position [117, 0]
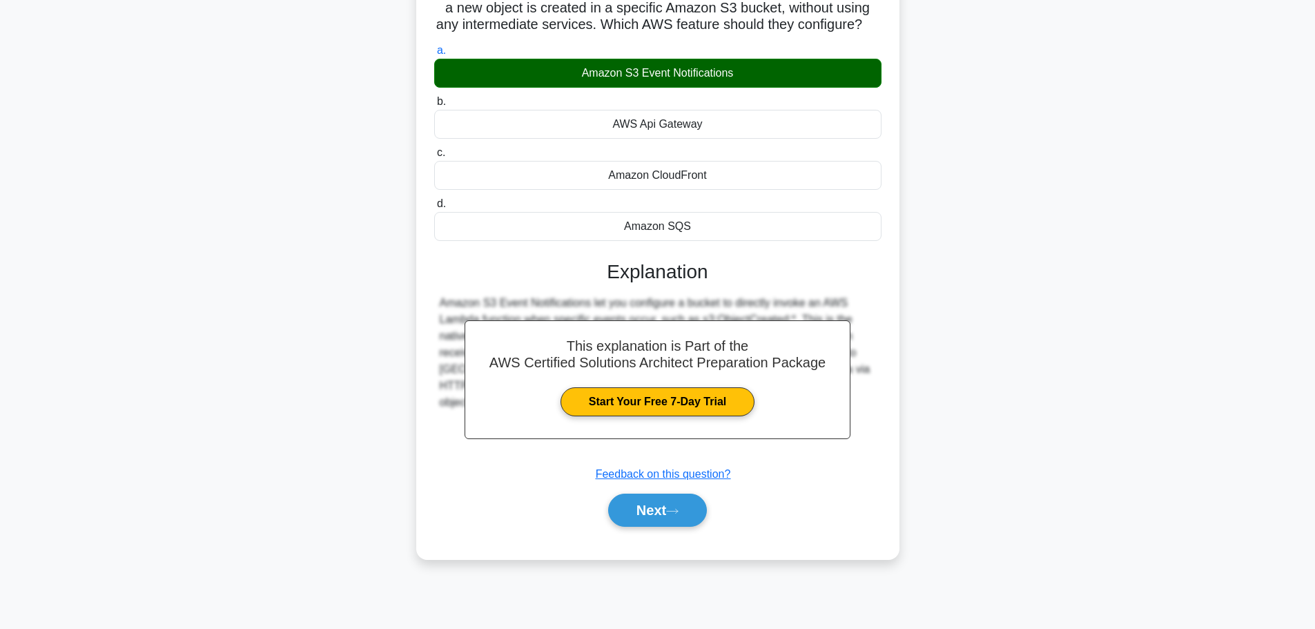
click at [654, 532] on div "Next" at bounding box center [657, 510] width 447 height 44
click at [667, 527] on button "Next" at bounding box center [657, 509] width 99 height 33
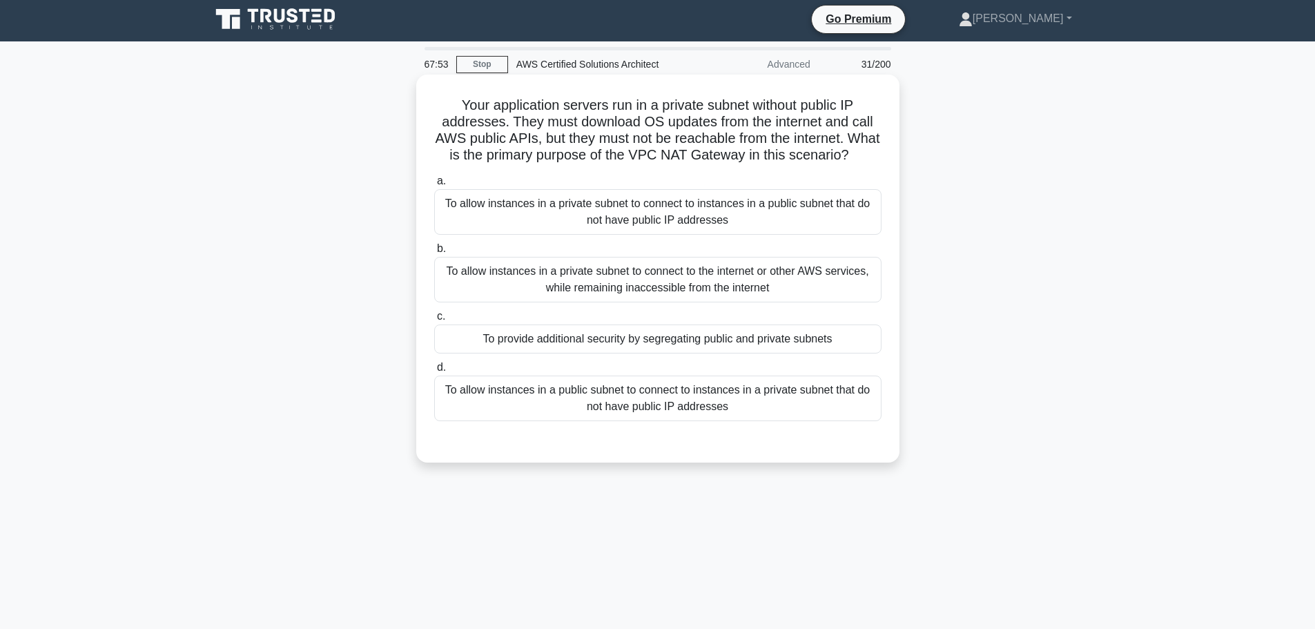
scroll to position [3, 0]
click at [672, 291] on div "To allow instances in a private subnet to connect to the internet or other AWS …" at bounding box center [657, 279] width 447 height 46
click at [434, 253] on input "b. To allow instances in a private subnet to connect to the internet or other A…" at bounding box center [434, 248] width 0 height 9
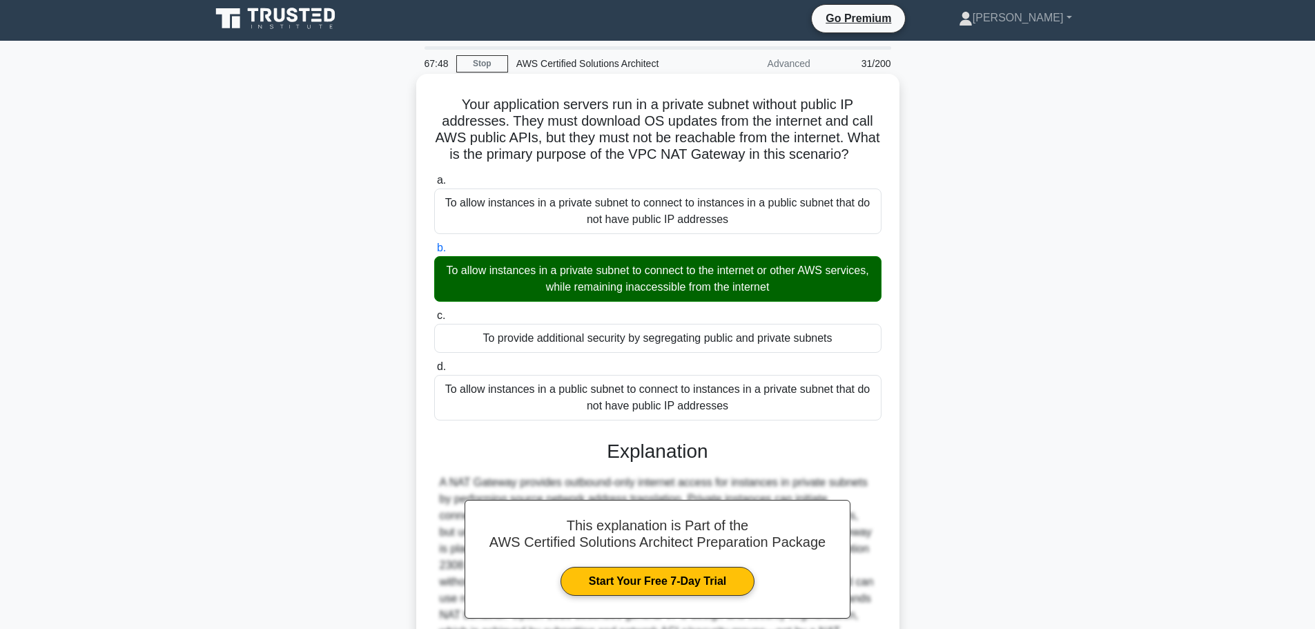
scroll to position [157, 0]
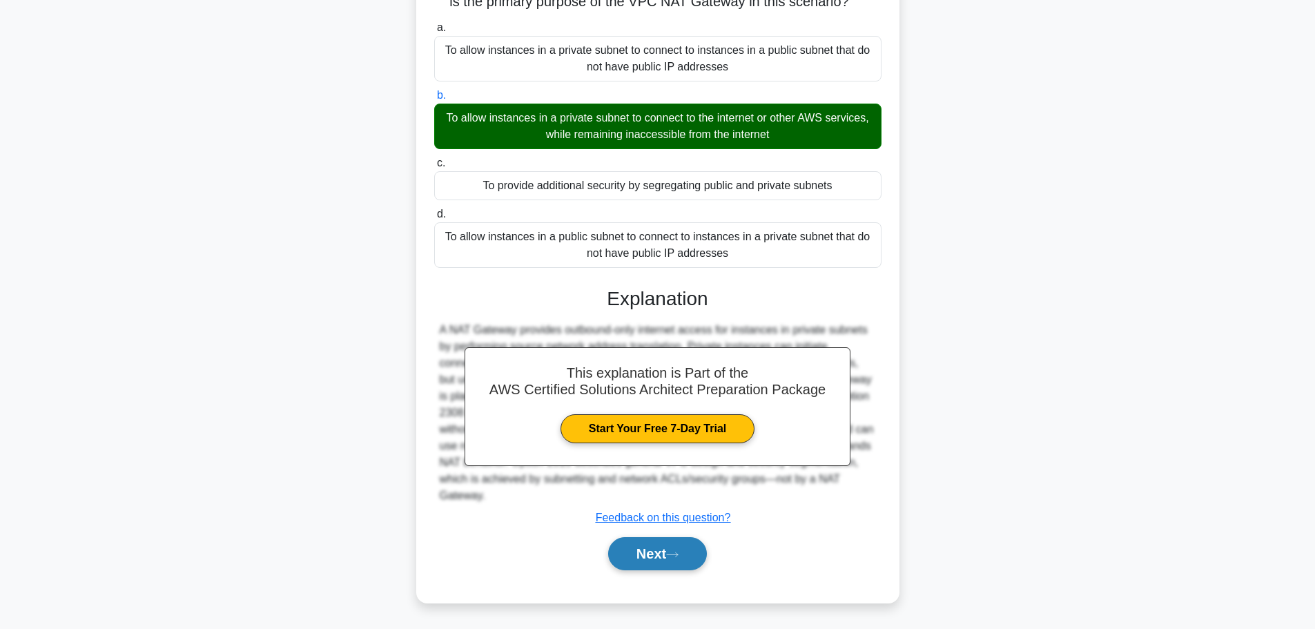
click at [644, 565] on button "Next" at bounding box center [657, 553] width 99 height 33
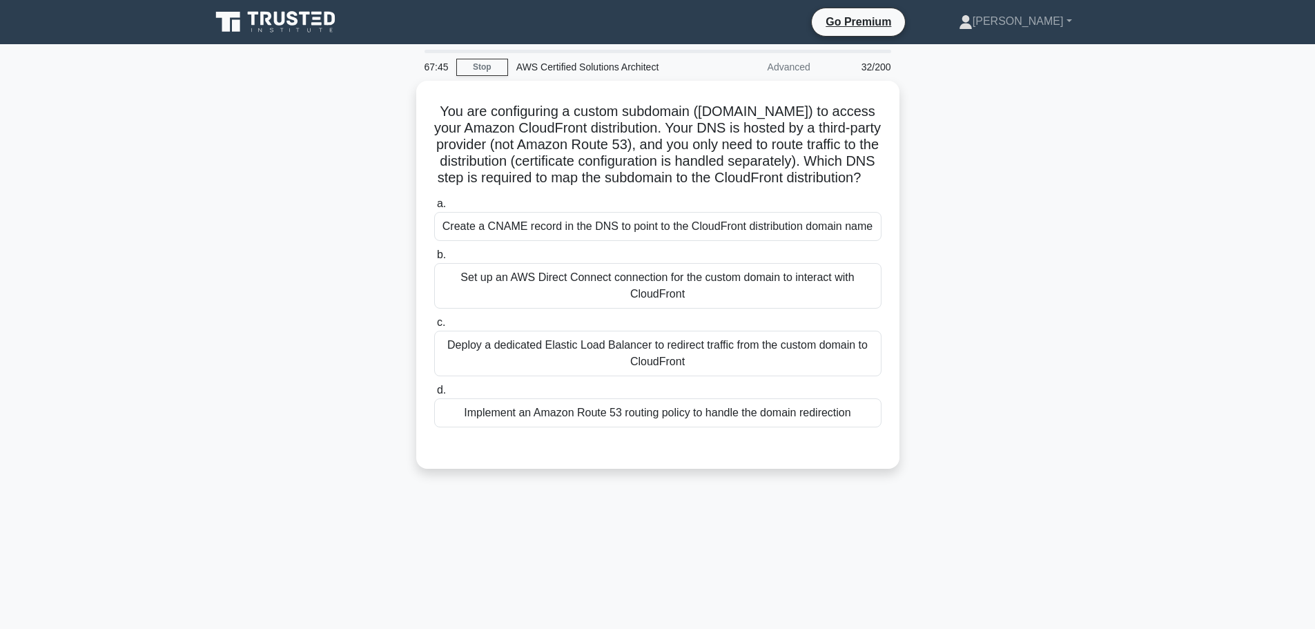
scroll to position [2, 0]
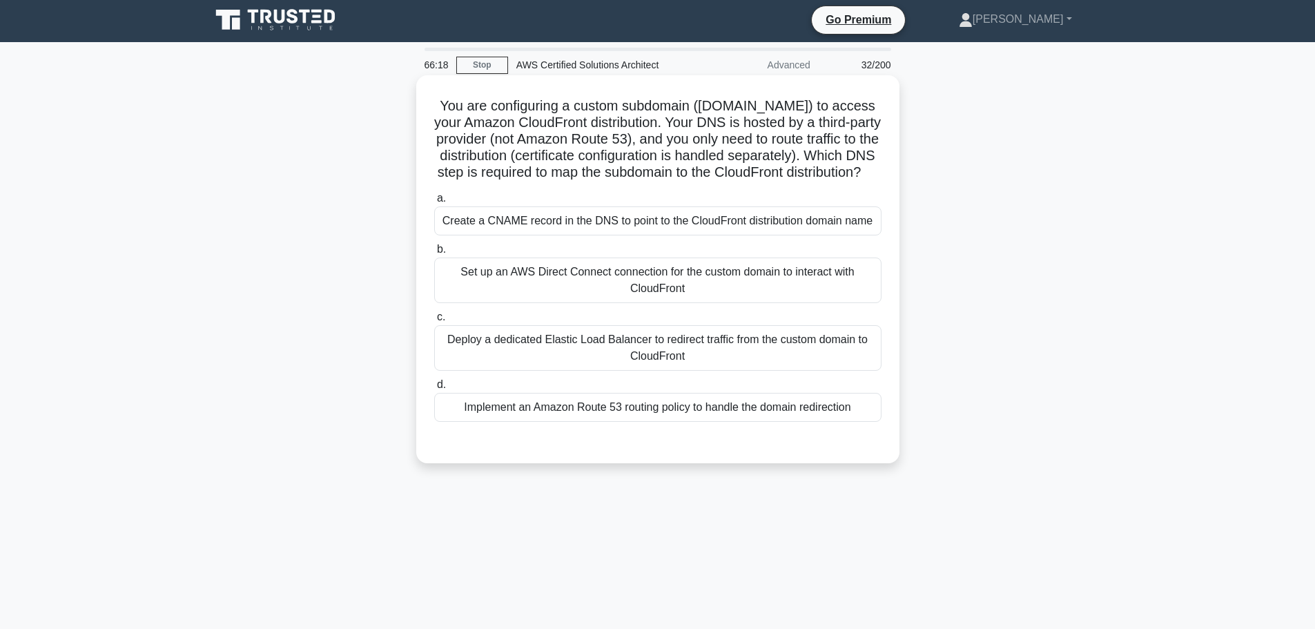
click at [699, 235] on div "Create a CNAME record in the DNS to point to the CloudFront distribution domain…" at bounding box center [657, 220] width 447 height 29
click at [434, 203] on input "a. Create a CNAME record in the DNS to point to the CloudFront distribution dom…" at bounding box center [434, 198] width 0 height 9
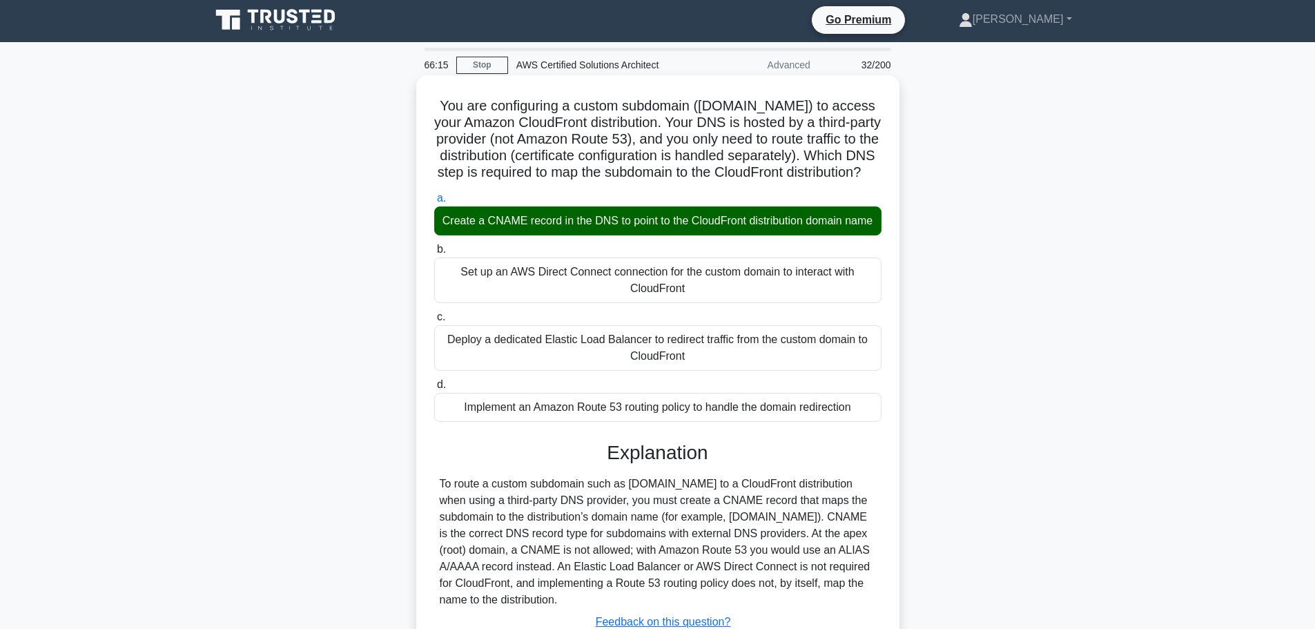
scroll to position [140, 0]
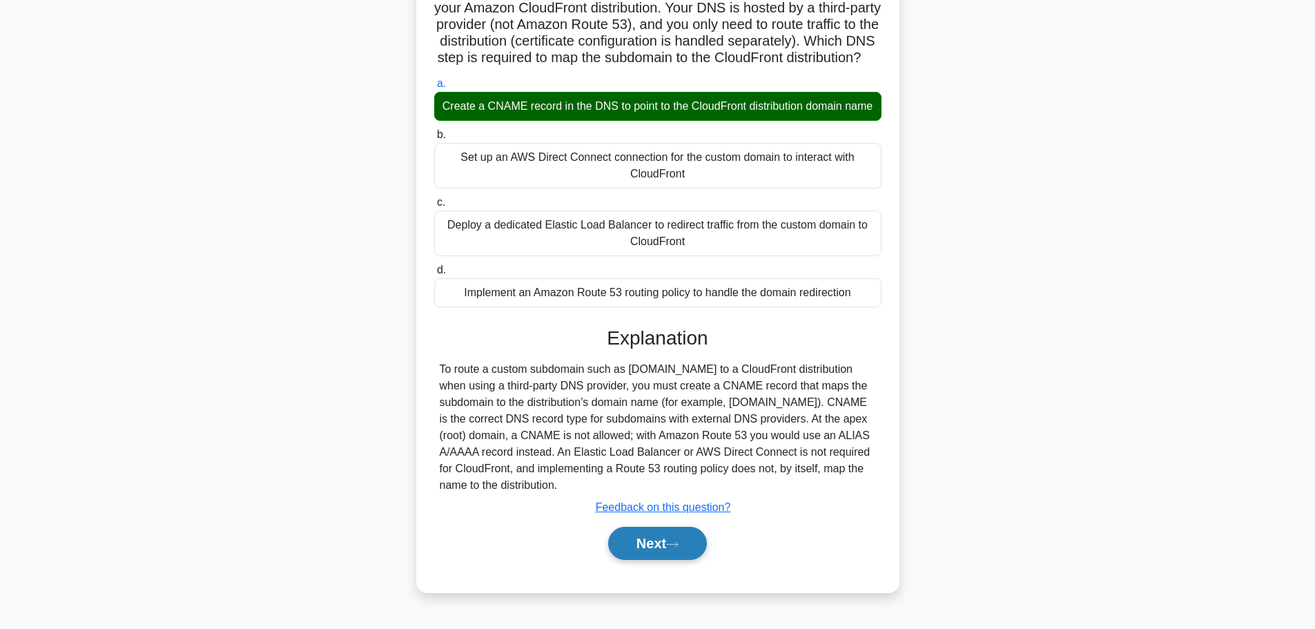
click at [650, 560] on button "Next" at bounding box center [657, 543] width 99 height 33
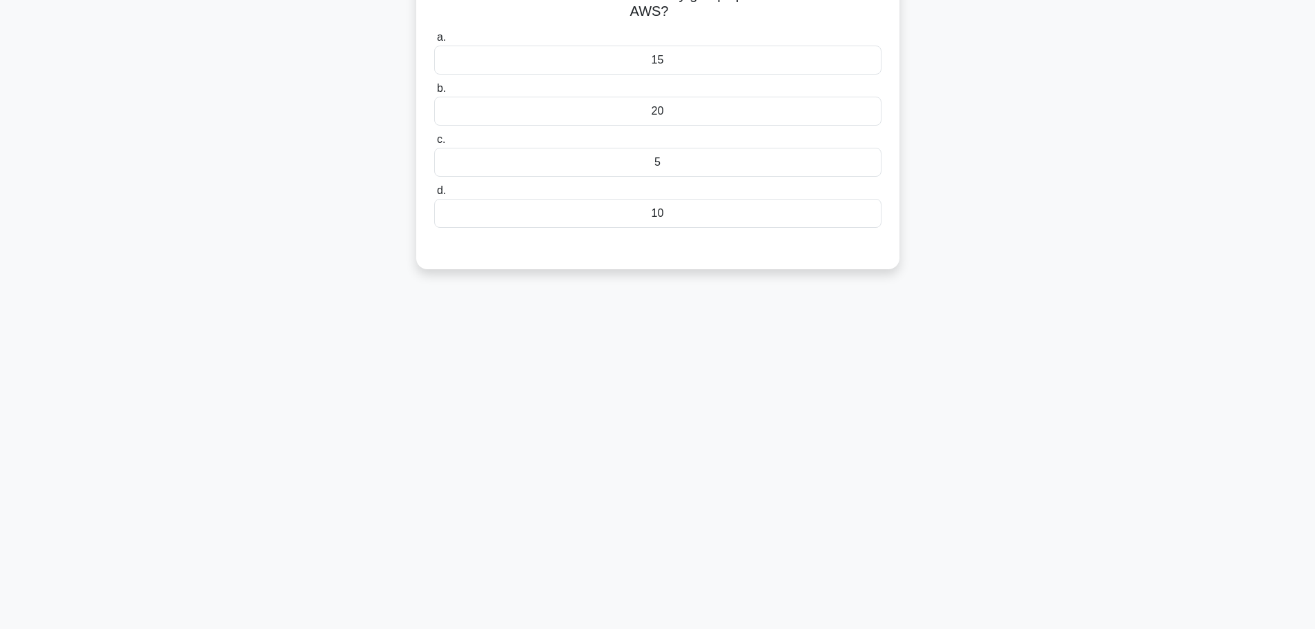
scroll to position [0, 0]
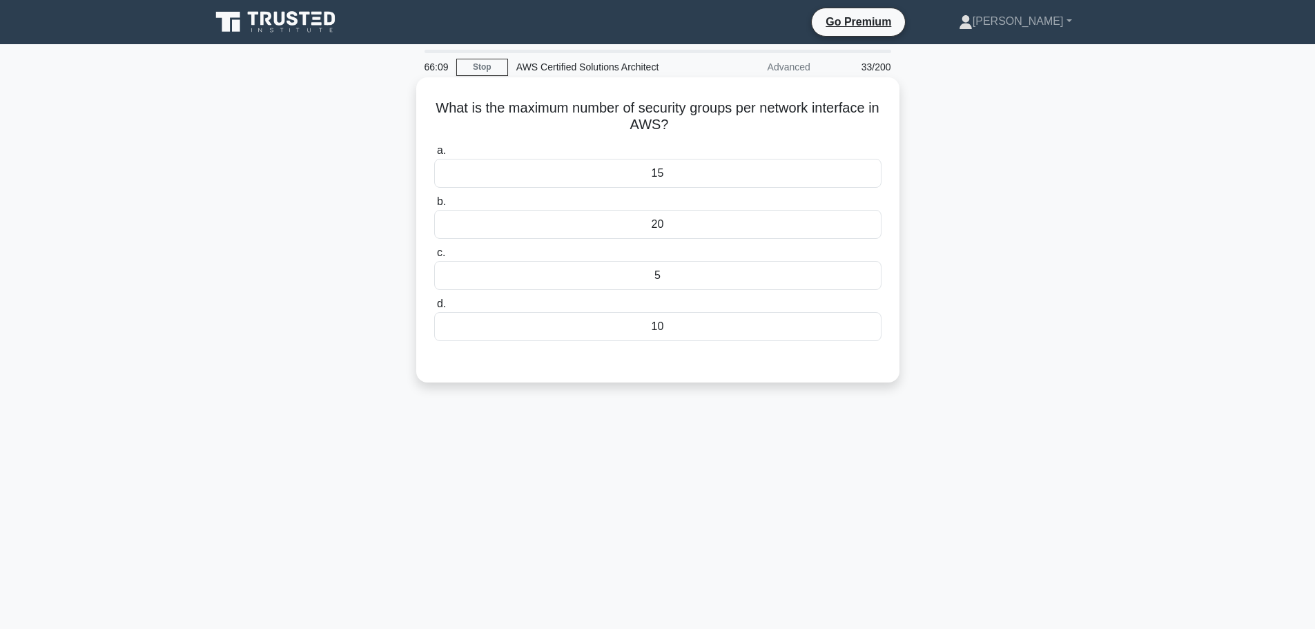
click at [682, 222] on div "20" at bounding box center [657, 224] width 447 height 29
click at [434, 206] on input "b. 20" at bounding box center [434, 201] width 0 height 9
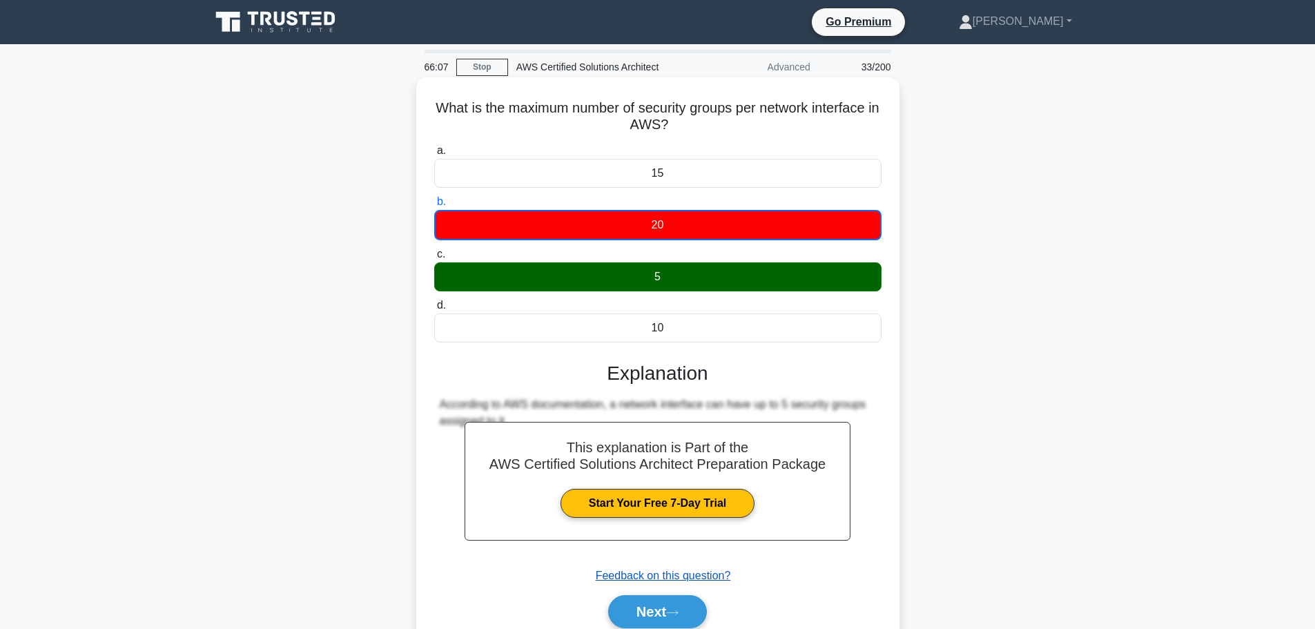
scroll to position [117, 0]
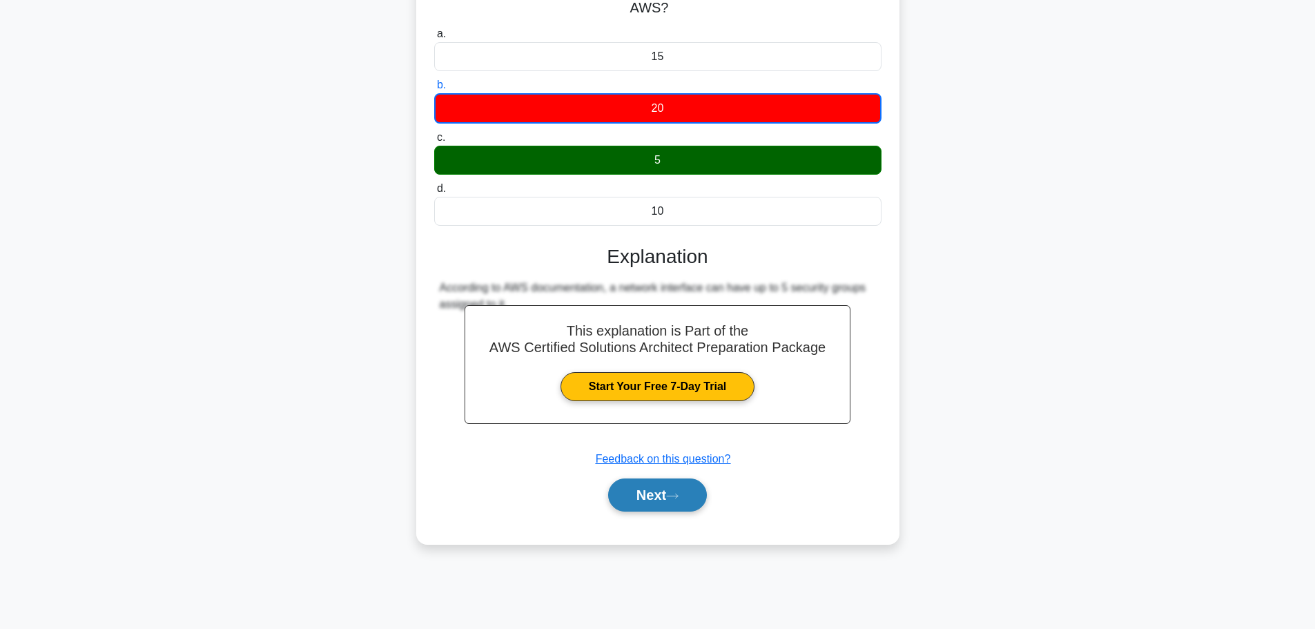
click at [658, 488] on button "Next" at bounding box center [657, 494] width 99 height 33
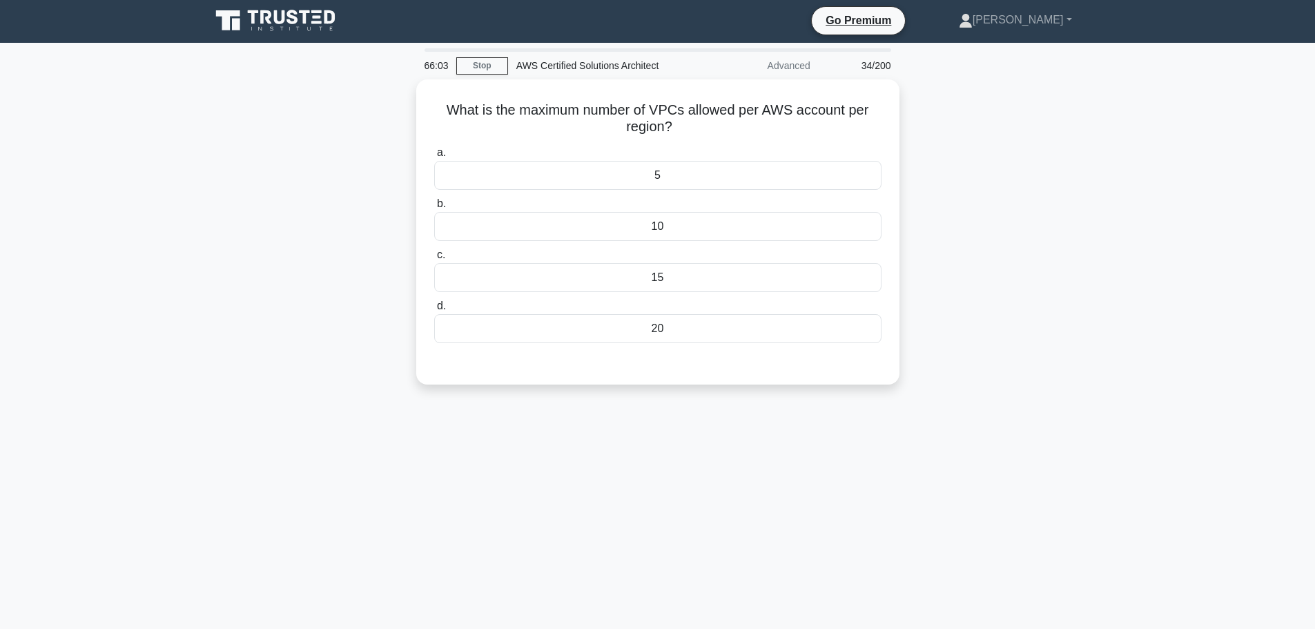
scroll to position [2, 0]
click at [685, 224] on div "10" at bounding box center [657, 222] width 447 height 29
click at [434, 204] on input "b. 10" at bounding box center [434, 199] width 0 height 9
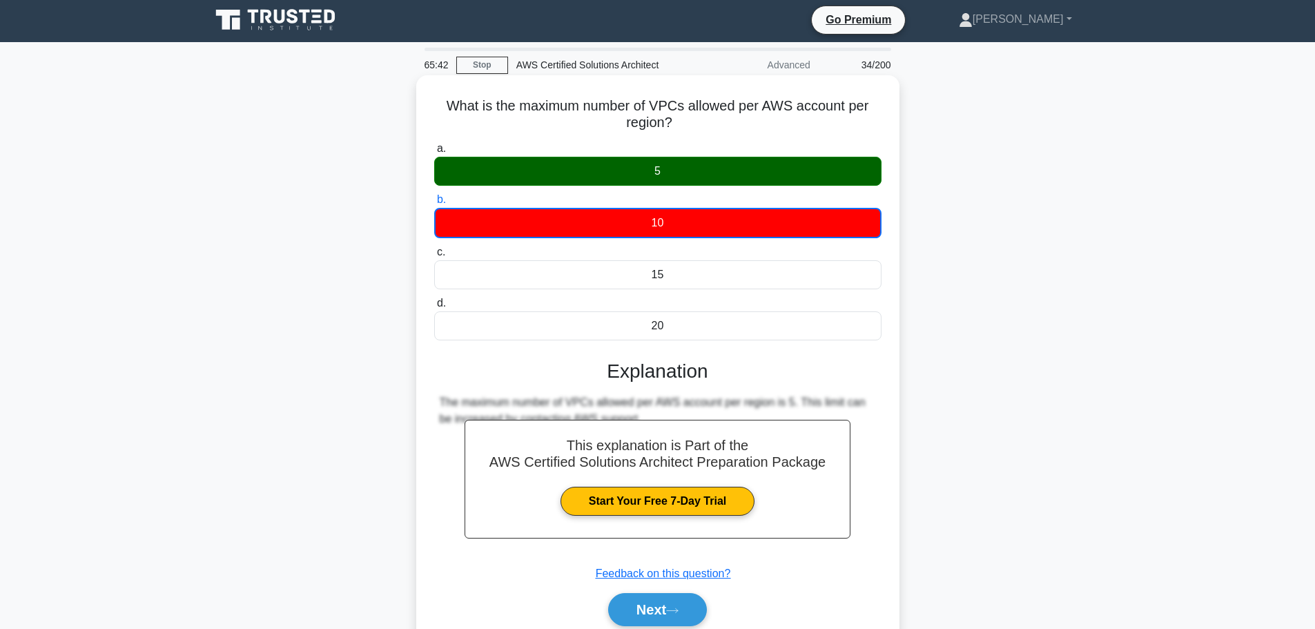
scroll to position [117, 0]
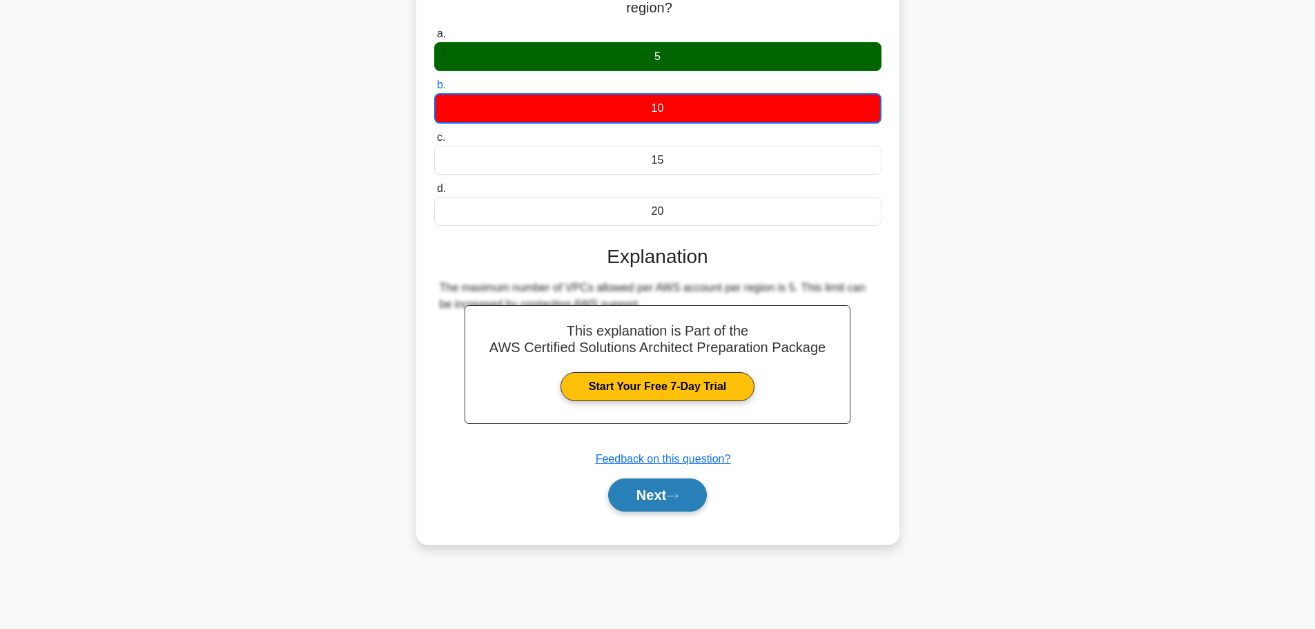
click at [671, 494] on icon at bounding box center [672, 496] width 12 height 8
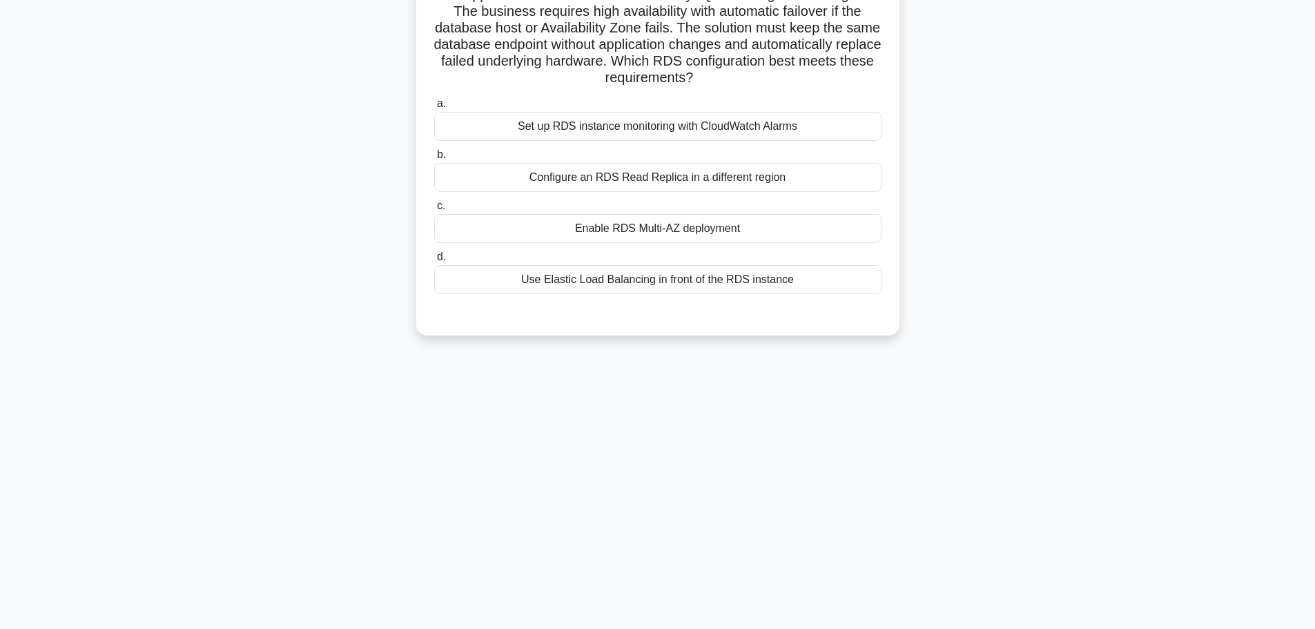
scroll to position [0, 0]
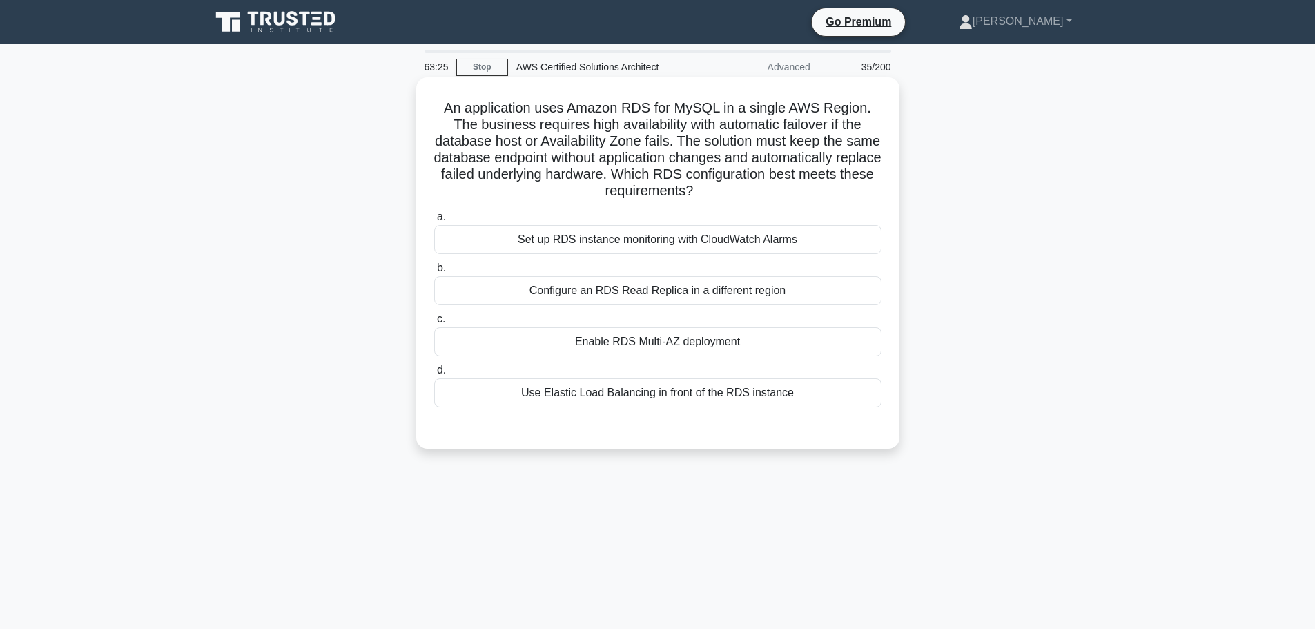
click at [678, 346] on div "Enable RDS Multi-AZ deployment" at bounding box center [657, 341] width 447 height 29
click at [434, 324] on input "c. Enable RDS Multi-AZ deployment" at bounding box center [434, 319] width 0 height 9
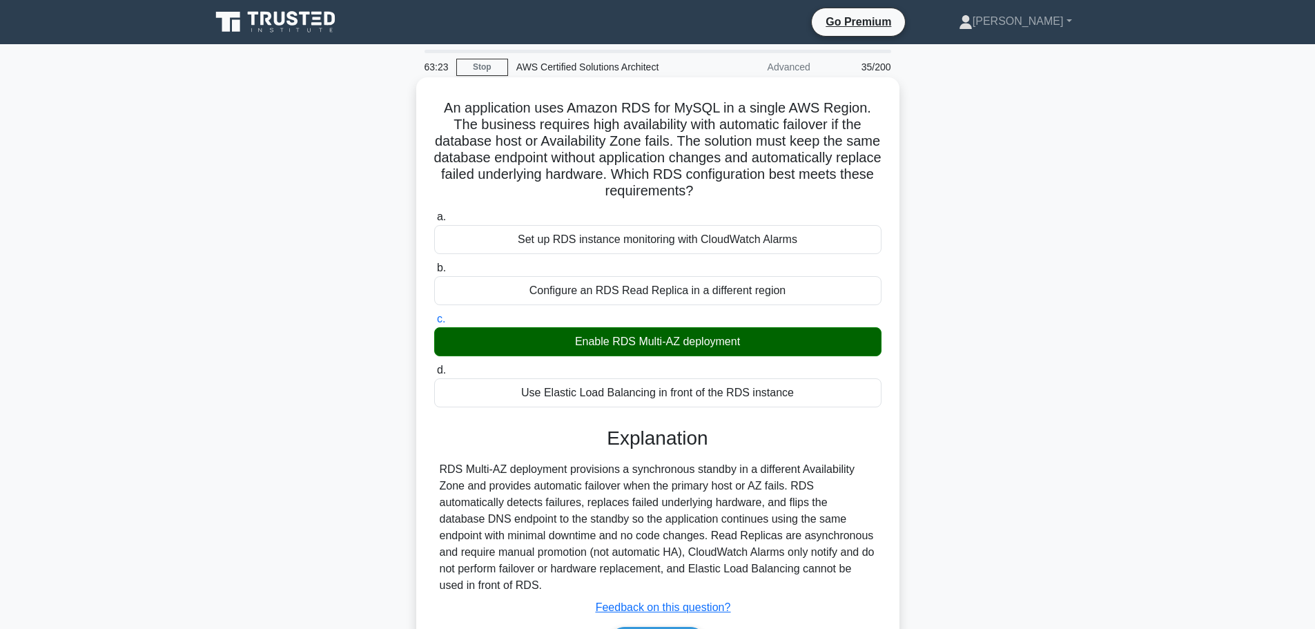
scroll to position [117, 0]
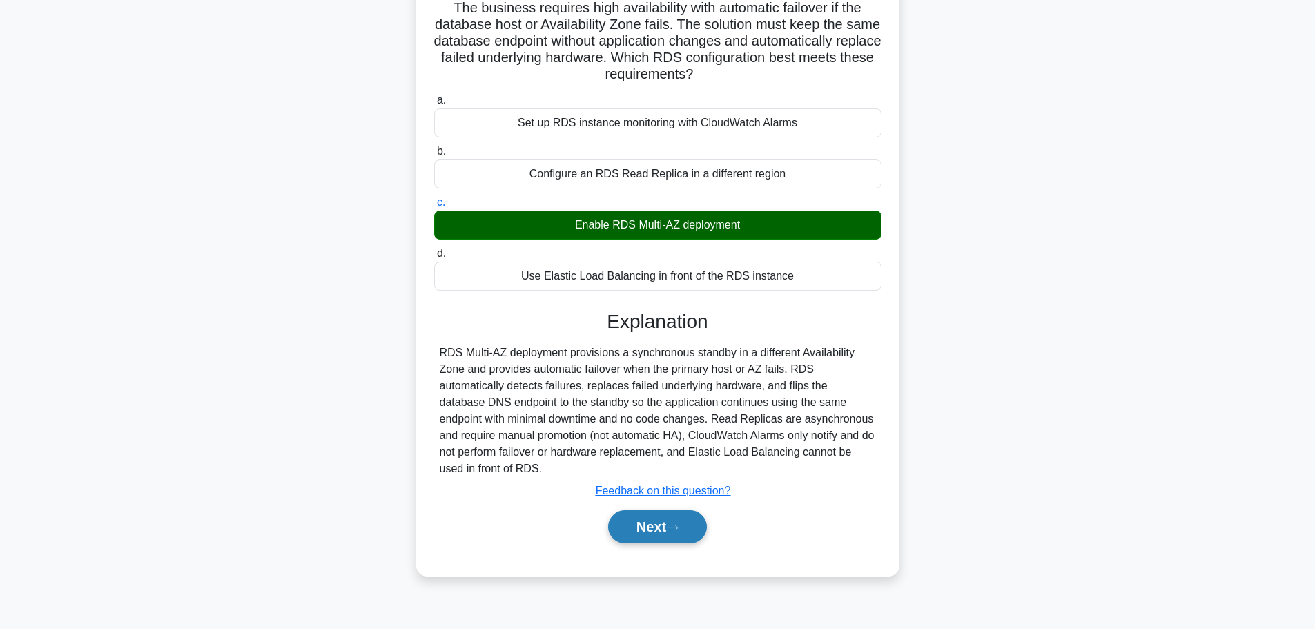
click at [655, 537] on button "Next" at bounding box center [657, 526] width 99 height 33
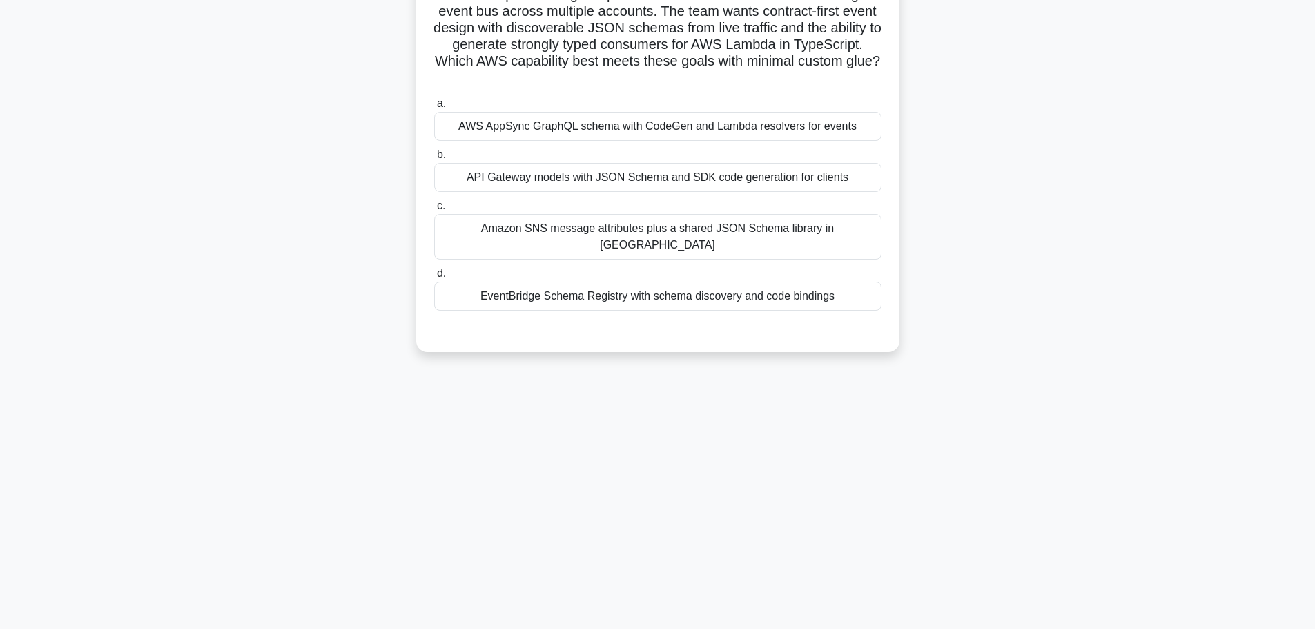
scroll to position [0, 0]
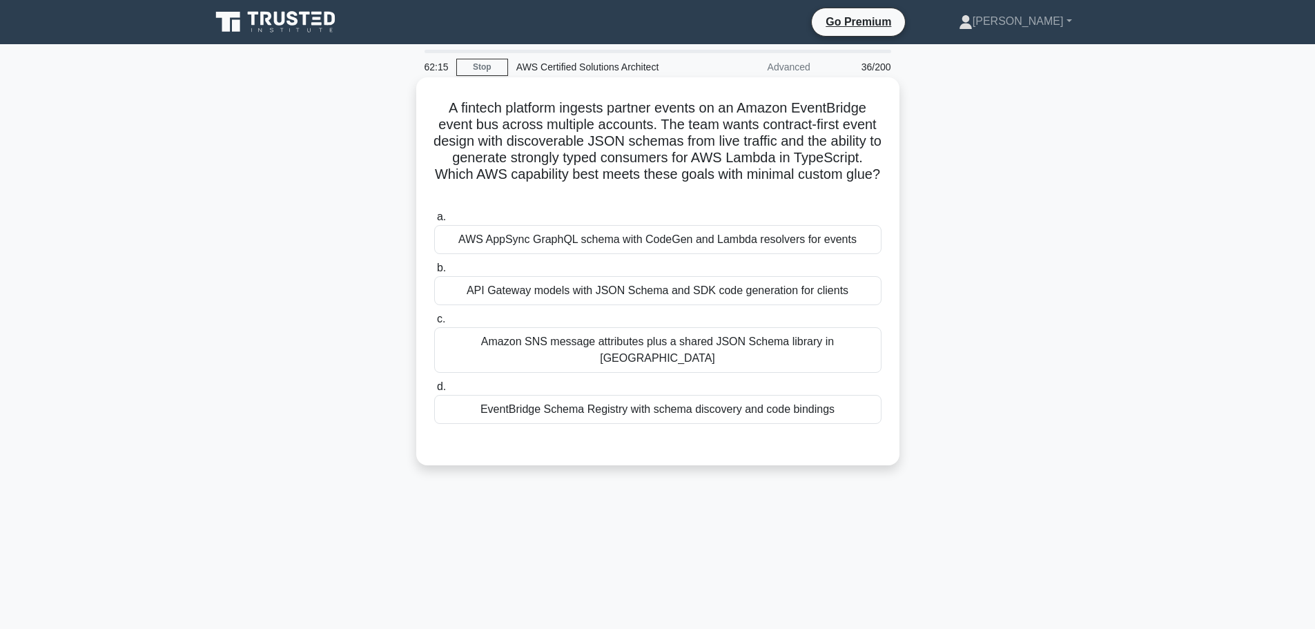
click at [654, 242] on div "AWS AppSync GraphQL schema with CodeGen and Lambda resolvers for events" at bounding box center [657, 239] width 447 height 29
click at [434, 222] on input "a. AWS AppSync GraphQL schema with CodeGen and Lambda resolvers for events" at bounding box center [434, 217] width 0 height 9
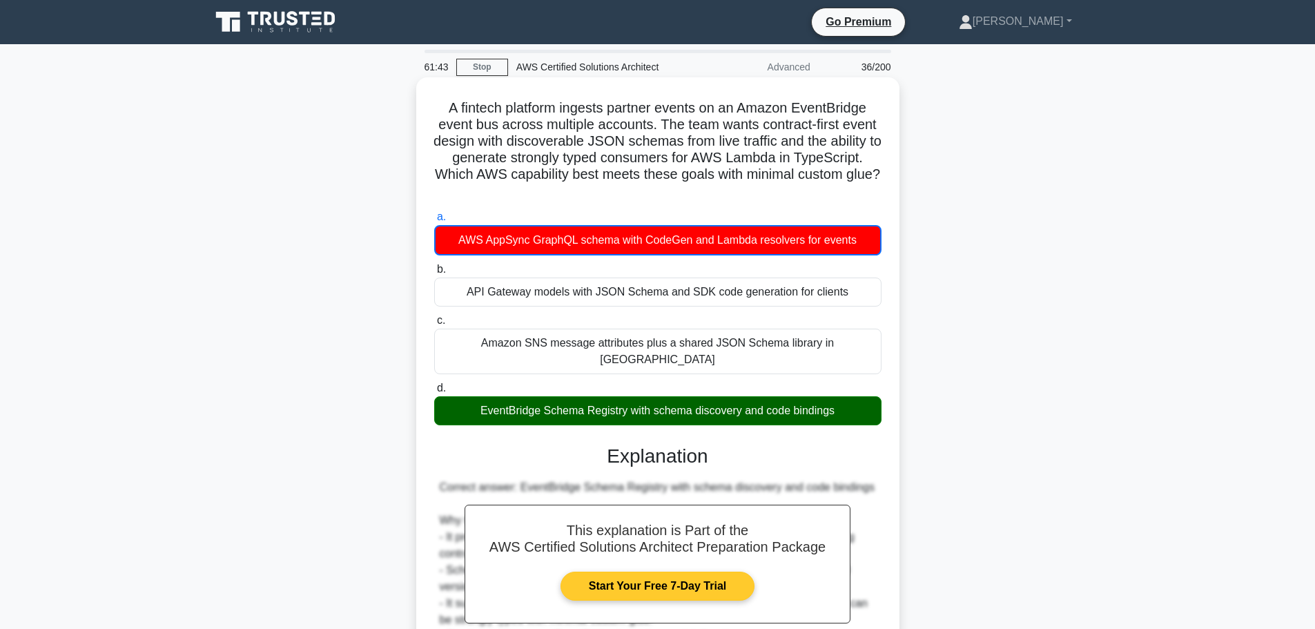
scroll to position [324, 0]
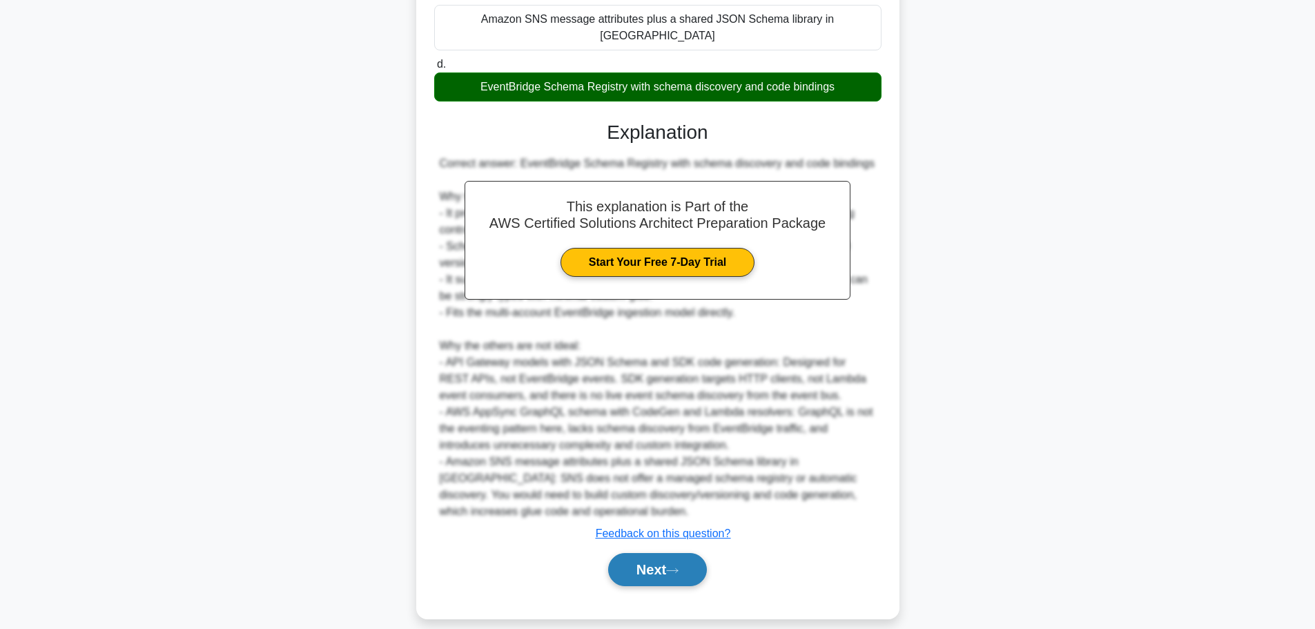
click at [677, 553] on button "Next" at bounding box center [657, 569] width 99 height 33
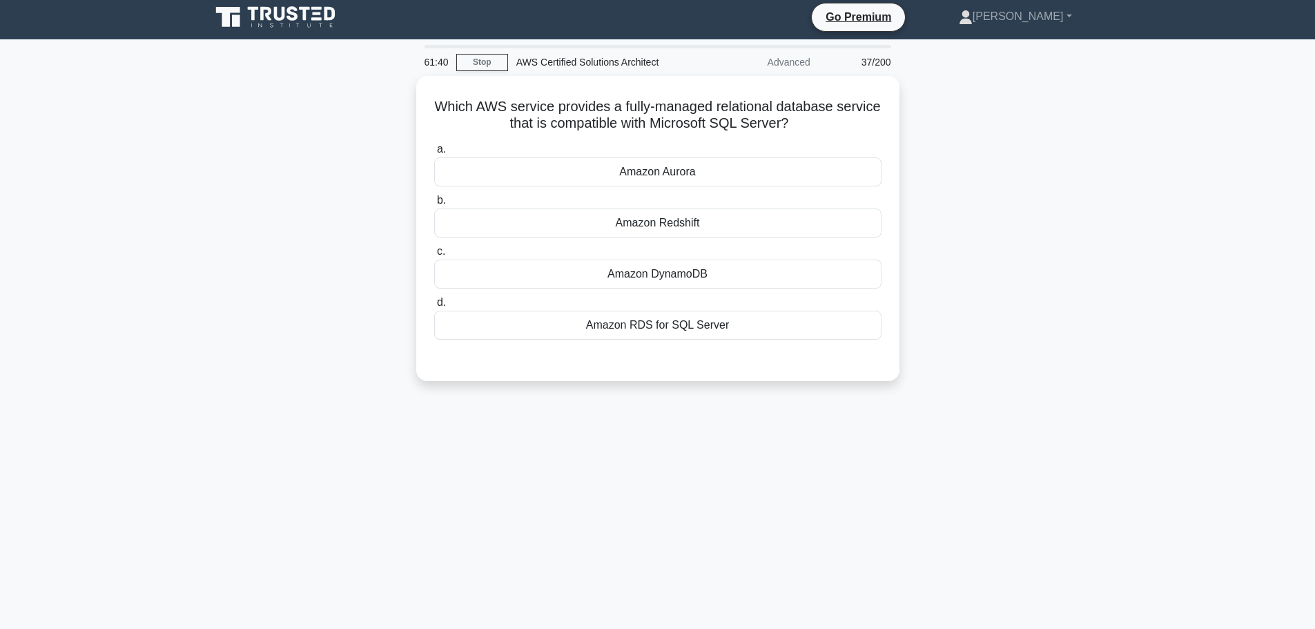
scroll to position [8, 0]
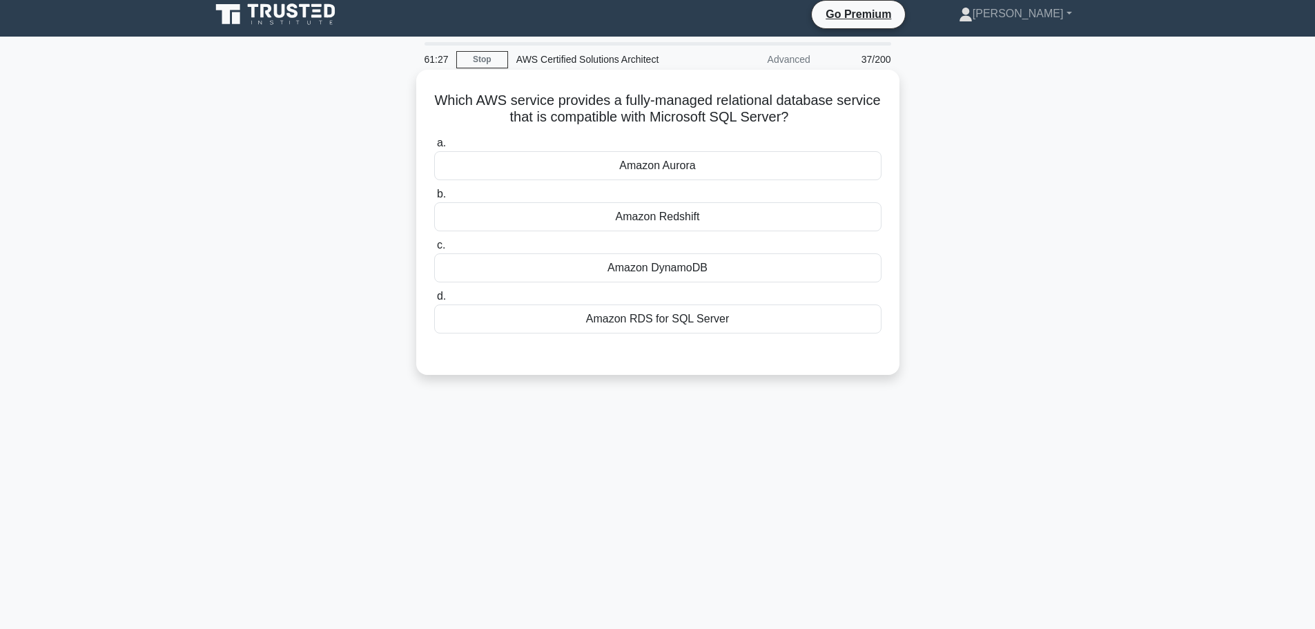
click at [671, 176] on div "Amazon Aurora" at bounding box center [657, 165] width 447 height 29
click at [434, 148] on input "a. Amazon Aurora" at bounding box center [434, 143] width 0 height 9
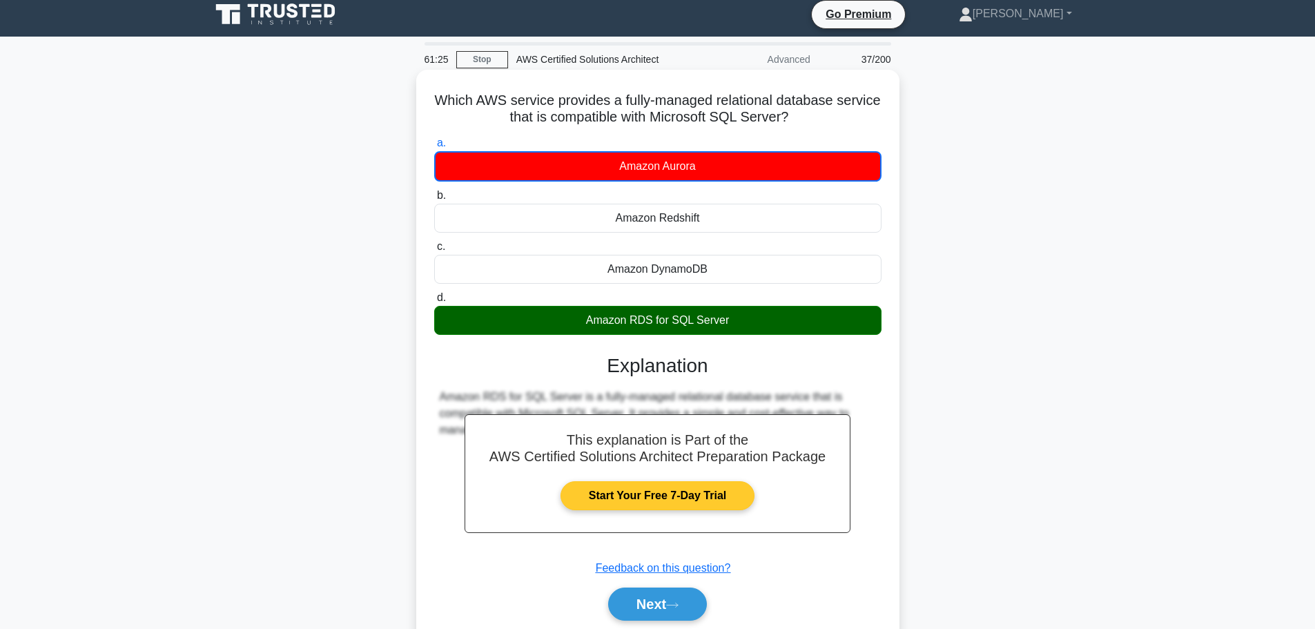
scroll to position [117, 0]
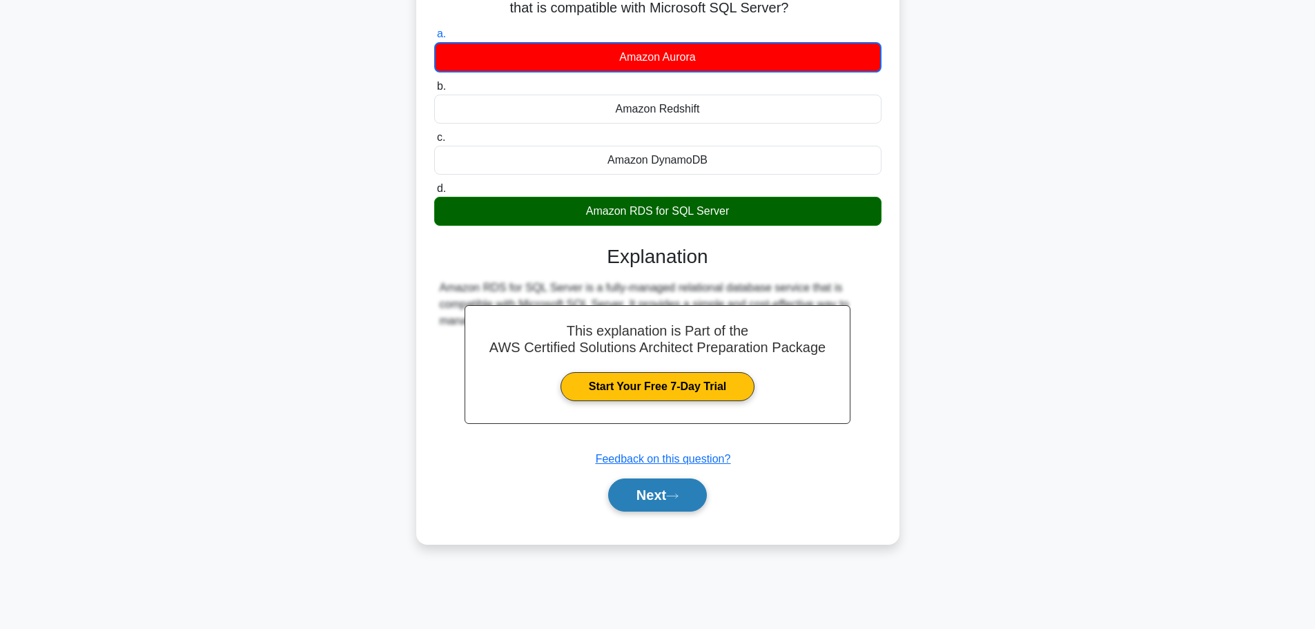
click at [640, 491] on button "Next" at bounding box center [657, 494] width 99 height 33
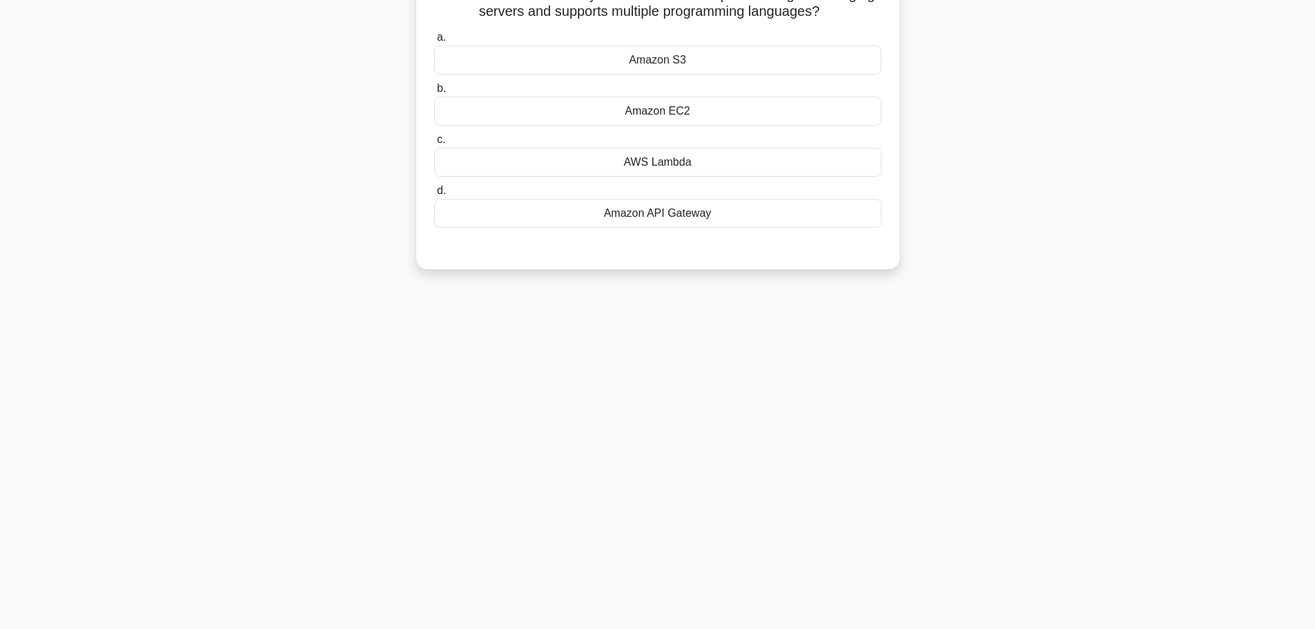
scroll to position [0, 0]
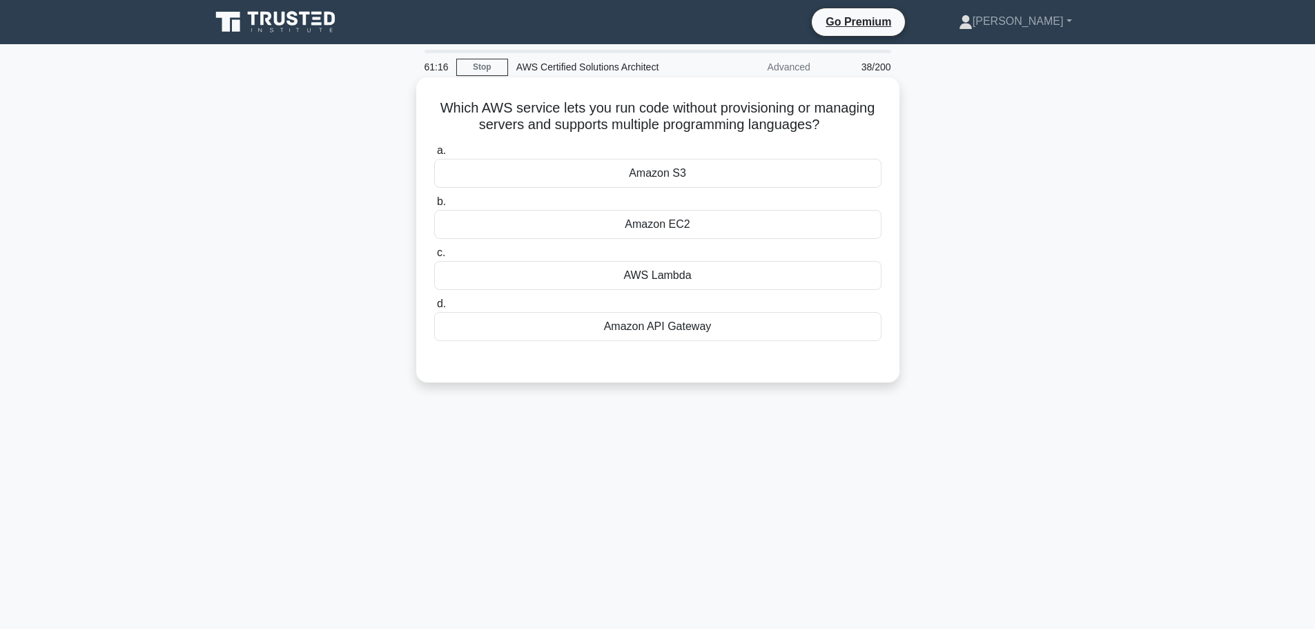
click at [671, 266] on div "AWS Lambda" at bounding box center [657, 275] width 447 height 29
click at [434, 257] on input "c. AWS Lambda" at bounding box center [434, 252] width 0 height 9
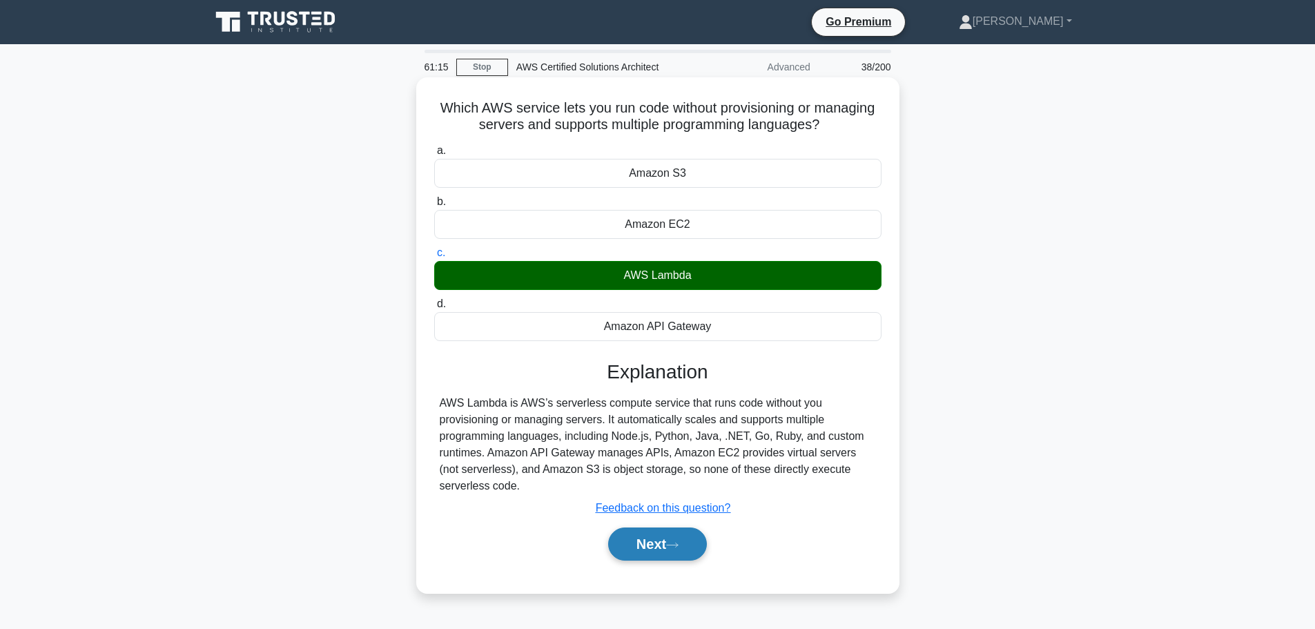
click at [636, 540] on button "Next" at bounding box center [657, 543] width 99 height 33
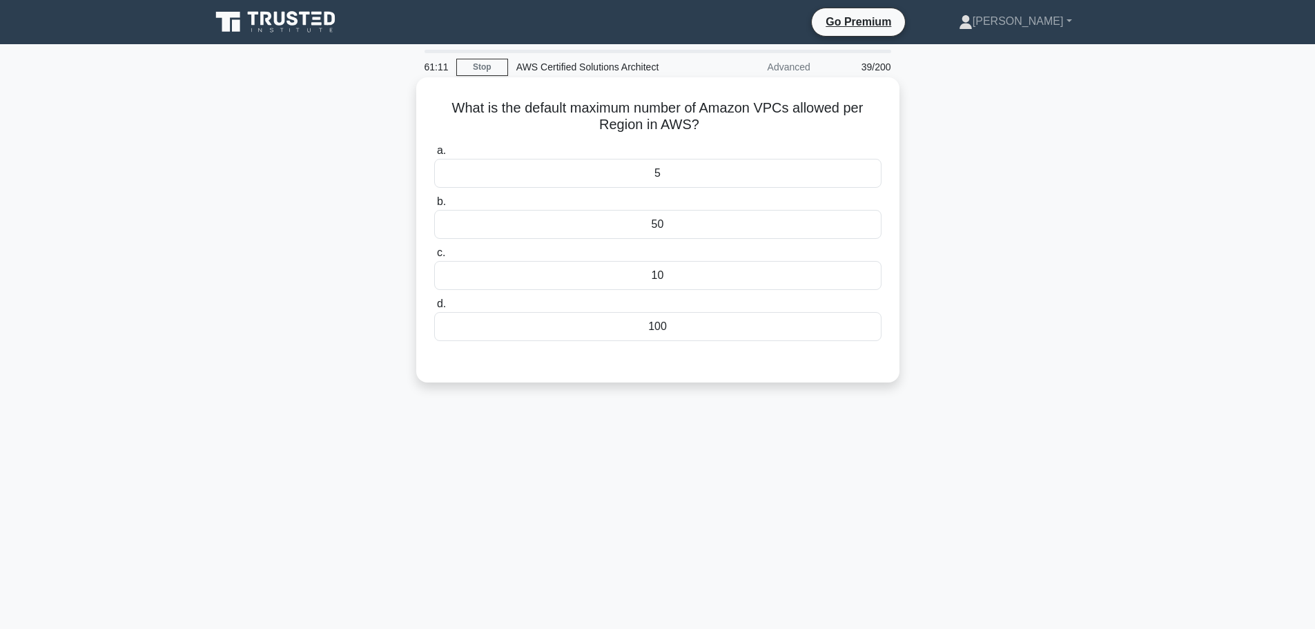
click at [667, 174] on div "5" at bounding box center [657, 173] width 447 height 29
click at [434, 155] on input "a. 5" at bounding box center [434, 150] width 0 height 9
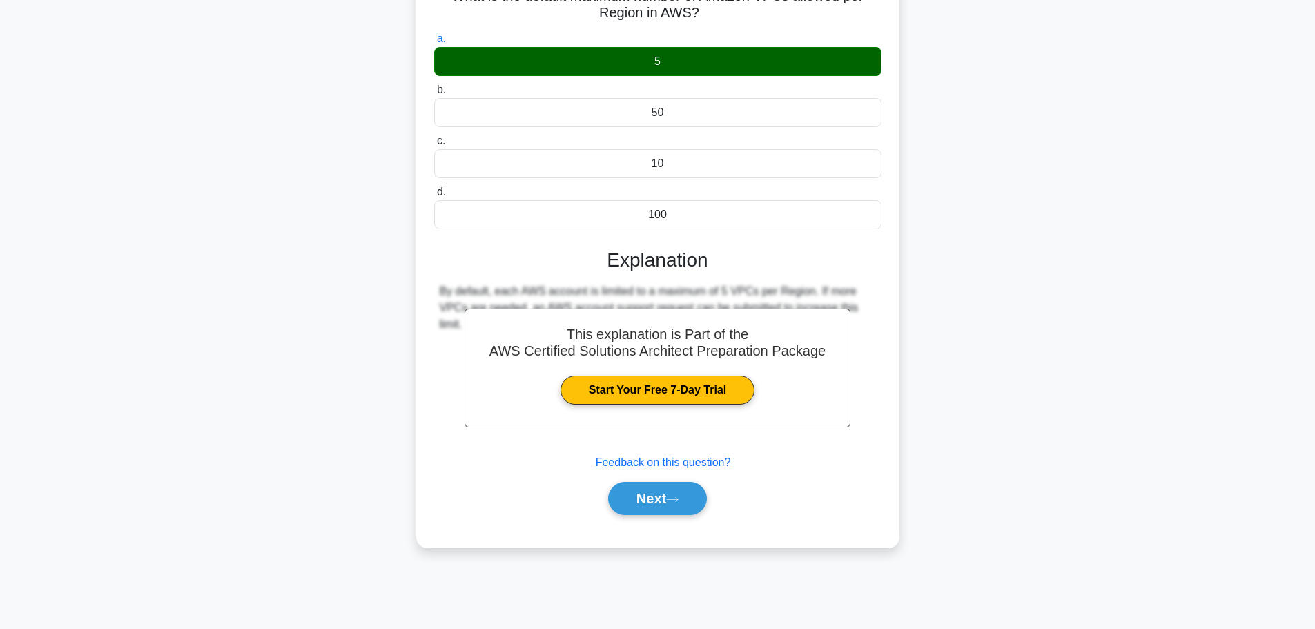
scroll to position [112, 0]
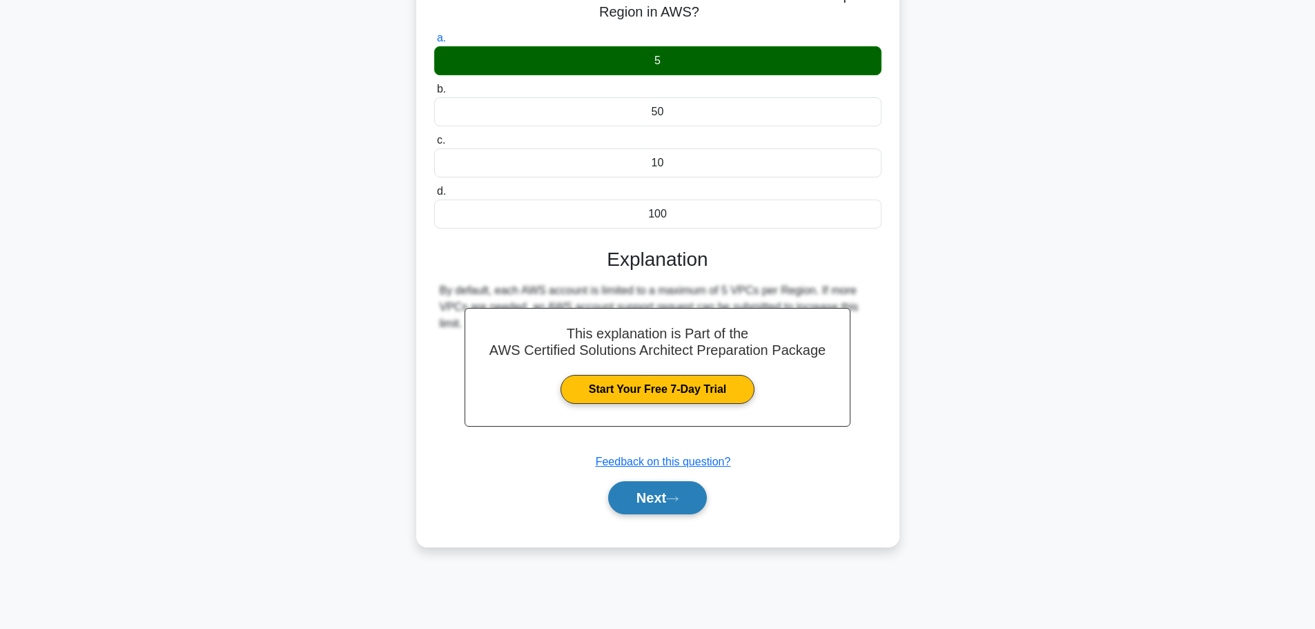
click at [667, 500] on button "Next" at bounding box center [657, 497] width 99 height 33
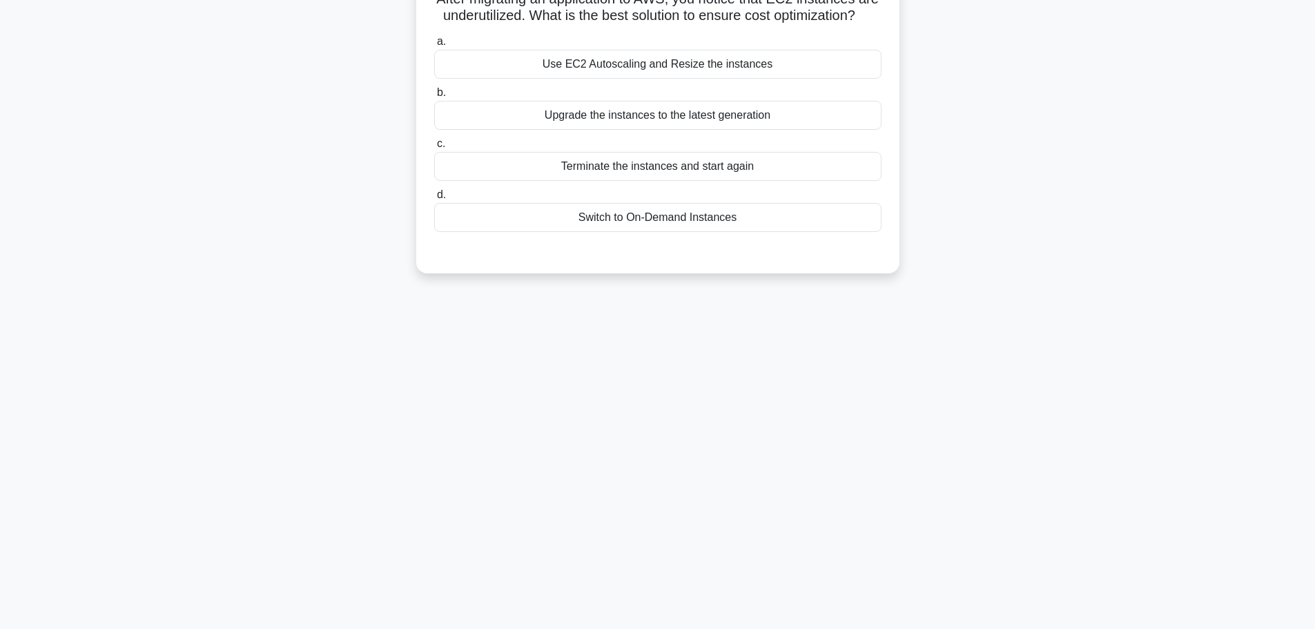
scroll to position [0, 0]
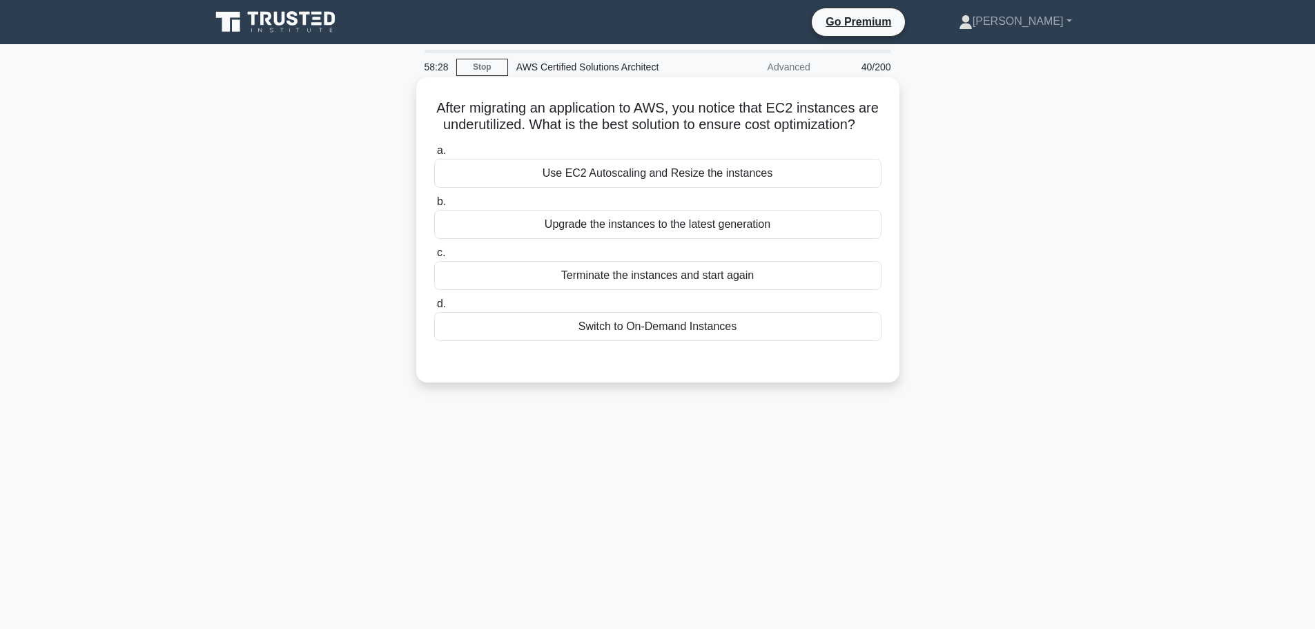
click at [652, 188] on div "Use EC2 Autoscaling and Resize the instances" at bounding box center [657, 173] width 447 height 29
click at [434, 155] on input "a. Use EC2 Autoscaling and Resize the instances" at bounding box center [434, 150] width 0 height 9
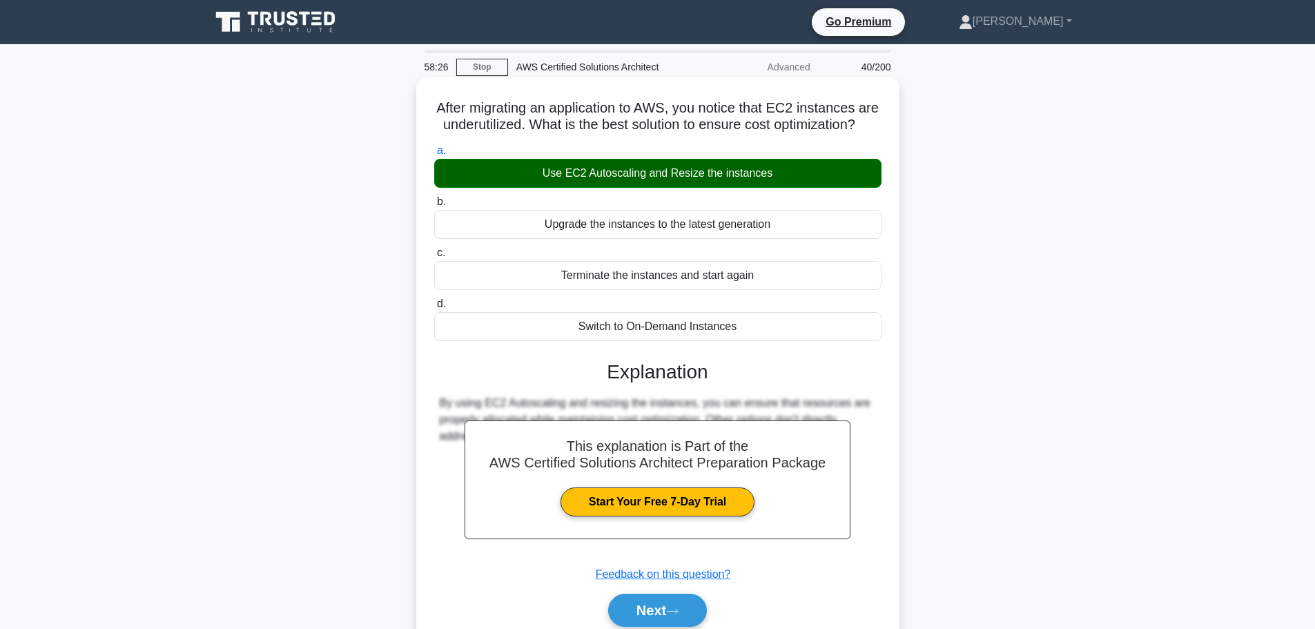
scroll to position [117, 0]
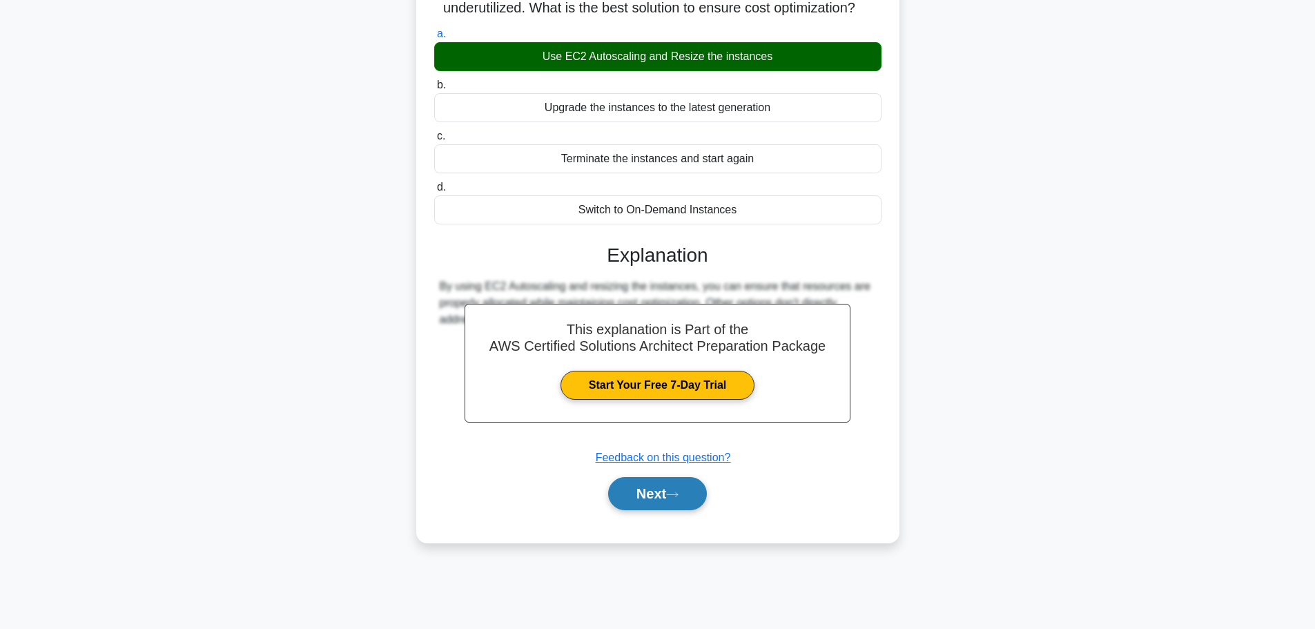
click at [645, 510] on button "Next" at bounding box center [657, 493] width 99 height 33
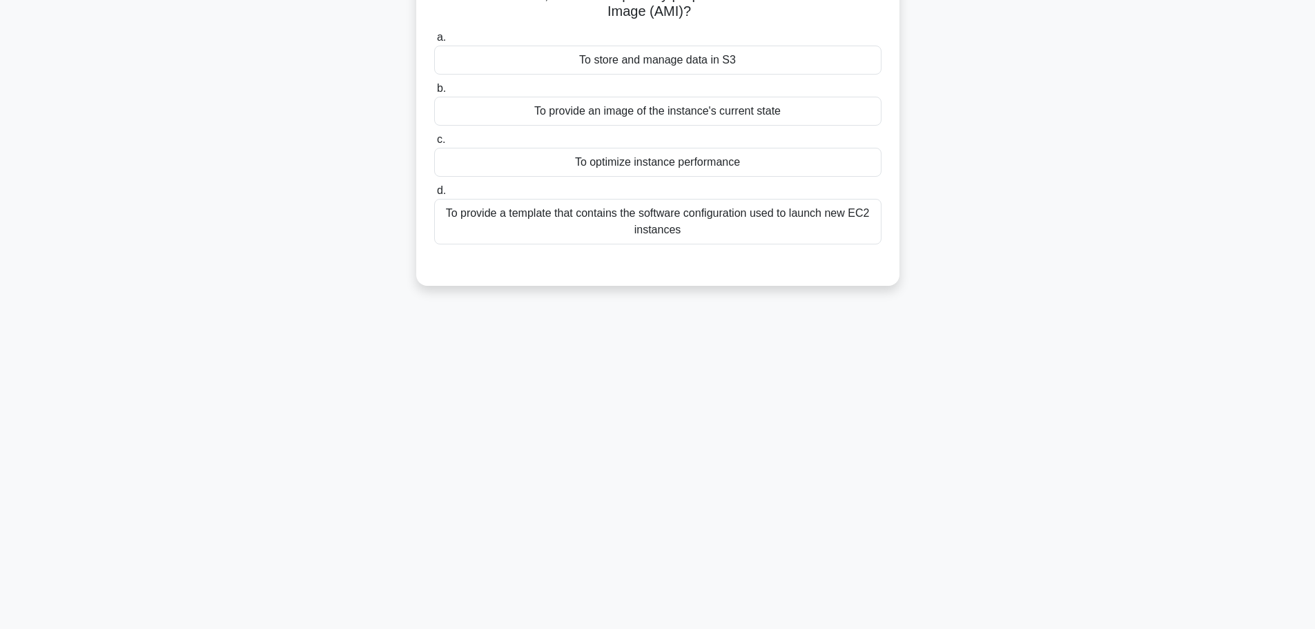
scroll to position [0, 0]
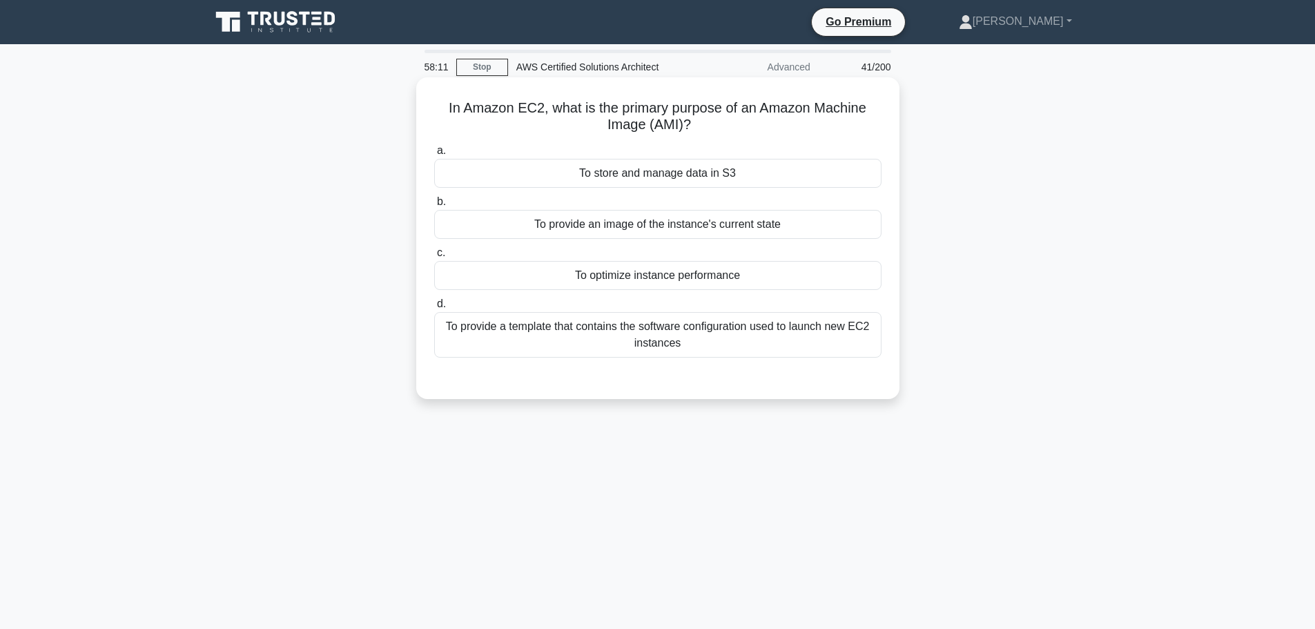
click at [664, 355] on div "To provide a template that contains the software configuration used to launch n…" at bounding box center [657, 335] width 447 height 46
click at [434, 308] on input "d. To provide a template that contains the software configuration used to launc…" at bounding box center [434, 304] width 0 height 9
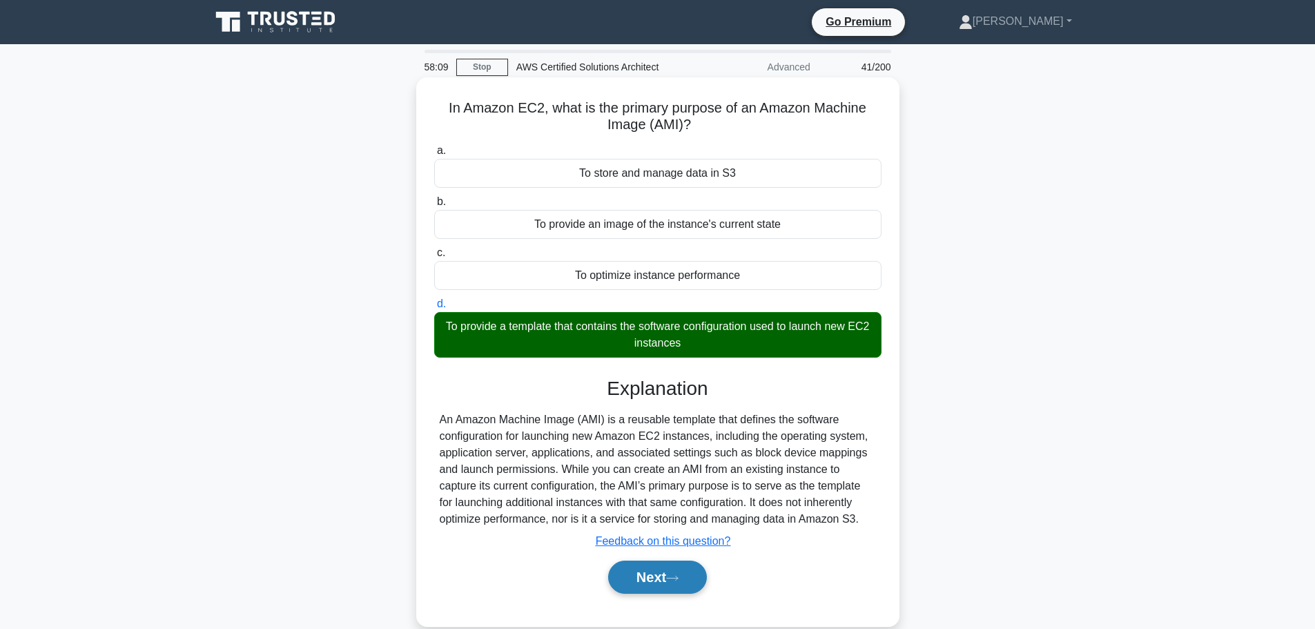
click at [634, 576] on button "Next" at bounding box center [657, 576] width 99 height 33
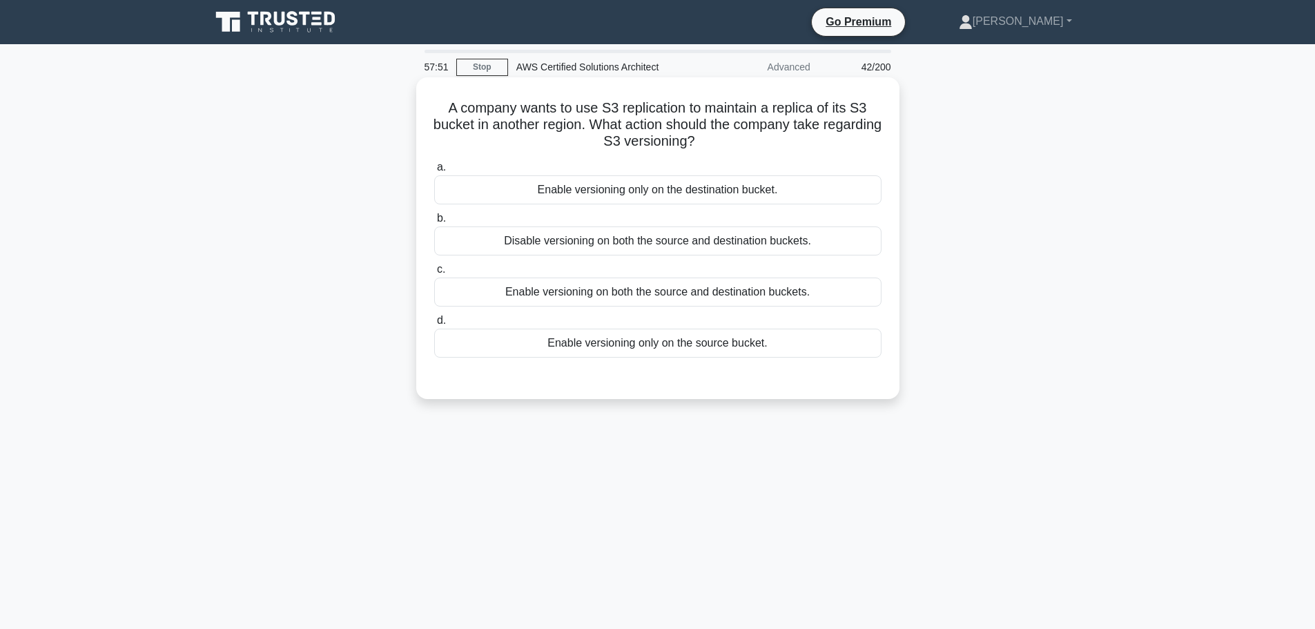
click at [676, 353] on div "Enable versioning only on the source bucket." at bounding box center [657, 343] width 447 height 29
click at [434, 325] on input "d. Enable versioning only on the source bucket." at bounding box center [434, 320] width 0 height 9
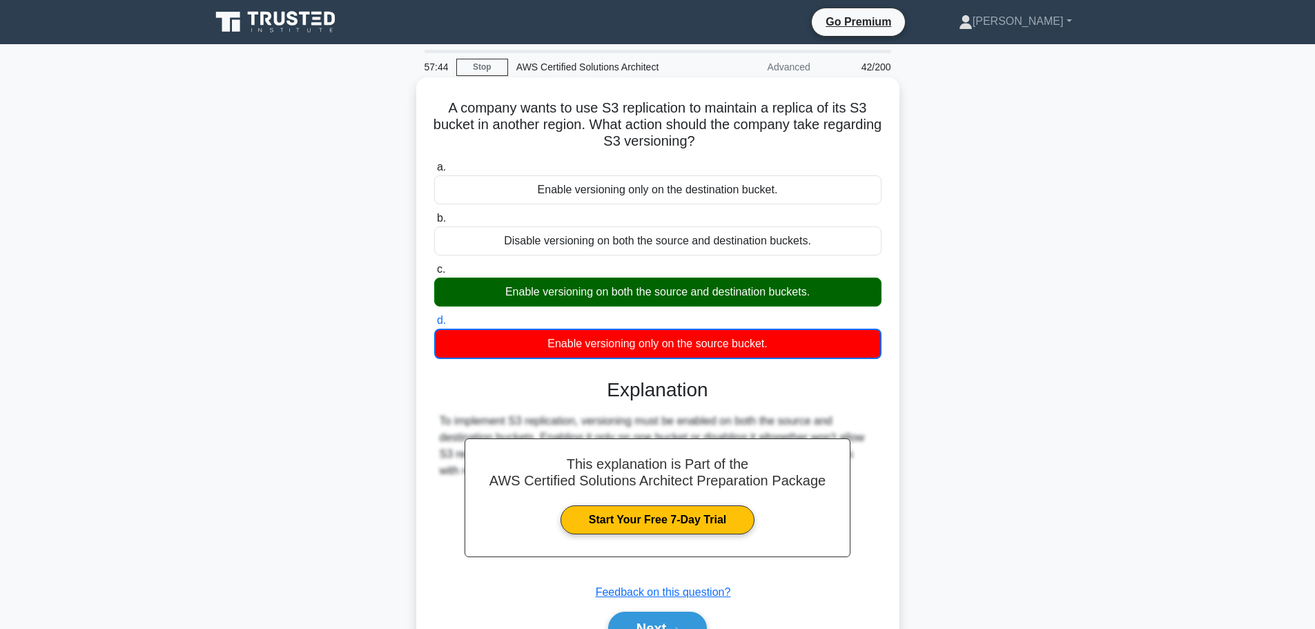
drag, startPoint x: 727, startPoint y: 144, endPoint x: 438, endPoint y: 108, distance: 292.1
click at [438, 108] on h5 "A company wants to use S3 replication to maintain a replica of its S3 bucket in…" at bounding box center [658, 124] width 450 height 51
copy h5 "A company wants to use S3 replication to maintain a replica of its S3 bucket in…"
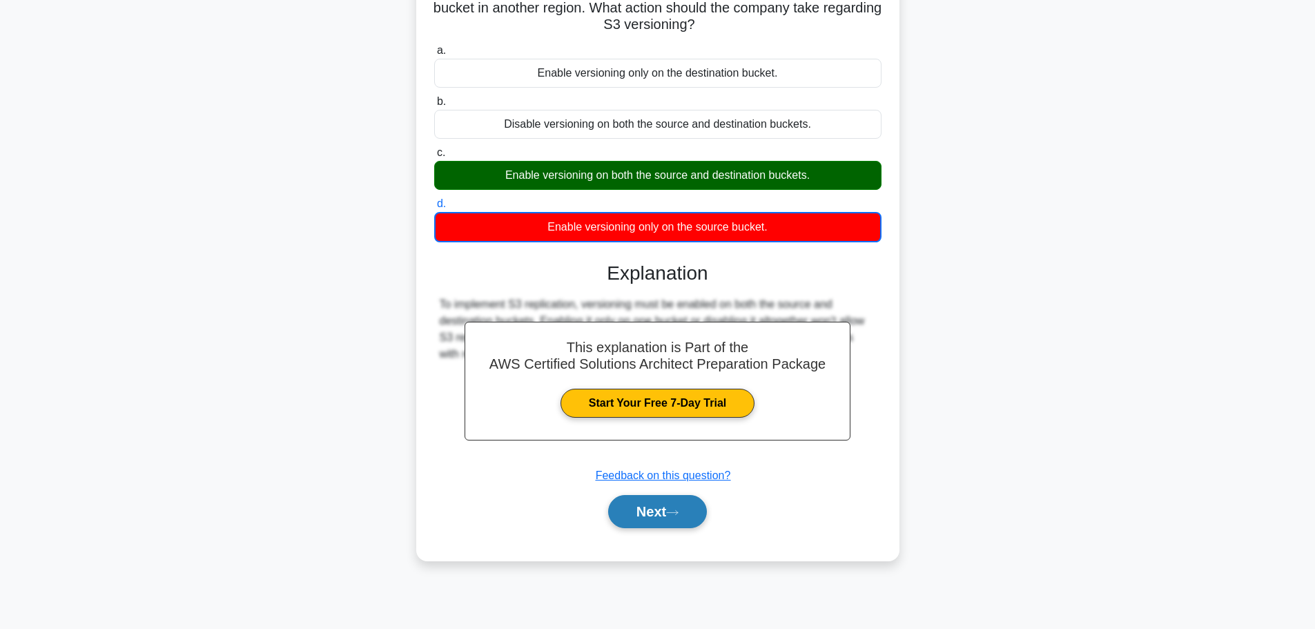
click at [694, 503] on button "Next" at bounding box center [657, 511] width 99 height 33
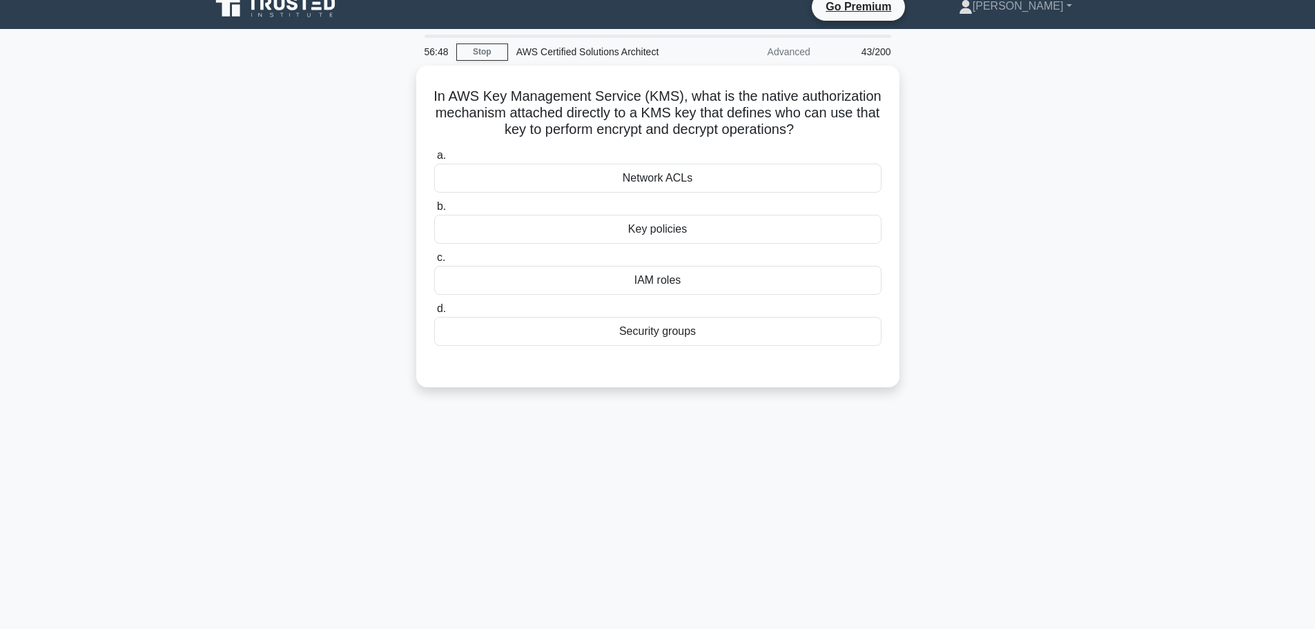
scroll to position [14, 0]
click at [663, 274] on div "IAM roles" at bounding box center [657, 277] width 447 height 29
click at [434, 259] on input "c. IAM roles" at bounding box center [434, 255] width 0 height 9
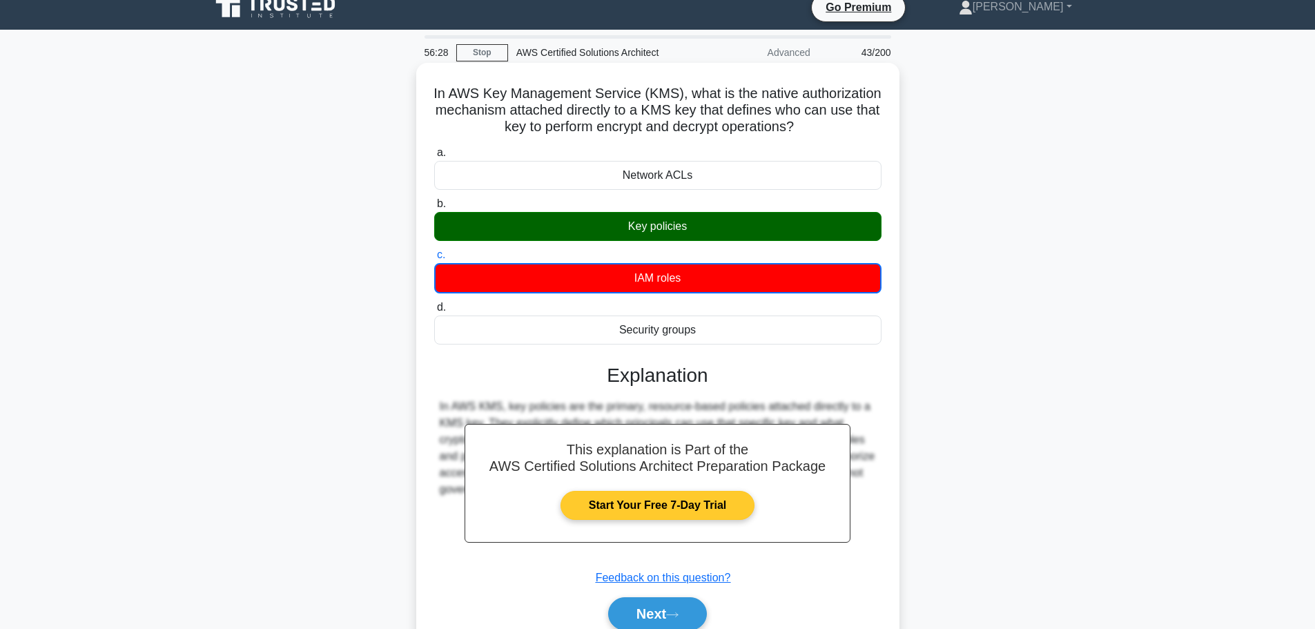
scroll to position [117, 0]
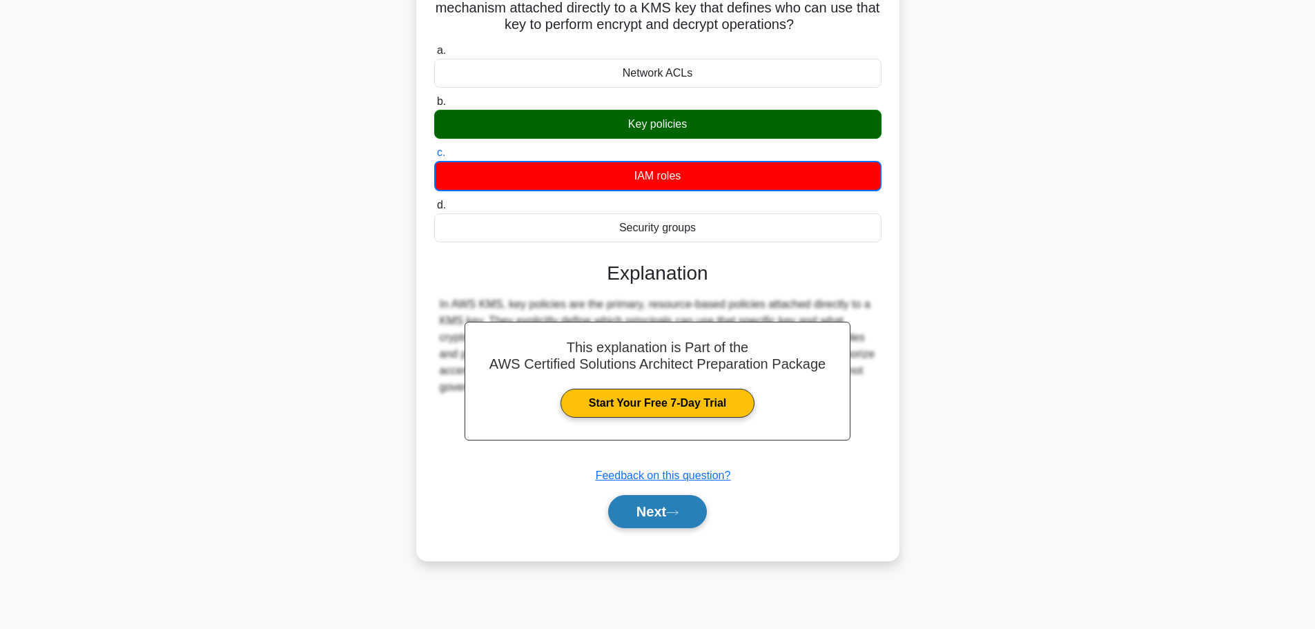
click at [673, 509] on icon at bounding box center [672, 513] width 12 height 8
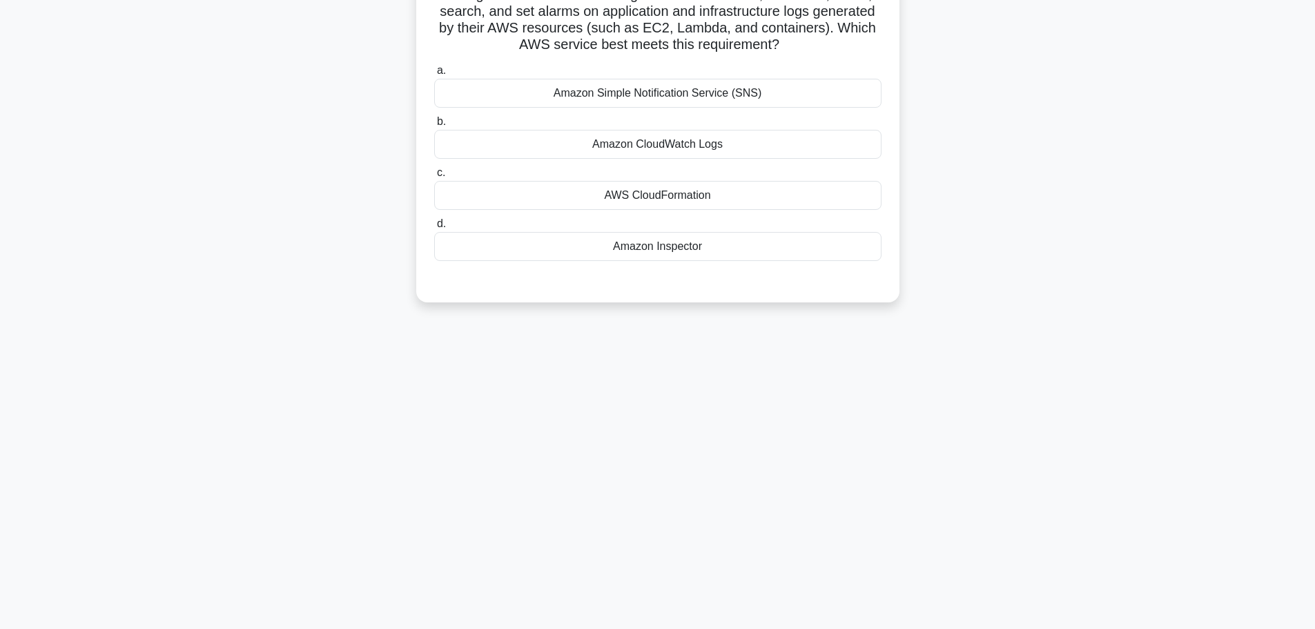
scroll to position [0, 0]
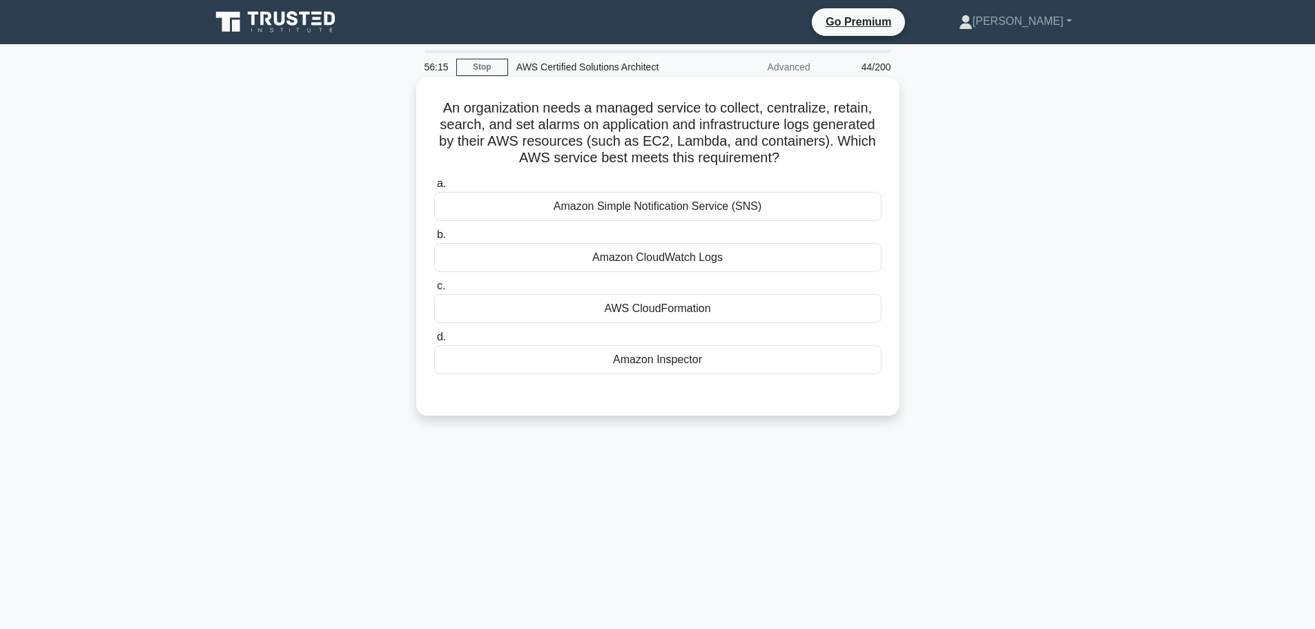
click at [685, 204] on div "Amazon Simple Notification Service (SNS)" at bounding box center [657, 206] width 447 height 29
click at [434, 188] on input "a. Amazon Simple Notification Service (SNS)" at bounding box center [434, 183] width 0 height 9
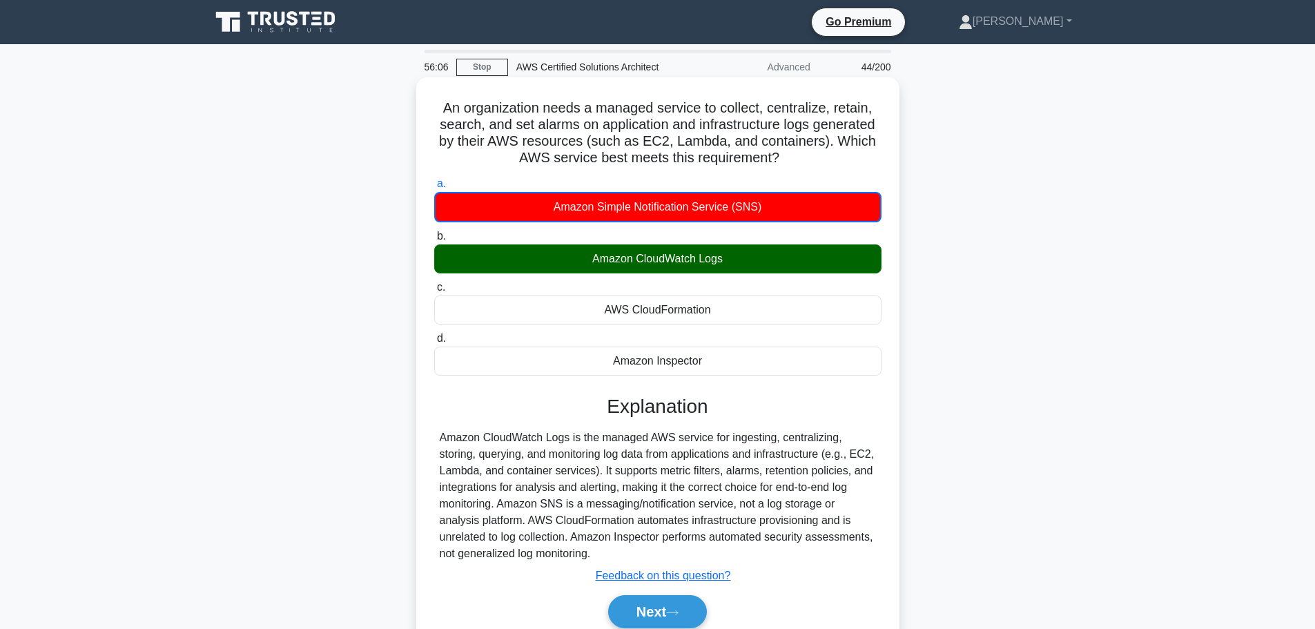
scroll to position [117, 0]
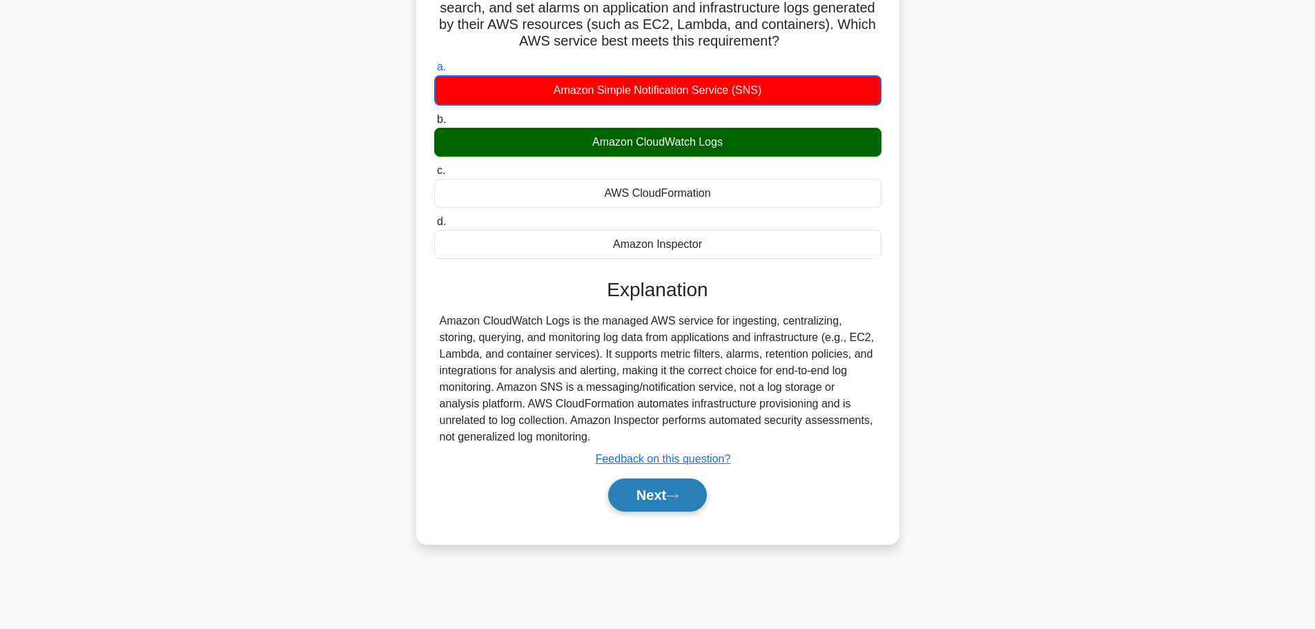
click at [650, 501] on button "Next" at bounding box center [657, 494] width 99 height 33
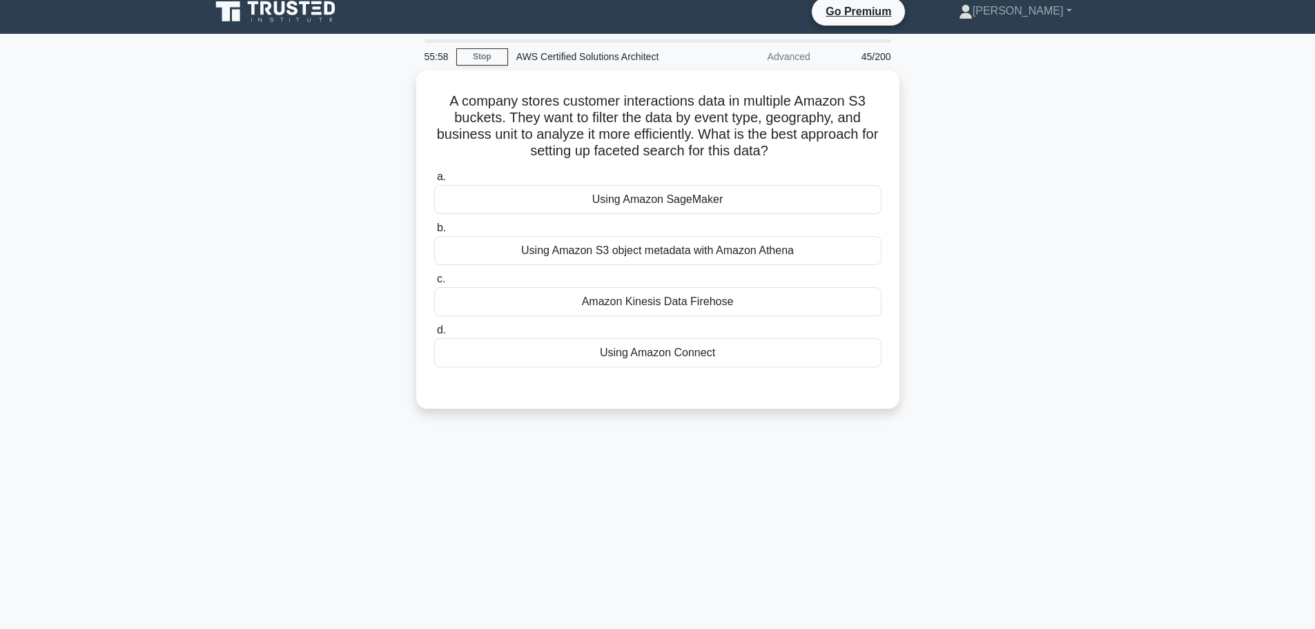
scroll to position [10, 0]
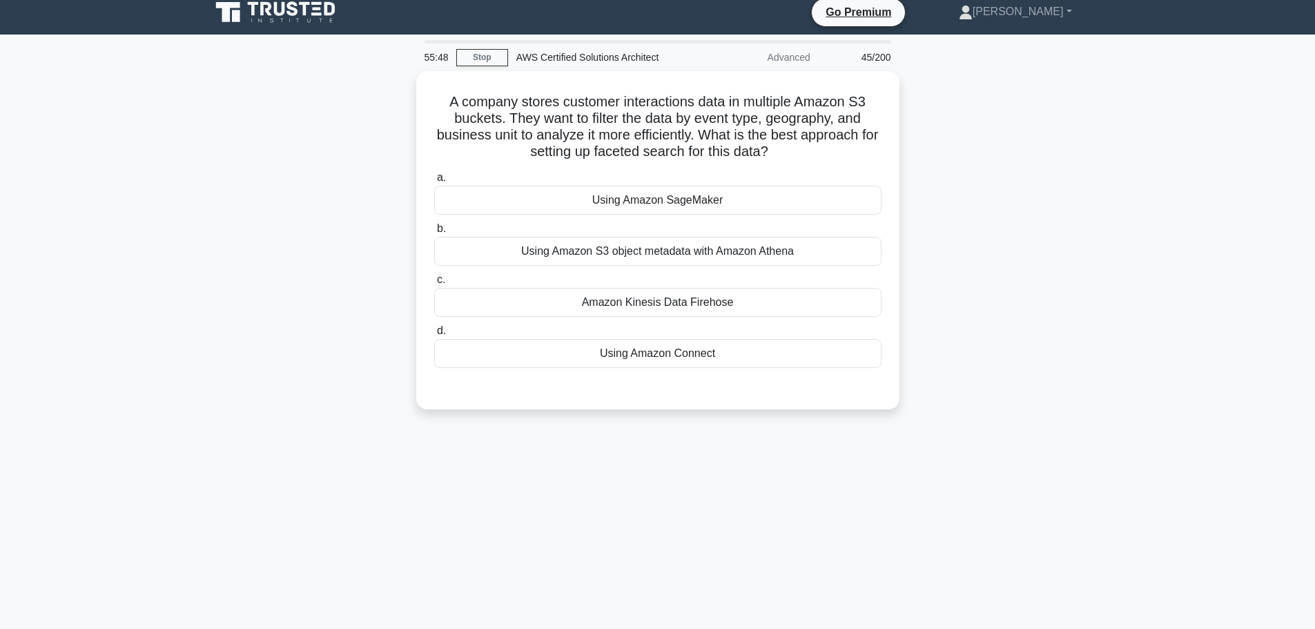
click at [650, 501] on div "55:48 Stop AWS Certified Solutions Architect Advanced 45/200 A company stores c…" at bounding box center [657, 385] width 911 height 690
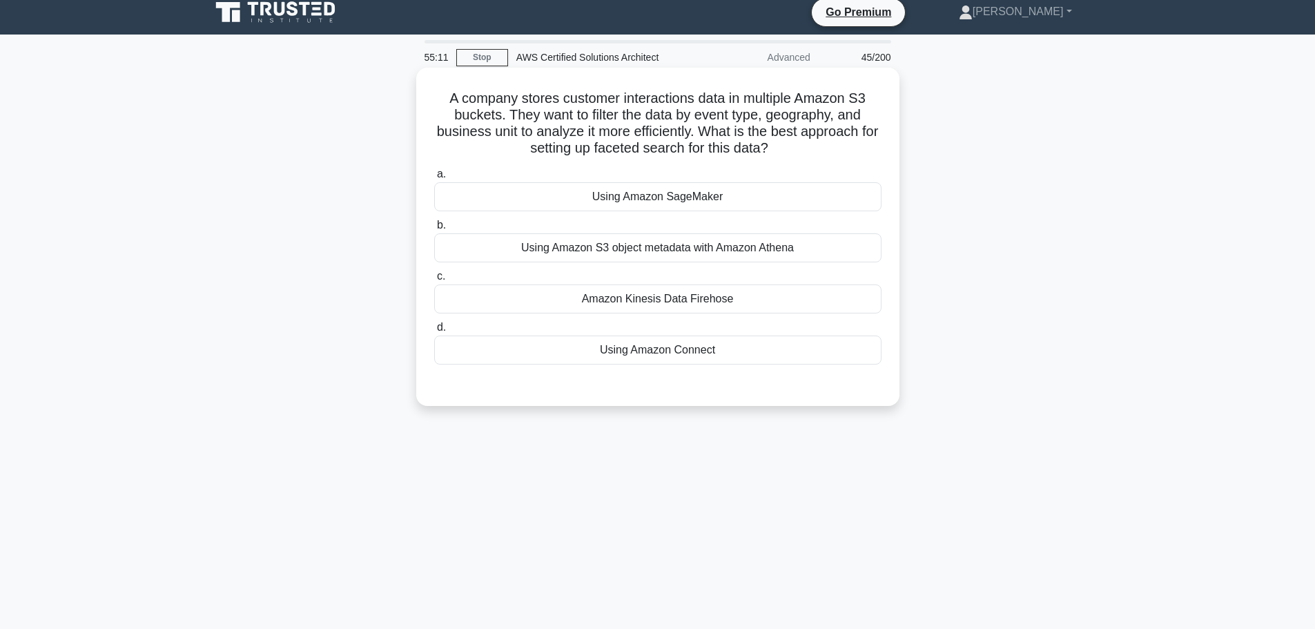
click at [696, 295] on div "Amazon Kinesis Data Firehose" at bounding box center [657, 298] width 447 height 29
click at [434, 281] on input "c. Amazon Kinesis Data Firehose" at bounding box center [434, 276] width 0 height 9
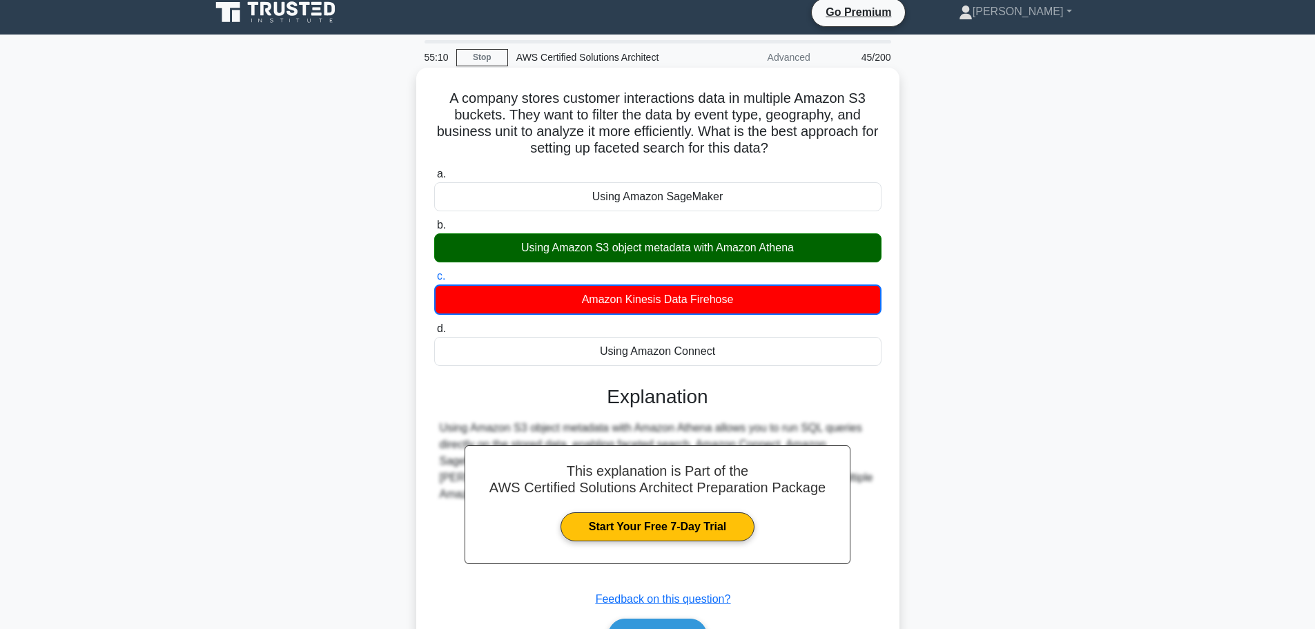
scroll to position [117, 0]
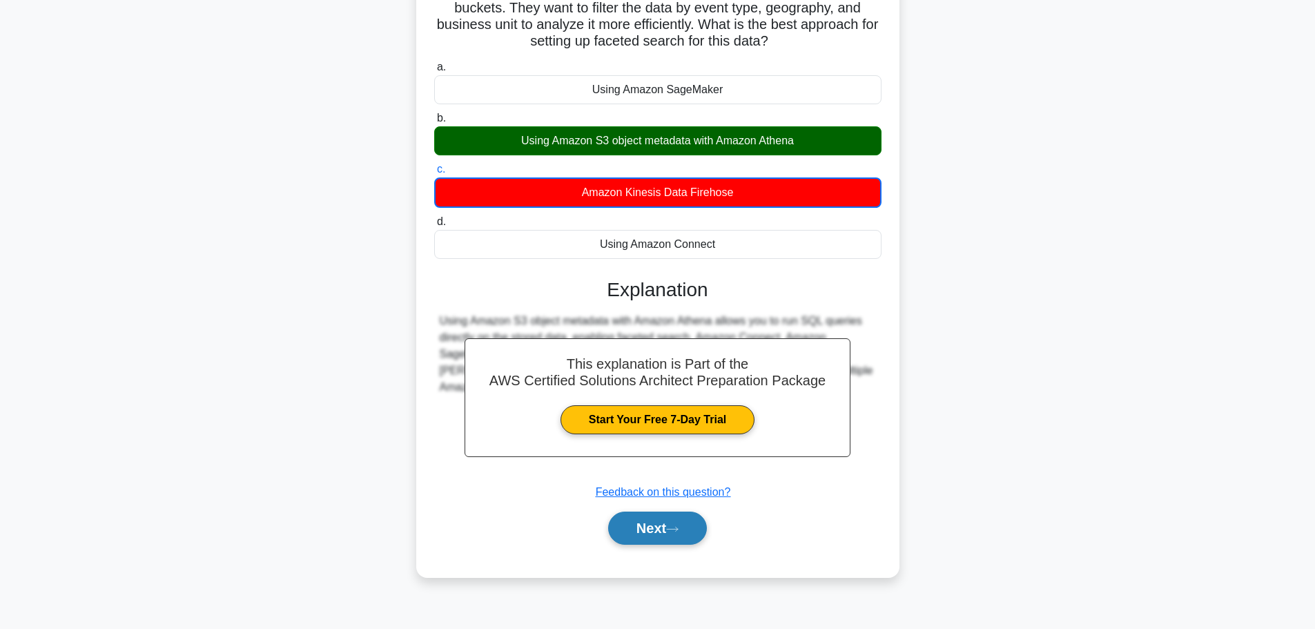
click at [645, 545] on button "Next" at bounding box center [657, 527] width 99 height 33
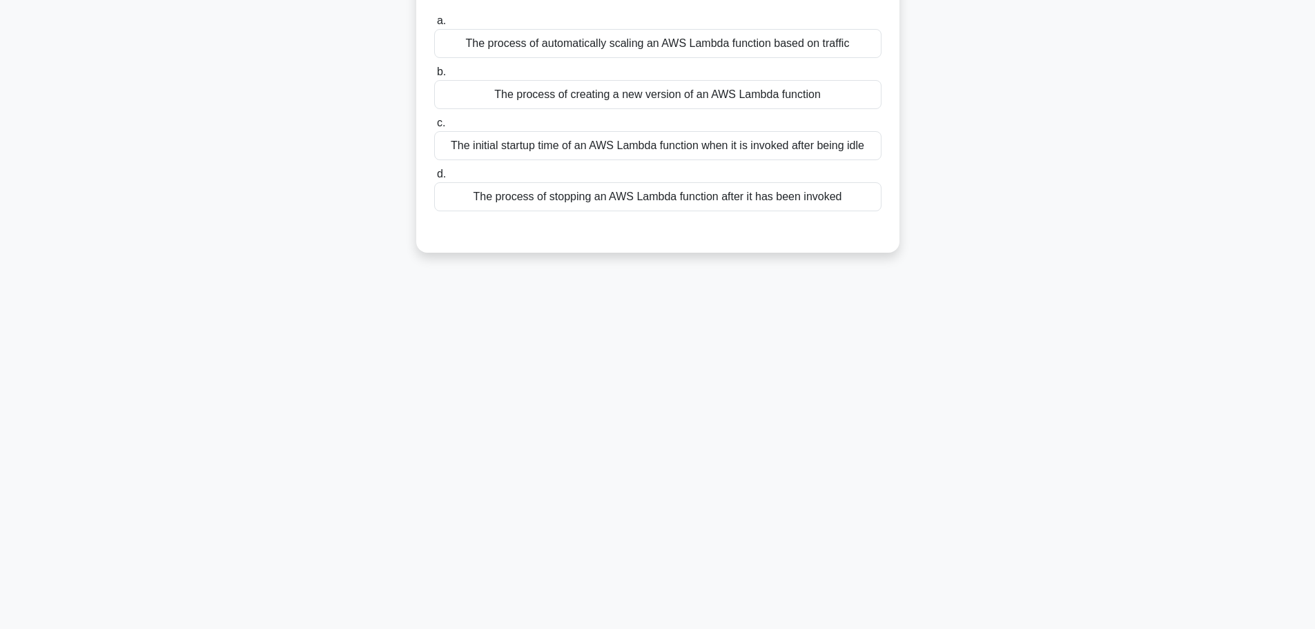
click at [660, 532] on div "55:08 Stop AWS Certified Solutions Architect Advanced 46/200 What is a cold sta…" at bounding box center [657, 278] width 911 height 690
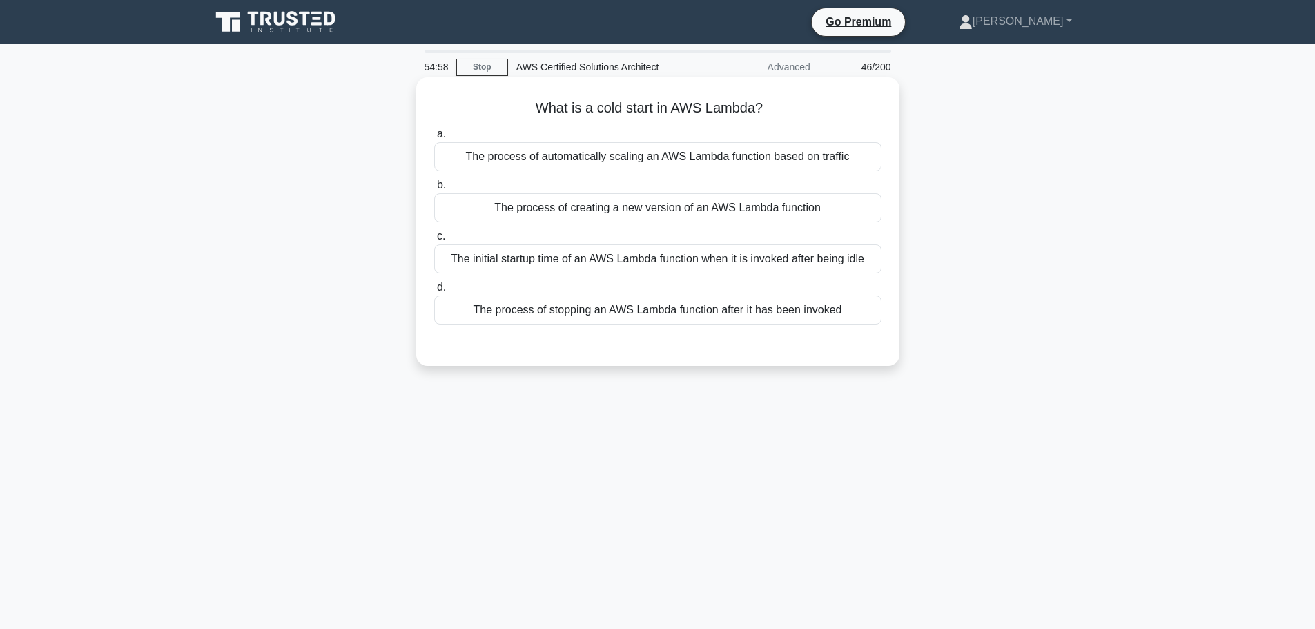
click at [667, 263] on div "The initial startup time of an AWS Lambda function when it is invoked after bei…" at bounding box center [657, 258] width 447 height 29
click at [434, 241] on input "c. The initial startup time of an AWS Lambda function when it is invoked after …" at bounding box center [434, 236] width 0 height 9
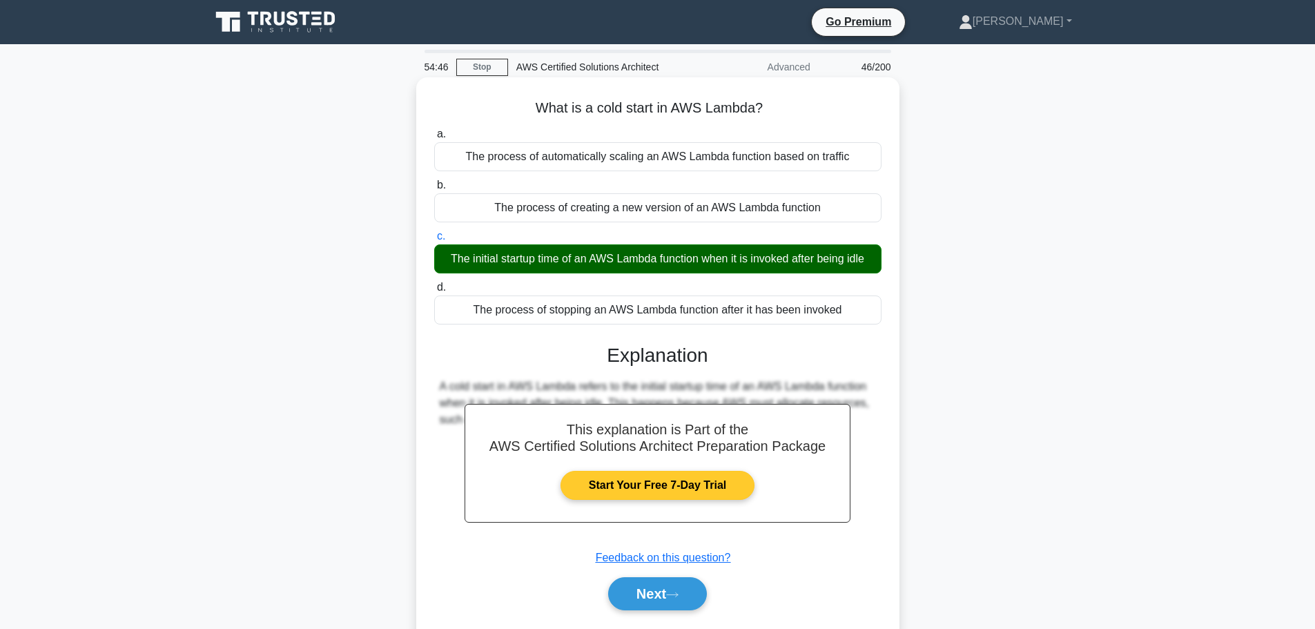
scroll to position [117, 0]
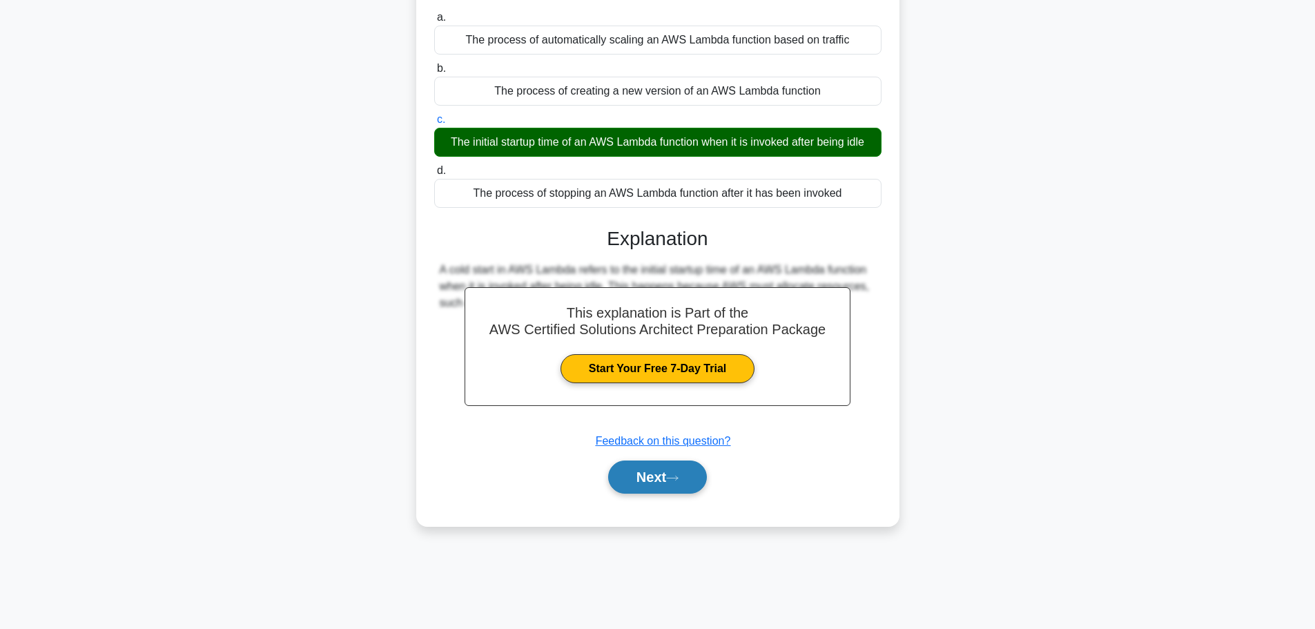
click at [630, 487] on button "Next" at bounding box center [657, 476] width 99 height 33
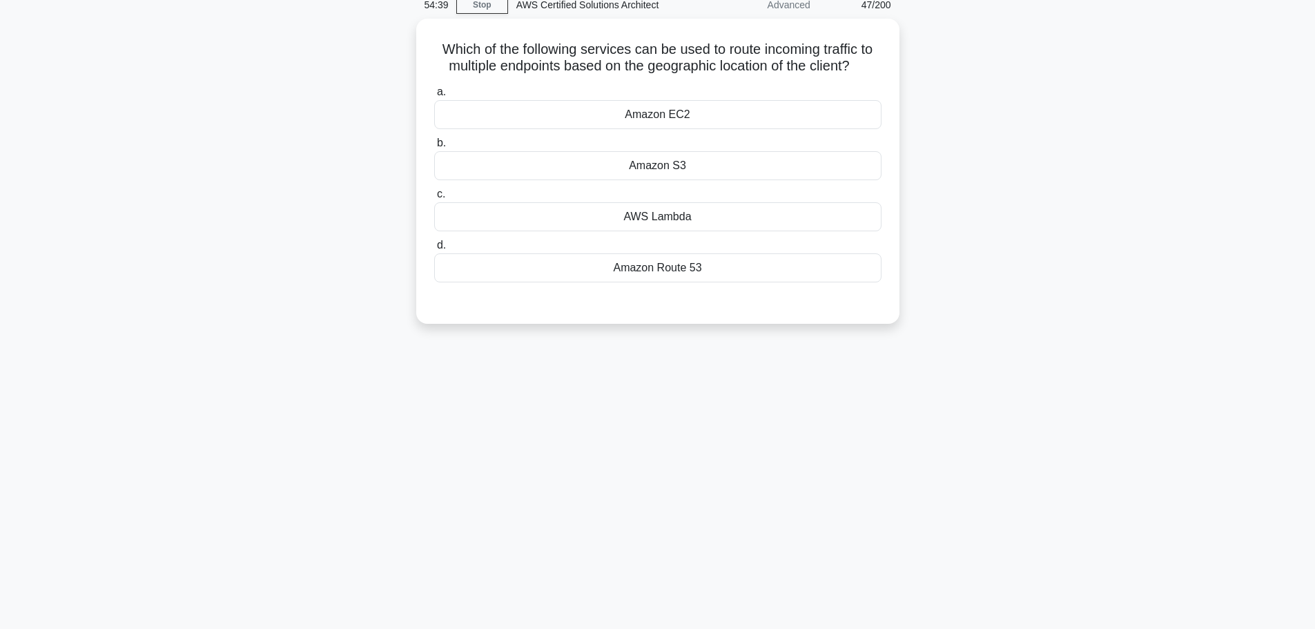
scroll to position [66, 0]
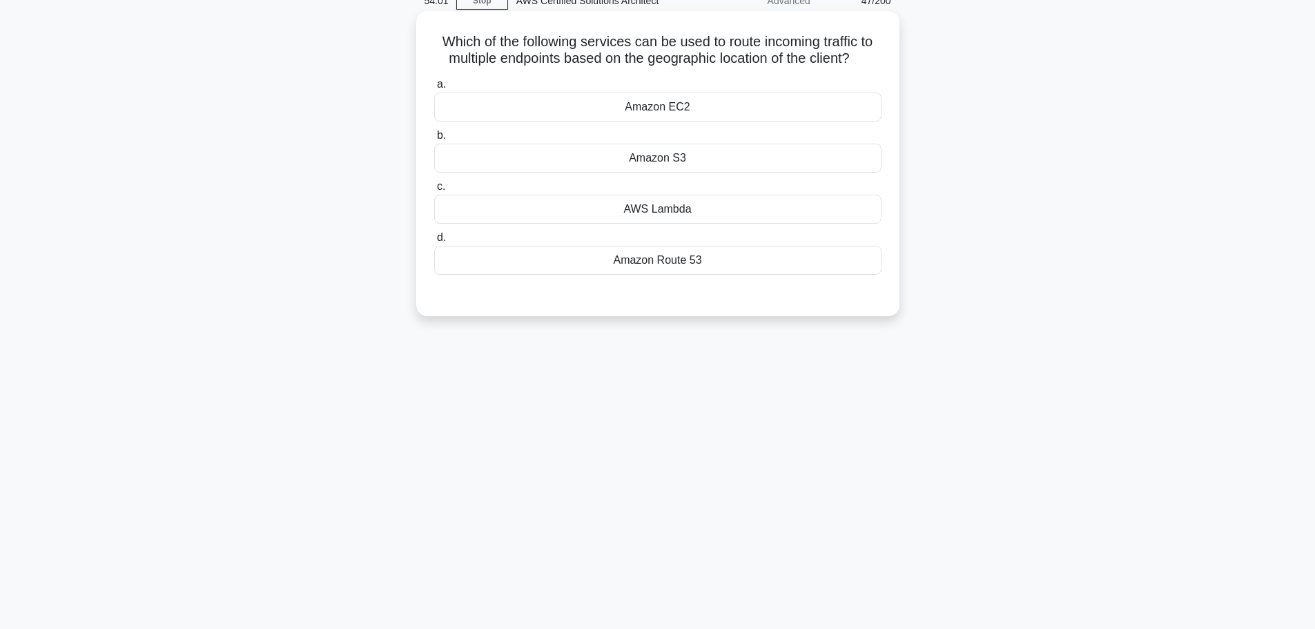
click at [704, 263] on div "Amazon Route 53" at bounding box center [657, 260] width 447 height 29
click at [434, 242] on input "d. Amazon Route 53" at bounding box center [434, 237] width 0 height 9
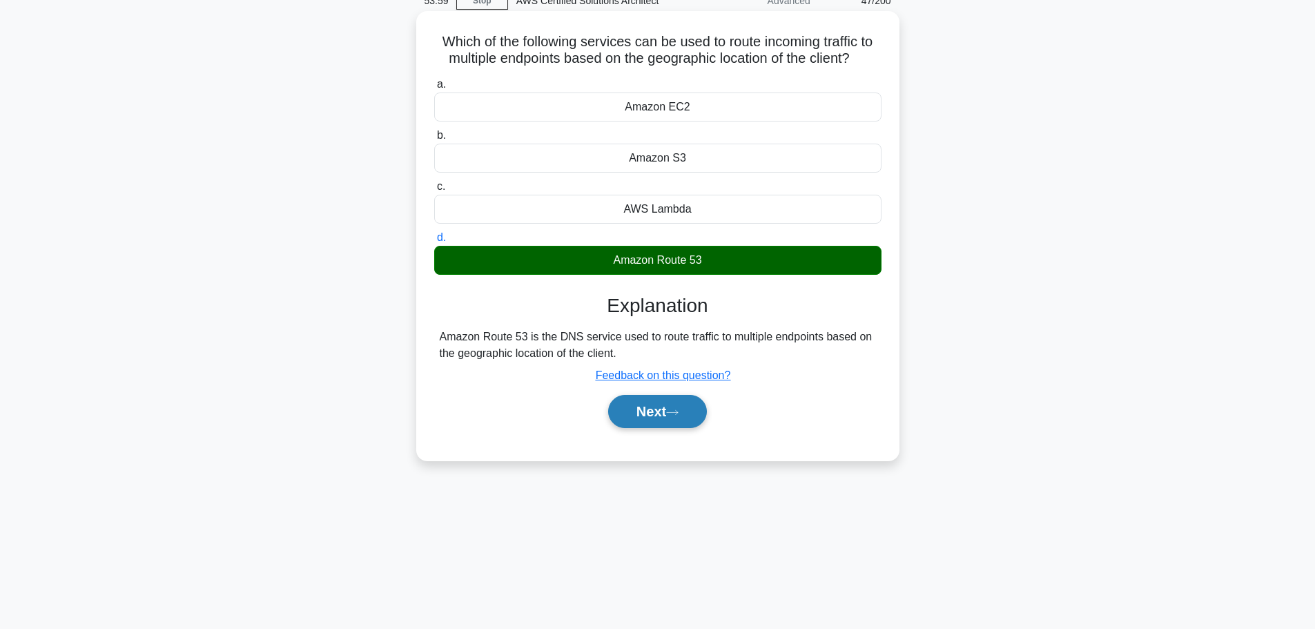
click at [651, 415] on button "Next" at bounding box center [657, 411] width 99 height 33
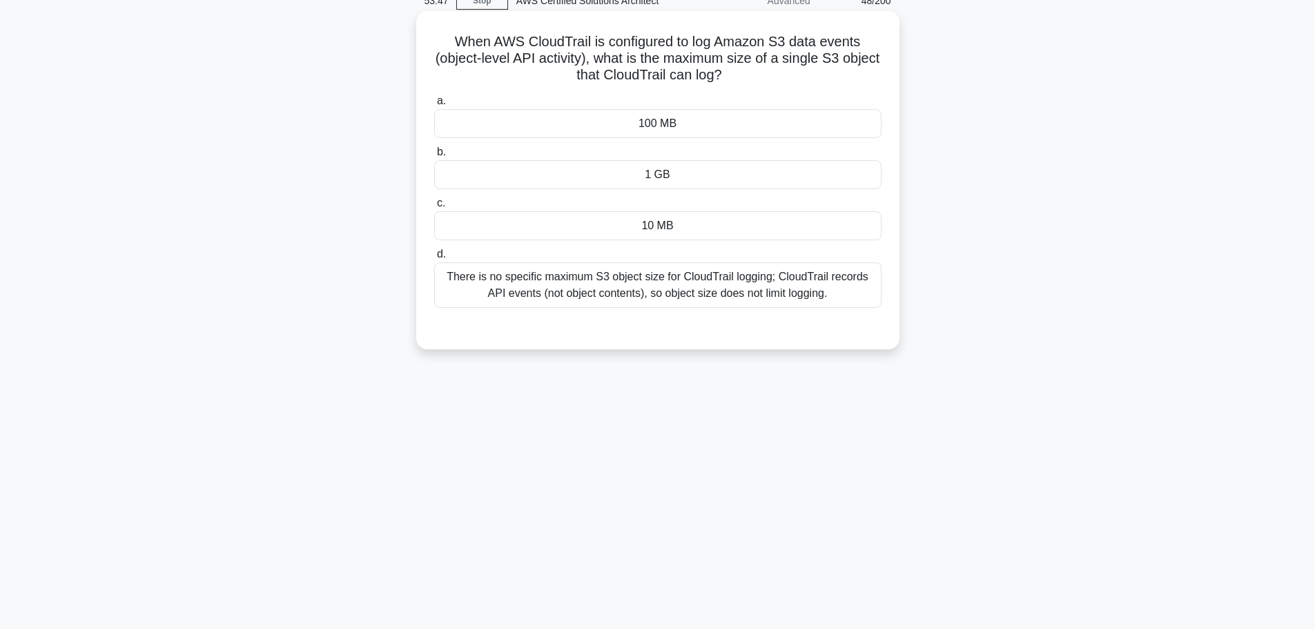
click at [649, 186] on div "1 GB" at bounding box center [657, 174] width 447 height 29
click at [434, 157] on input "b. 1 GB" at bounding box center [434, 152] width 0 height 9
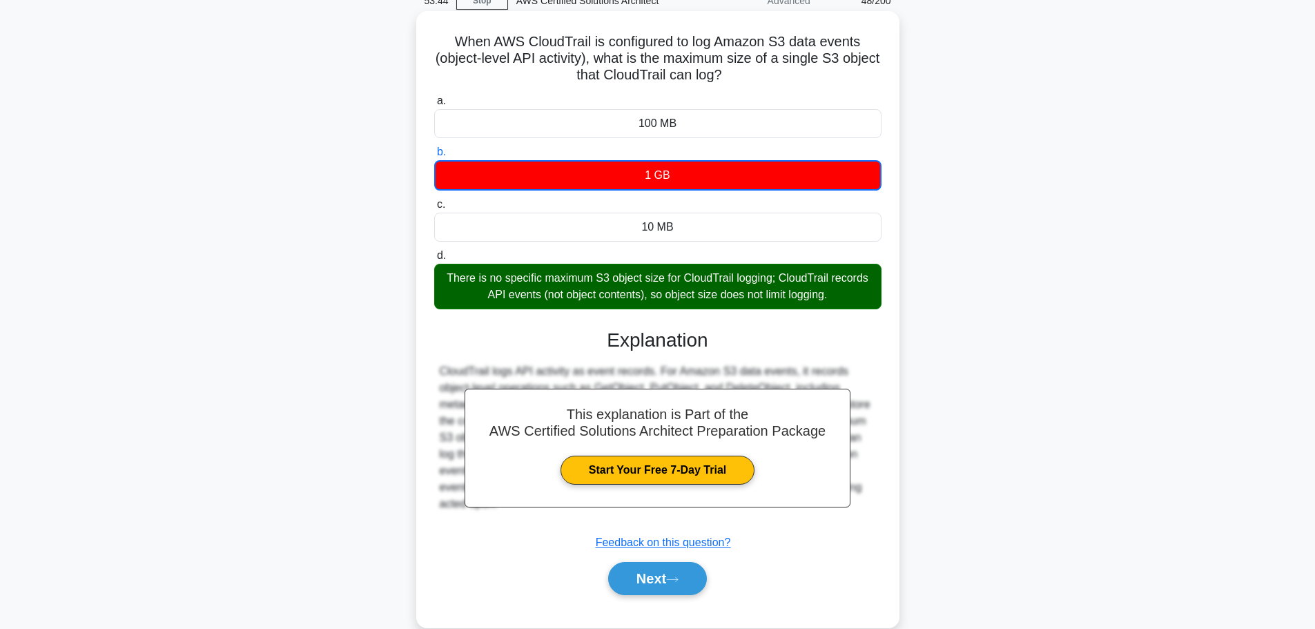
click at [634, 315] on div "This explanation is Part of the AWS Certified Solutions Architect Preparation P…" at bounding box center [657, 456] width 447 height 288
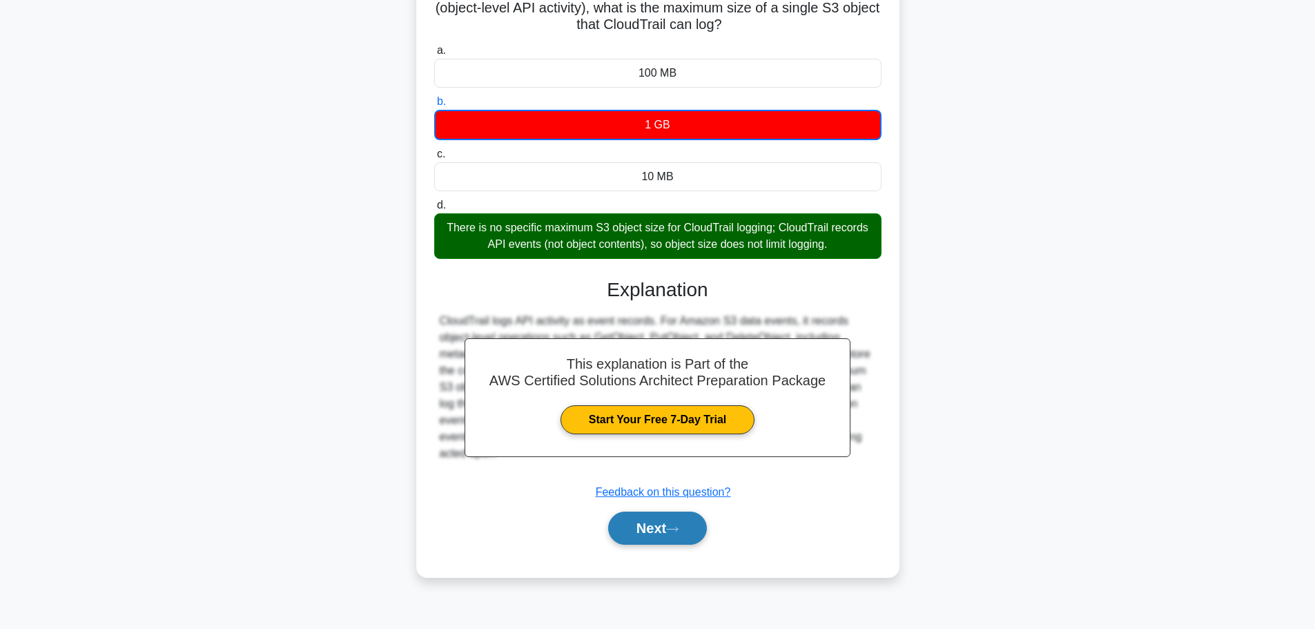
click at [656, 522] on button "Next" at bounding box center [657, 527] width 99 height 33
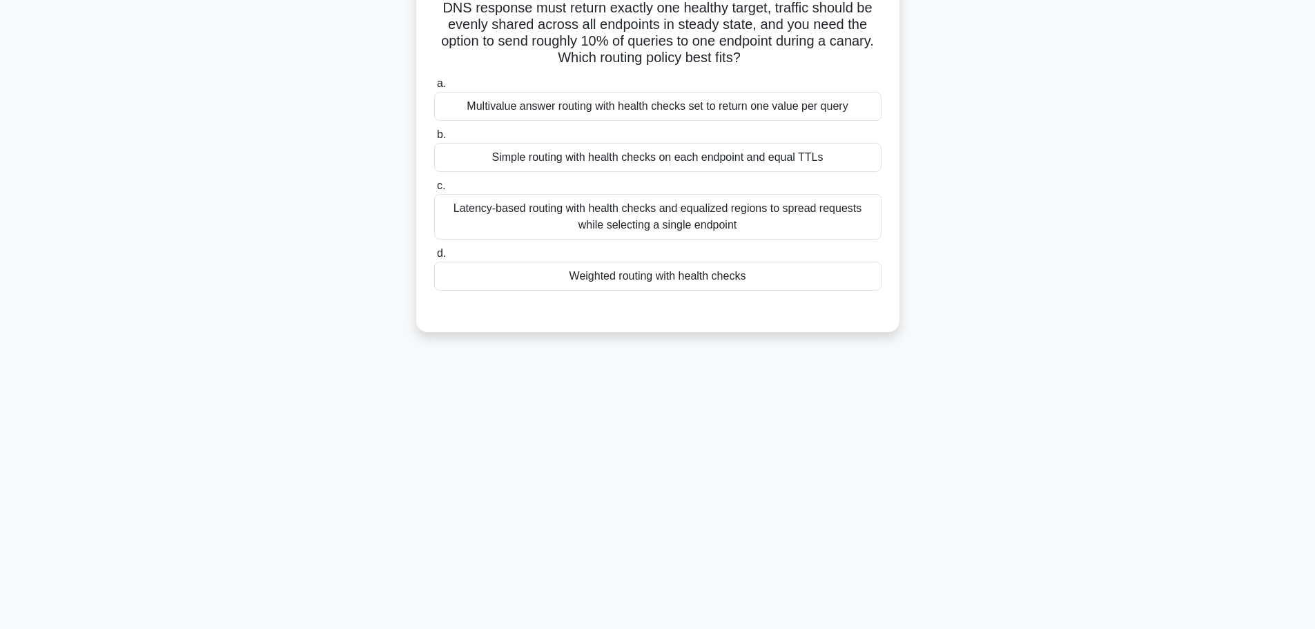
scroll to position [0, 0]
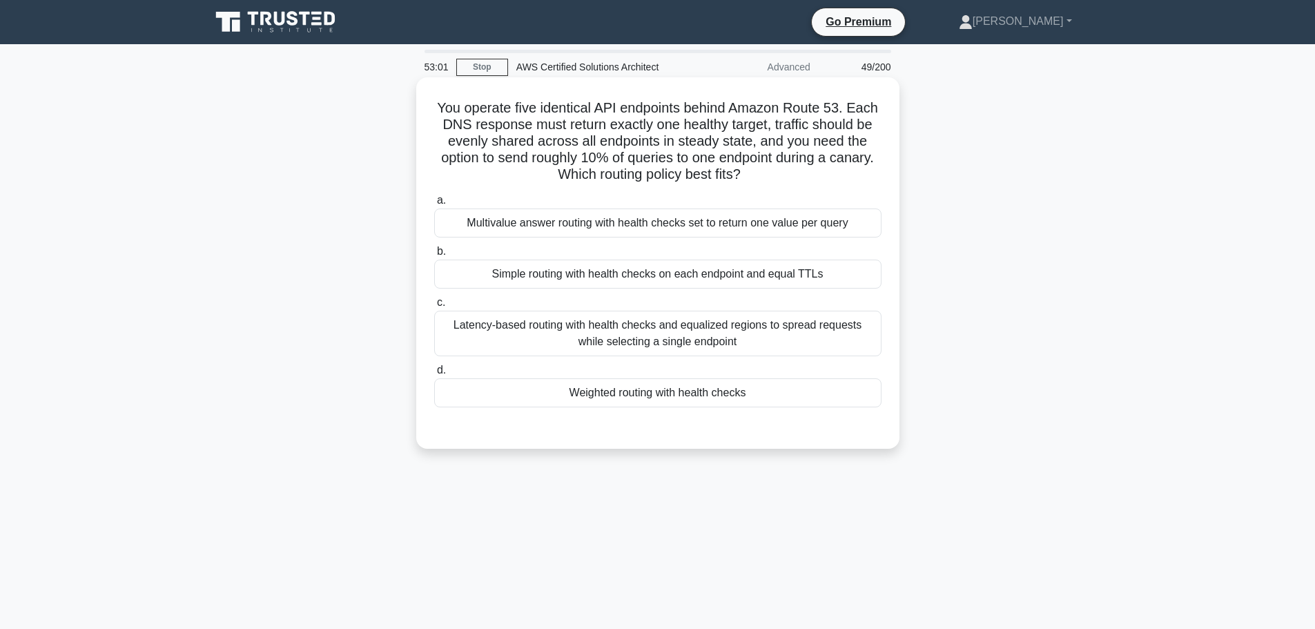
click at [679, 340] on div "Latency-based routing with health checks and equalized regions to spread reques…" at bounding box center [657, 334] width 447 height 46
click at [434, 307] on input "c. Latency-based routing with health checks and equalized regions to spread req…" at bounding box center [434, 302] width 0 height 9
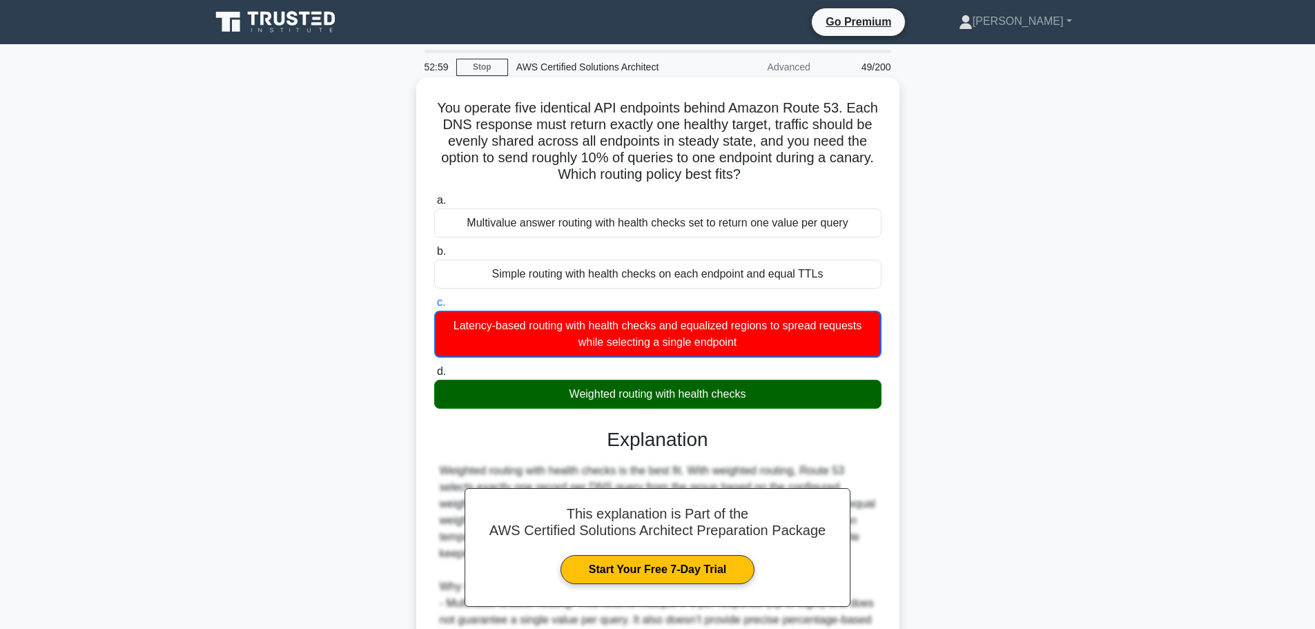
scroll to position [224, 0]
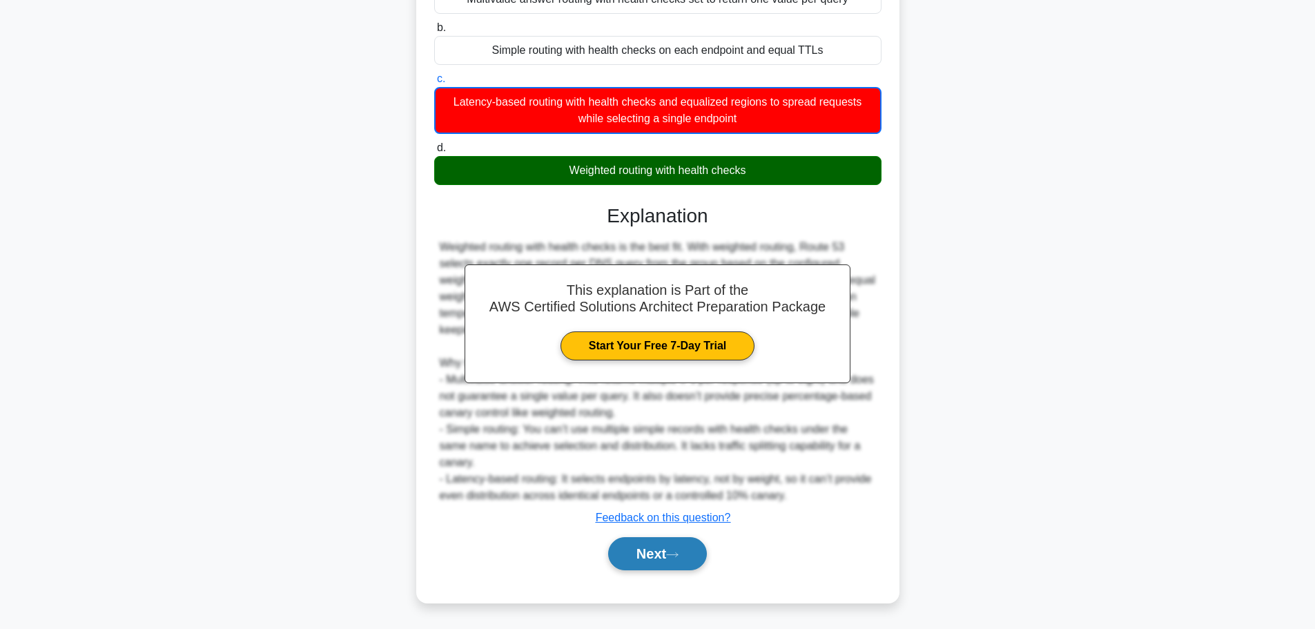
click at [648, 555] on button "Next" at bounding box center [657, 553] width 99 height 33
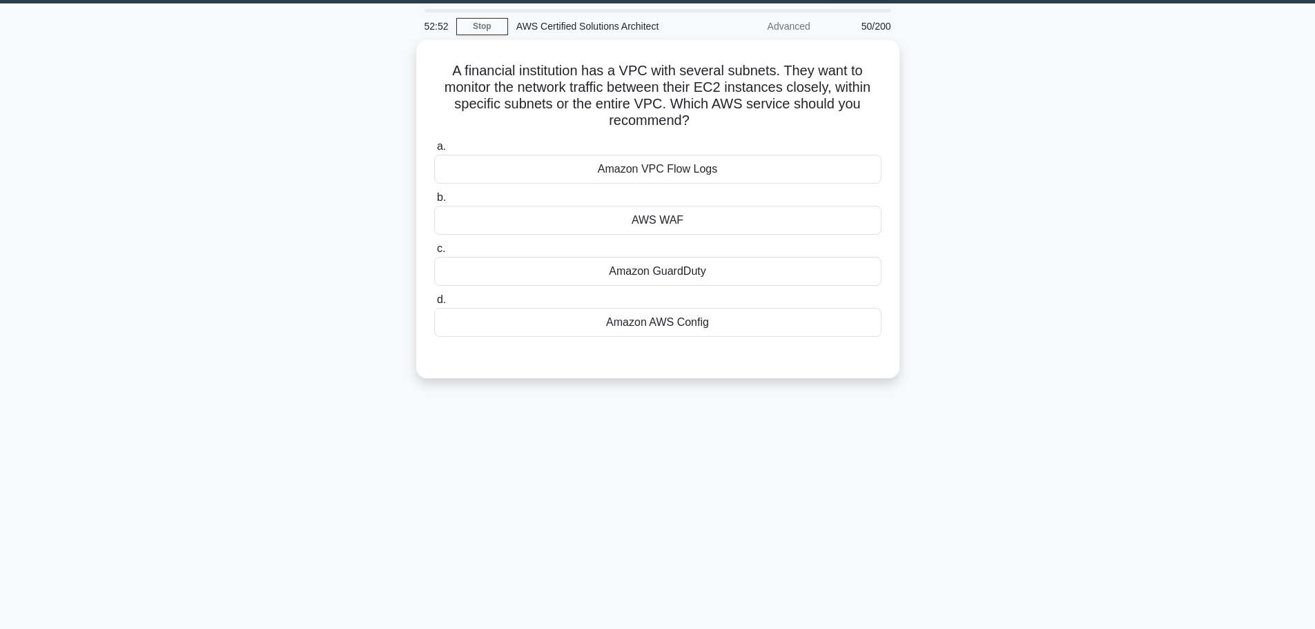
scroll to position [37, 0]
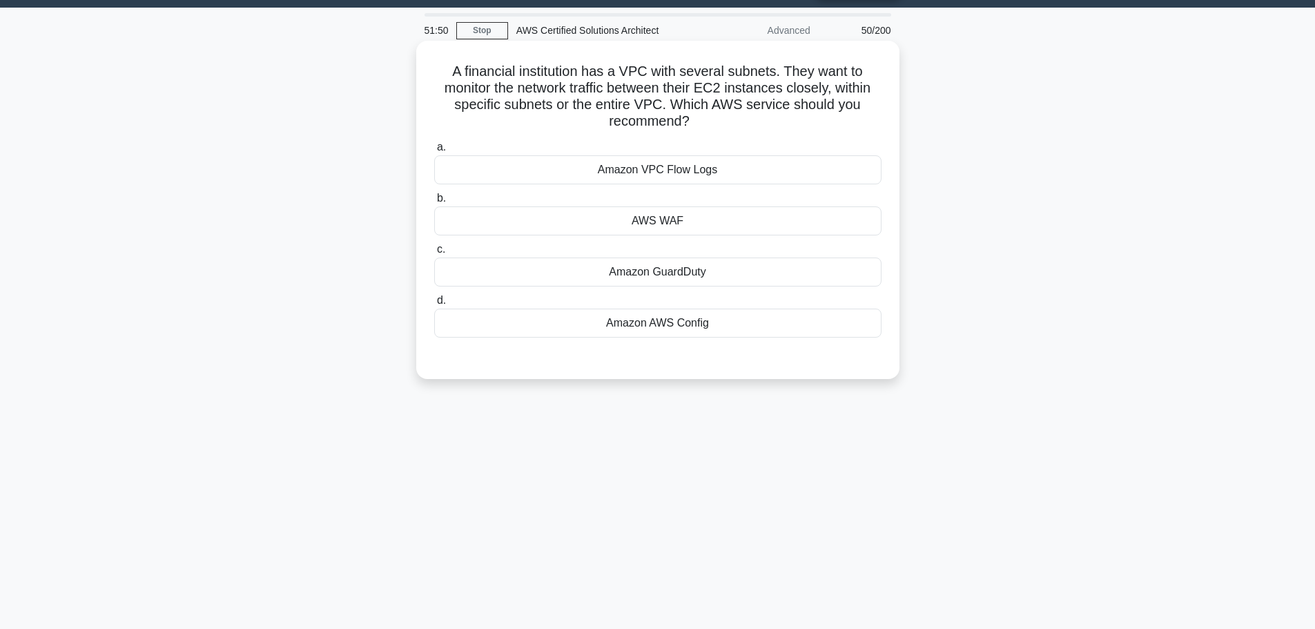
click at [669, 175] on div "Amazon VPC Flow Logs" at bounding box center [657, 169] width 447 height 29
click at [434, 152] on input "a. Amazon VPC Flow Logs" at bounding box center [434, 147] width 0 height 9
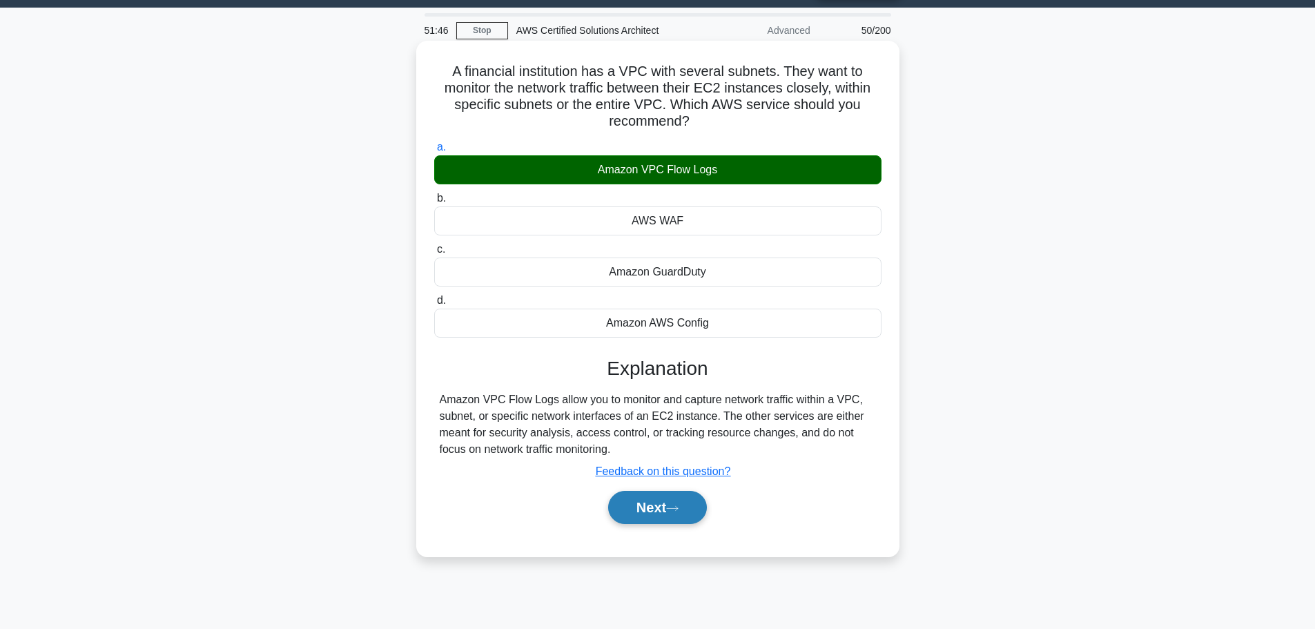
click at [643, 499] on button "Next" at bounding box center [657, 507] width 99 height 33
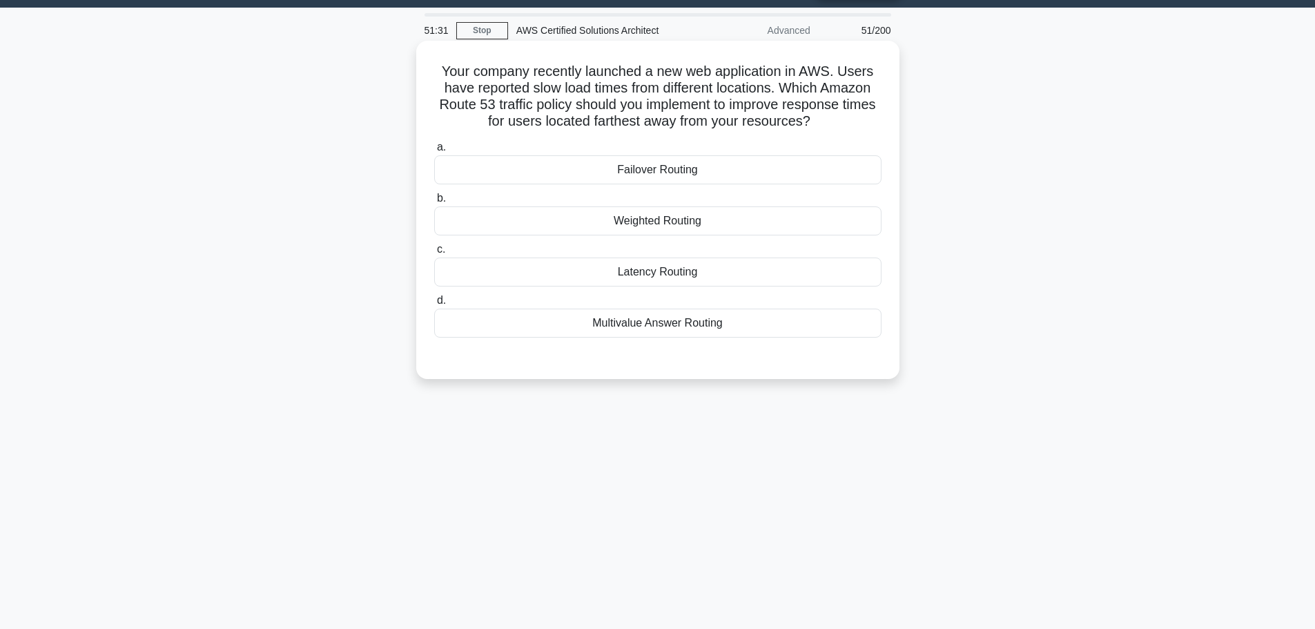
click at [679, 279] on div "Latency Routing" at bounding box center [657, 271] width 447 height 29
click at [434, 254] on input "c. Latency Routing" at bounding box center [434, 249] width 0 height 9
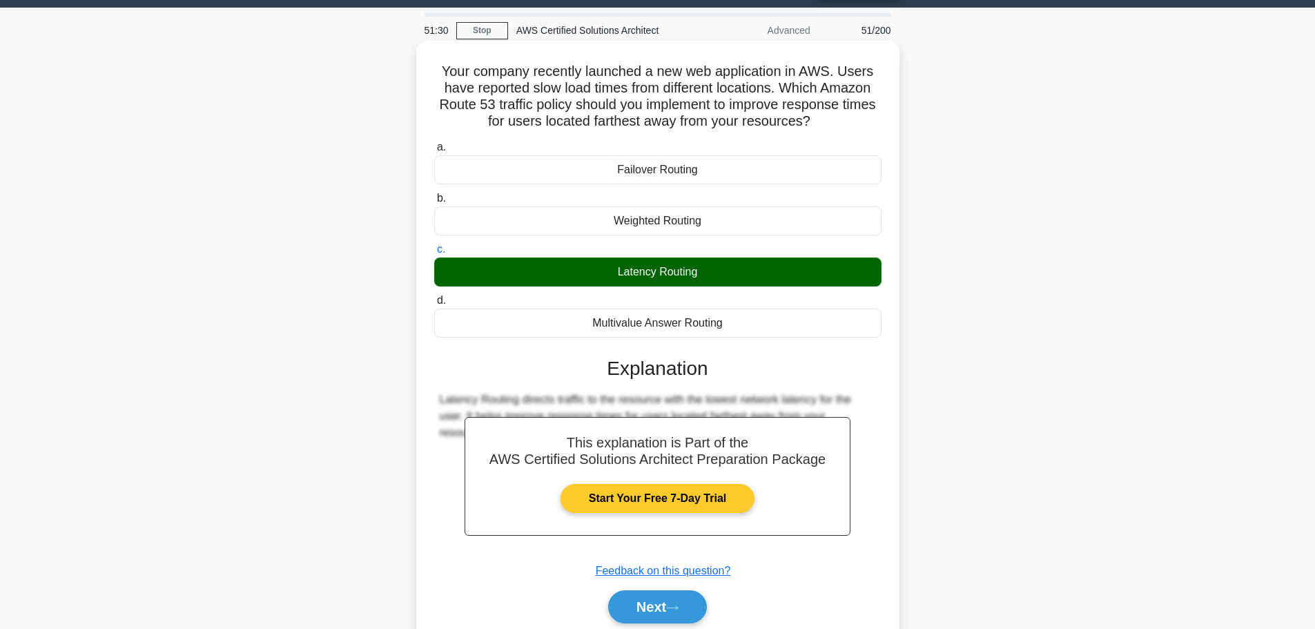
scroll to position [117, 0]
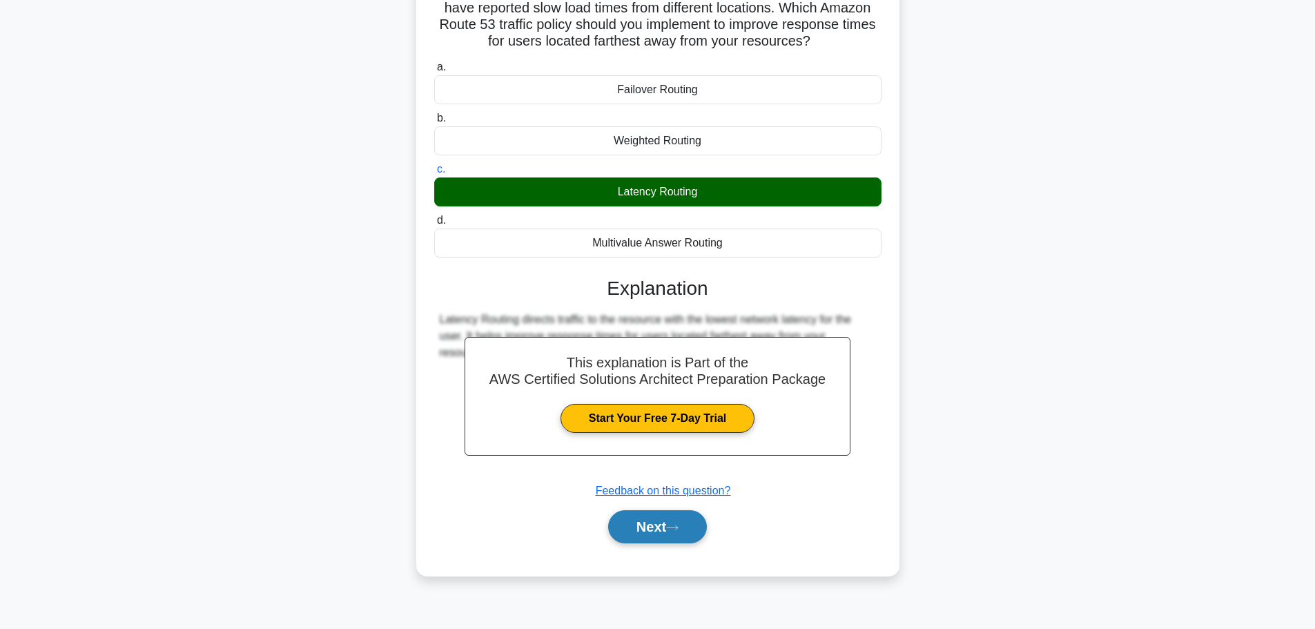
click at [634, 518] on button "Next" at bounding box center [657, 526] width 99 height 33
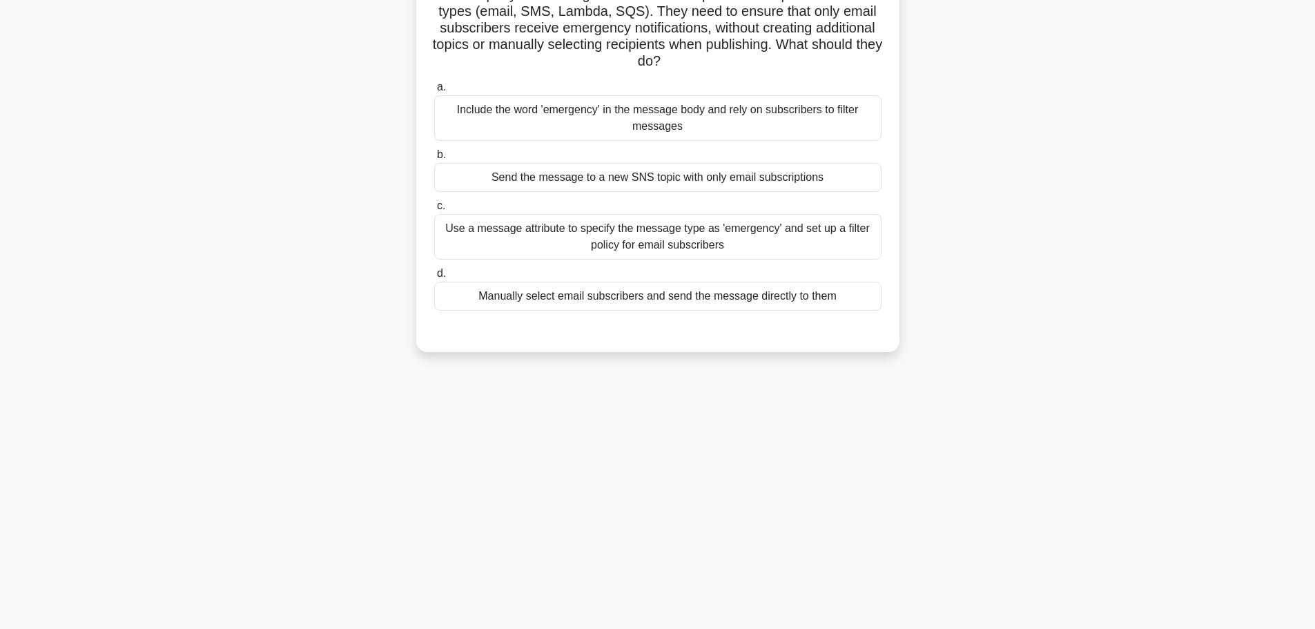
scroll to position [0, 0]
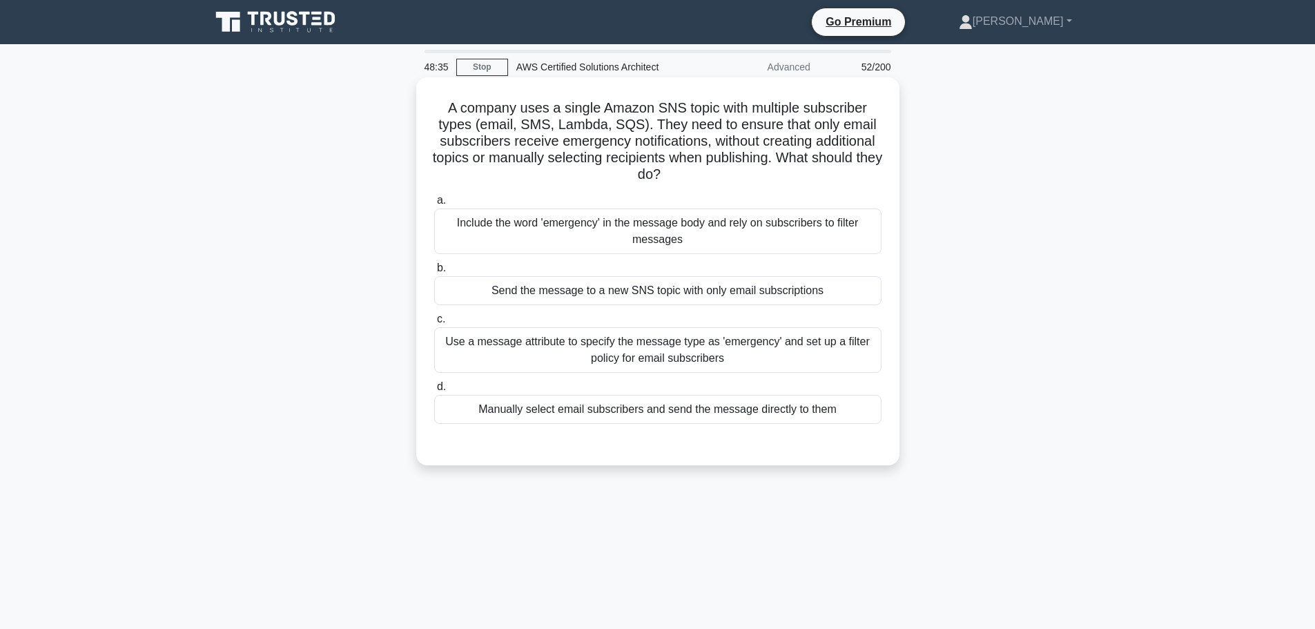
click at [573, 351] on div "Use a message attribute to specify the message type as 'emergency' and set up a…" at bounding box center [657, 350] width 447 height 46
click at [434, 324] on input "c. Use a message attribute to specify the message type as 'emergency' and set u…" at bounding box center [434, 319] width 0 height 9
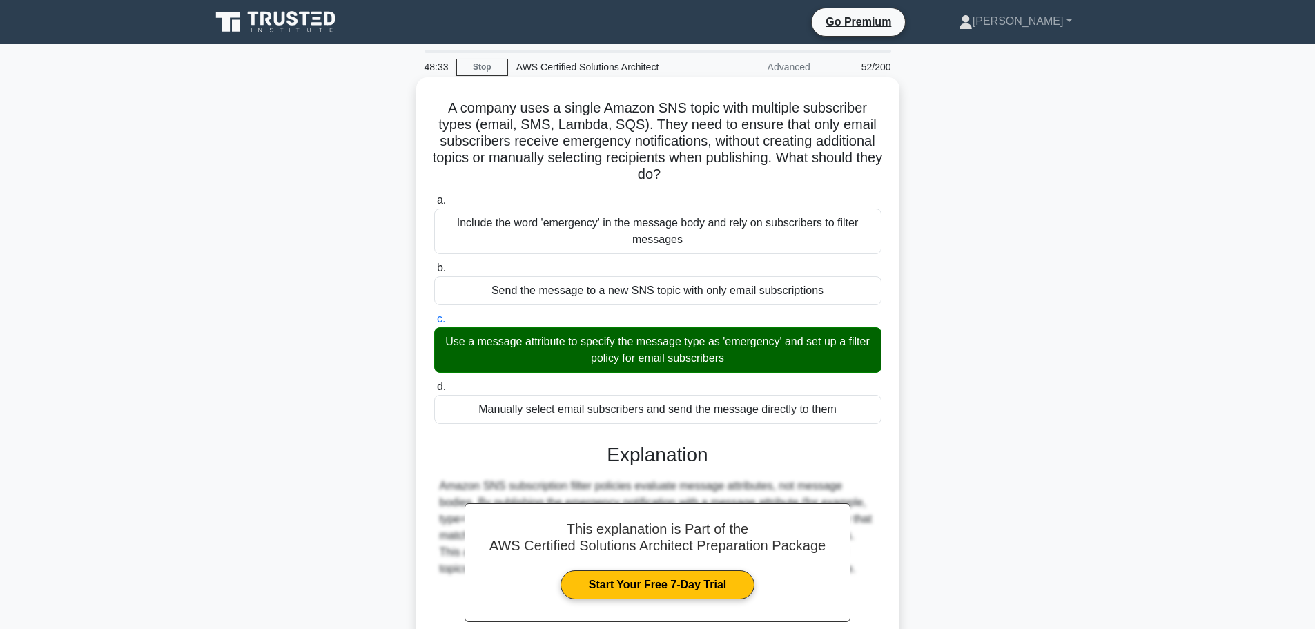
scroll to position [140, 0]
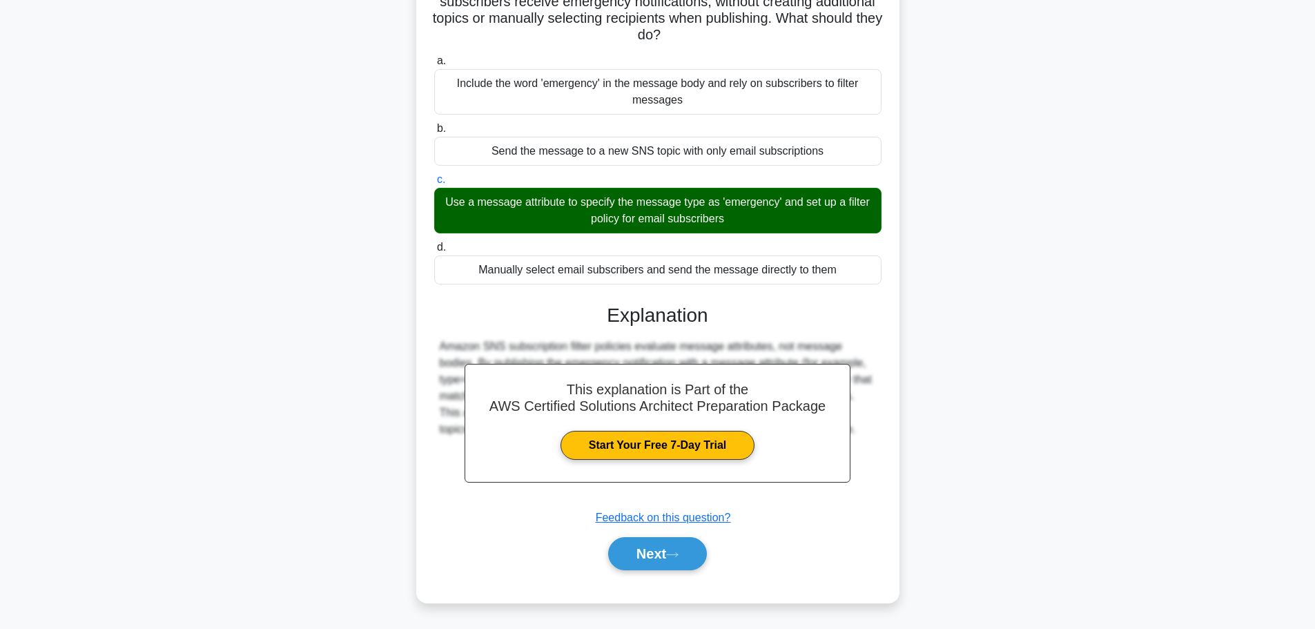
click at [643, 534] on div "Next" at bounding box center [657, 553] width 447 height 44
click at [644, 538] on button "Next" at bounding box center [657, 553] width 99 height 33
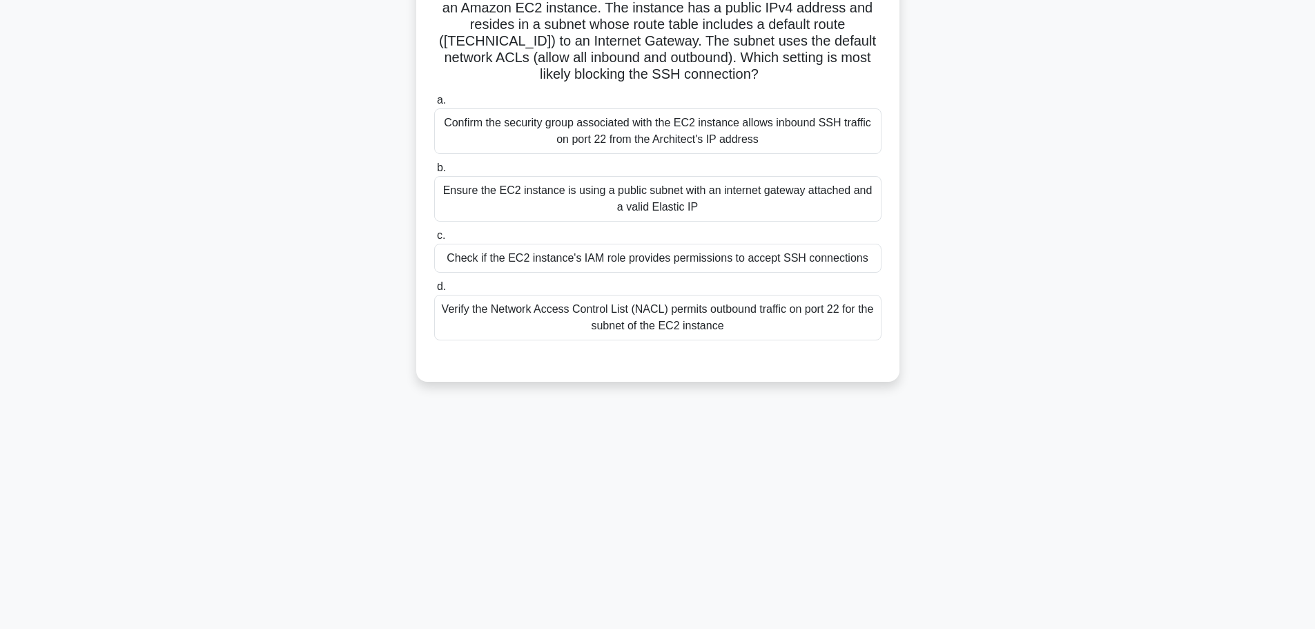
scroll to position [0, 0]
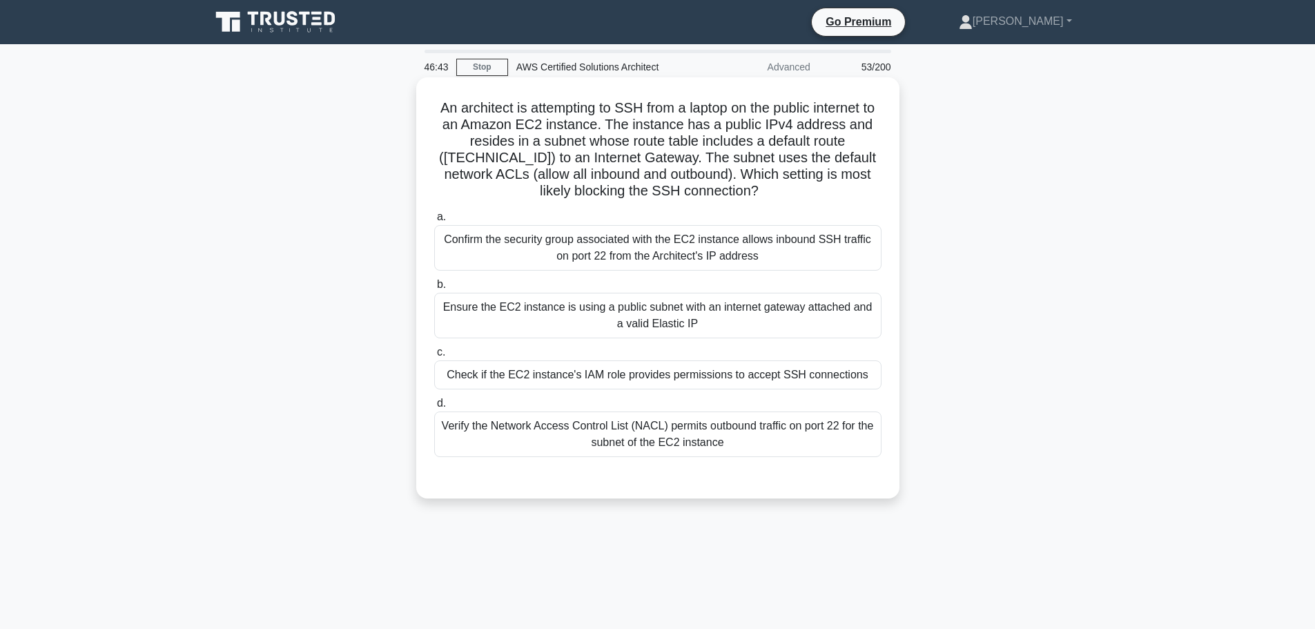
click at [687, 435] on div "Verify the Network Access Control List (NACL) permits outbound traffic on port …" at bounding box center [657, 434] width 447 height 46
click at [434, 408] on input "d. Verify the Network Access Control List (NACL) permits outbound traffic on po…" at bounding box center [434, 403] width 0 height 9
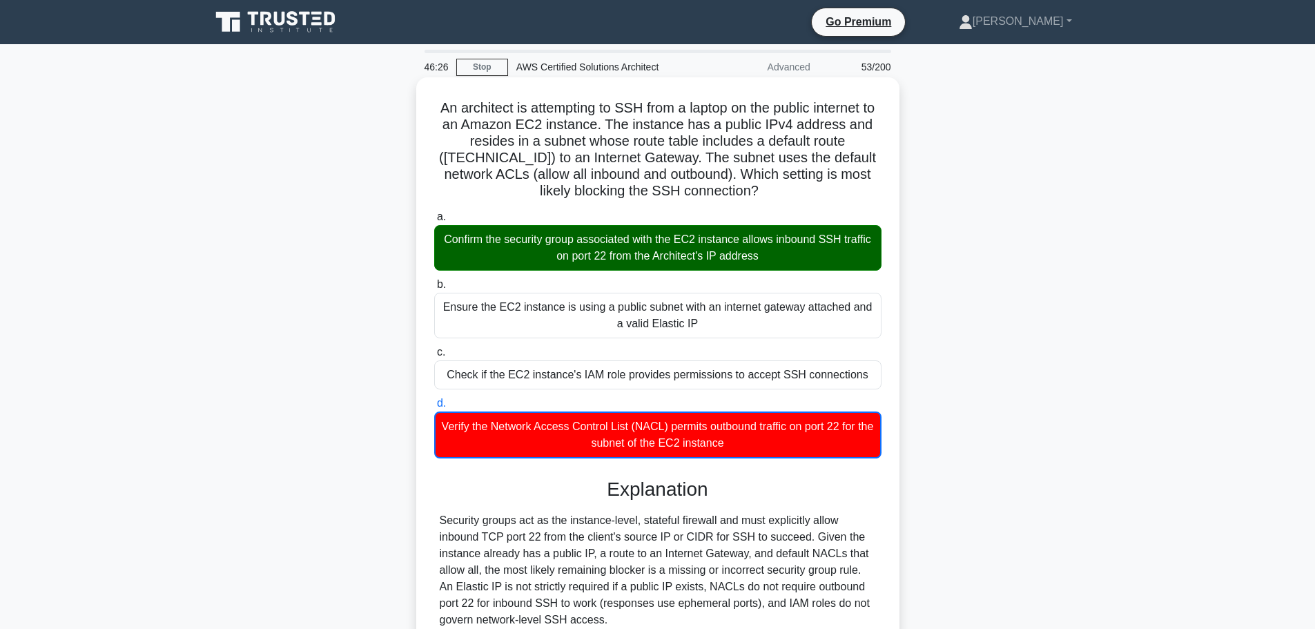
scroll to position [125, 0]
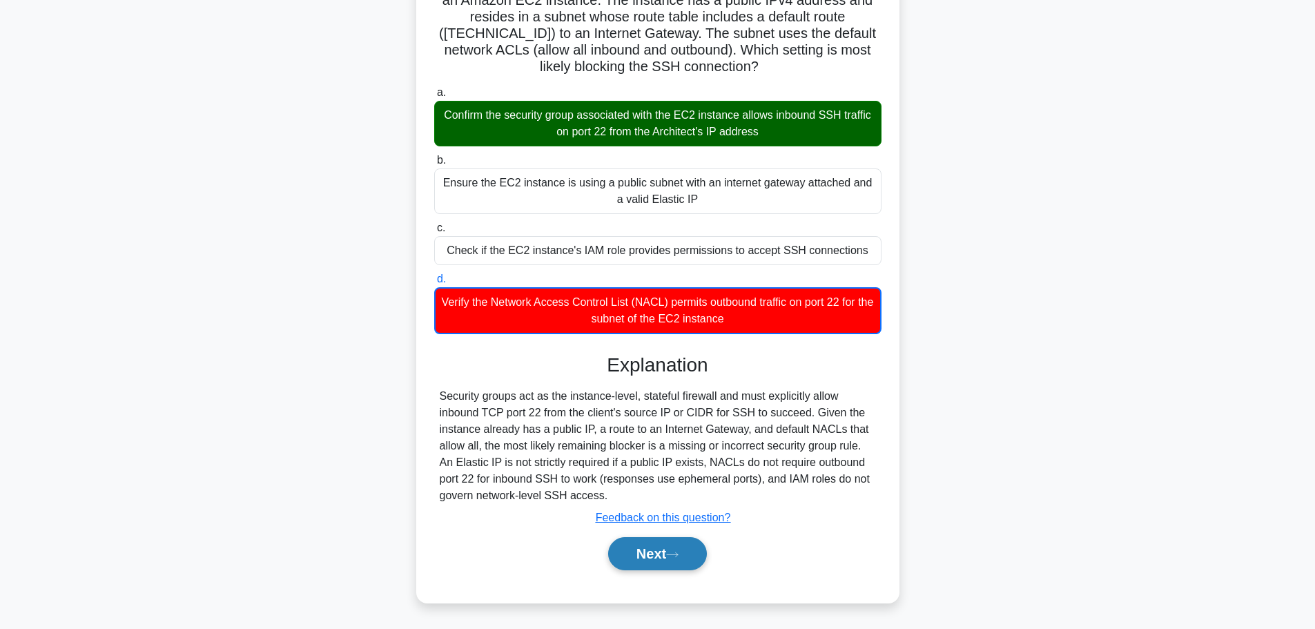
click at [663, 558] on button "Next" at bounding box center [657, 553] width 99 height 33
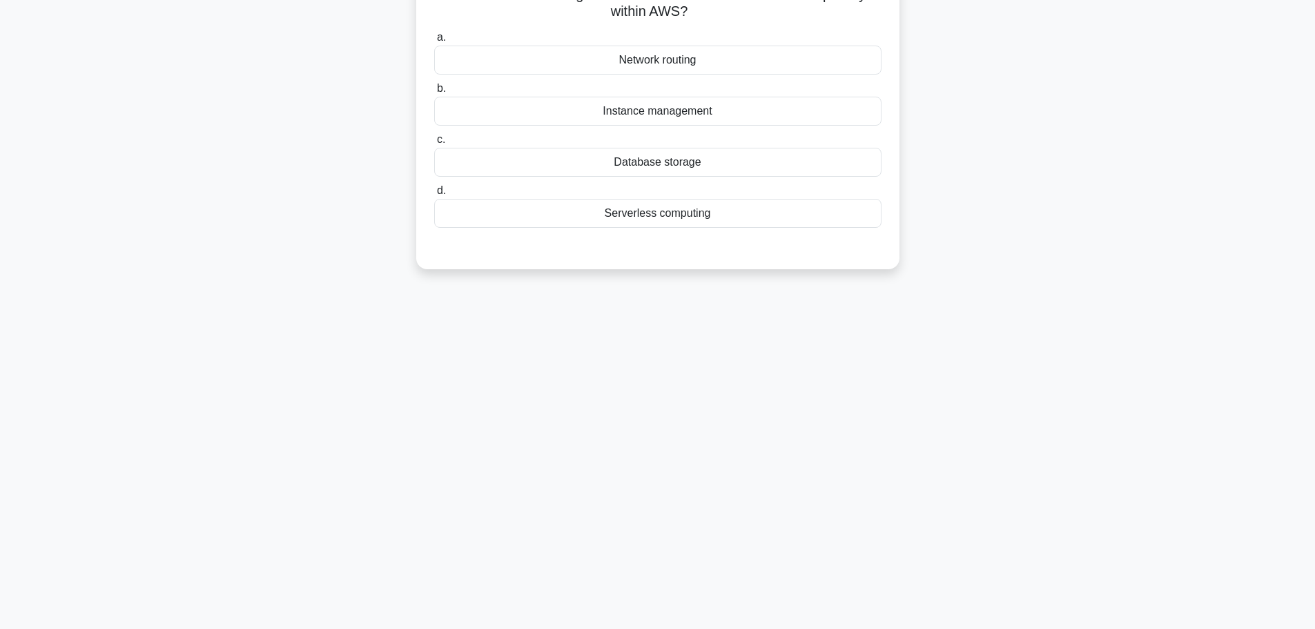
scroll to position [0, 0]
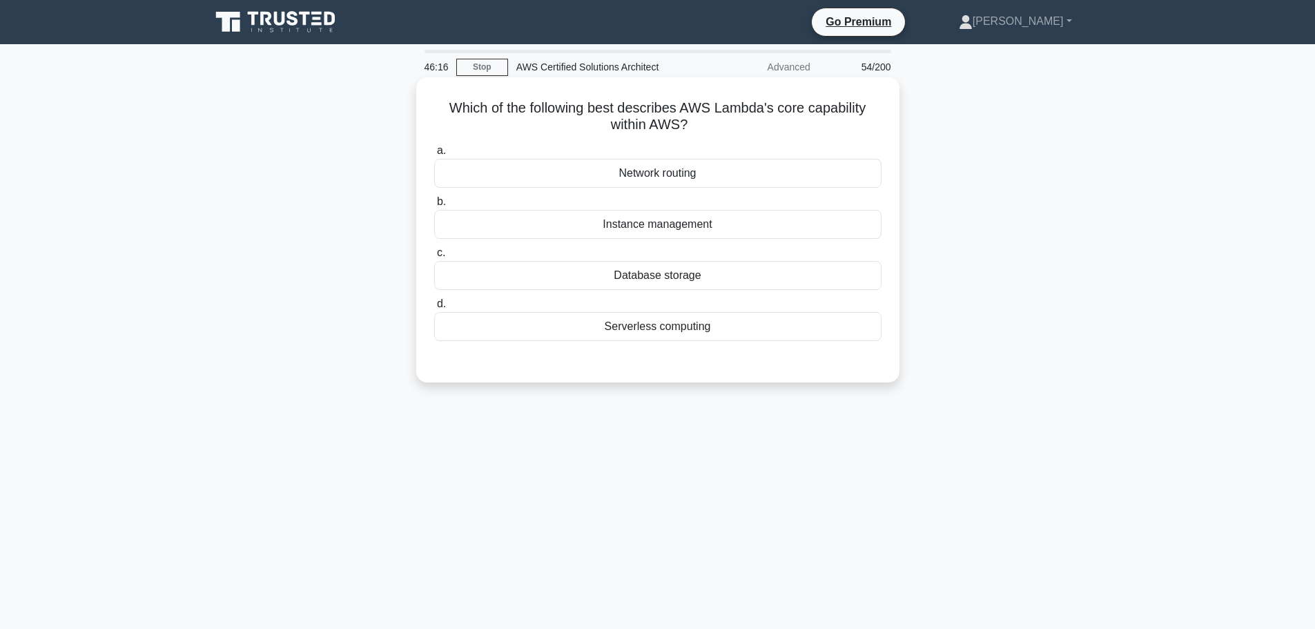
click at [713, 335] on div "Serverless computing" at bounding box center [657, 326] width 447 height 29
click at [434, 308] on input "d. Serverless computing" at bounding box center [434, 304] width 0 height 9
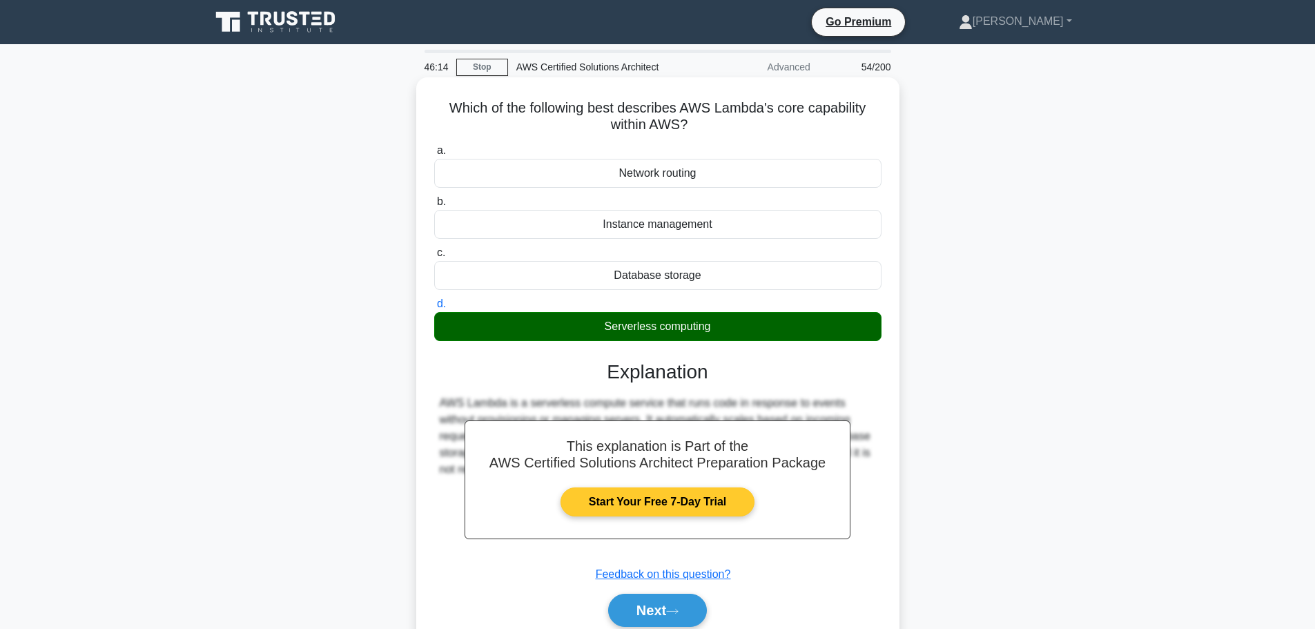
scroll to position [117, 0]
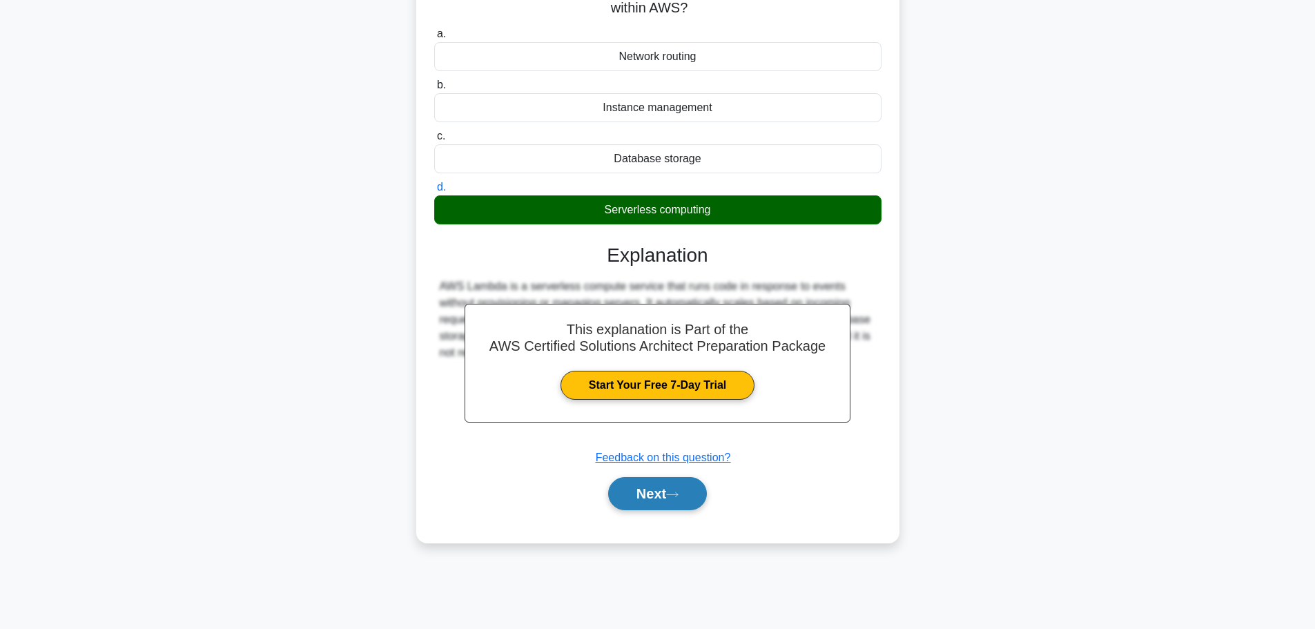
click at [664, 499] on button "Next" at bounding box center [657, 493] width 99 height 33
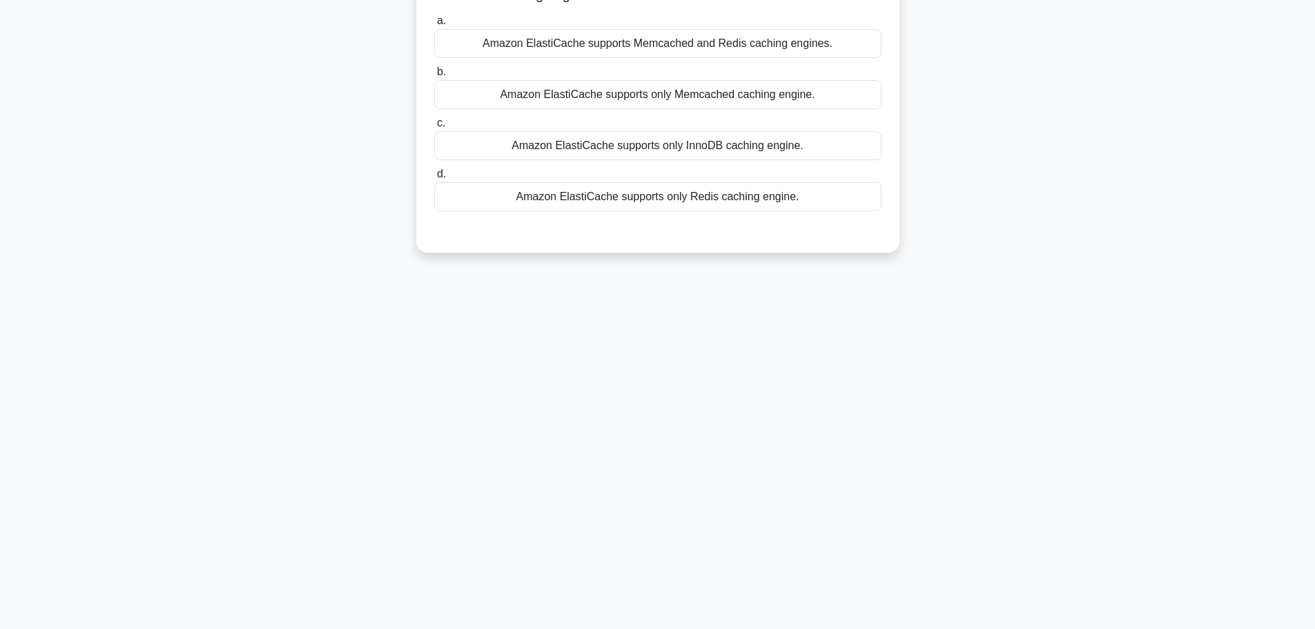
scroll to position [0, 0]
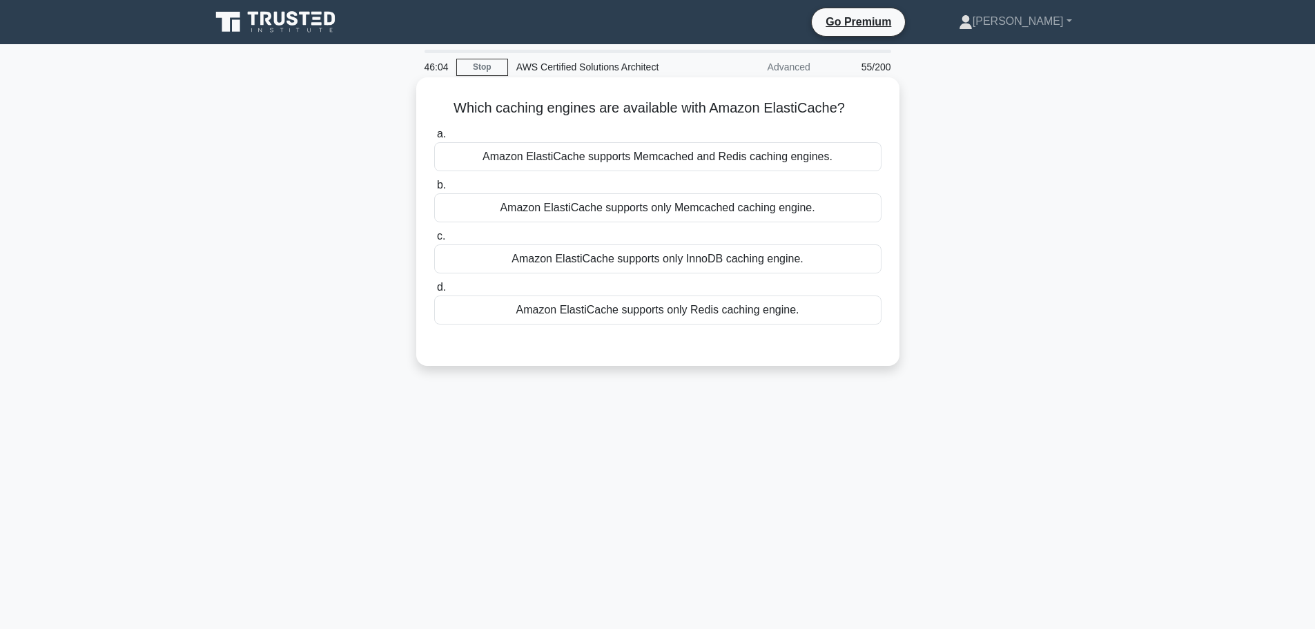
click at [765, 155] on div "Amazon ElastiCache supports Memcached and Redis caching engines." at bounding box center [657, 156] width 447 height 29
click at [434, 139] on input "a. Amazon ElastiCache supports Memcached and Redis caching engines." at bounding box center [434, 134] width 0 height 9
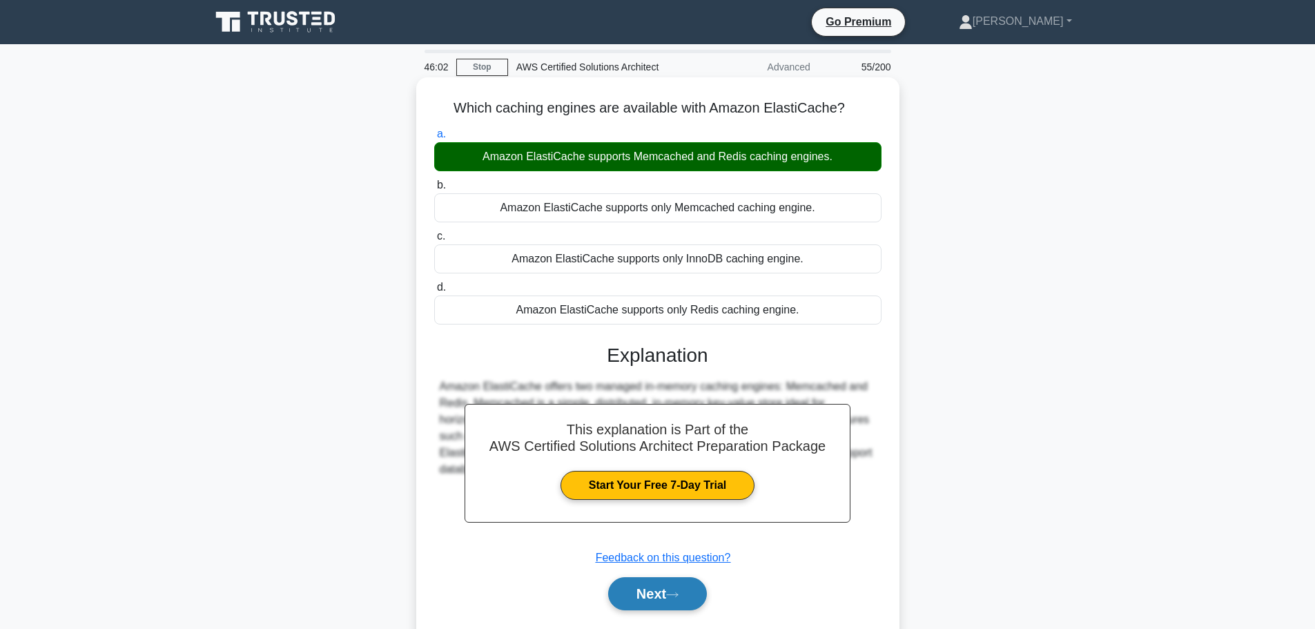
click at [673, 594] on icon at bounding box center [672, 595] width 12 height 8
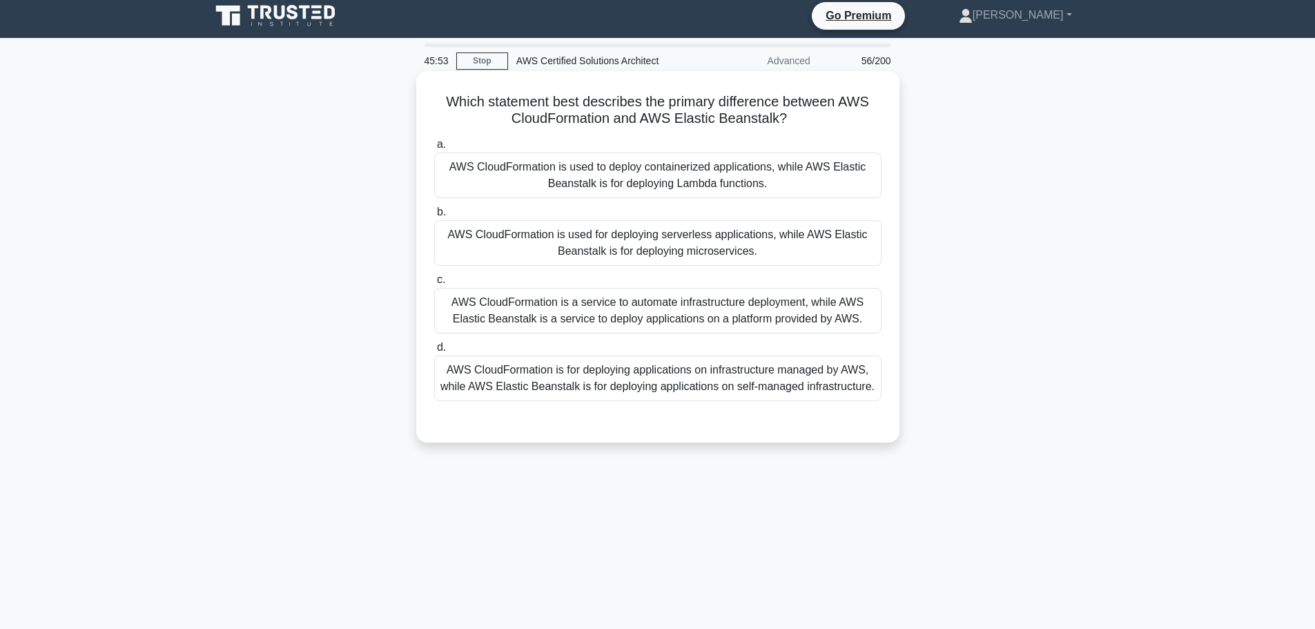
scroll to position [13, 0]
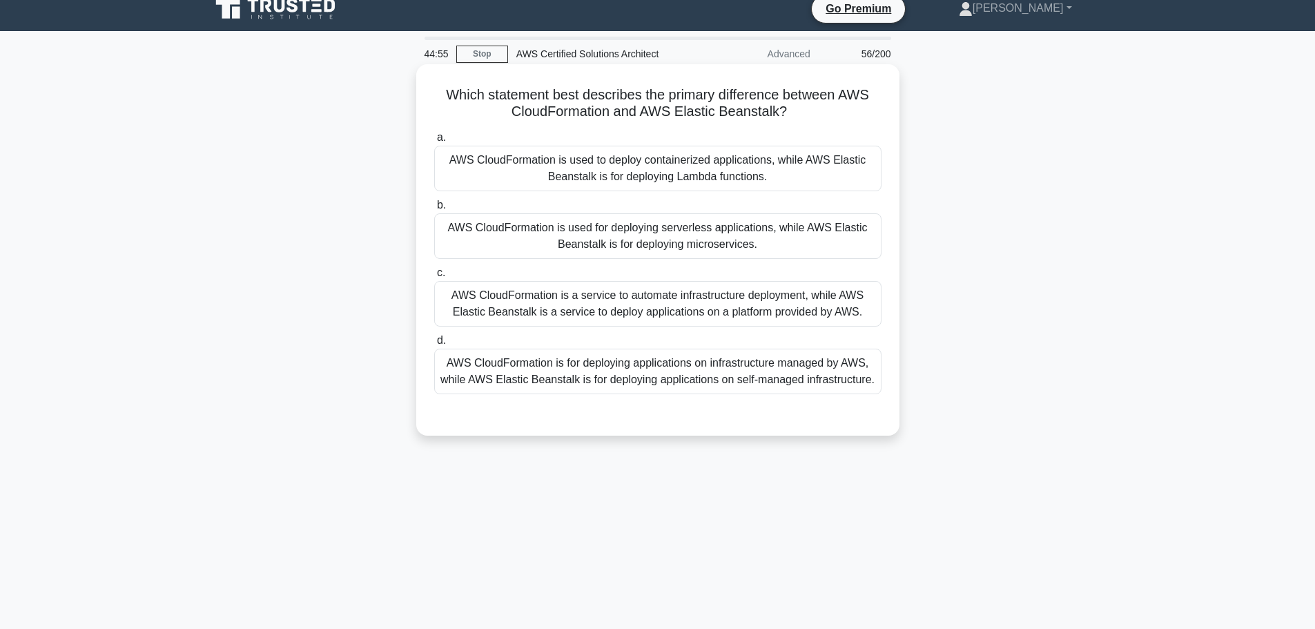
click at [650, 303] on div "AWS CloudFormation is a service to automate infrastructure deployment, while AW…" at bounding box center [657, 304] width 447 height 46
click at [434, 277] on input "c. AWS CloudFormation is a service to automate infrastructure deployment, while…" at bounding box center [434, 272] width 0 height 9
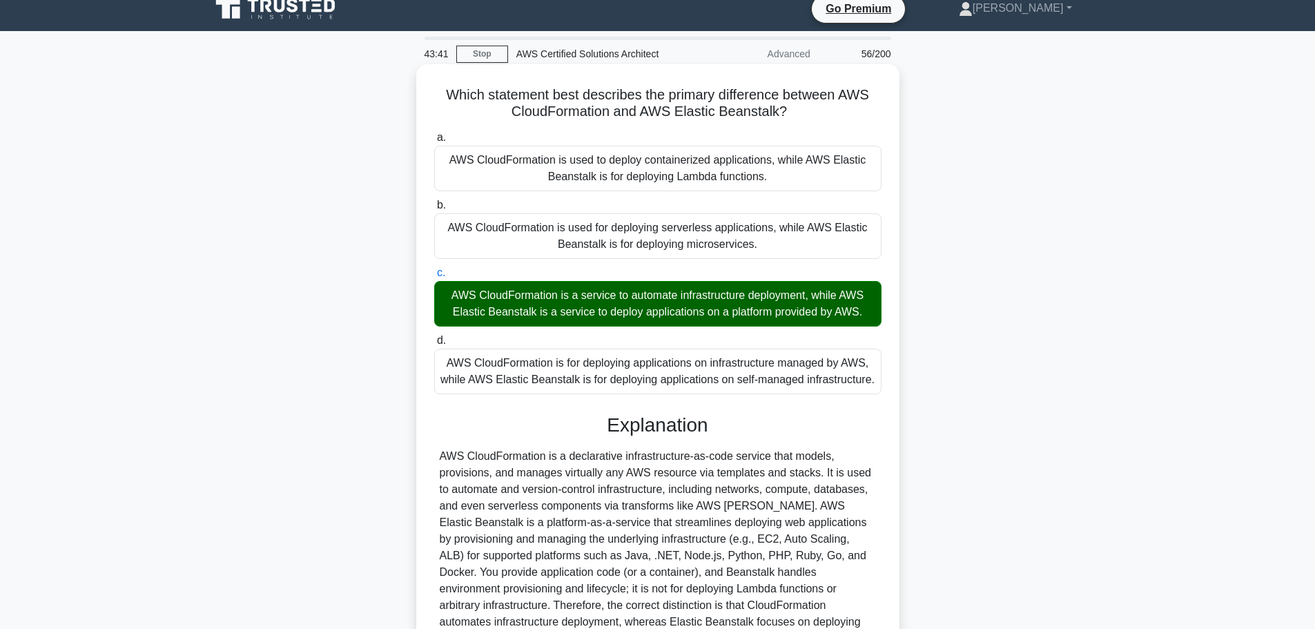
scroll to position [157, 0]
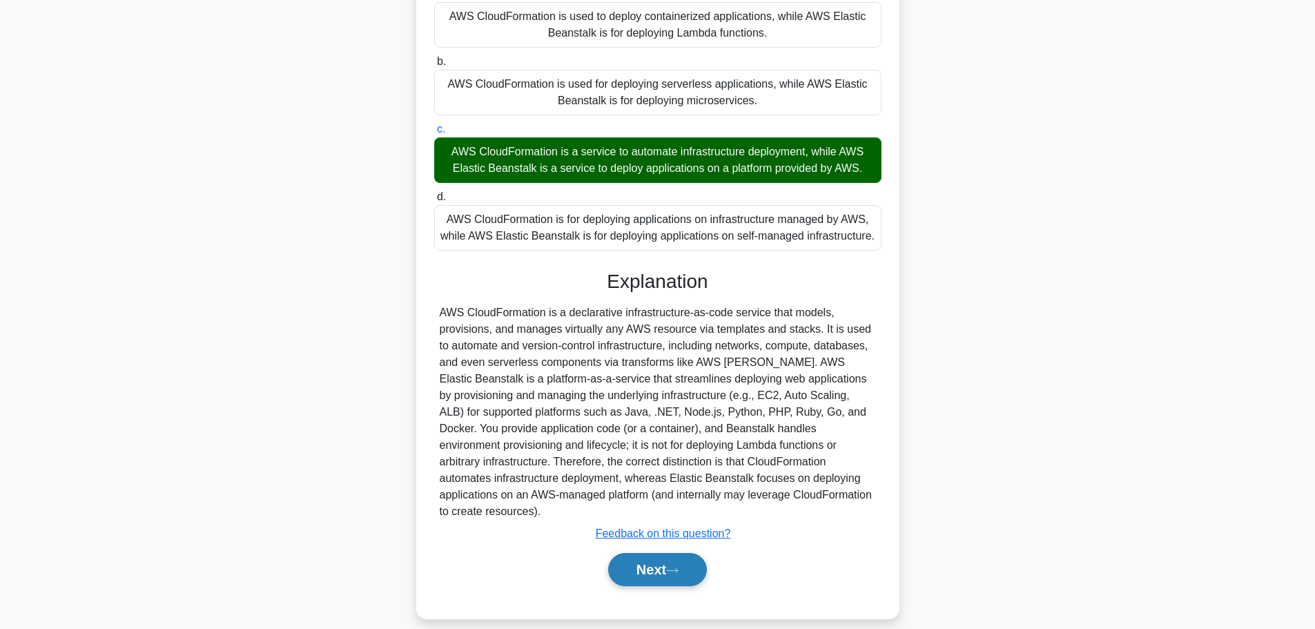
click at [680, 560] on button "Next" at bounding box center [657, 569] width 99 height 33
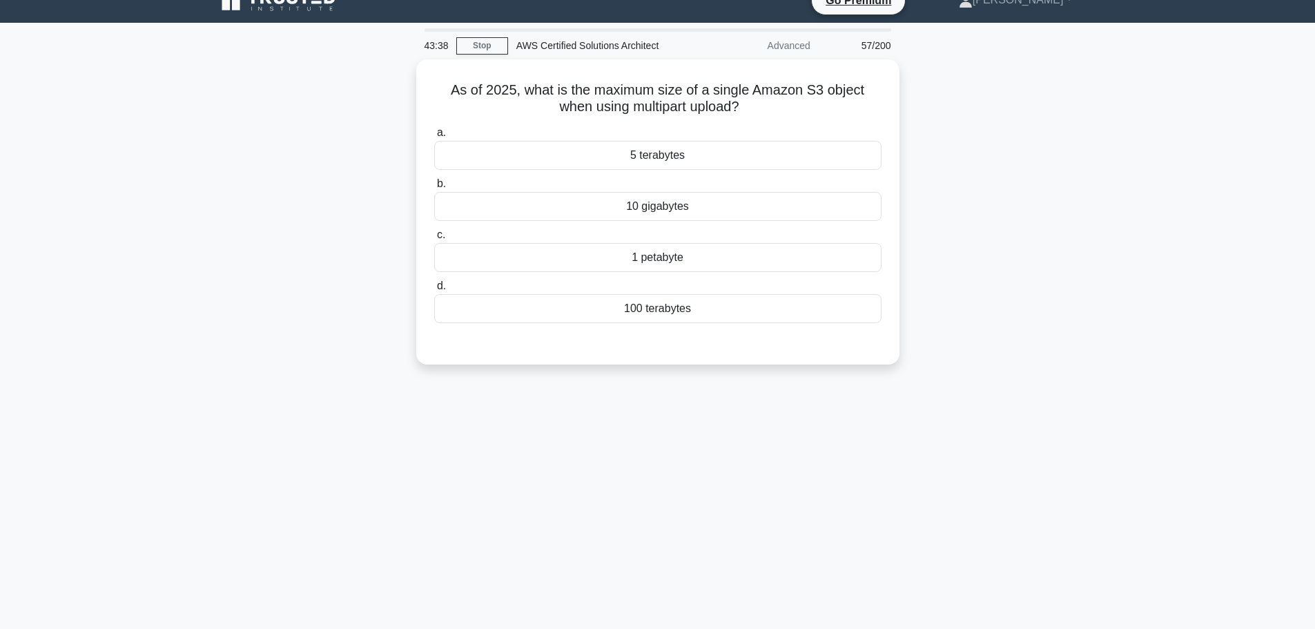
scroll to position [0, 0]
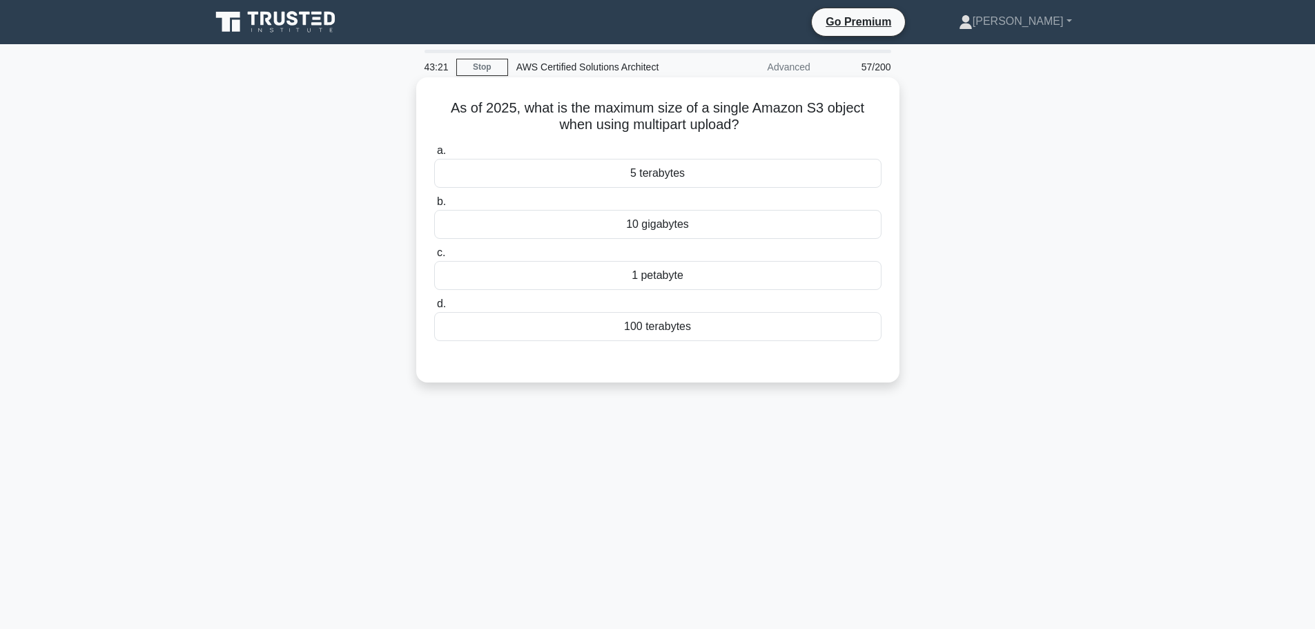
click at [689, 177] on div "5 terabytes" at bounding box center [657, 173] width 447 height 29
click at [434, 155] on input "a. 5 terabytes" at bounding box center [434, 150] width 0 height 9
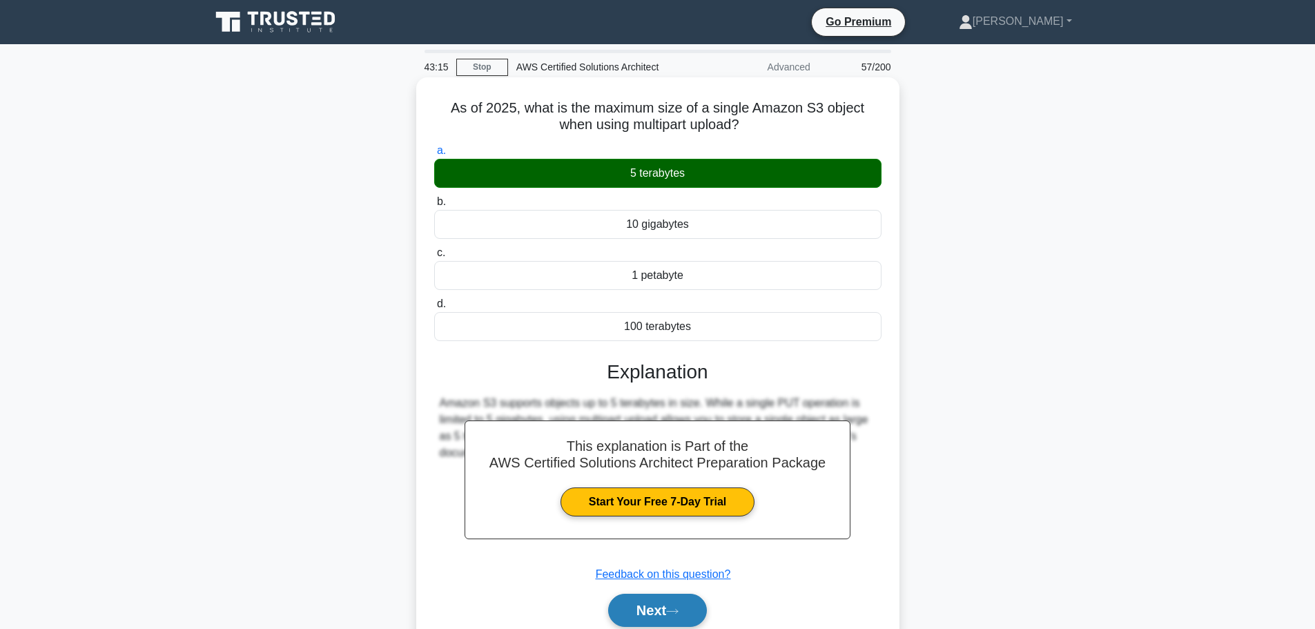
click at [676, 612] on icon at bounding box center [672, 611] width 11 height 4
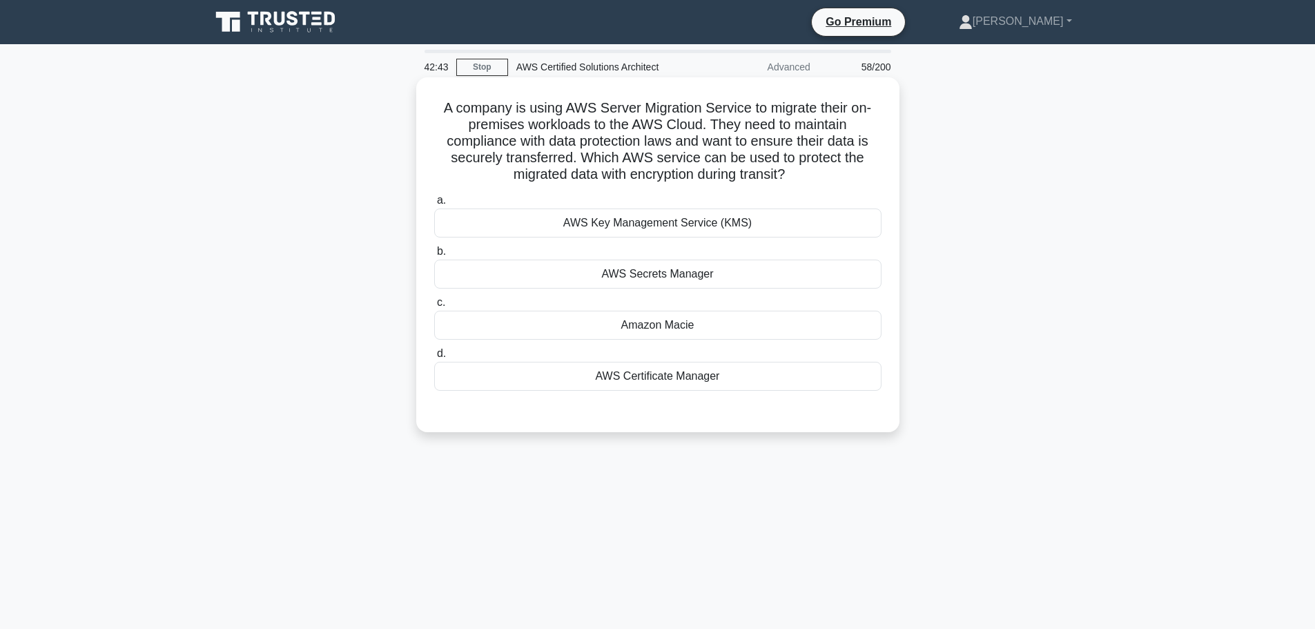
click at [683, 280] on div "AWS Secrets Manager" at bounding box center [657, 273] width 447 height 29
click at [434, 256] on input "b. AWS Secrets Manager" at bounding box center [434, 251] width 0 height 9
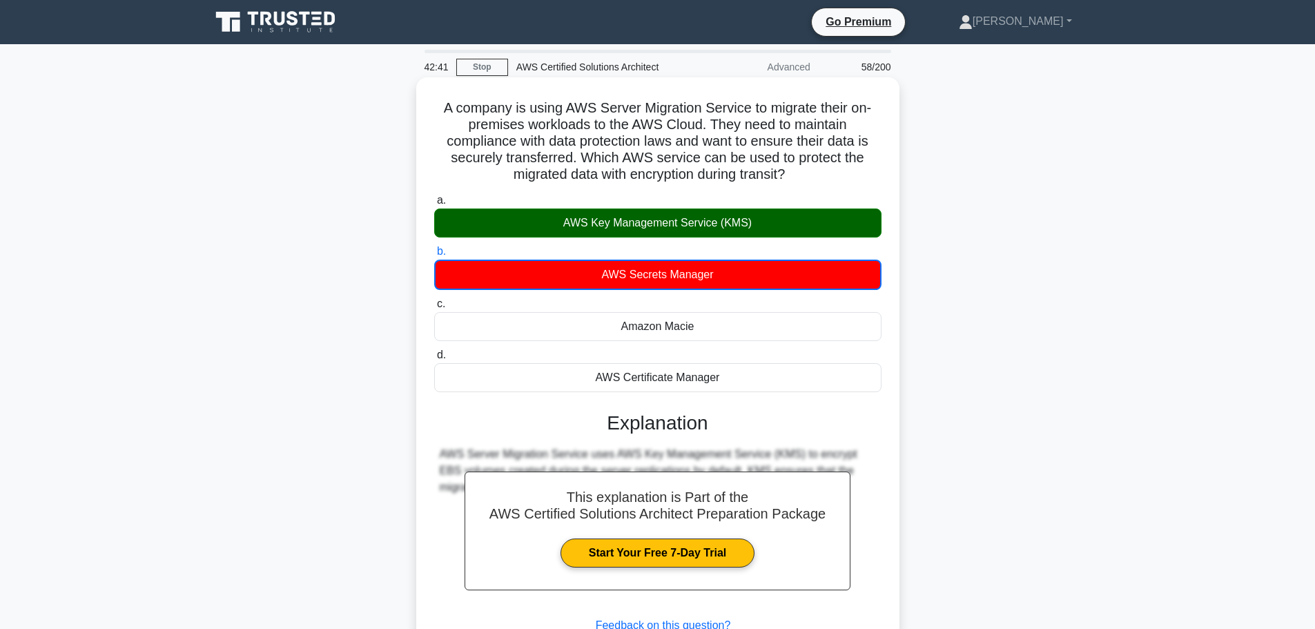
scroll to position [117, 0]
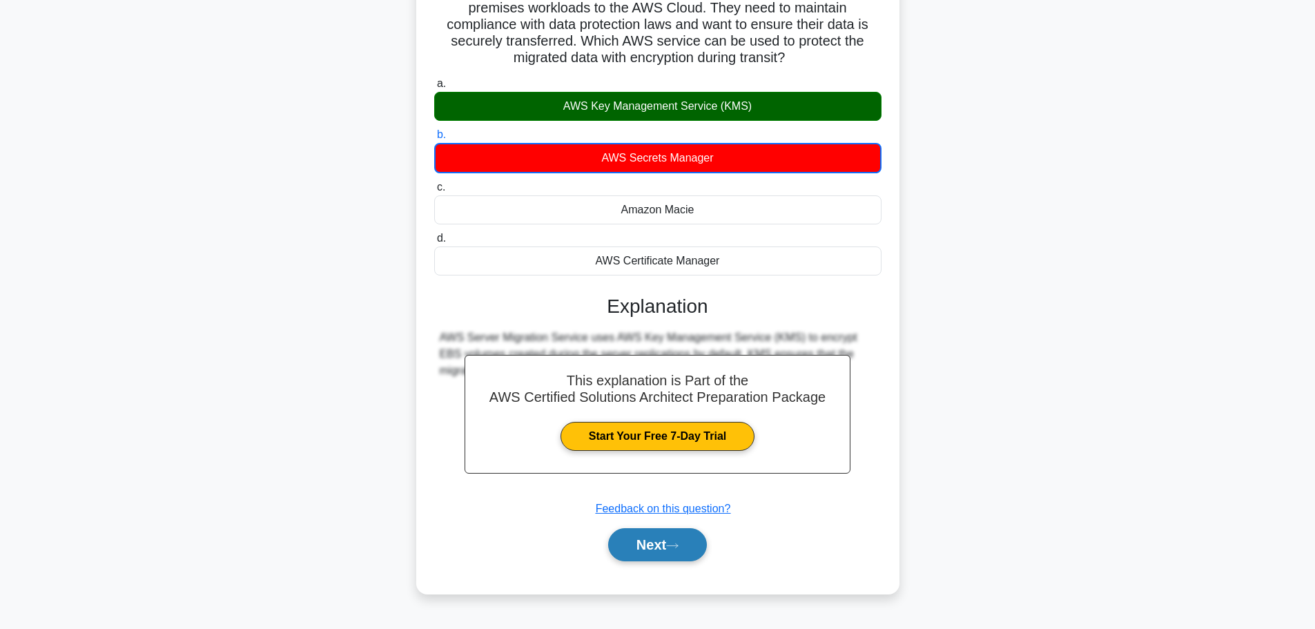
click at [644, 555] on button "Next" at bounding box center [657, 544] width 99 height 33
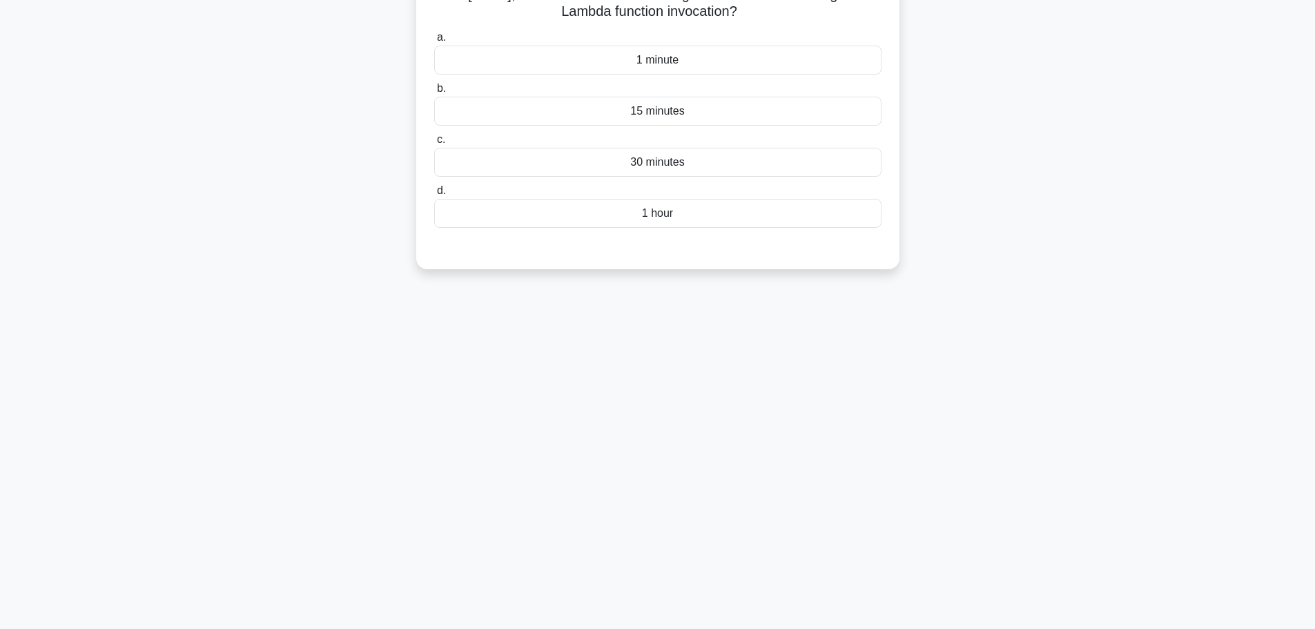
scroll to position [0, 0]
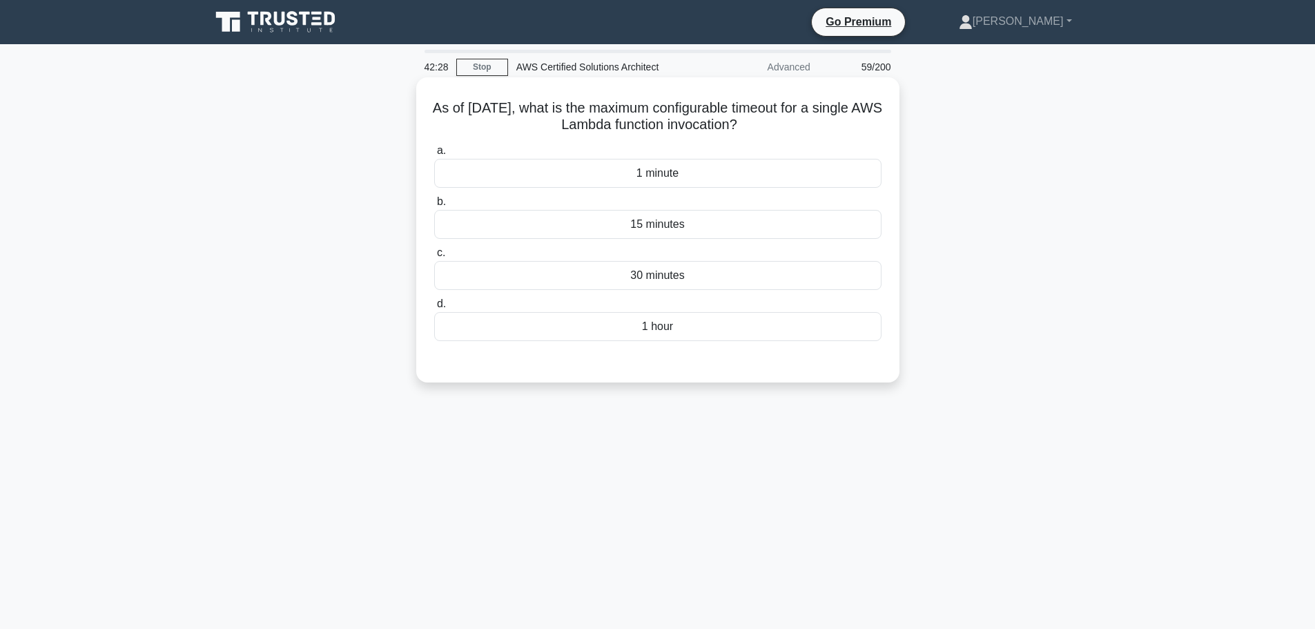
click at [724, 228] on div "15 minutes" at bounding box center [657, 224] width 447 height 29
click at [434, 206] on input "b. 15 minutes" at bounding box center [434, 201] width 0 height 9
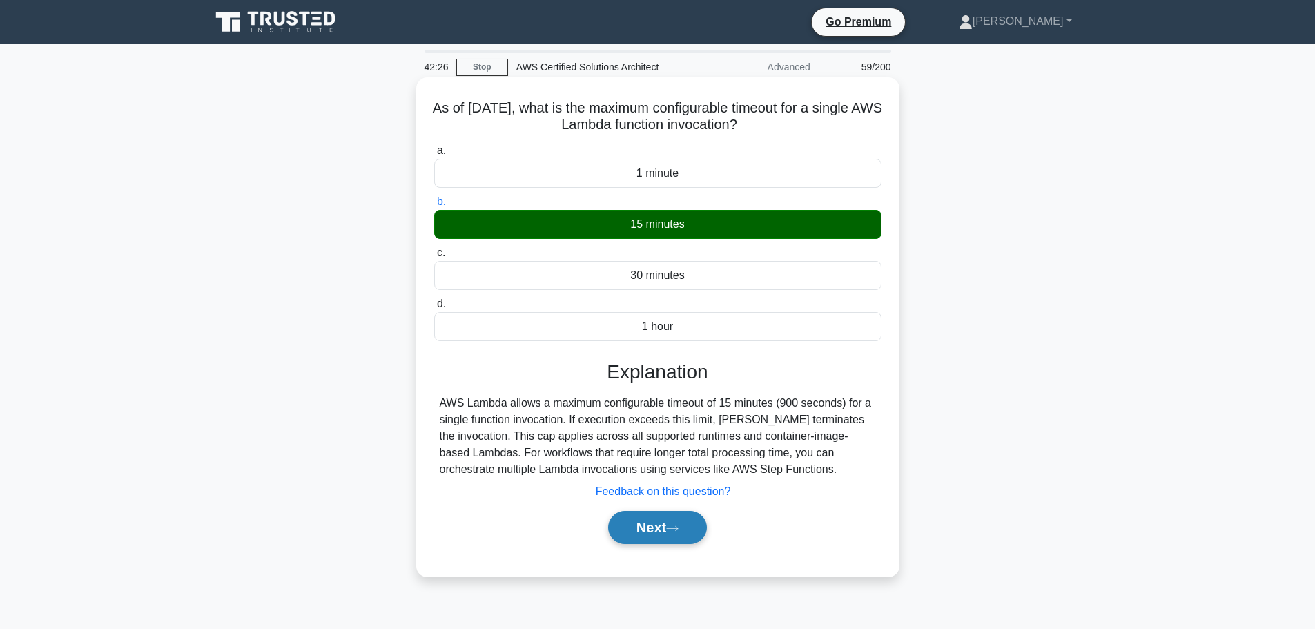
click at [640, 522] on button "Next" at bounding box center [657, 527] width 99 height 33
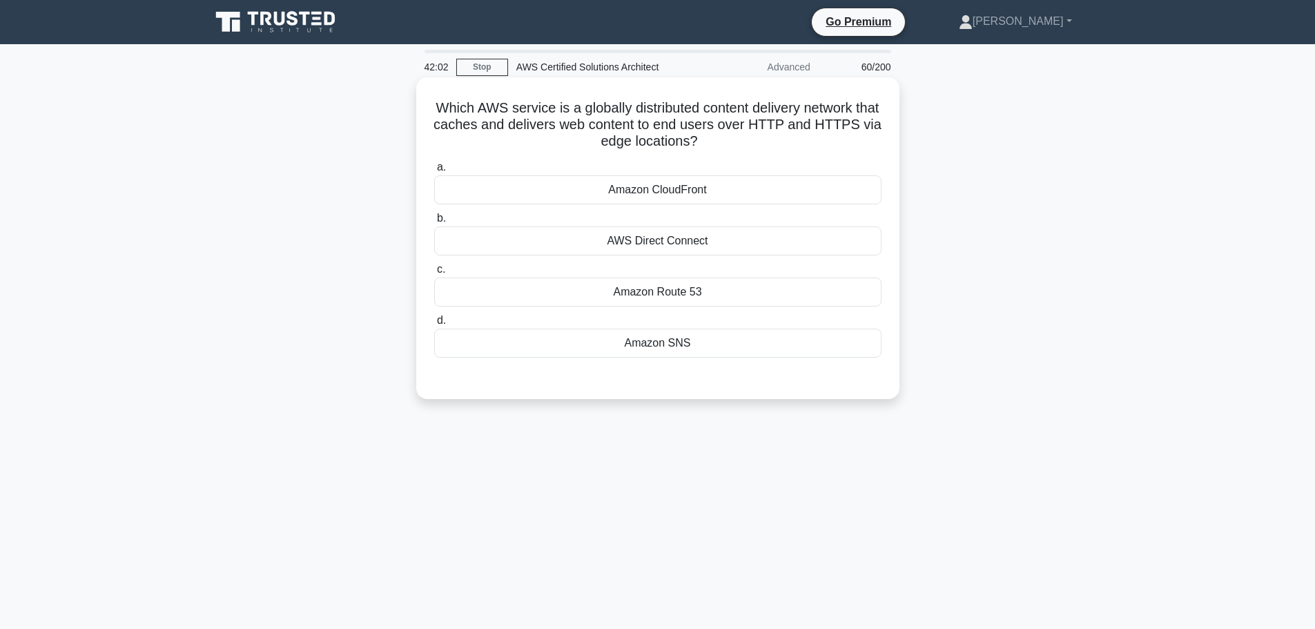
click at [720, 189] on div "Amazon CloudFront" at bounding box center [657, 189] width 447 height 29
click at [434, 172] on input "a. Amazon CloudFront" at bounding box center [434, 167] width 0 height 9
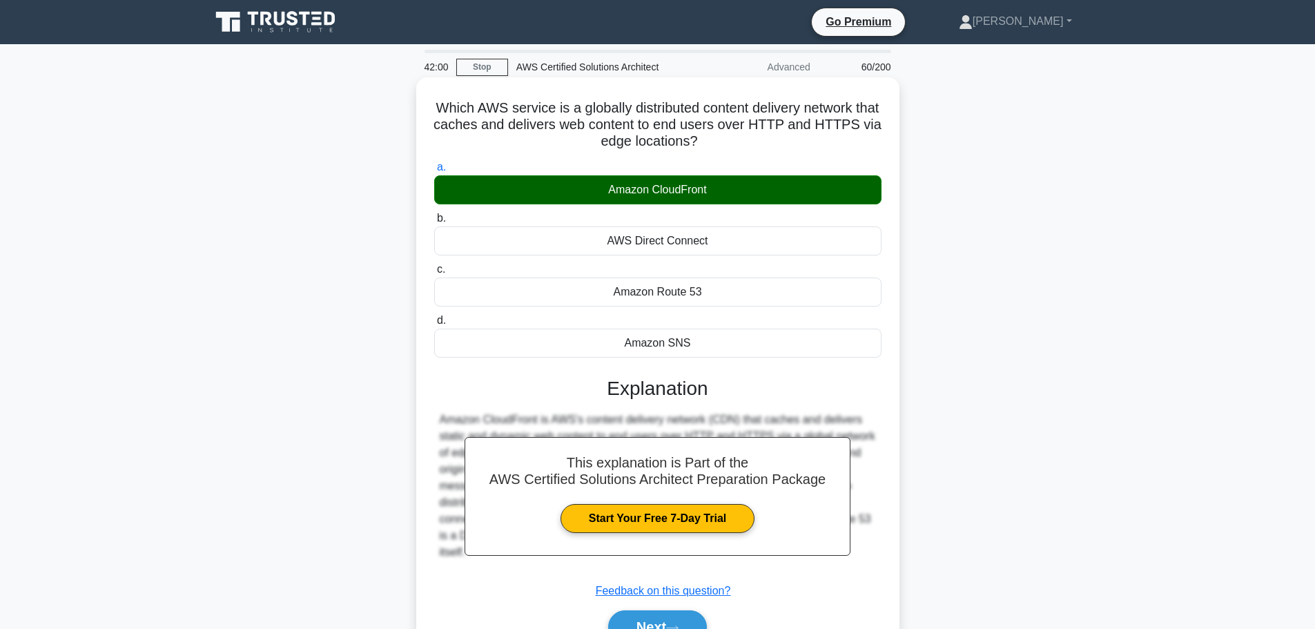
scroll to position [117, 0]
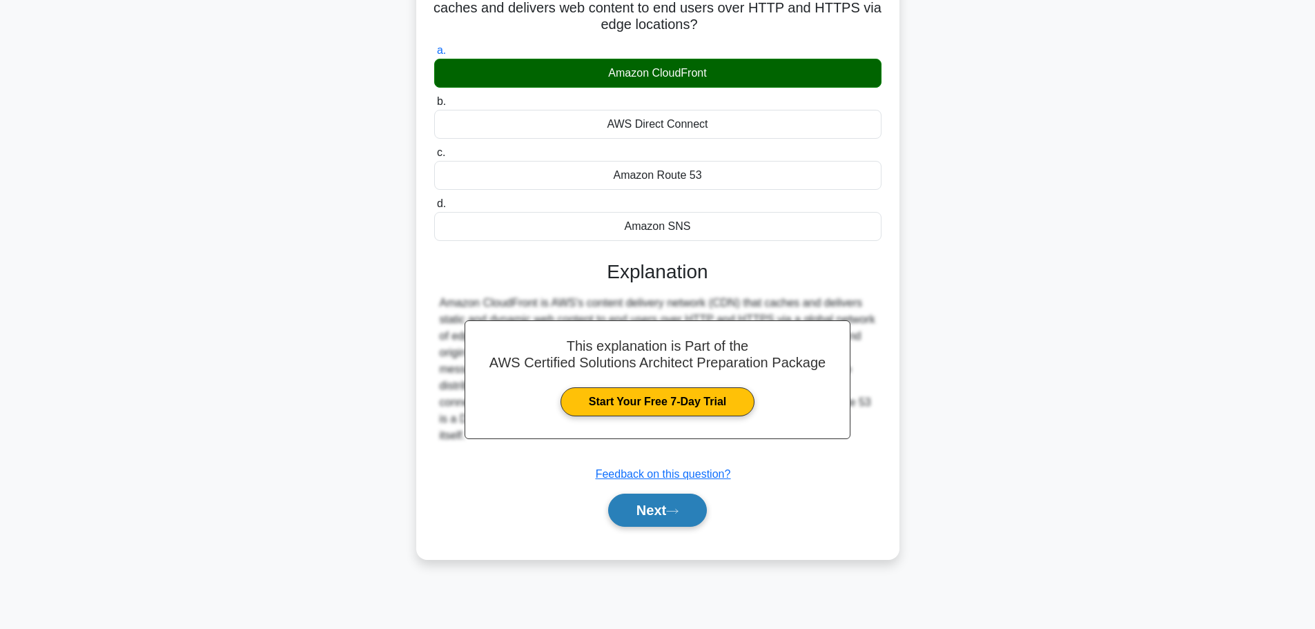
click at [679, 520] on button "Next" at bounding box center [657, 509] width 99 height 33
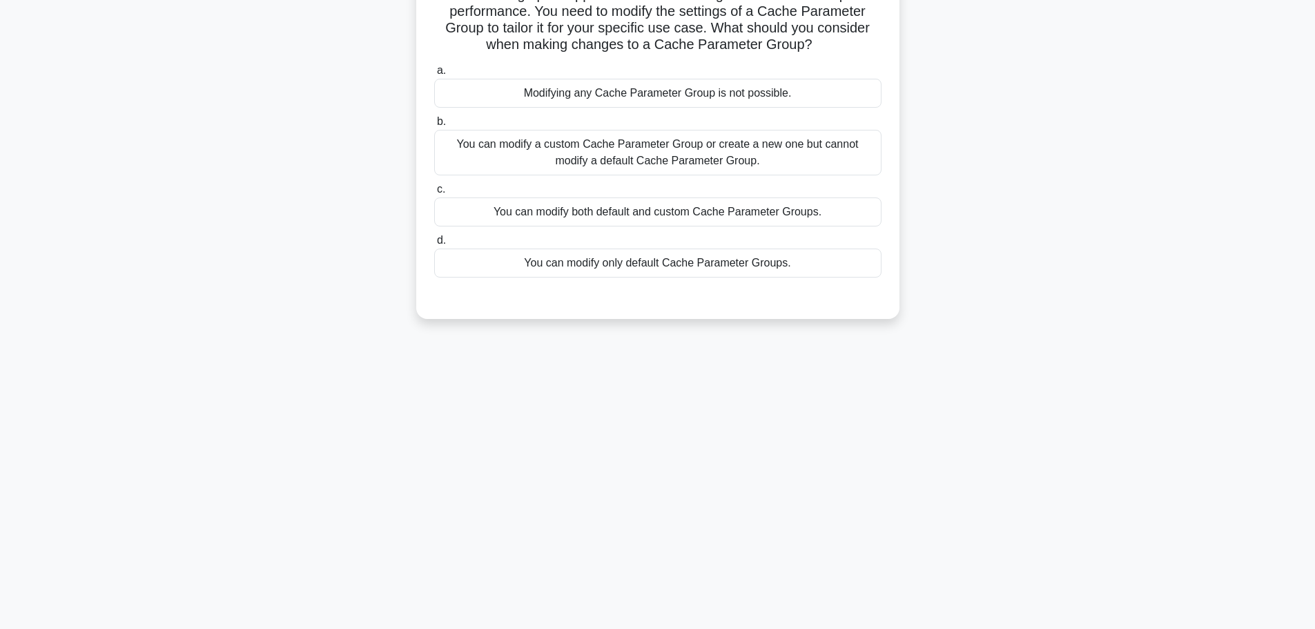
scroll to position [0, 0]
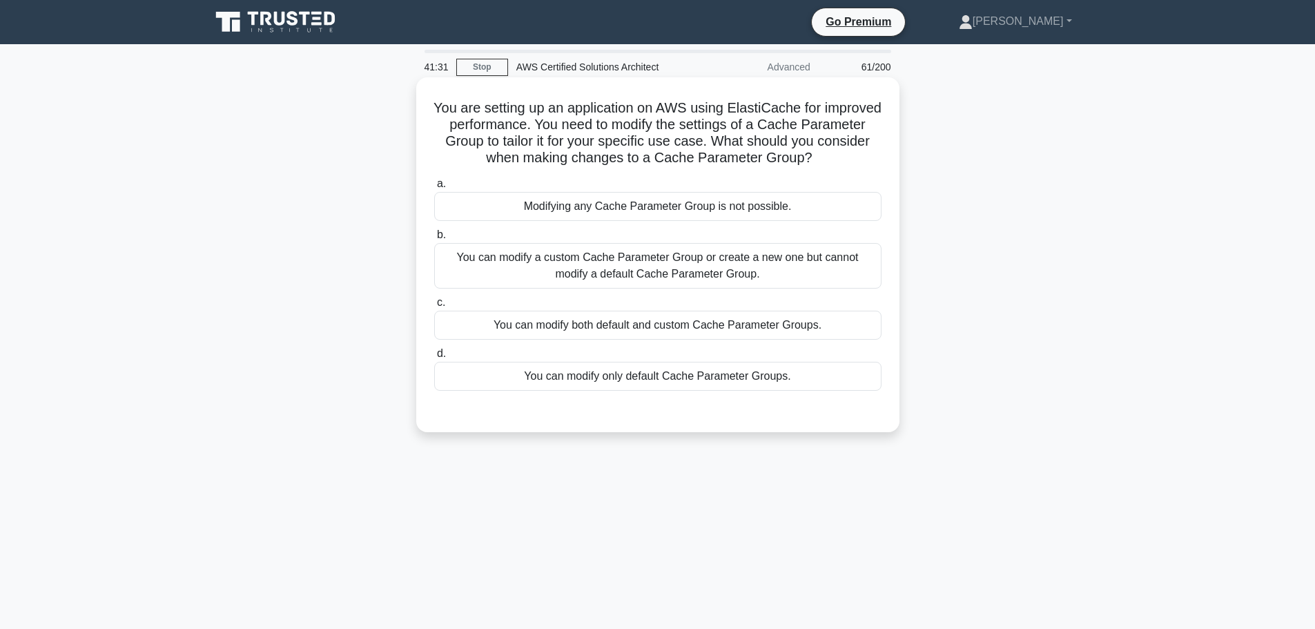
click at [656, 268] on div "You can modify a custom Cache Parameter Group or create a new one but cannot mo…" at bounding box center [657, 266] width 447 height 46
click at [434, 239] on input "b. You can modify a custom Cache Parameter Group or create a new one but cannot…" at bounding box center [434, 235] width 0 height 9
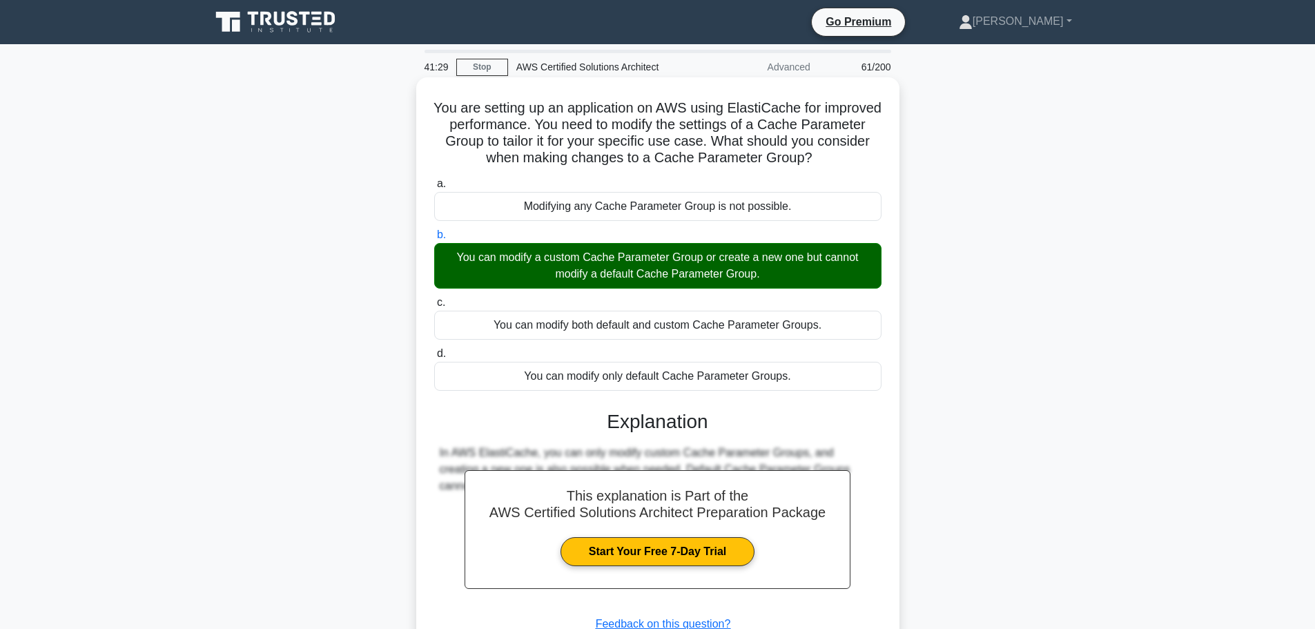
scroll to position [117, 0]
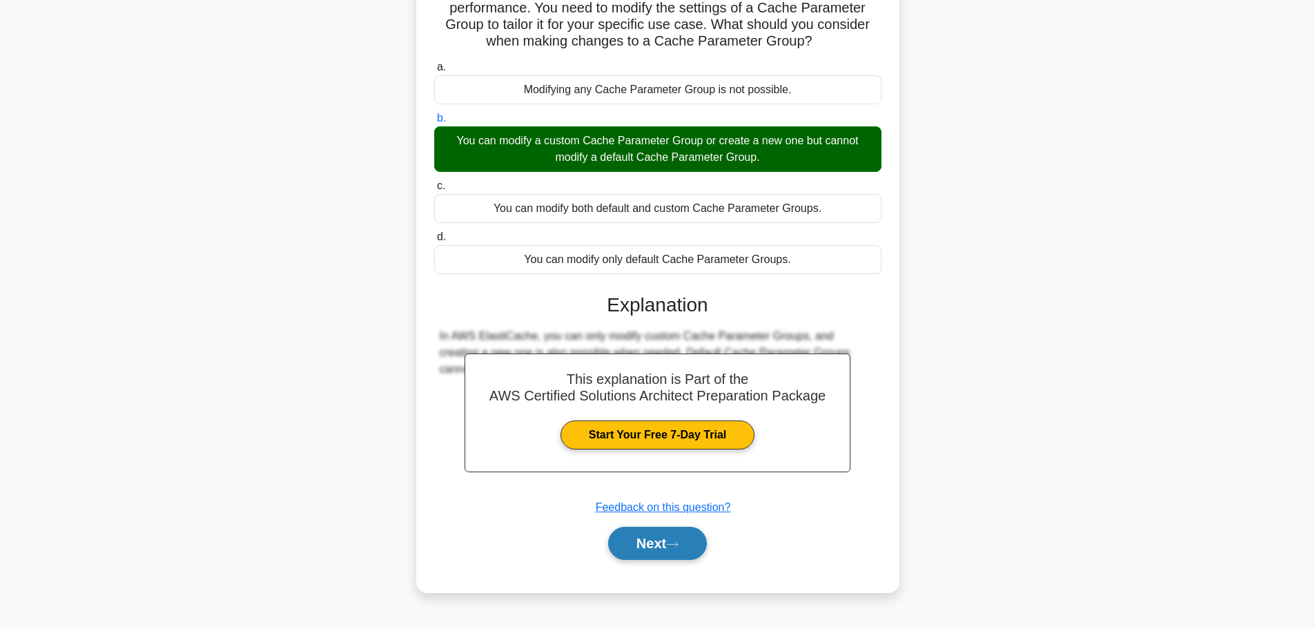
click at [637, 554] on button "Next" at bounding box center [657, 543] width 99 height 33
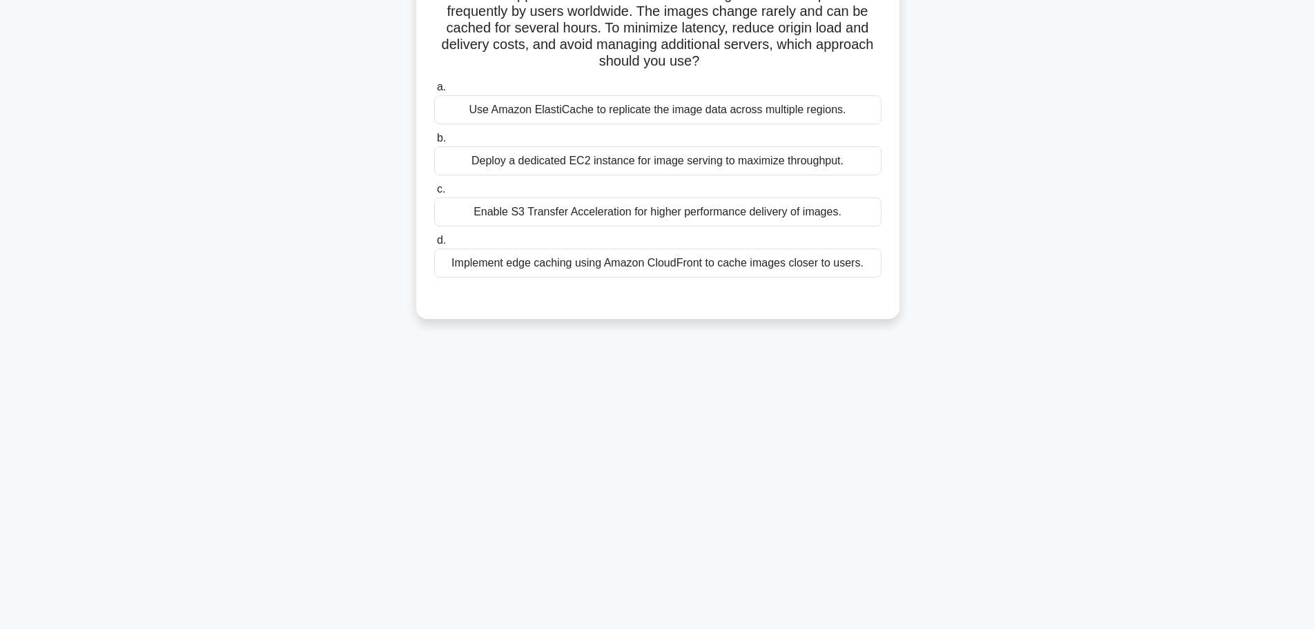
scroll to position [0, 0]
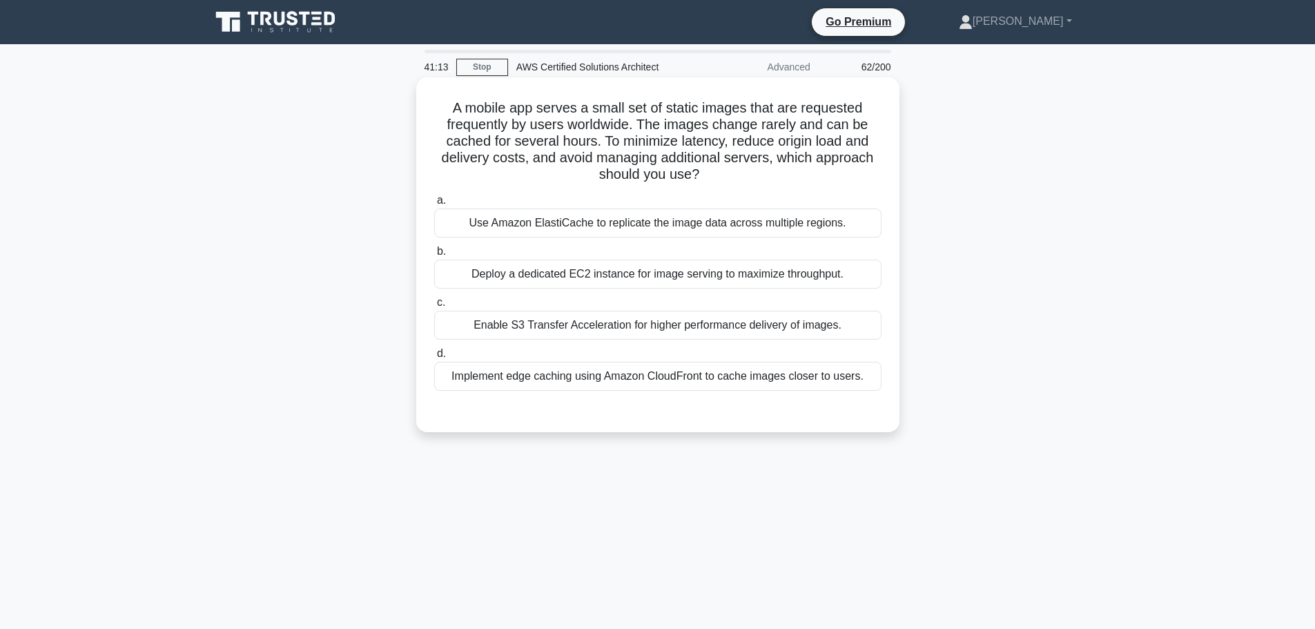
click at [605, 333] on div "Enable S3 Transfer Acceleration for higher performance delivery of images." at bounding box center [657, 325] width 447 height 29
click at [434, 307] on input "c. Enable S3 Transfer Acceleration for higher performance delivery of images." at bounding box center [434, 302] width 0 height 9
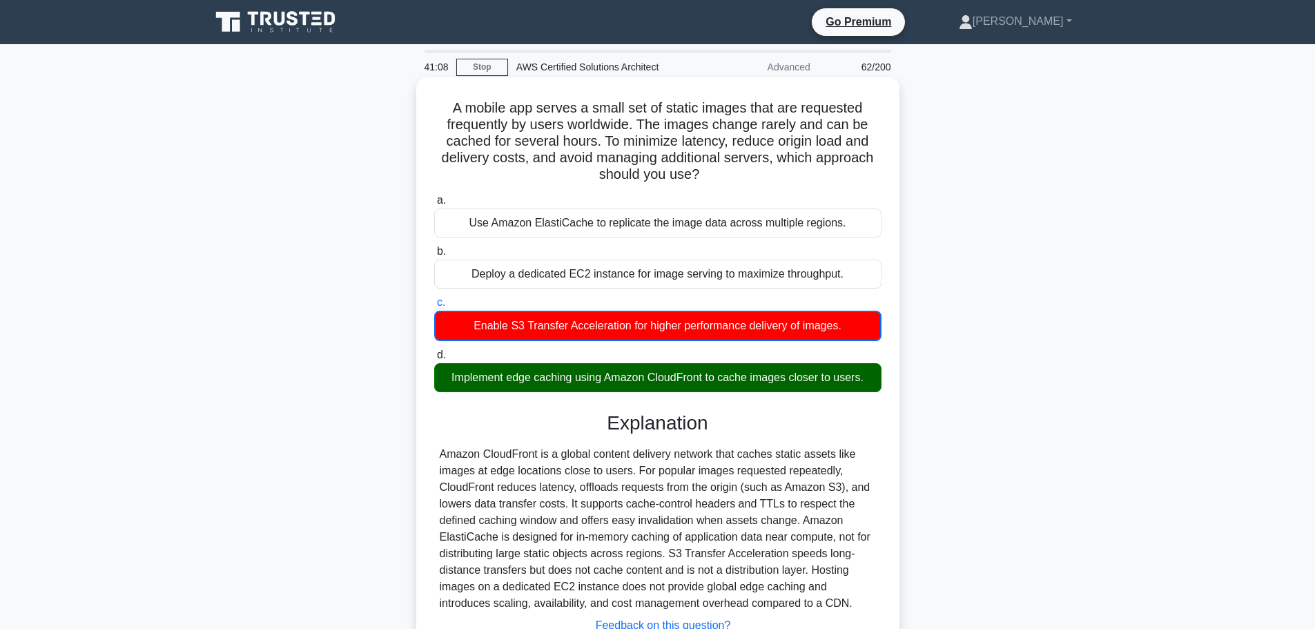
scroll to position [117, 0]
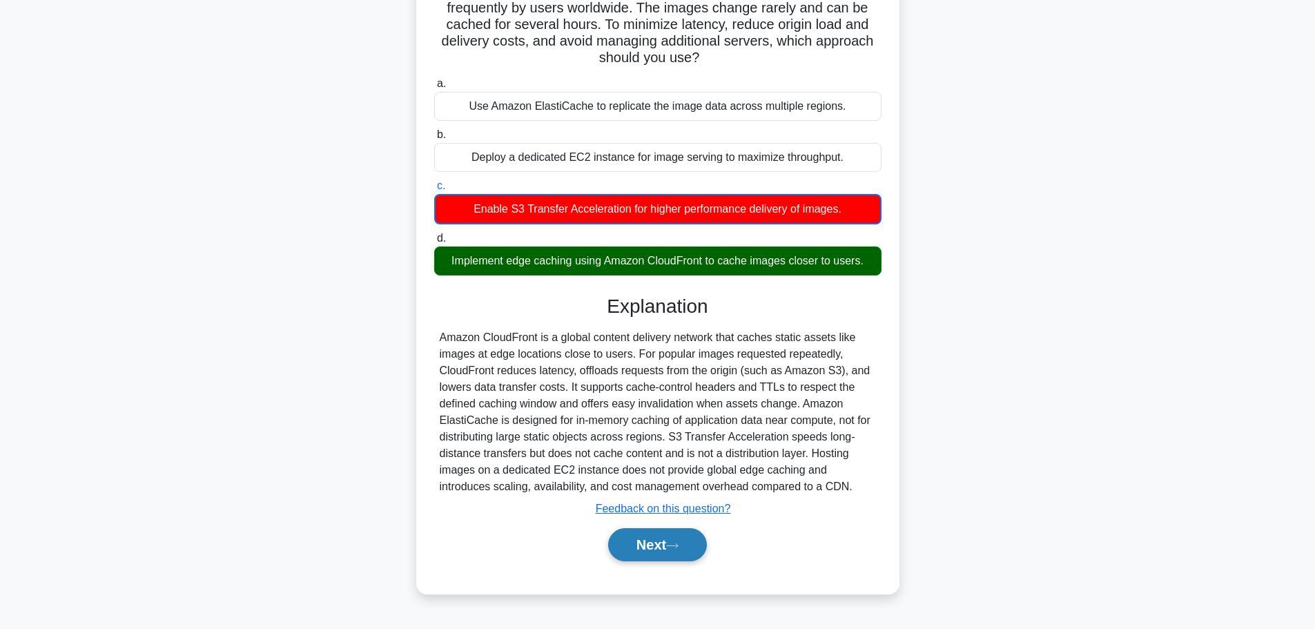
click at [655, 549] on button "Next" at bounding box center [657, 544] width 99 height 33
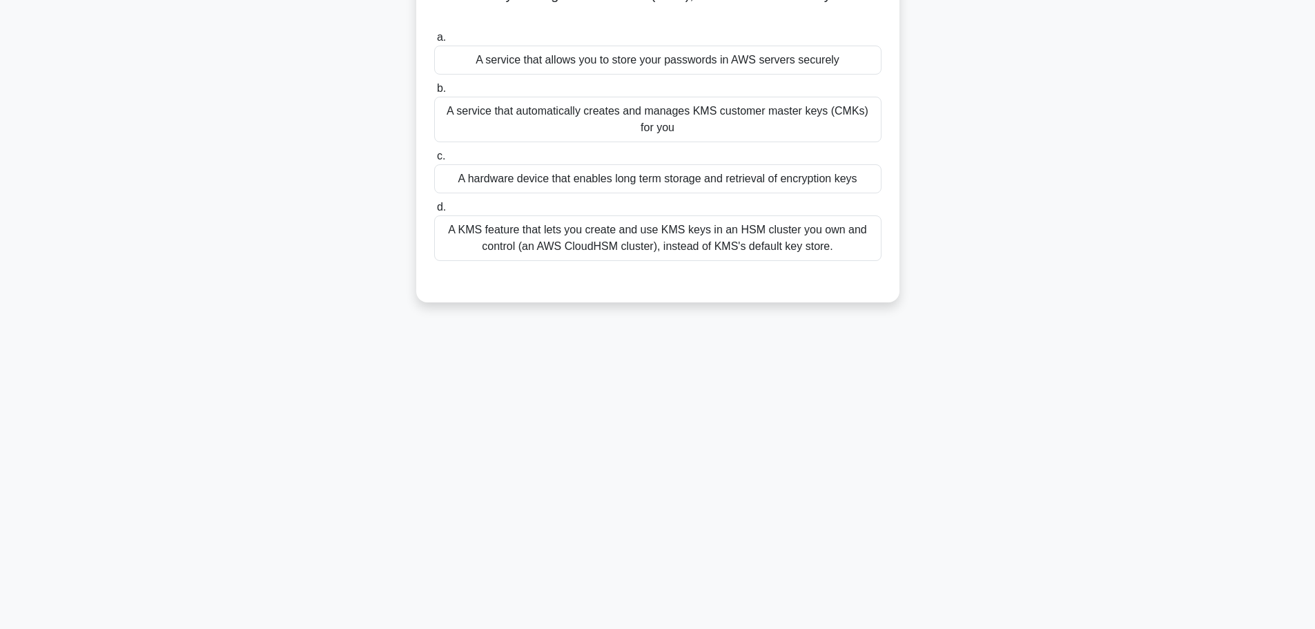
scroll to position [0, 0]
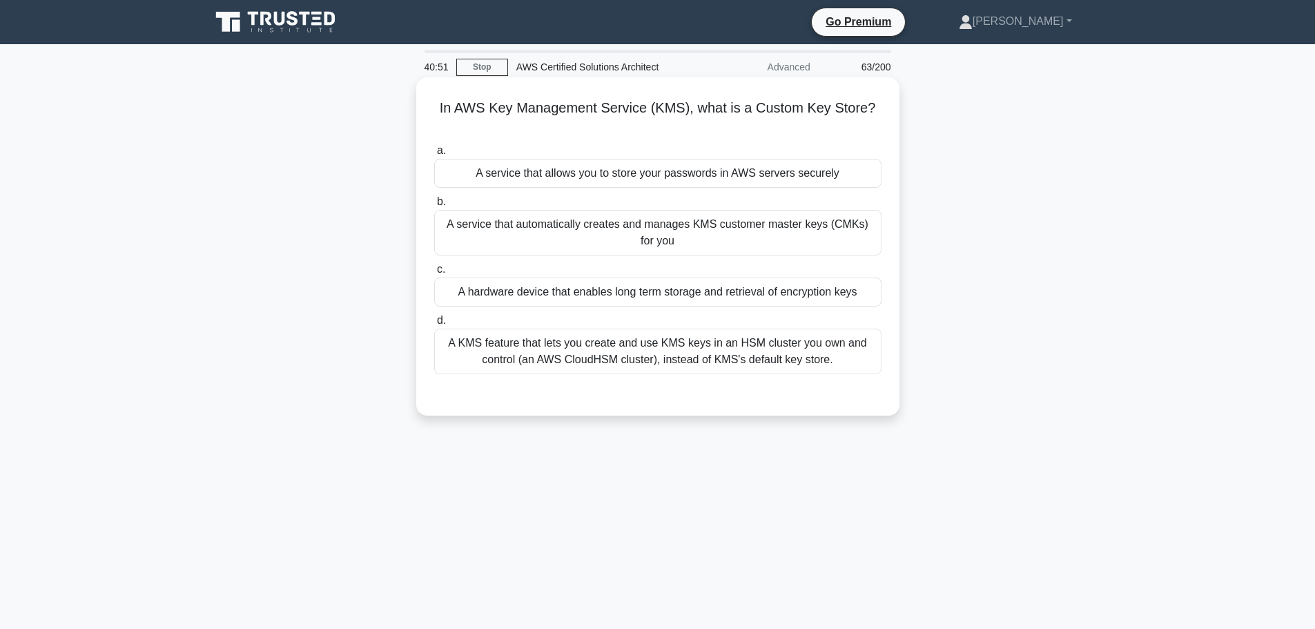
click at [580, 369] on div "A KMS feature that lets you create and use KMS keys in an HSM cluster you own a…" at bounding box center [657, 352] width 447 height 46
click at [434, 325] on input "d. A KMS feature that lets you create and use KMS keys in an HSM cluster you ow…" at bounding box center [434, 320] width 0 height 9
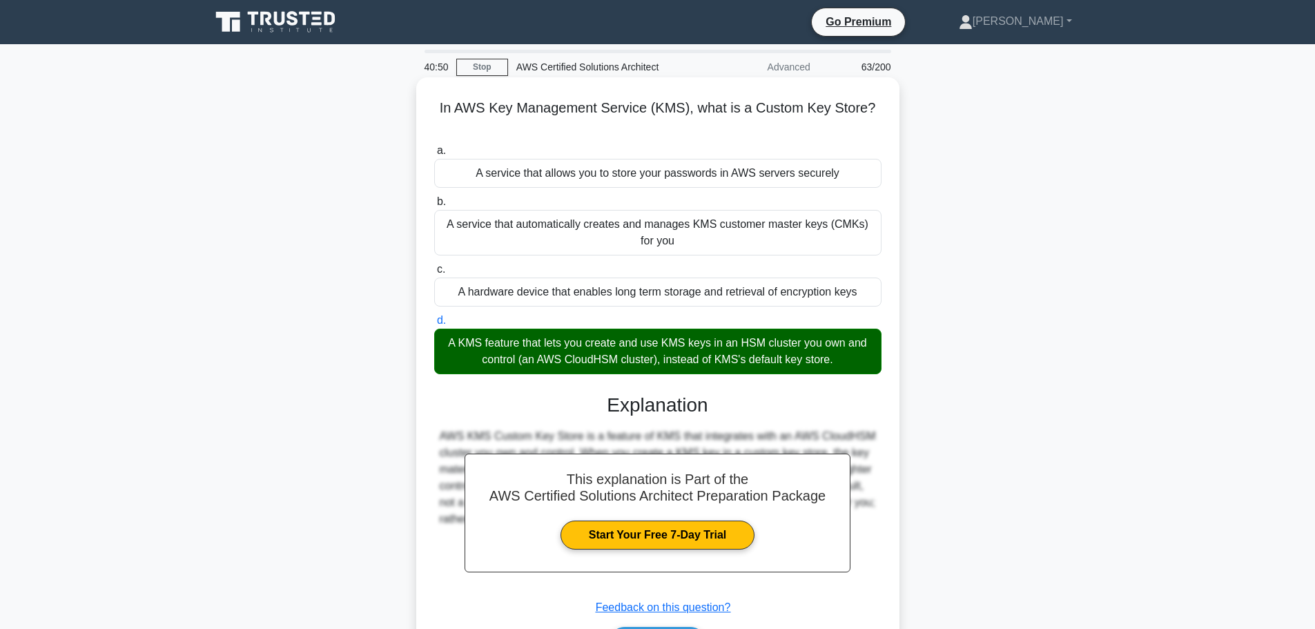
scroll to position [117, 0]
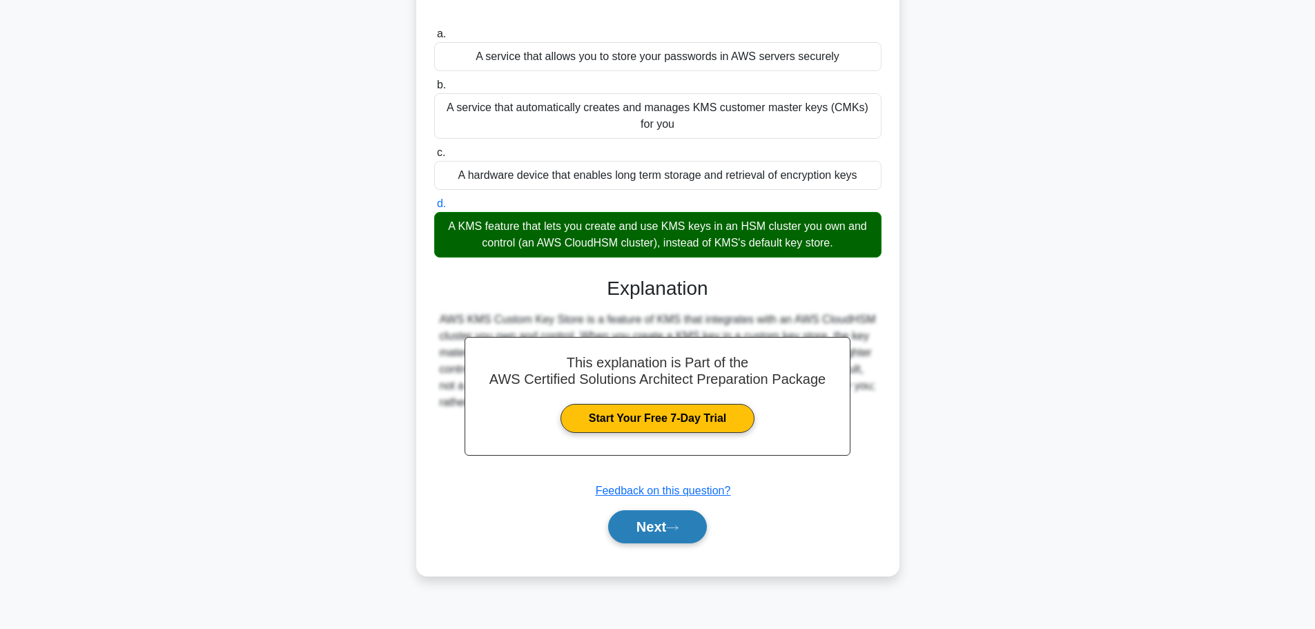
click at [647, 535] on button "Next" at bounding box center [657, 526] width 99 height 33
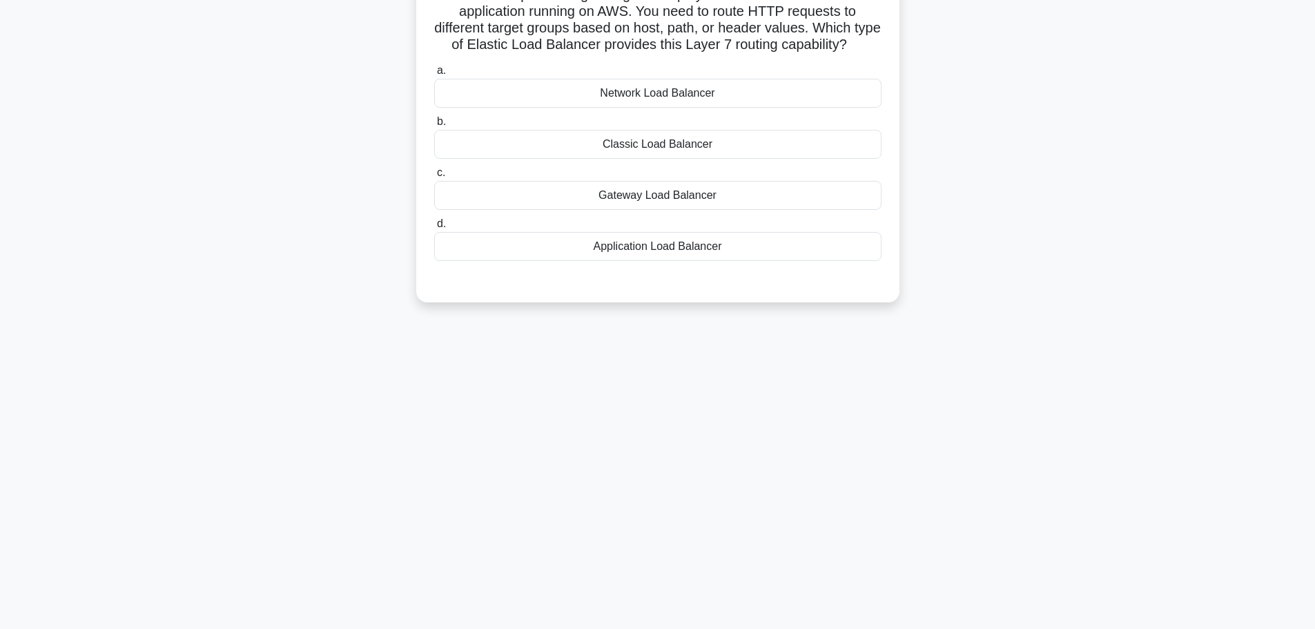
scroll to position [0, 0]
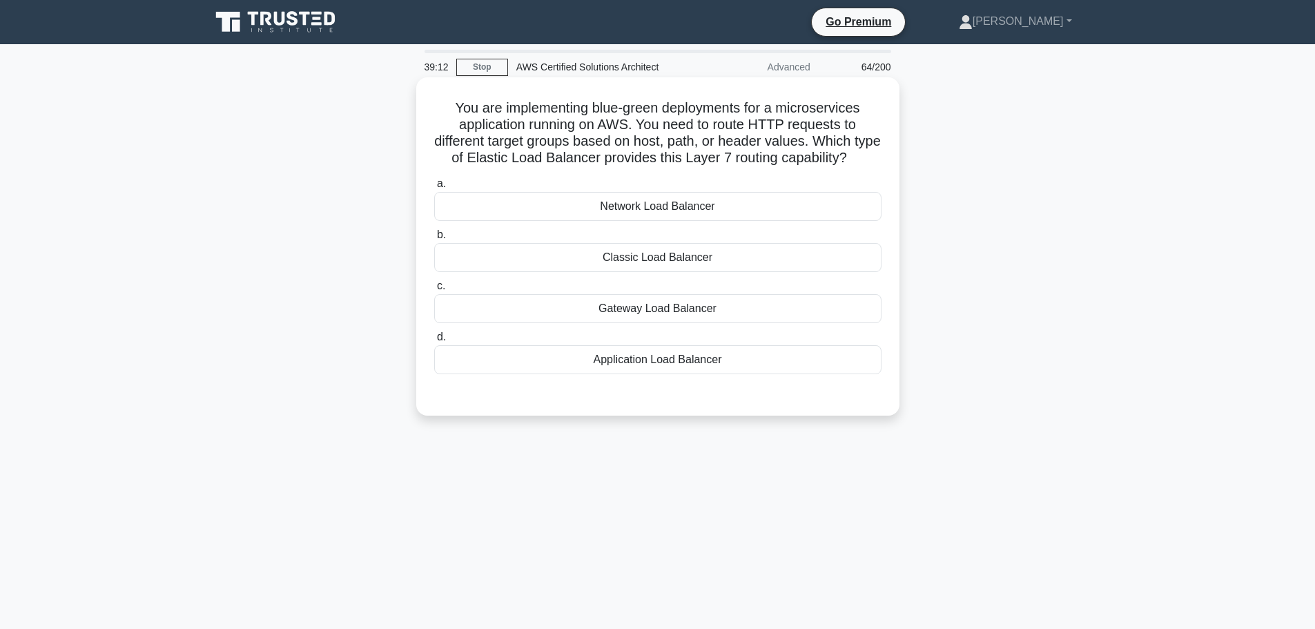
click at [654, 374] on div "Application Load Balancer" at bounding box center [657, 359] width 447 height 29
click at [434, 342] on input "d. Application Load Balancer" at bounding box center [434, 337] width 0 height 9
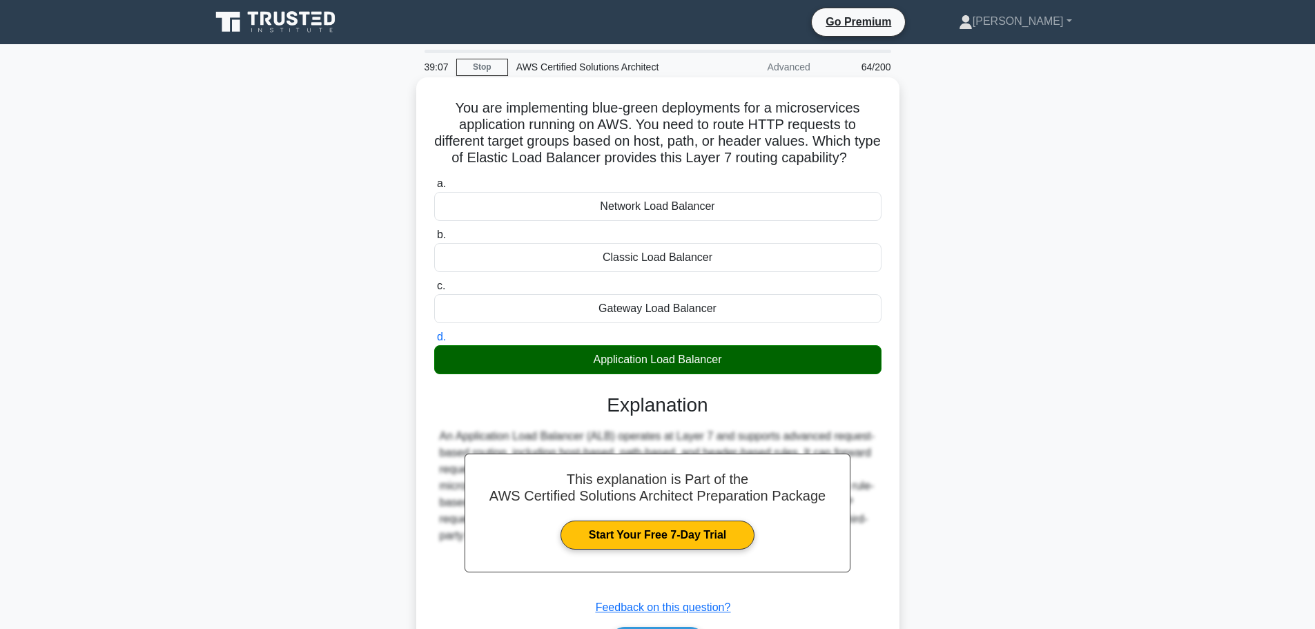
scroll to position [117, 0]
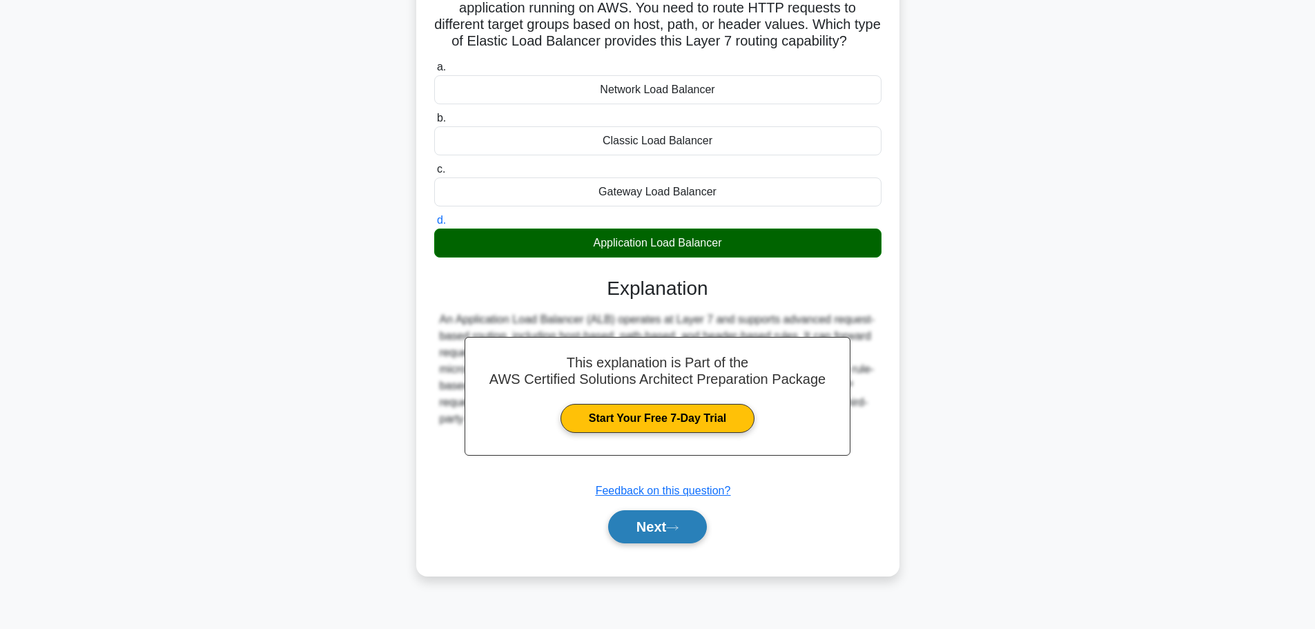
click at [657, 537] on button "Next" at bounding box center [657, 526] width 99 height 33
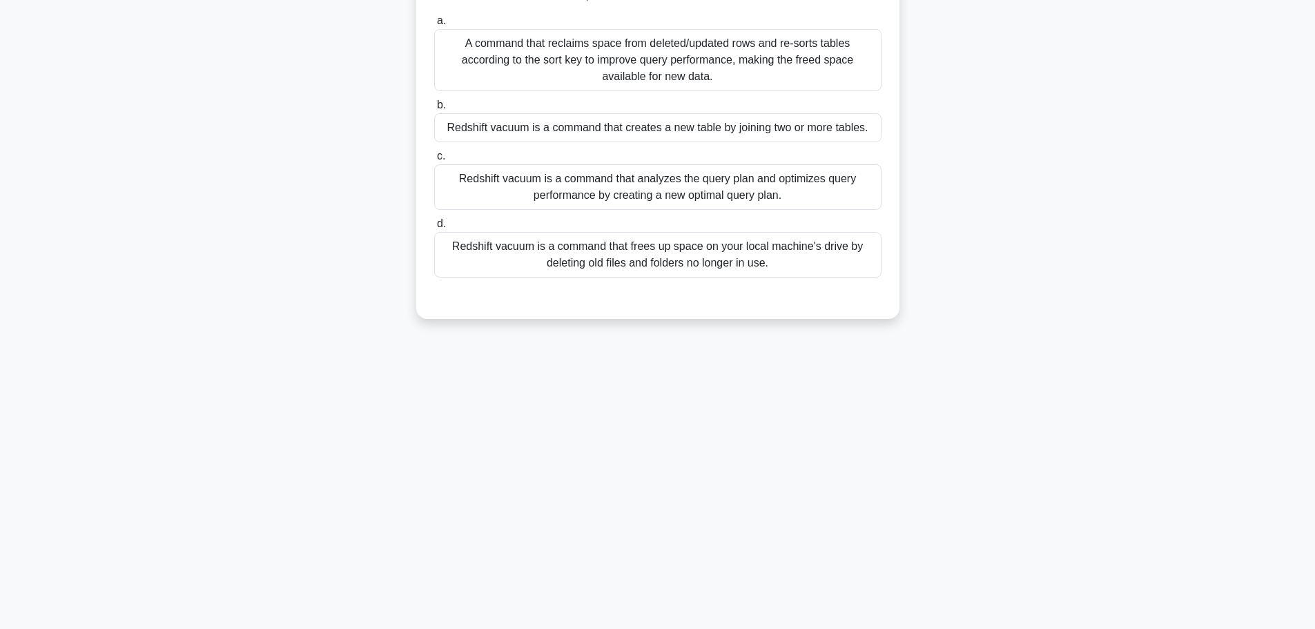
scroll to position [0, 0]
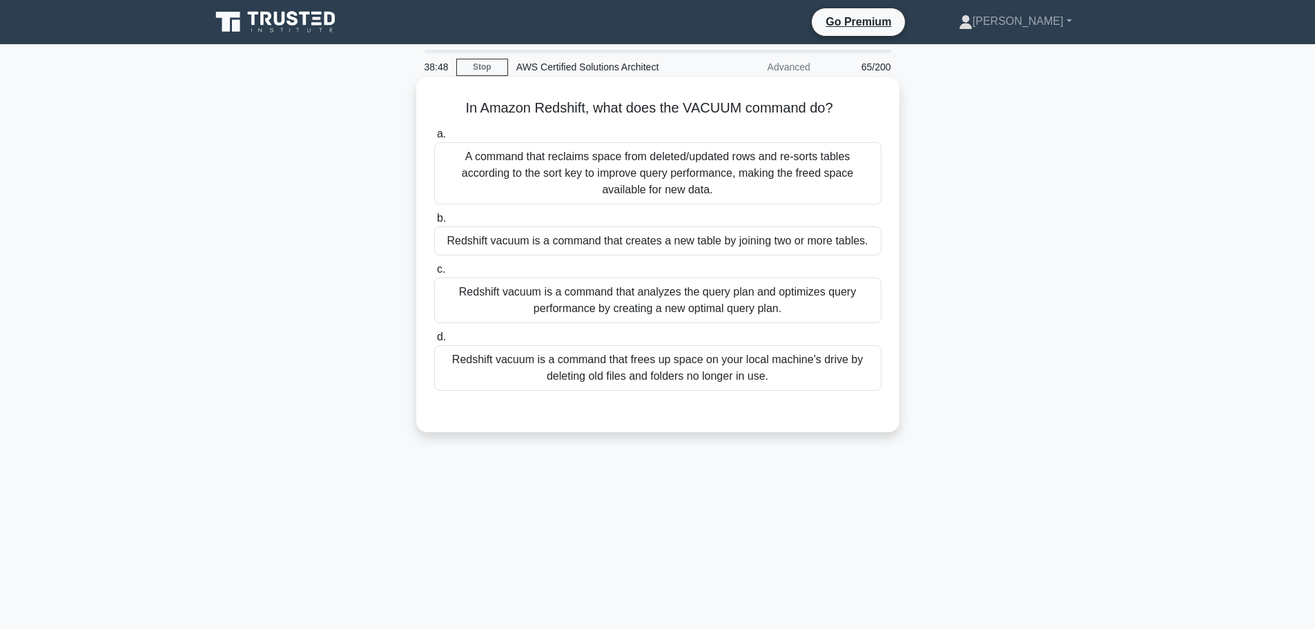
click at [641, 383] on div "Redshift vacuum is a command that frees up space on your local machine's drive …" at bounding box center [657, 368] width 447 height 46
click at [434, 342] on input "d. Redshift vacuum is a command that frees up space on your local machine's dri…" at bounding box center [434, 337] width 0 height 9
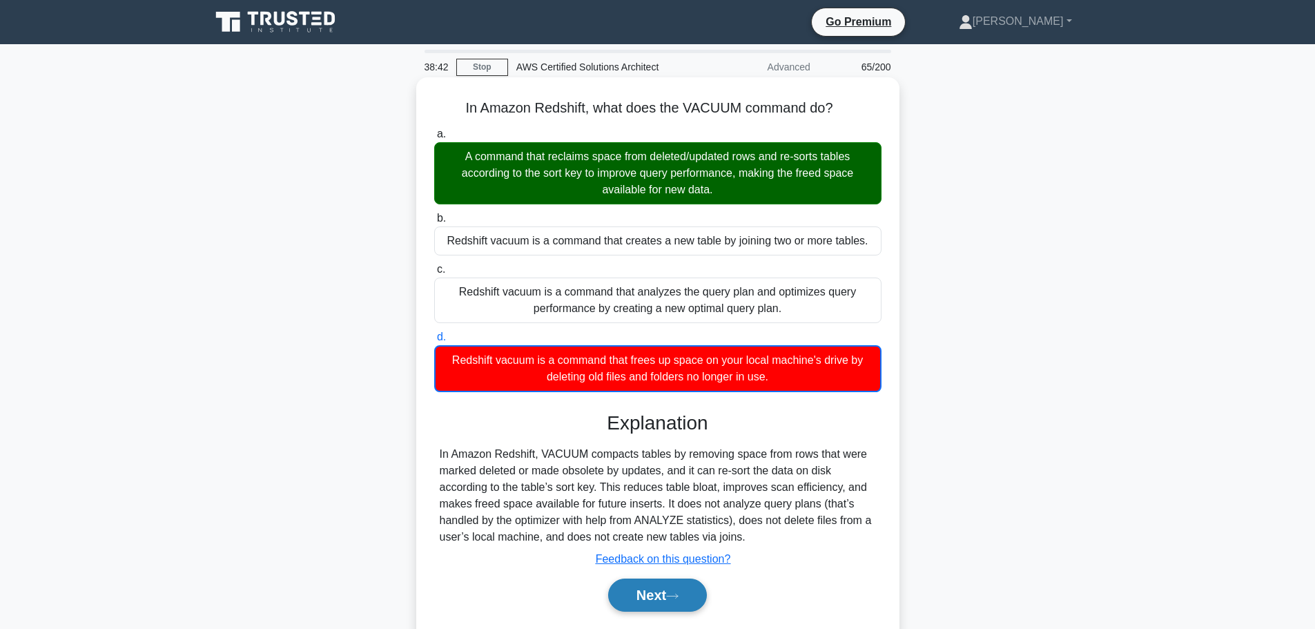
click at [679, 607] on button "Next" at bounding box center [657, 594] width 99 height 33
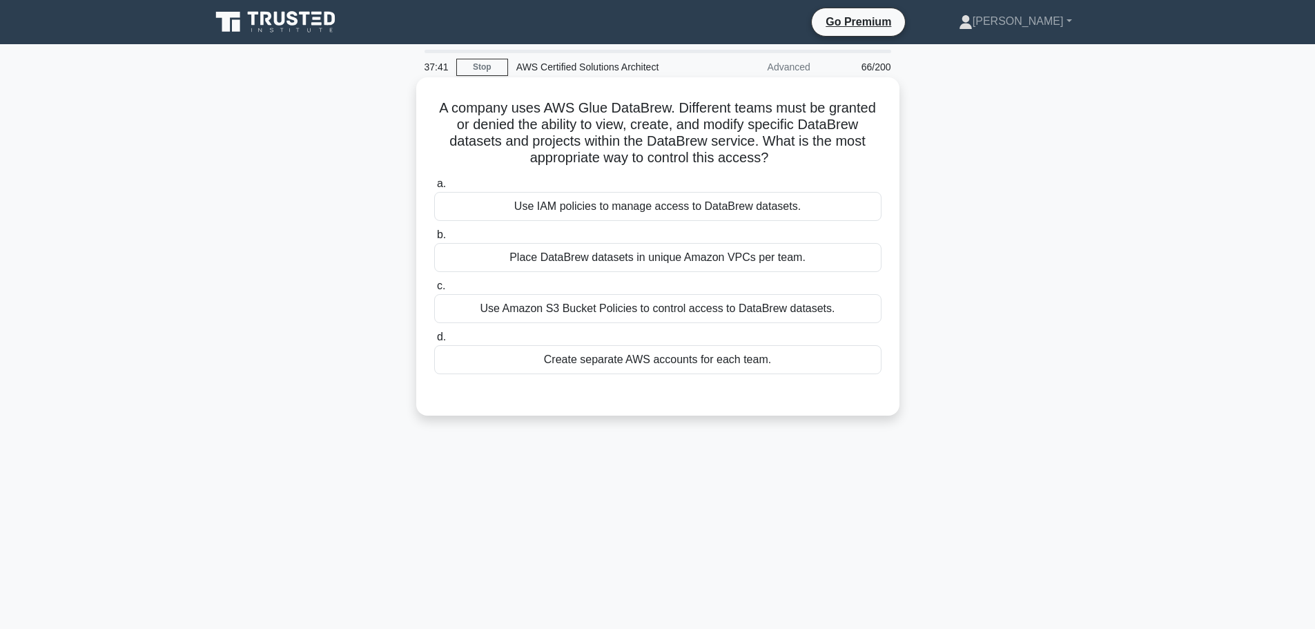
click at [694, 202] on div "Use IAM policies to manage access to DataBrew datasets." at bounding box center [657, 206] width 447 height 29
click at [434, 188] on input "a. Use IAM policies to manage access to DataBrew datasets." at bounding box center [434, 183] width 0 height 9
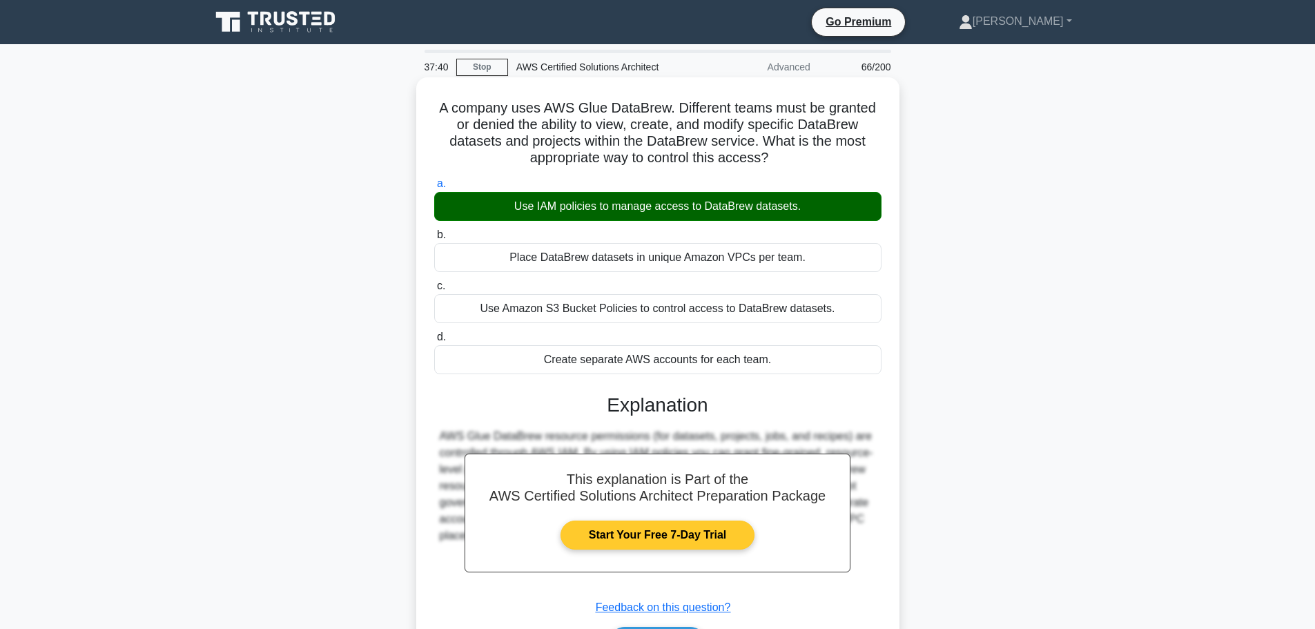
scroll to position [117, 0]
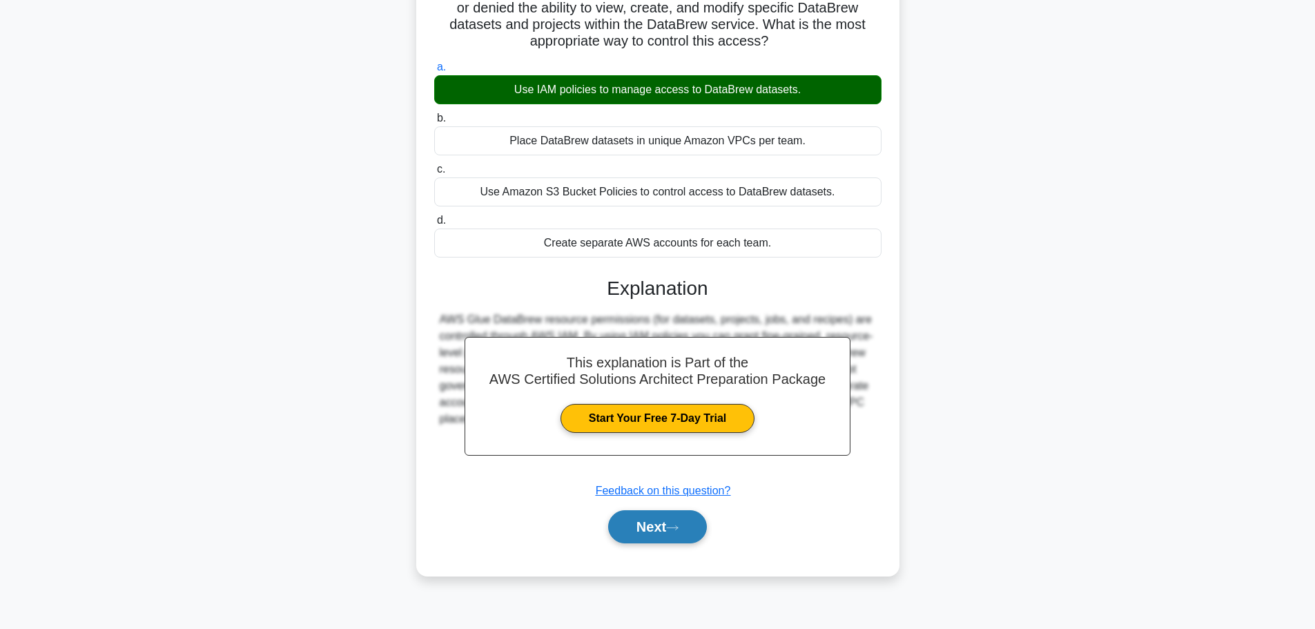
click at [660, 517] on button "Next" at bounding box center [657, 526] width 99 height 33
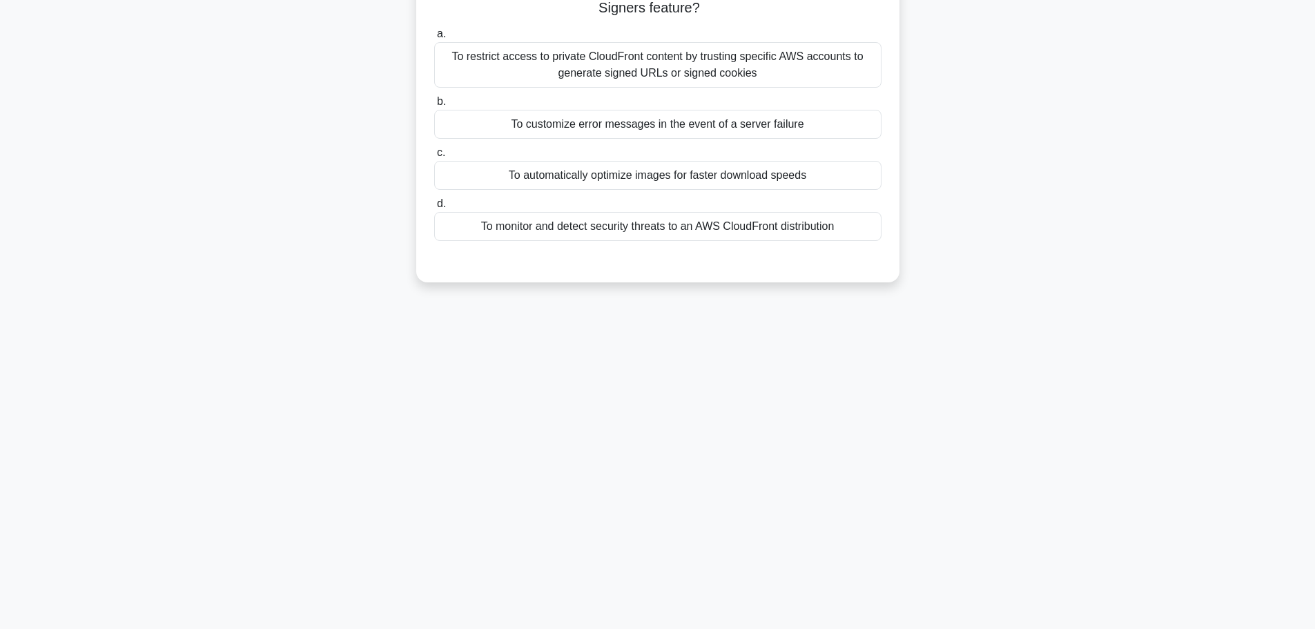
scroll to position [0, 0]
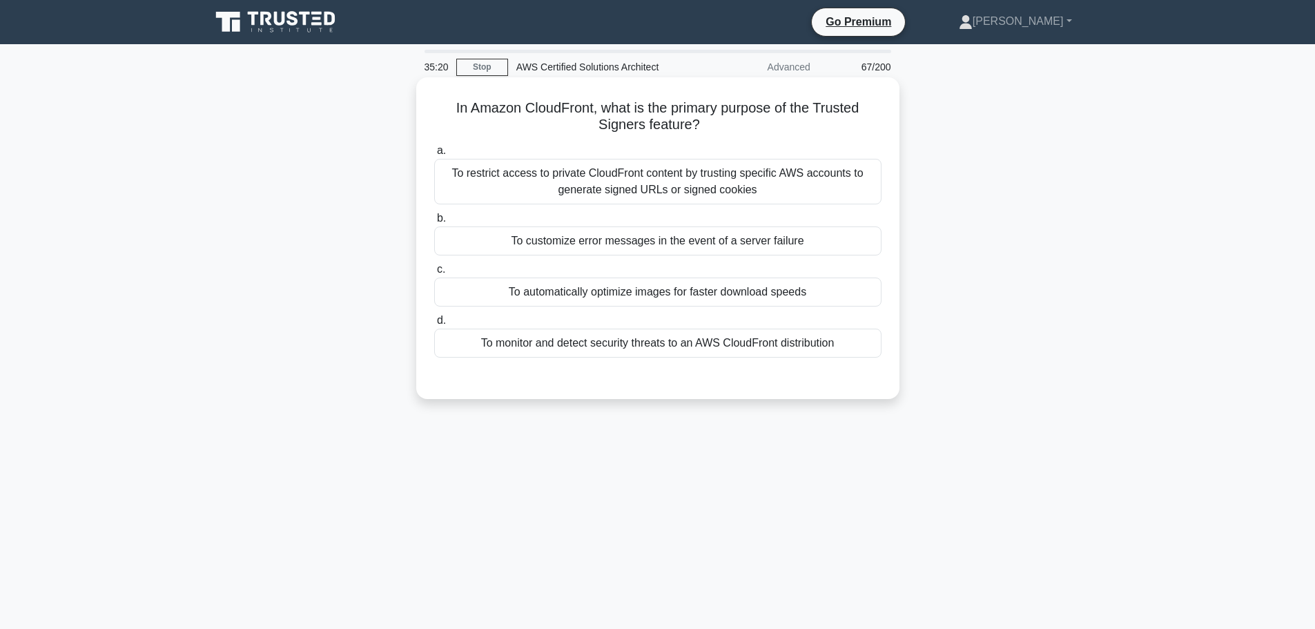
click at [697, 195] on div "To restrict access to private CloudFront content by trusting specific AWS accou…" at bounding box center [657, 182] width 447 height 46
click at [434, 155] on input "a. To restrict access to private CloudFront content by trusting specific AWS ac…" at bounding box center [434, 150] width 0 height 9
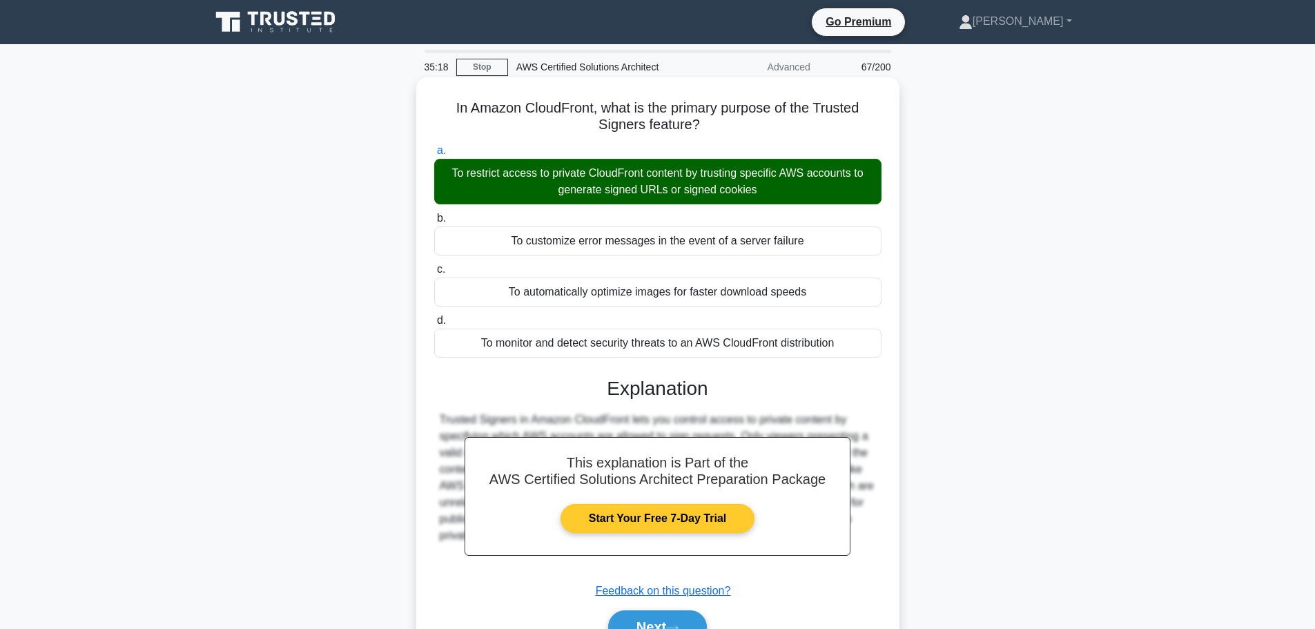
scroll to position [117, 0]
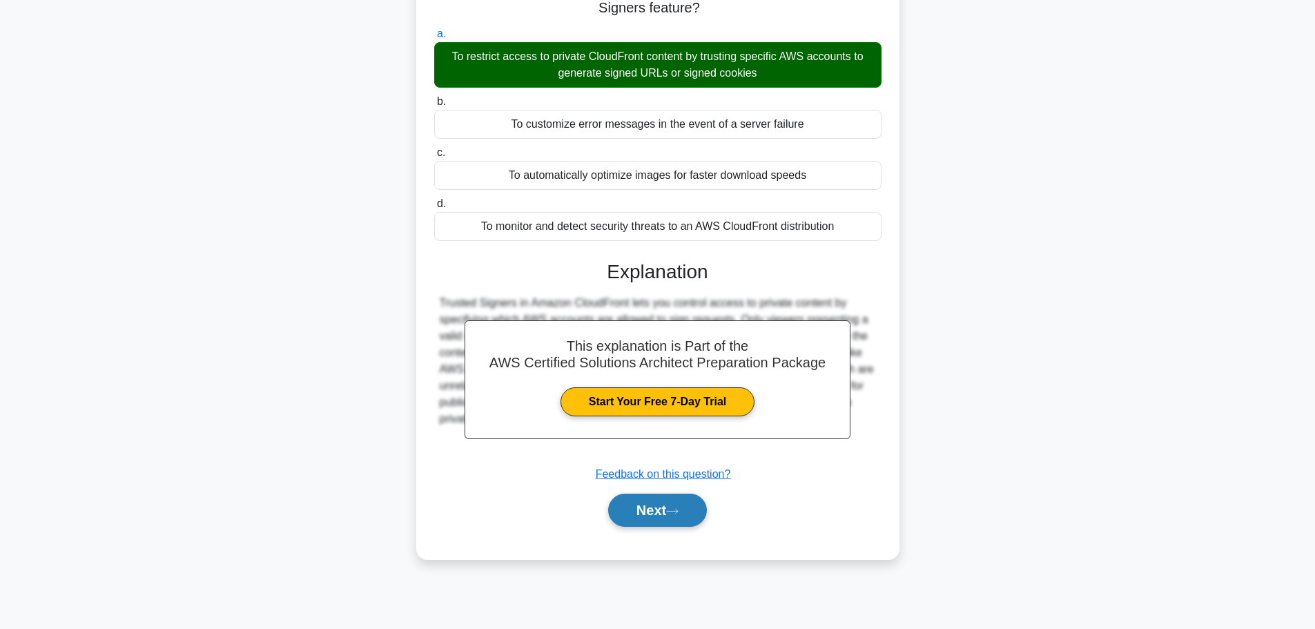
click at [676, 502] on button "Next" at bounding box center [657, 509] width 99 height 33
